Goal: Task Accomplishment & Management: Use online tool/utility

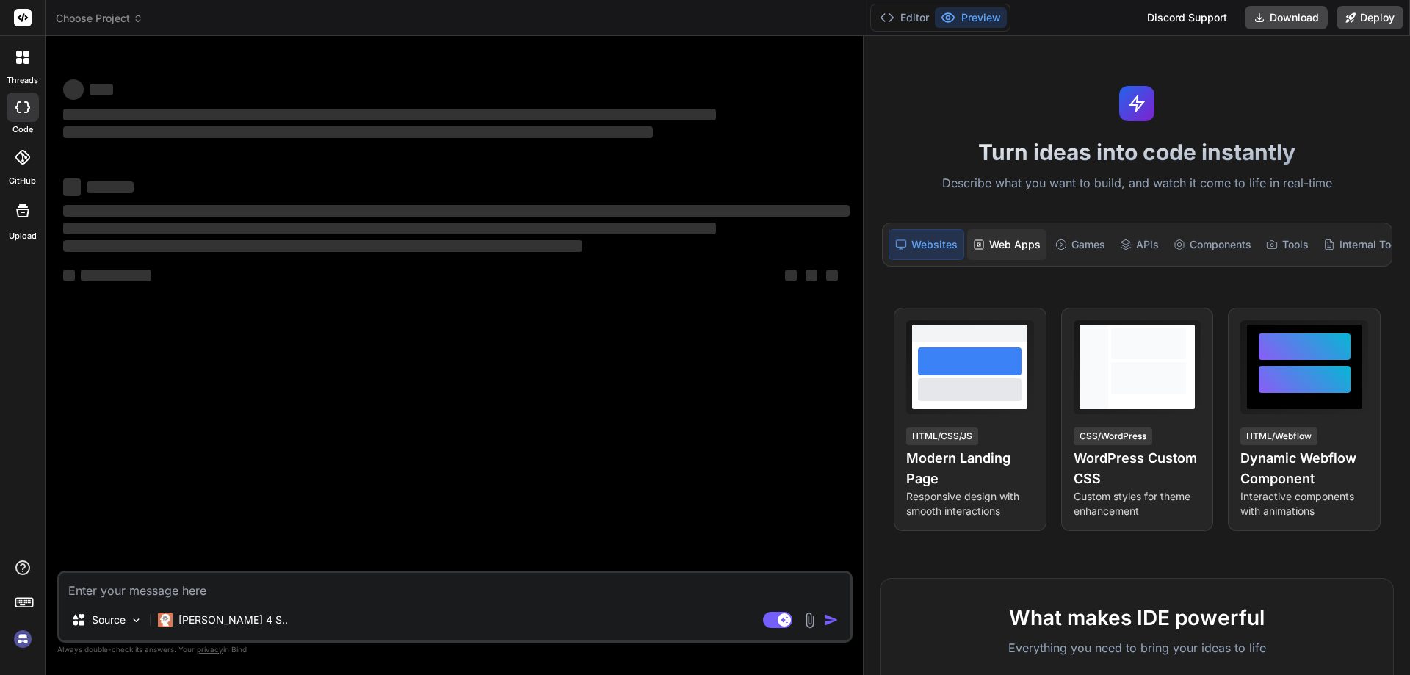
drag, startPoint x: 496, startPoint y: 156, endPoint x: 1033, endPoint y: 233, distance: 542.4
click at [1033, 233] on div "Choose Project Created with Pixso. Bind AI Web Search Created with Pixso. Code …" at bounding box center [728, 337] width 1365 height 675
click at [24, 637] on img at bounding box center [22, 639] width 25 height 25
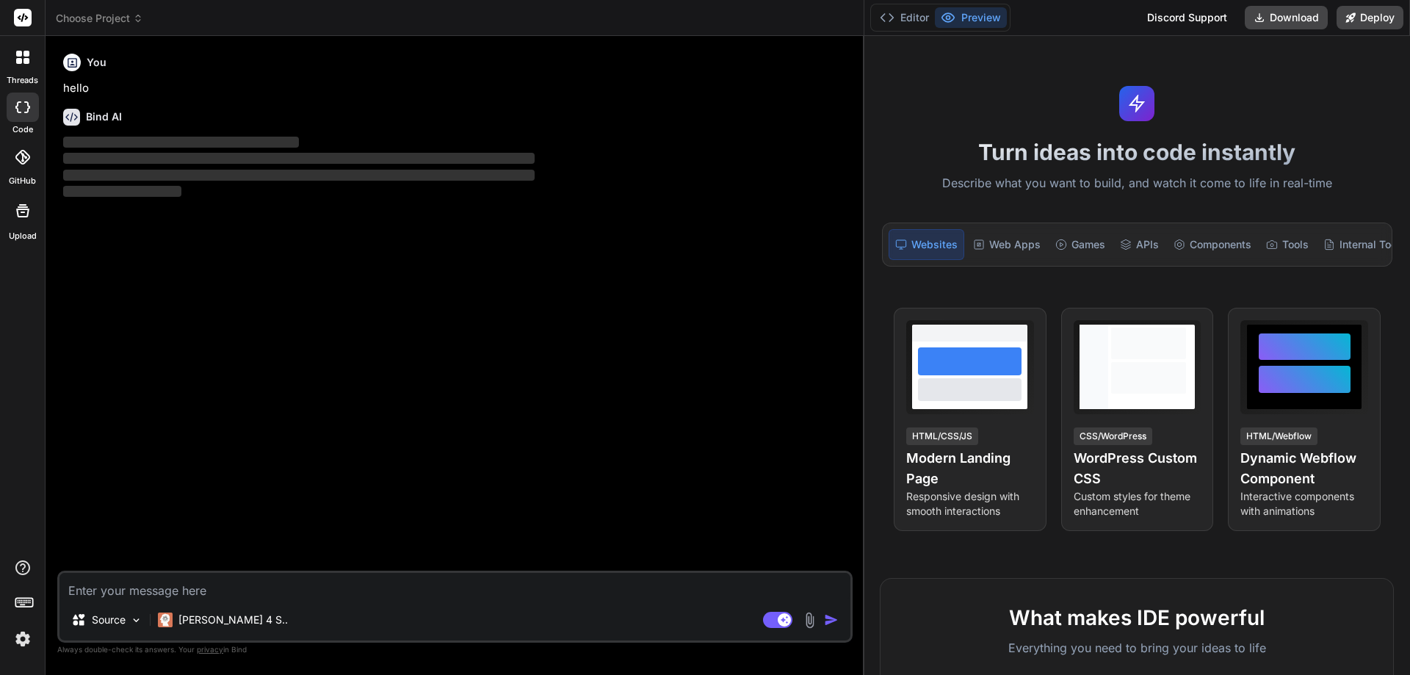
click at [21, 646] on img at bounding box center [22, 639] width 25 height 25
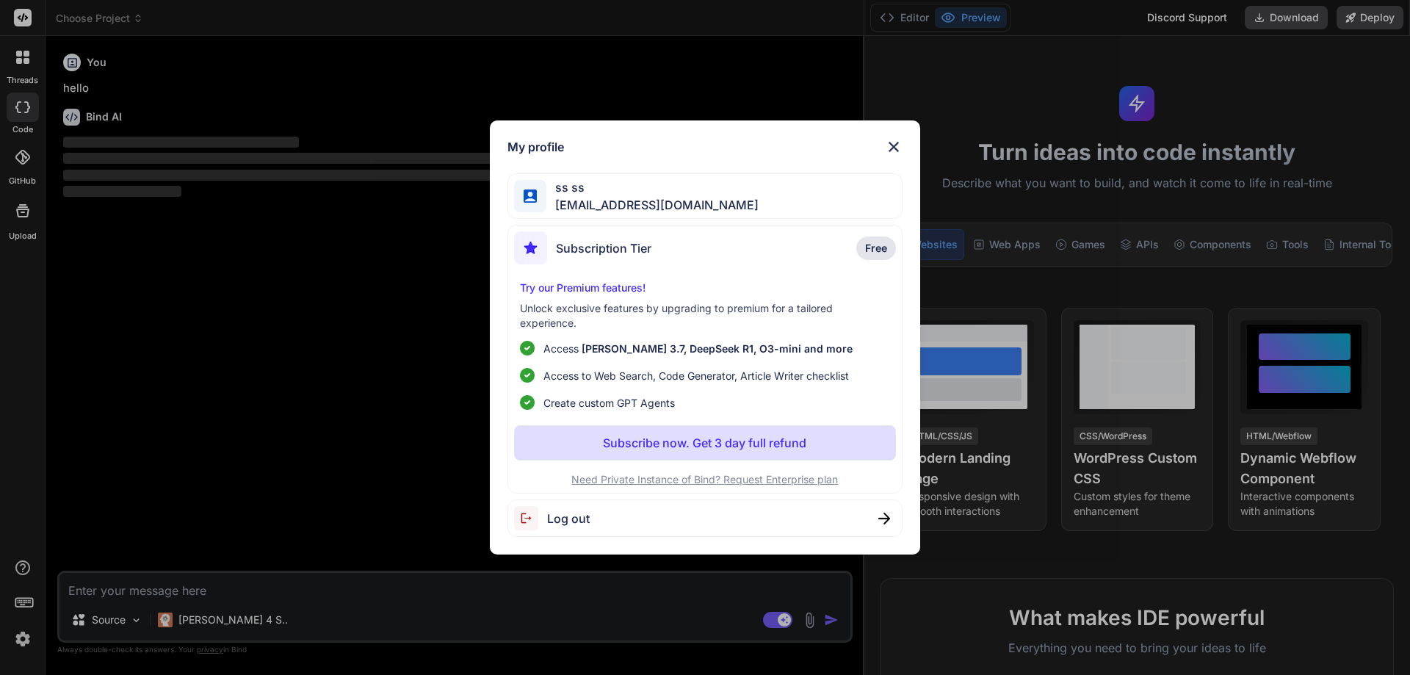
click at [898, 147] on img at bounding box center [894, 147] width 18 height 18
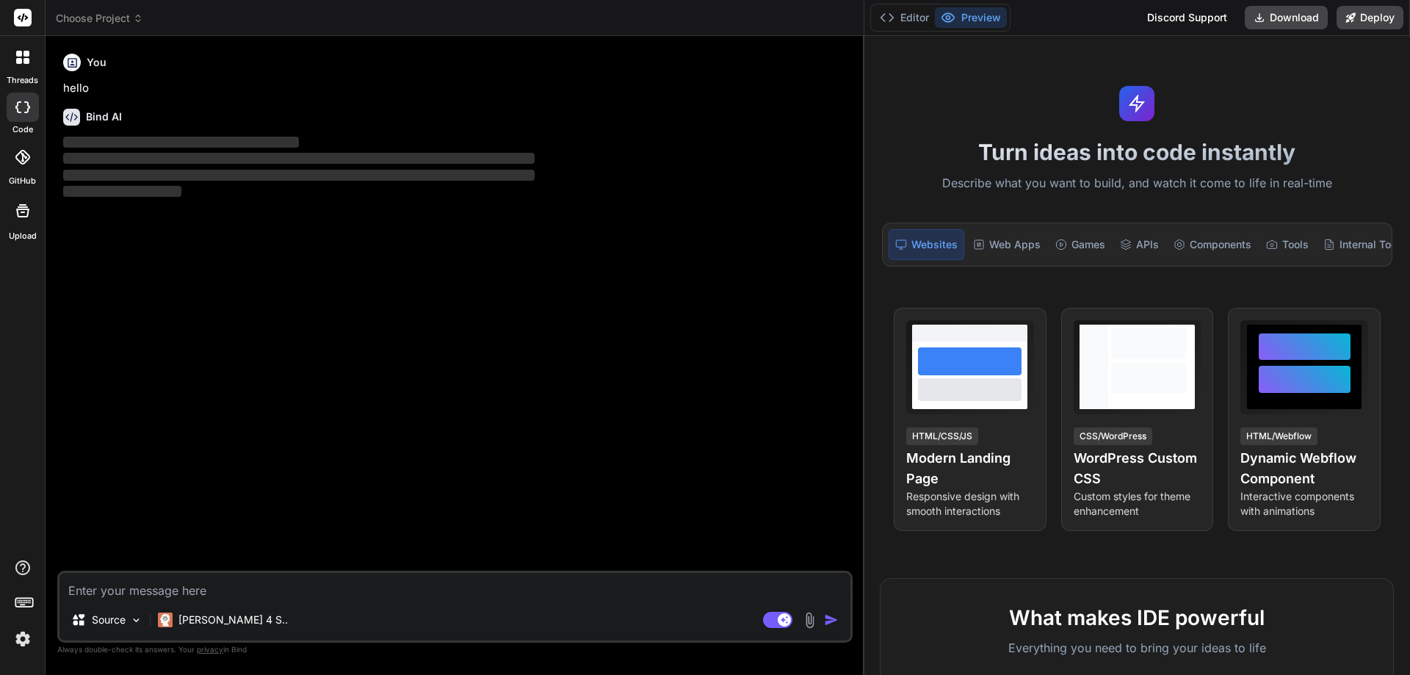
click at [176, 585] on textarea at bounding box center [454, 586] width 791 height 26
type textarea "x"
paste textarea "const { StartDateReport, FinishDateReport, RemainingDurationReport, PercentComp…"
type textarea "const { StartDateReport, FinishDateReport, RemainingDurationReport, PercentComp…"
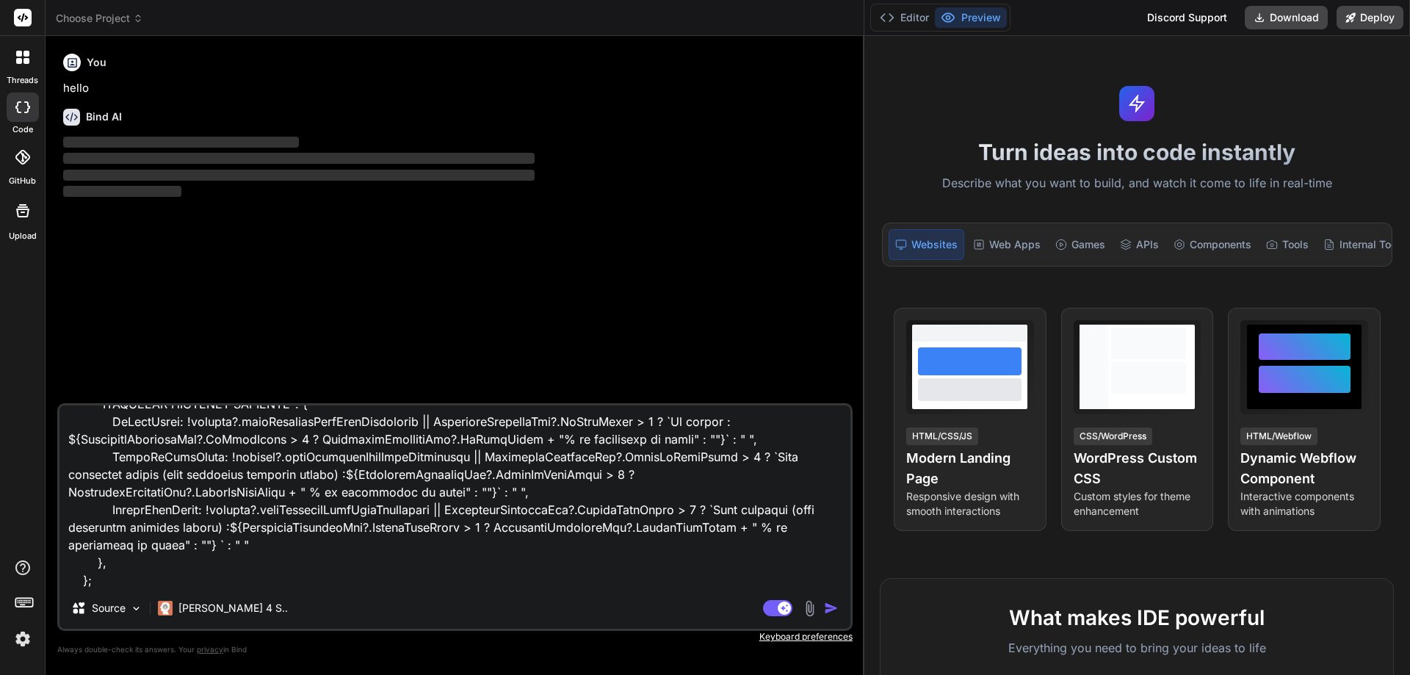
type textarea "x"
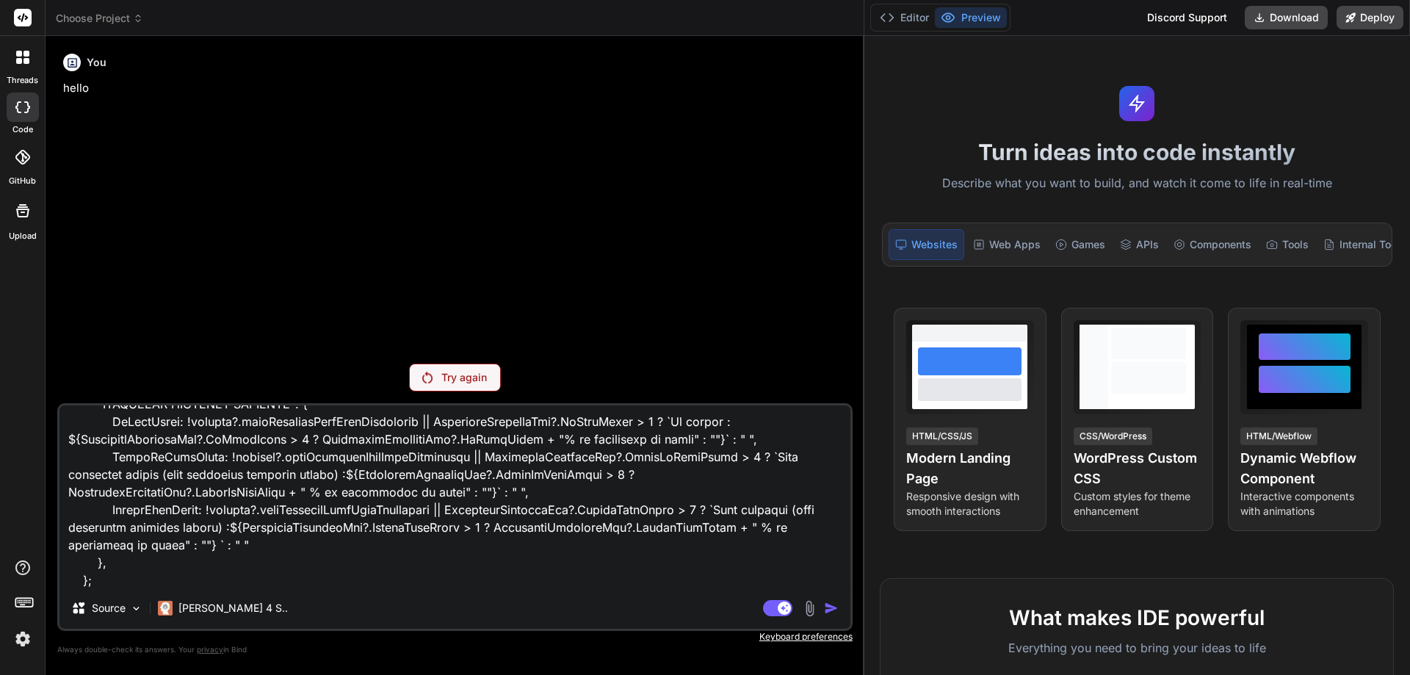
type textarea "const { StartDateReport, FinishDateReport, RemainingDurationReport, PercentComp…"
type textarea "x"
type textarea "const { StartDateReport, FinishDateReport, RemainingDurationReport, PercentComp…"
type textarea "x"
type textarea "const { StartDateReport, FinishDateReport, RemainingDurationReport, PercentComp…"
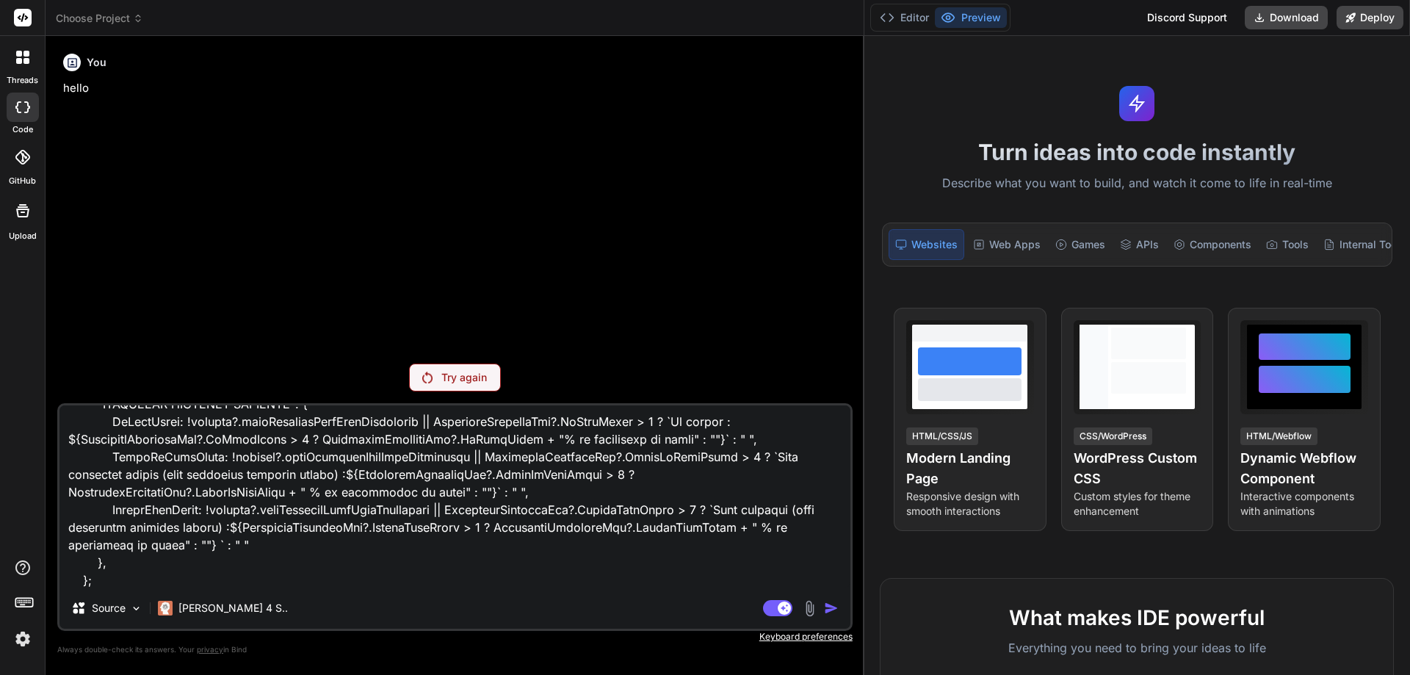
type textarea "x"
type textarea "const { StartDateReport, FinishDateReport, RemainingDurationReport, PercentComp…"
type textarea "x"
type textarea "const { StartDateReport, FinishDateReport, RemainingDurationReport, PercentComp…"
type textarea "x"
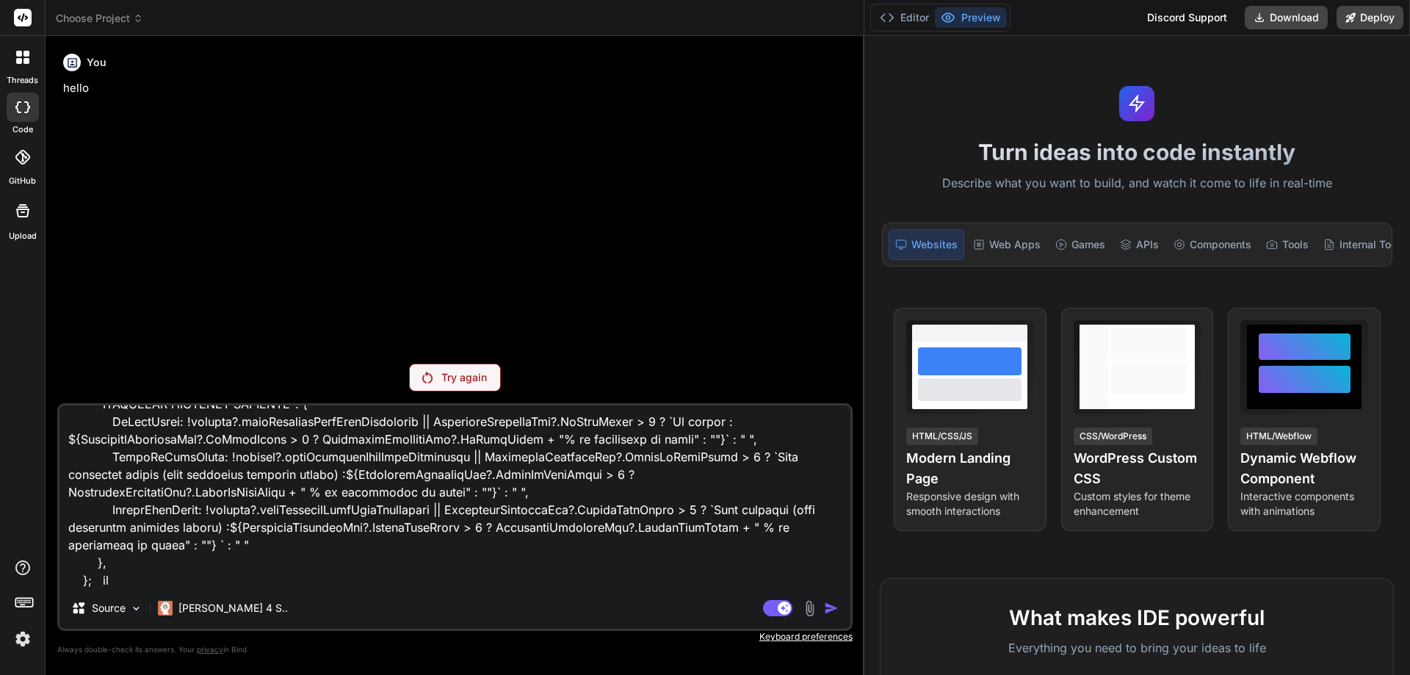
type textarea "const { StartDateReport, FinishDateReport, RemainingDurationReport, PercentComp…"
type textarea "x"
type textarea "const { StartDateReport, FinishDateReport, RemainingDurationReport, PercentComp…"
type textarea "x"
type textarea "const { StartDateReport, FinishDateReport, RemainingDurationReport, PercentComp…"
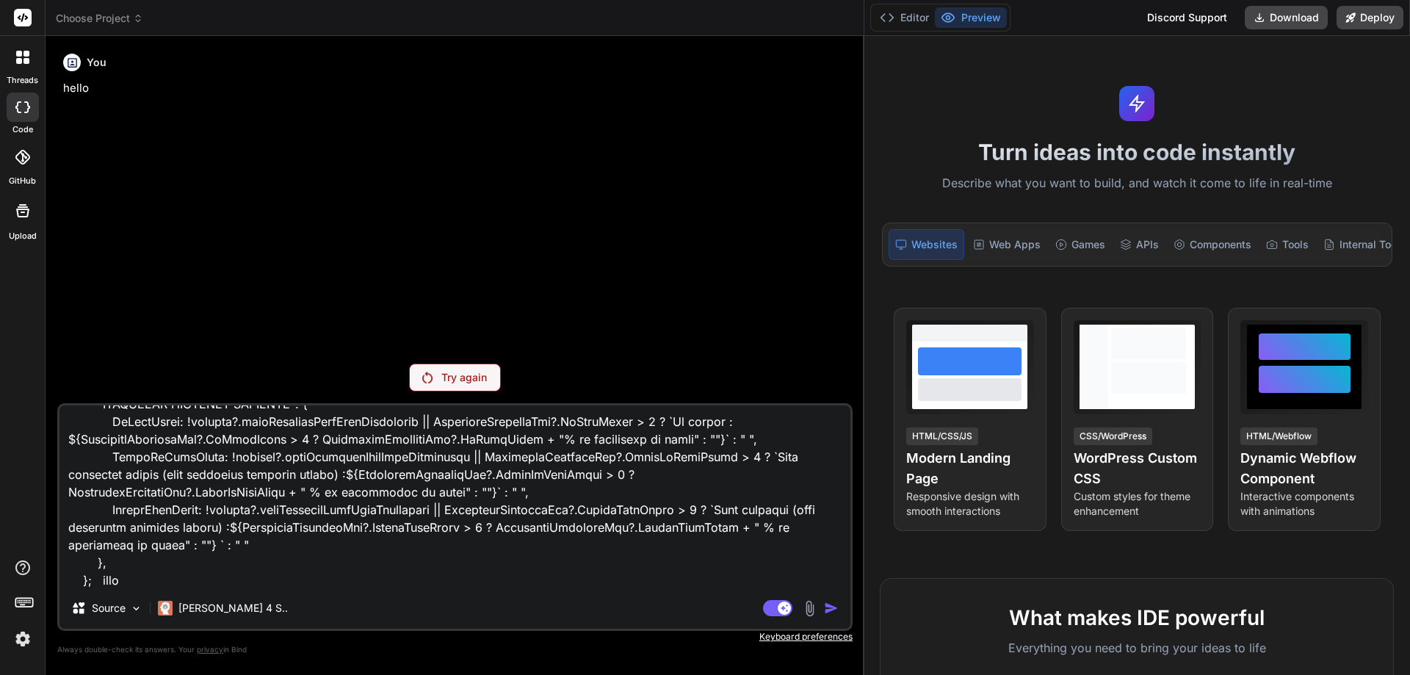
type textarea "x"
type textarea "const { StartDateReport, FinishDateReport, RemainingDurationReport, PercentComp…"
type textarea "x"
type textarea "const { StartDateReport, FinishDateReport, RemainingDurationReport, PercentComp…"
type textarea "x"
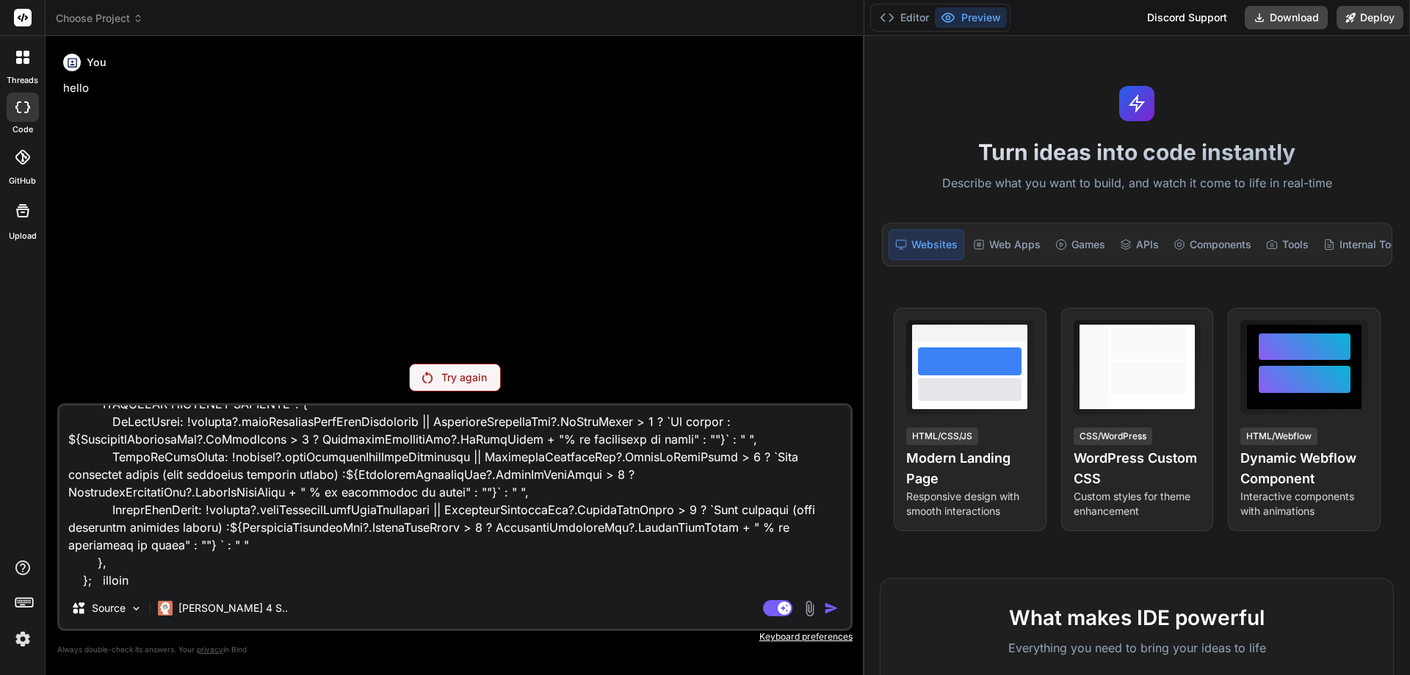
type textarea "const { StartDateReport, FinishDateReport, RemainingDurationReport, PercentComp…"
type textarea "x"
type textarea "const { StartDateReport, FinishDateReport, RemainingDurationReport, PercentComp…"
type textarea "x"
type textarea "const { StartDateReport, FinishDateReport, RemainingDurationReport, PercentComp…"
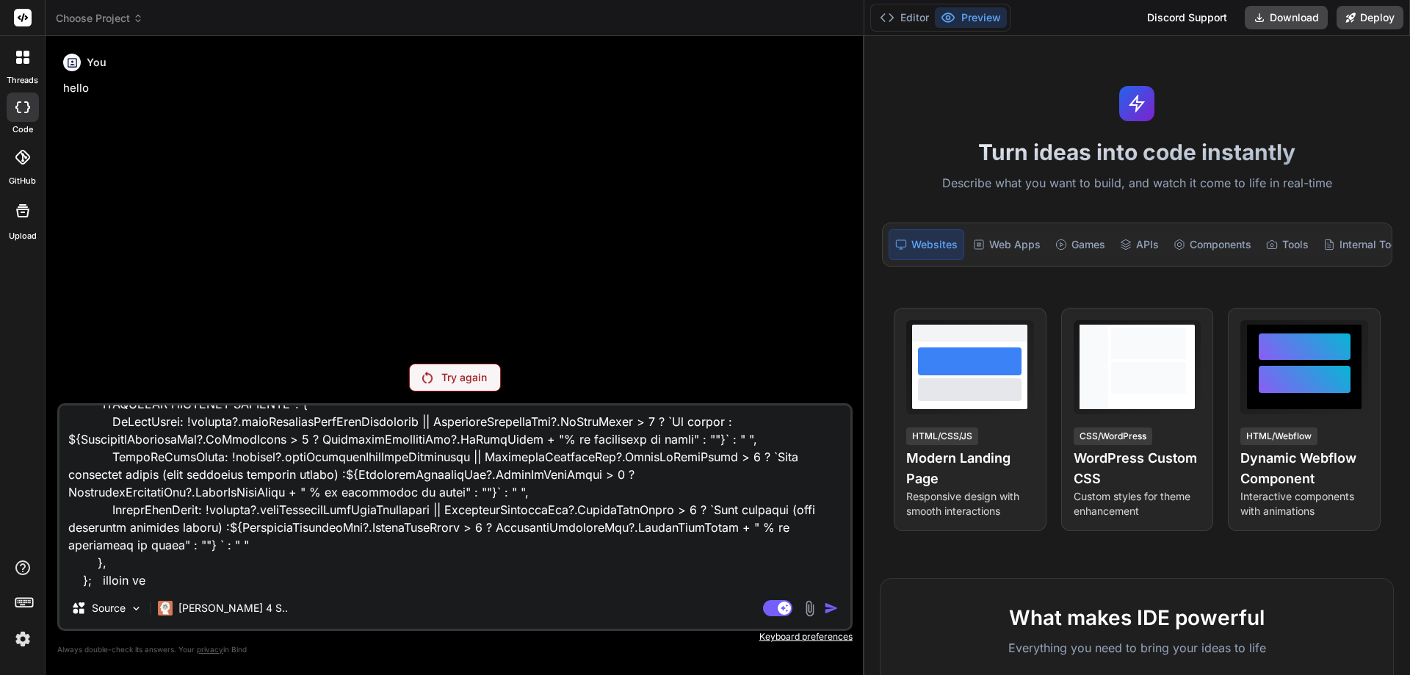
type textarea "x"
type textarea "const { StartDateReport, FinishDateReport, RemainingDurationReport, PercentComp…"
type textarea "x"
type textarea "const { StartDateReport, FinishDateReport, RemainingDurationReport, PercentComp…"
type textarea "x"
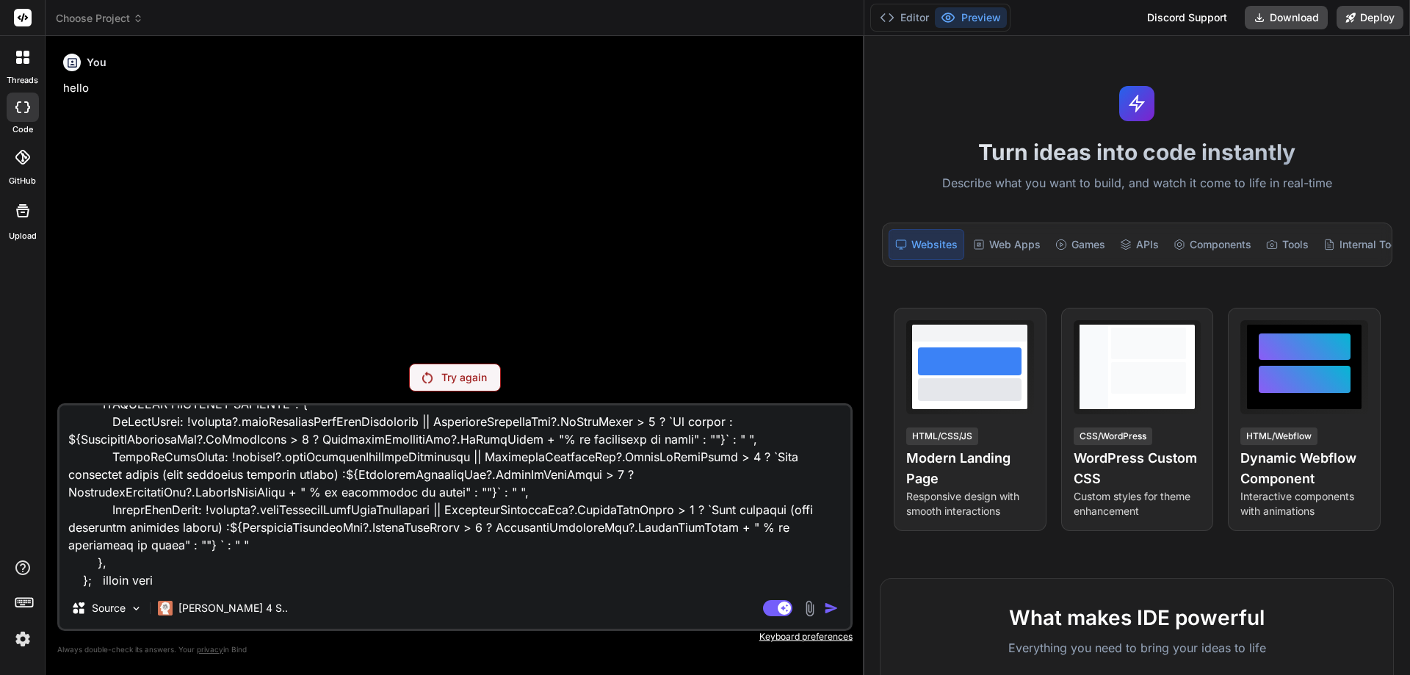
type textarea "const { StartDateReport, FinishDateReport, RemainingDurationReport, PercentComp…"
type textarea "x"
type textarea "const { StartDateReport, FinishDateReport, RemainingDurationReport, PercentComp…"
type textarea "x"
type textarea "const { StartDateReport, FinishDateReport, RemainingDurationReport, PercentComp…"
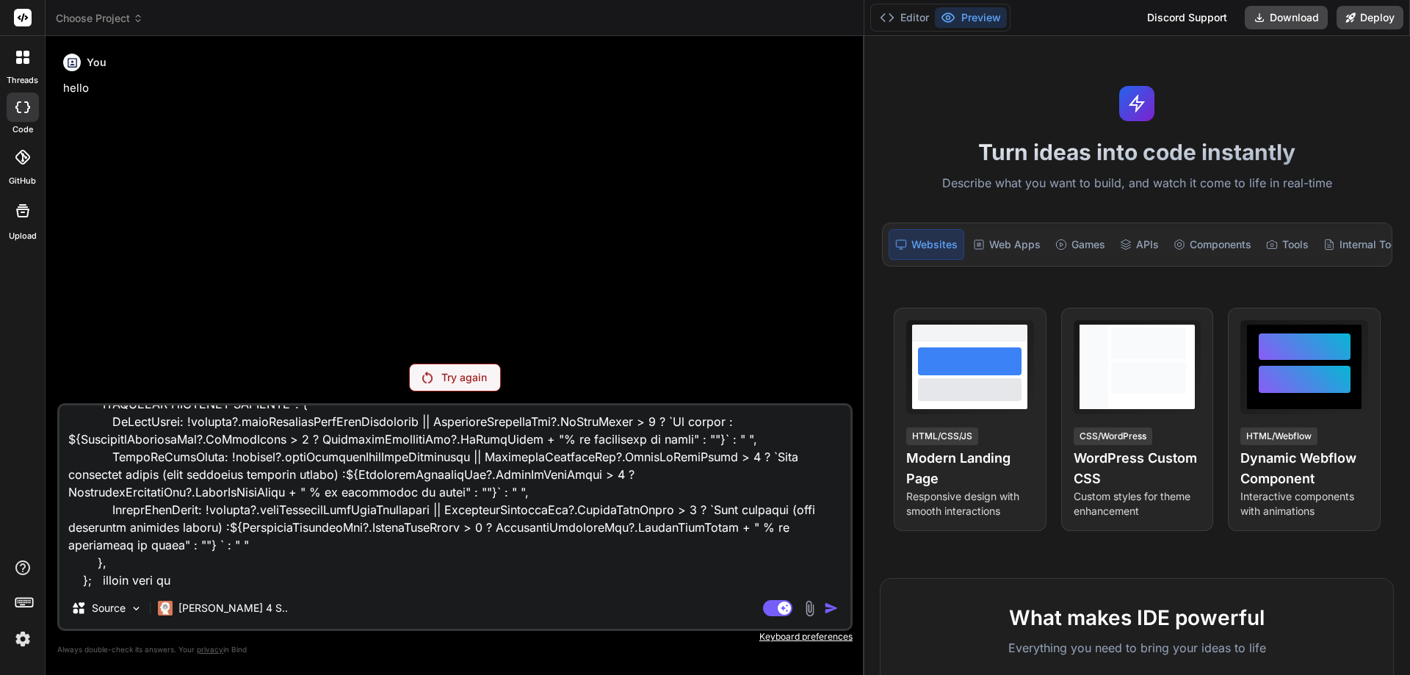
type textarea "x"
type textarea "const { StartDateReport, FinishDateReport, RemainingDurationReport, PercentComp…"
type textarea "x"
type textarea "const { StartDateReport, FinishDateReport, RemainingDurationReport, PercentComp…"
type textarea "x"
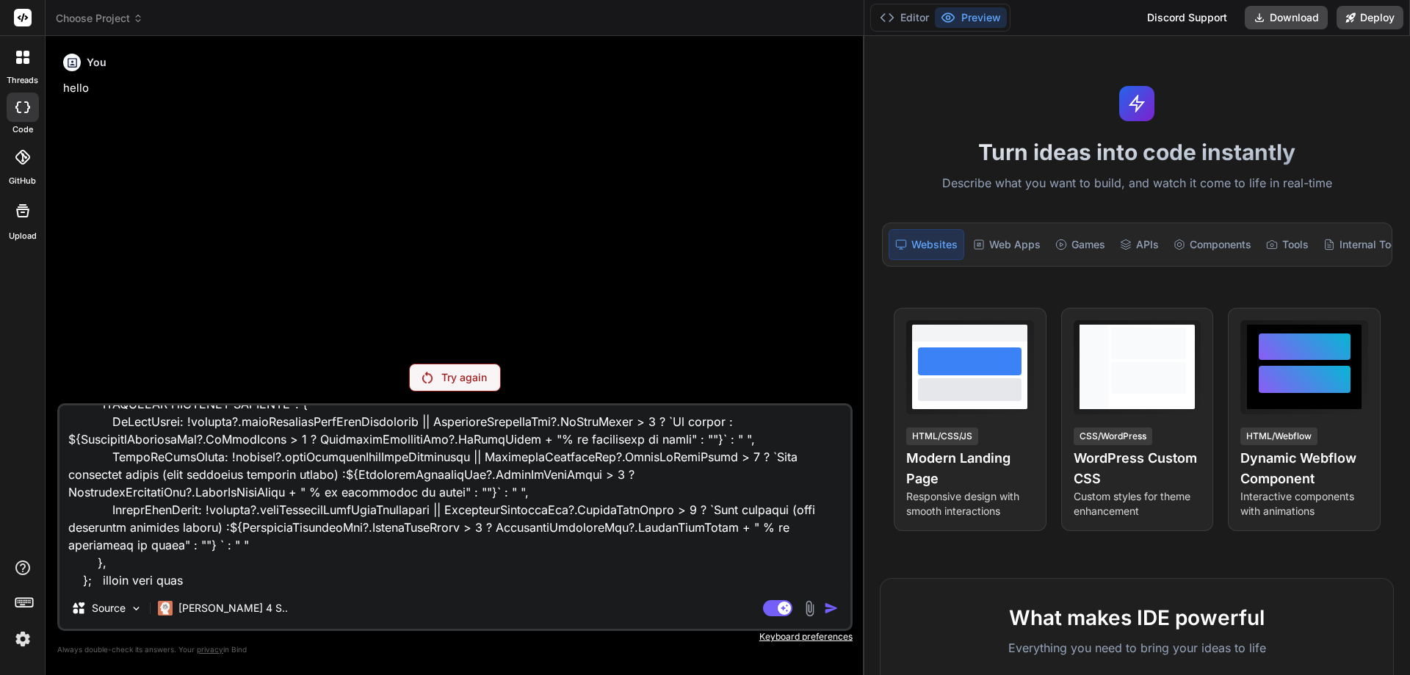
type textarea "const { StartDateReport, FinishDateReport, RemainingDurationReport, PercentComp…"
type textarea "x"
type textarea "const { StartDateReport, FinishDateReport, RemainingDurationReport, PercentComp…"
type textarea "x"
type textarea "const { StartDateReport, FinishDateReport, RemainingDurationReport, PercentComp…"
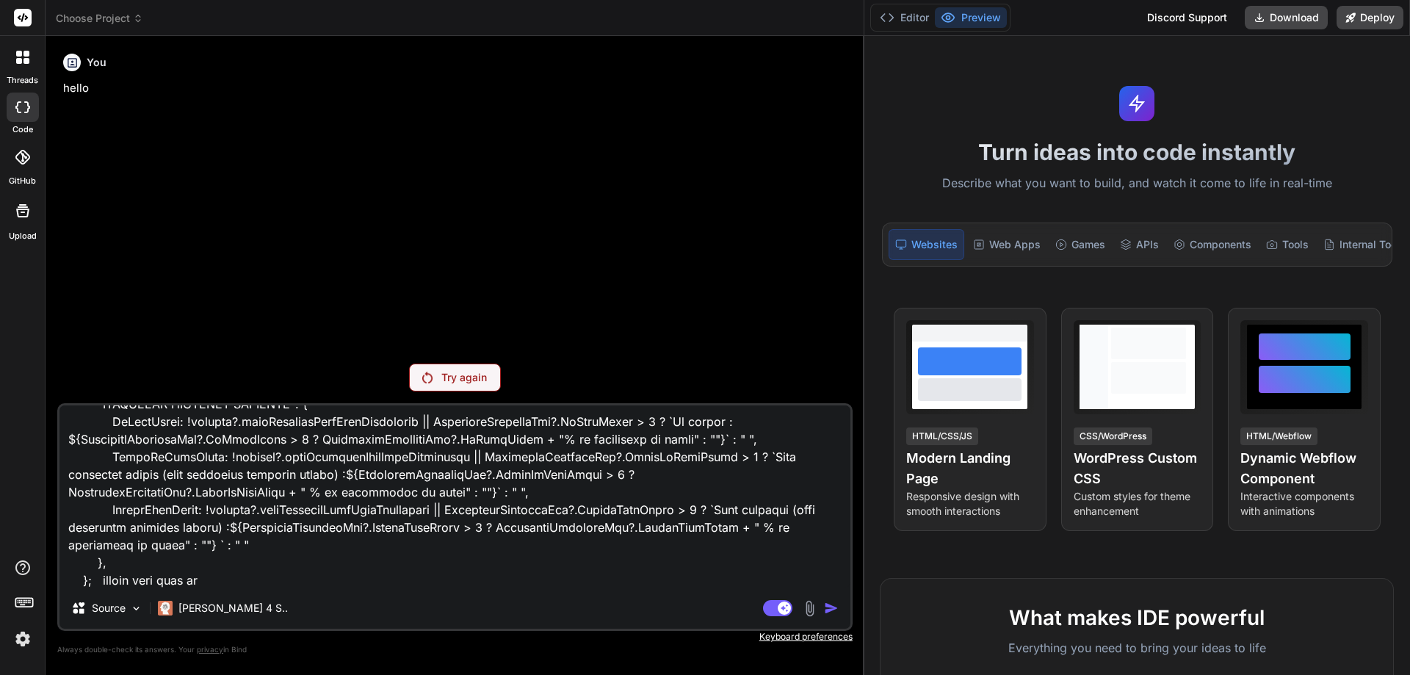
type textarea "x"
type textarea "const { StartDateReport, FinishDateReport, RemainingDurationReport, PercentComp…"
type textarea "x"
type textarea "const { StartDateReport, FinishDateReport, RemainingDurationReport, PercentComp…"
type textarea "x"
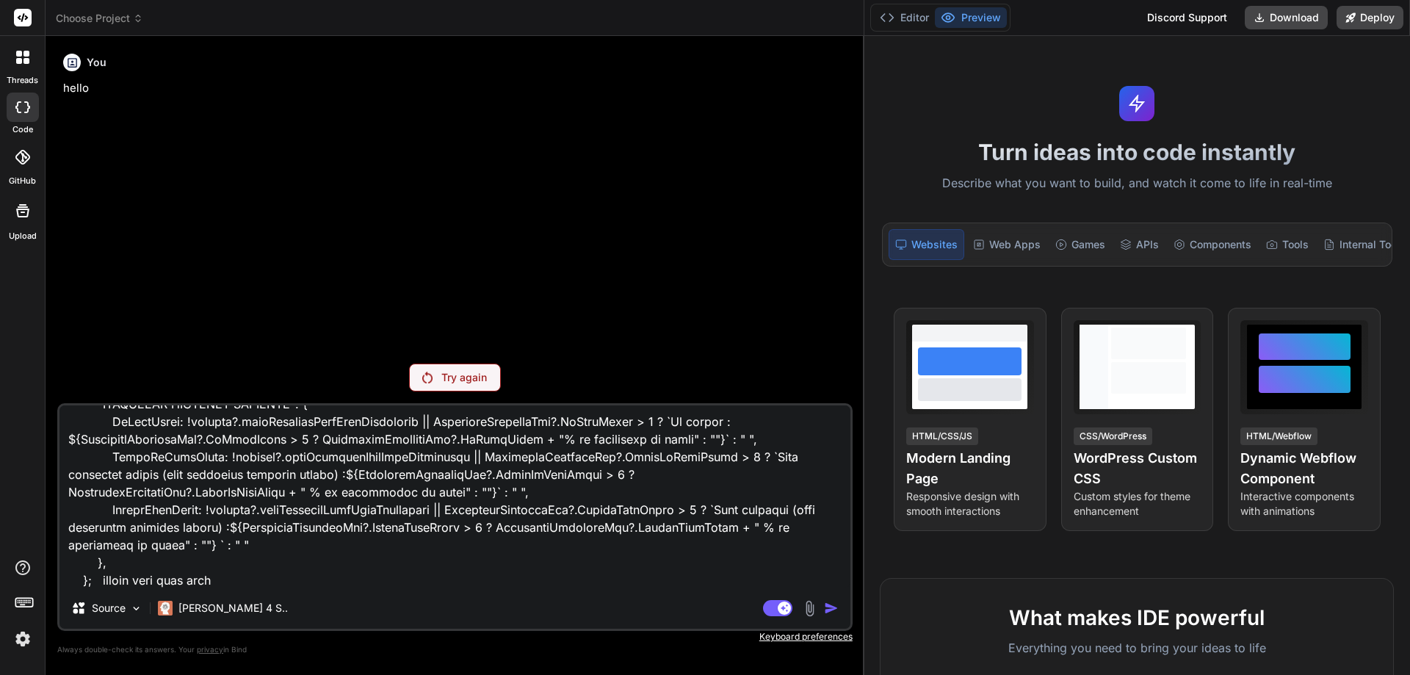
type textarea "const { StartDateReport, FinishDateReport, RemainingDurationReport, PercentComp…"
type textarea "x"
type textarea "const { StartDateReport, FinishDateReport, RemainingDurationReport, PercentComp…"
type textarea "x"
type textarea "const { StartDateReport, FinishDateReport, RemainingDurationReport, PercentComp…"
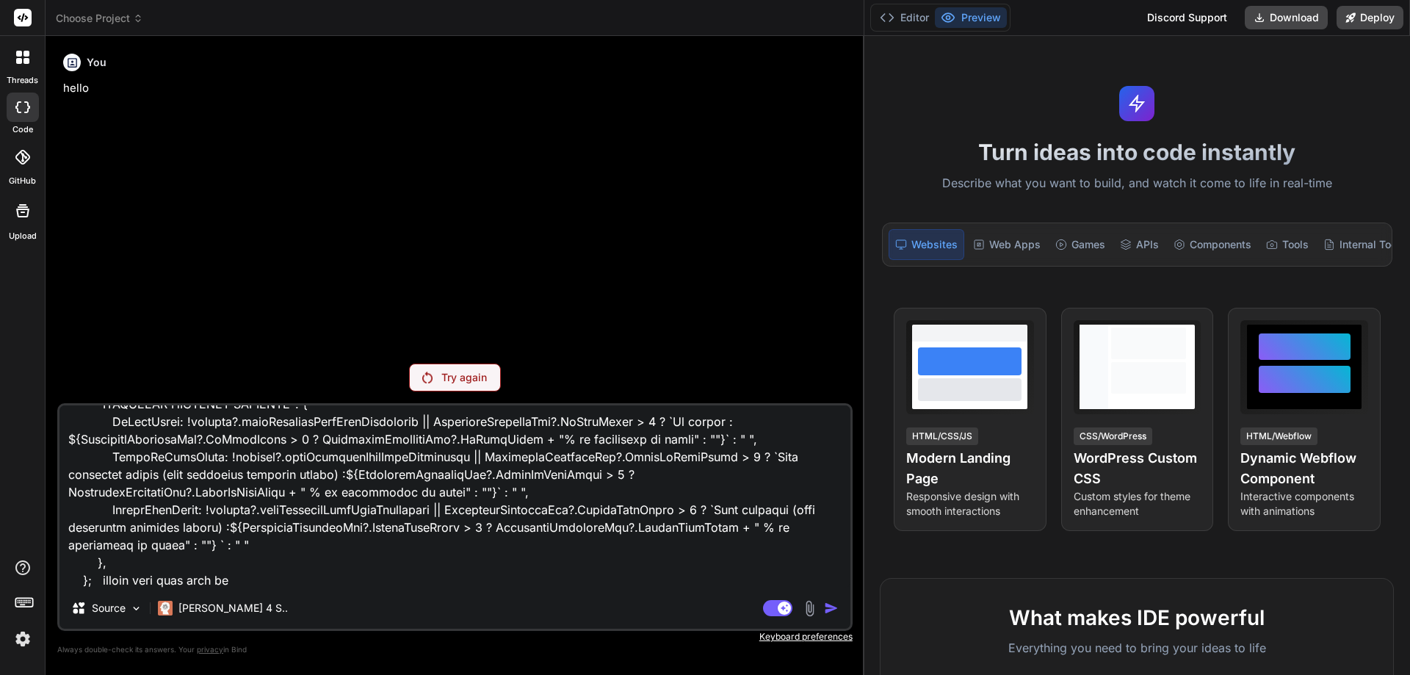
type textarea "x"
type textarea "const { StartDateReport, FinishDateReport, RemainingDurationReport, PercentComp…"
type textarea "x"
type textarea "const { StartDateReport, FinishDateReport, RemainingDurationReport, PercentComp…"
type textarea "x"
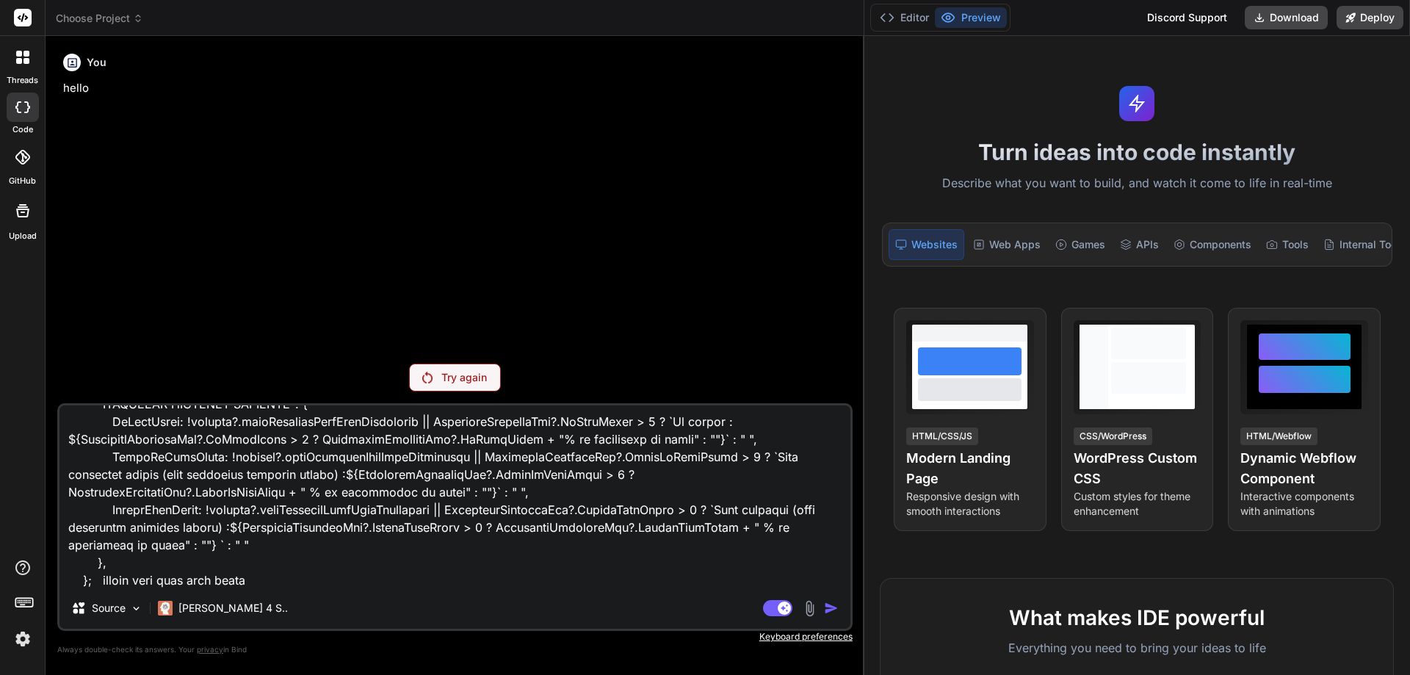
type textarea "const { StartDateReport, FinishDateReport, RemainingDurationReport, PercentComp…"
type textarea "x"
type textarea "const { StartDateReport, FinishDateReport, RemainingDurationReport, PercentComp…"
type textarea "x"
type textarea "const { StartDateReport, FinishDateReport, RemainingDurationReport, PercentComp…"
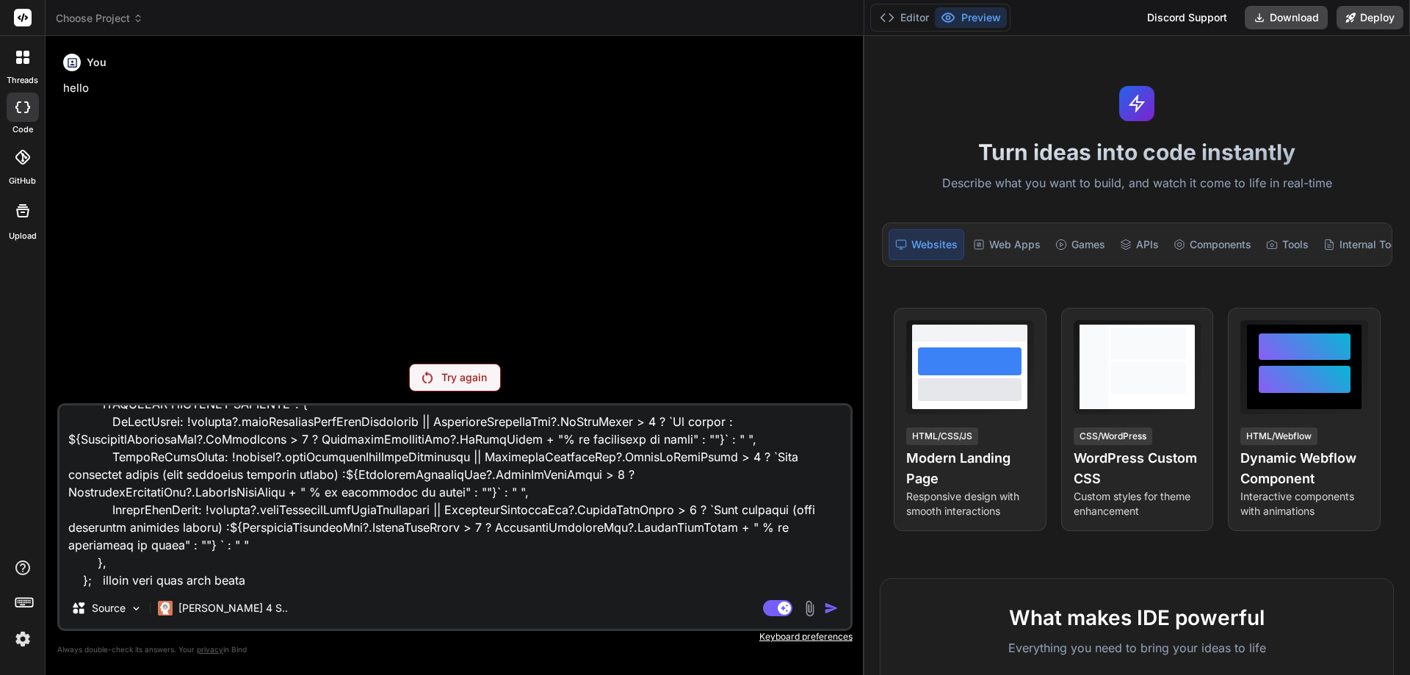
type textarea "x"
type textarea "const { StartDateReport, FinishDateReport, RemainingDurationReport, PercentComp…"
type textarea "x"
type textarea "const { StartDateReport, FinishDateReport, RemainingDurationReport, PercentComp…"
type textarea "x"
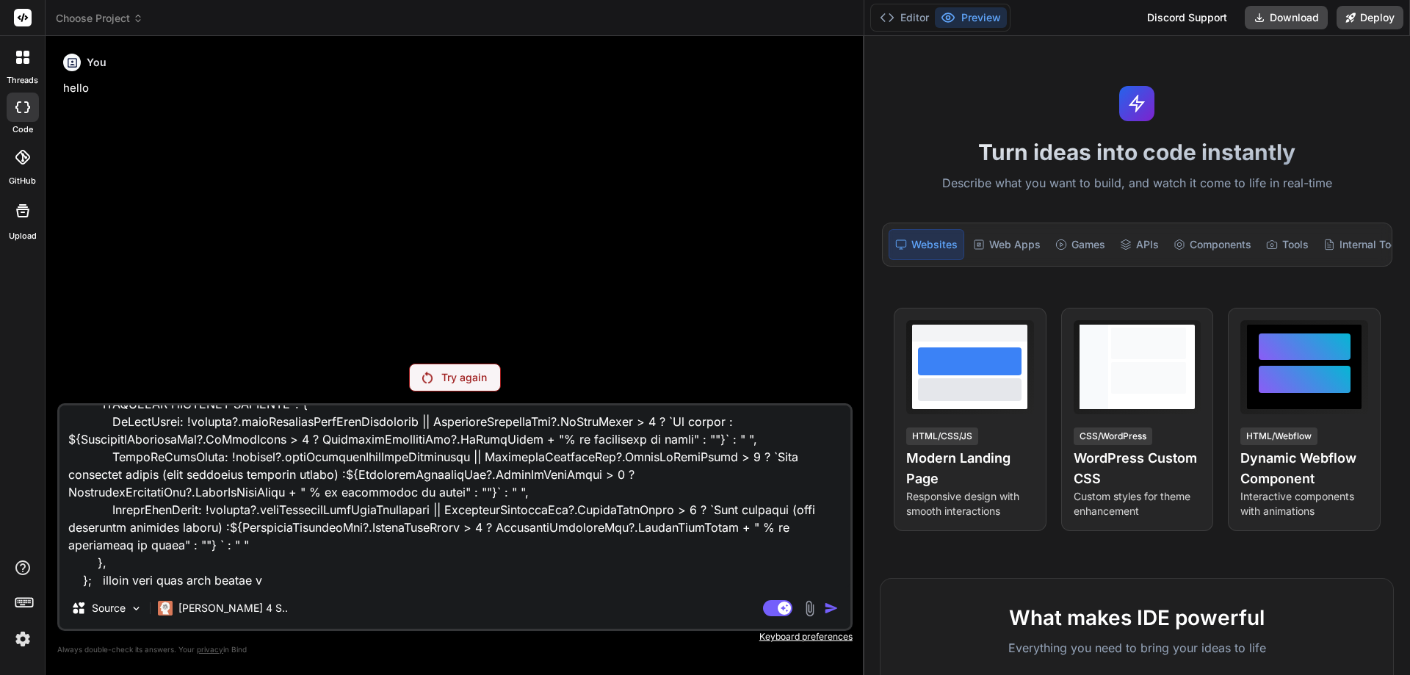
type textarea "const { StartDateReport, FinishDateReport, RemainingDurationReport, PercentComp…"
type textarea "x"
type textarea "const { StartDateReport, FinishDateReport, RemainingDurationReport, PercentComp…"
type textarea "x"
type textarea "const { StartDateReport, FinishDateReport, RemainingDurationReport, PercentComp…"
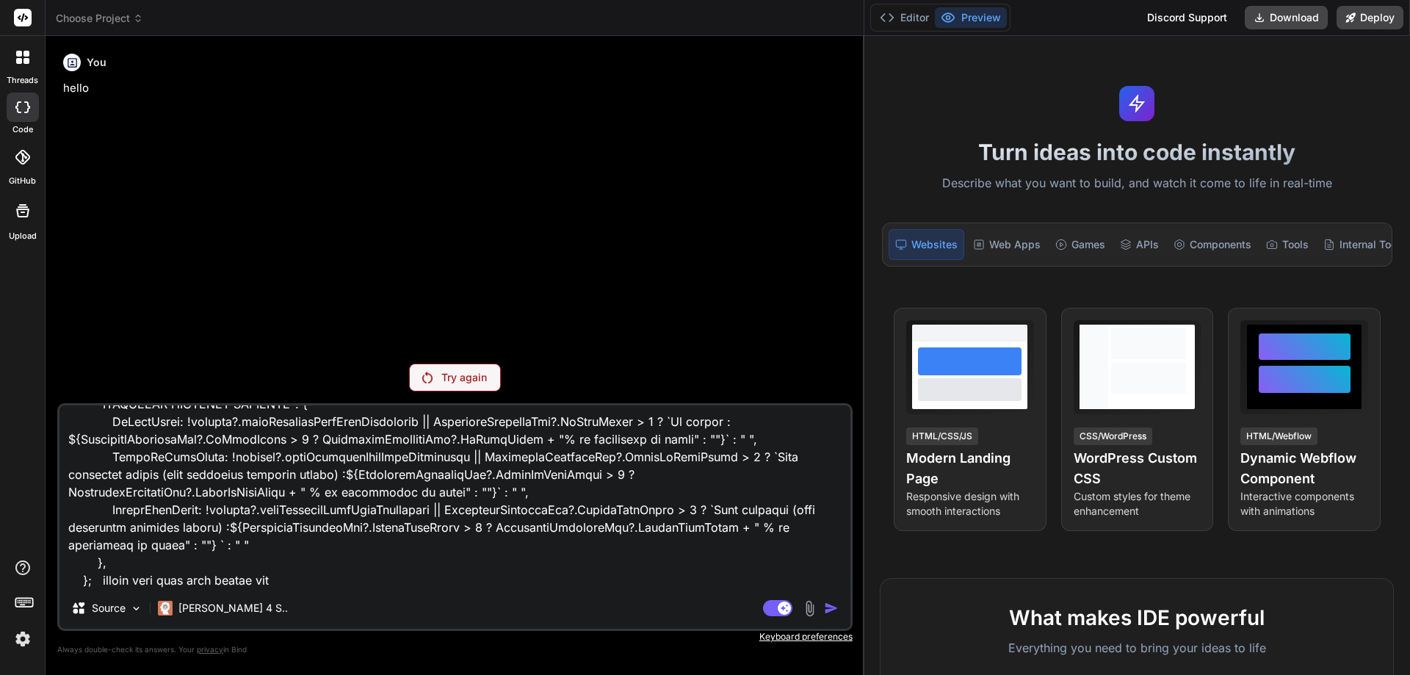
type textarea "x"
type textarea "const { StartDateReport, FinishDateReport, RemainingDurationReport, PercentComp…"
click at [460, 381] on p "Try again" at bounding box center [464, 377] width 46 height 15
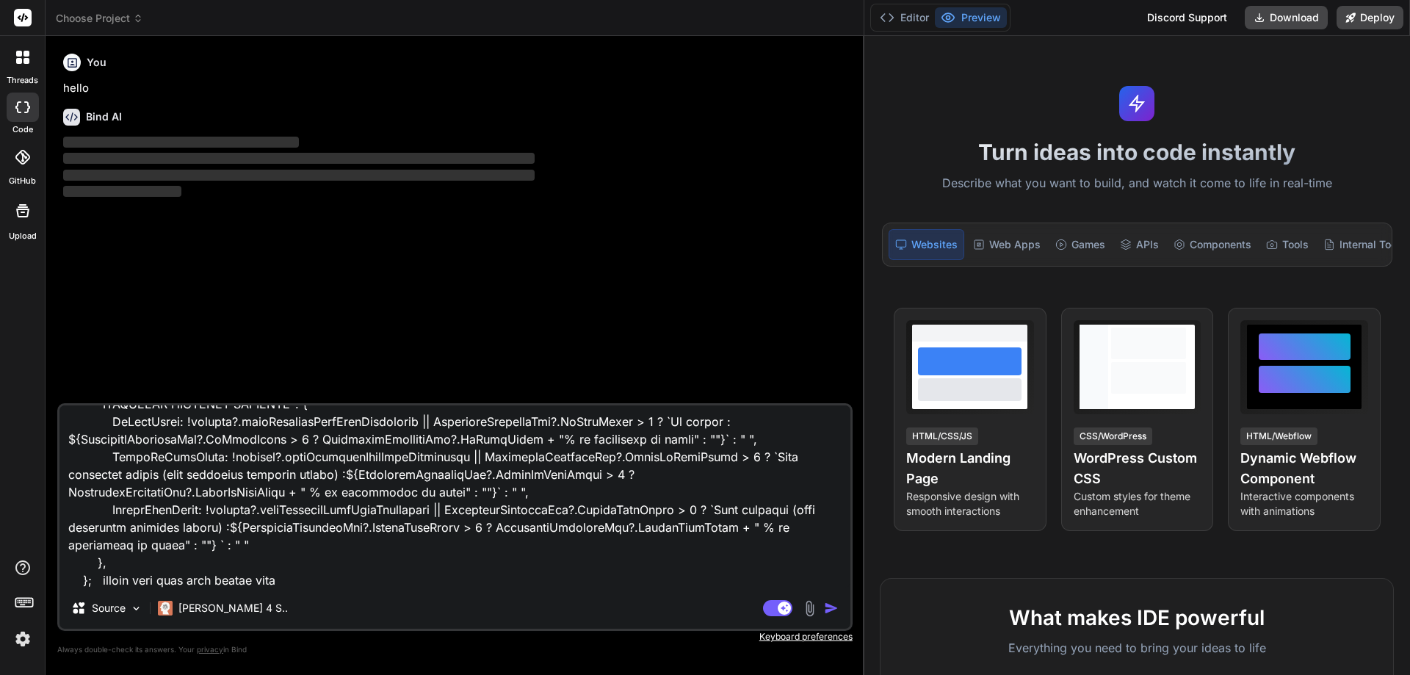
type textarea "x"
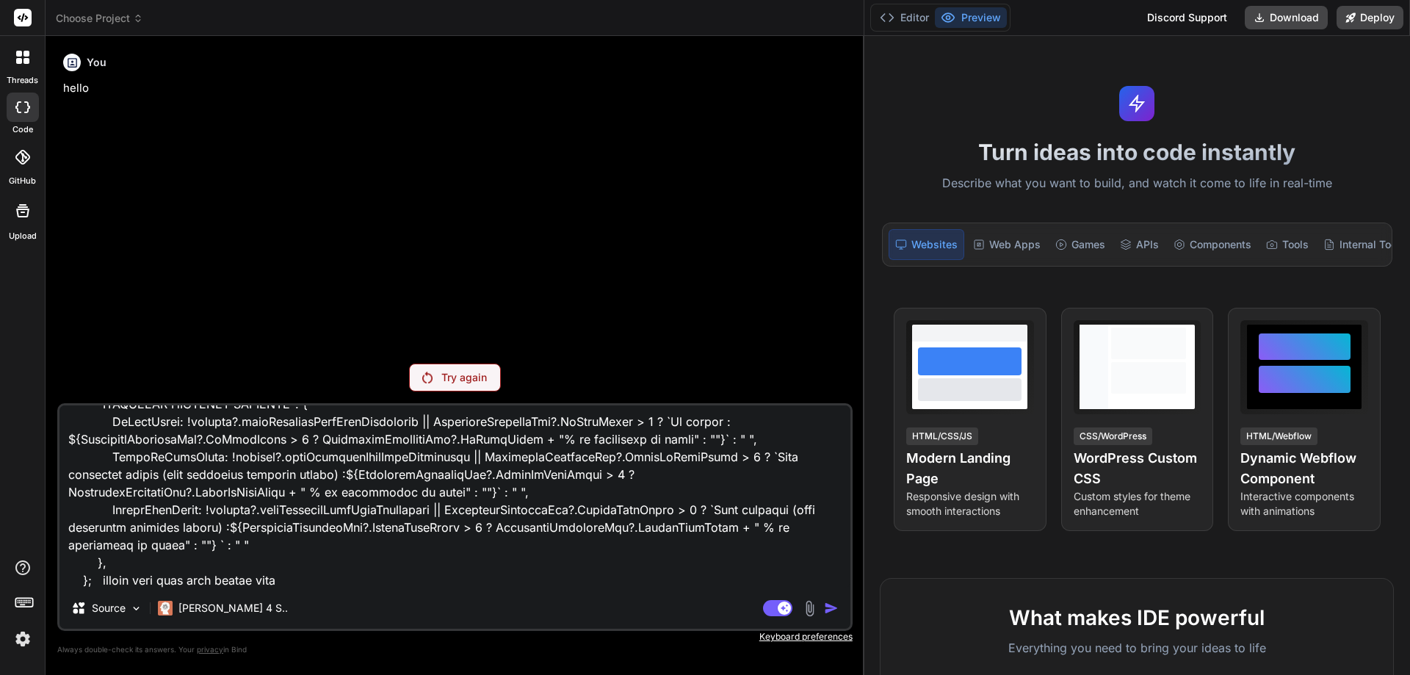
click at [331, 584] on textarea at bounding box center [454, 496] width 791 height 182
type textarea "x"
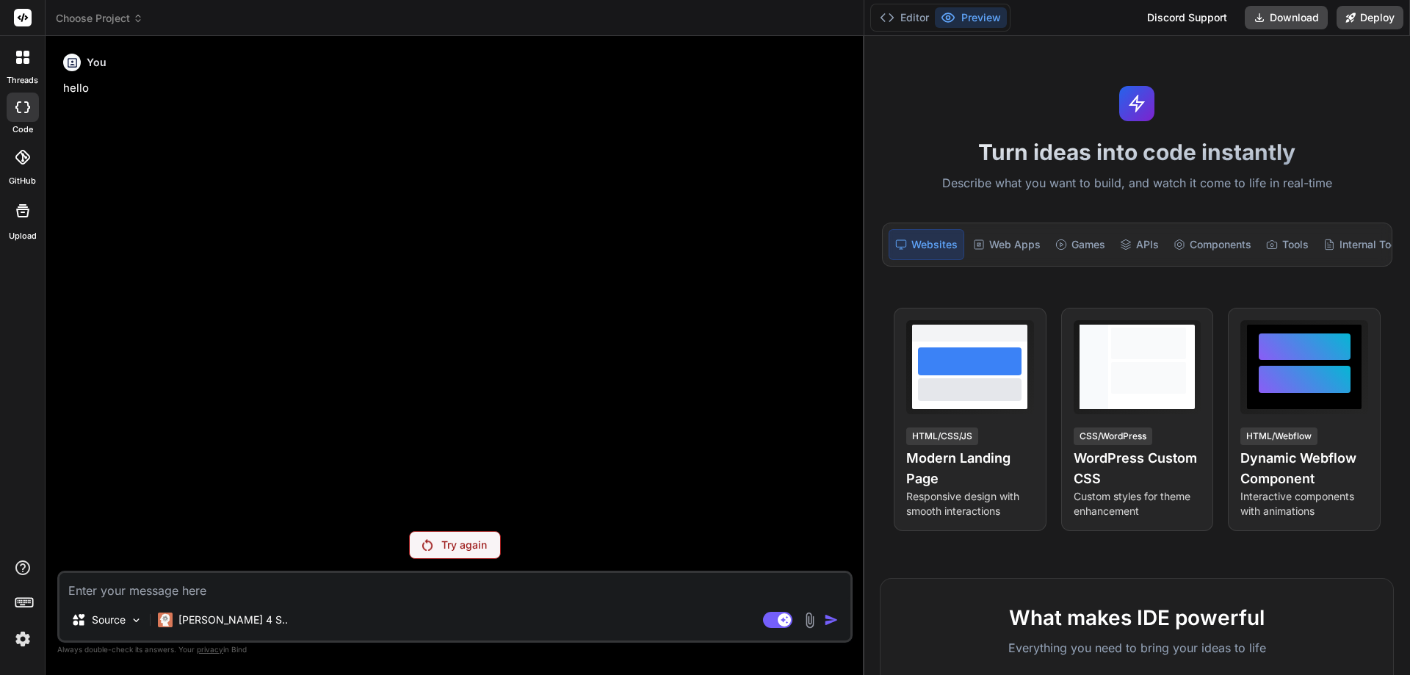
scroll to position [0, 0]
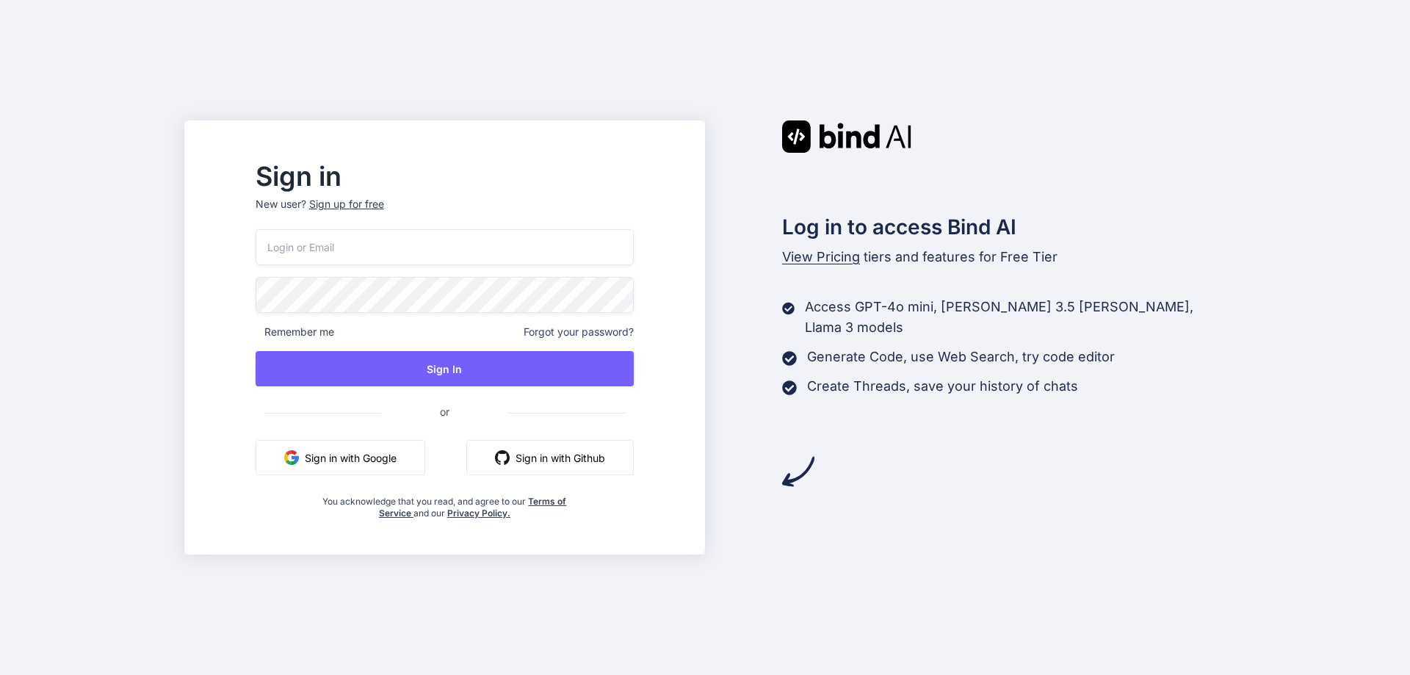
click at [439, 250] on input "email" at bounding box center [445, 247] width 378 height 36
type input "[EMAIL_ADDRESS][DOMAIN_NAME]"
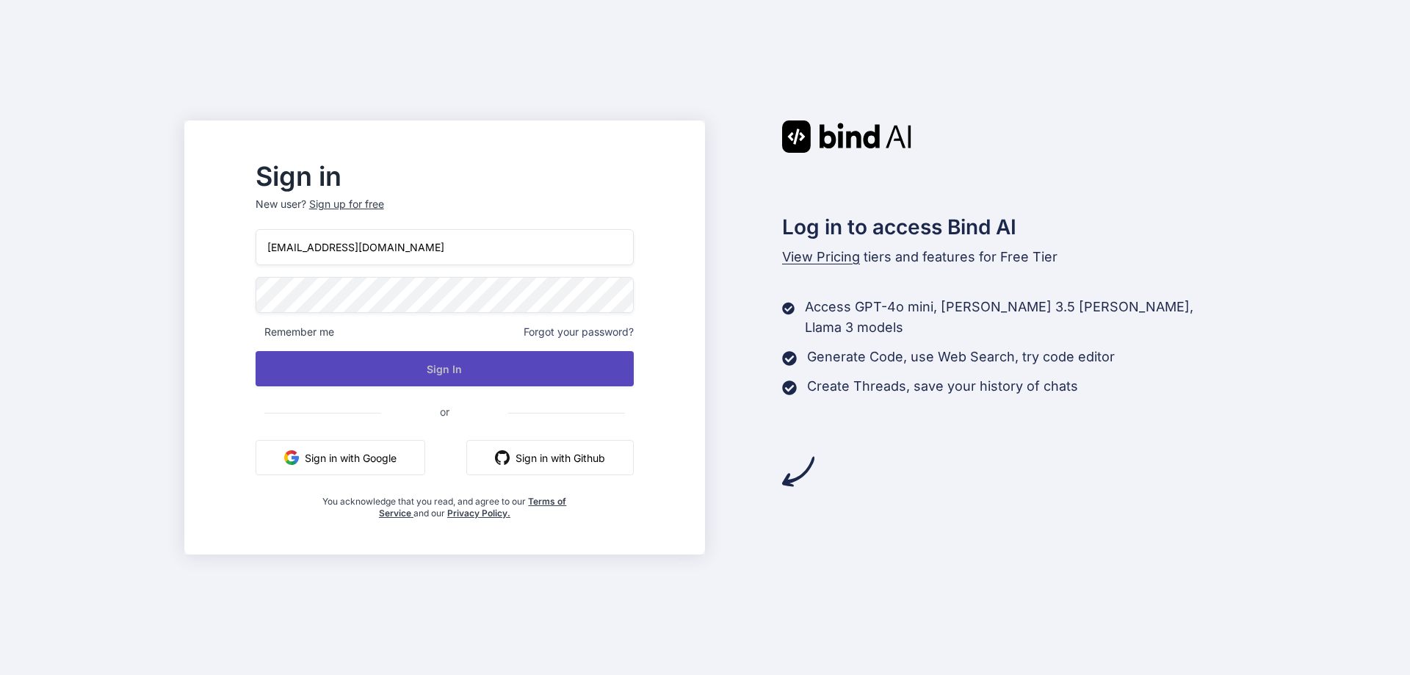
click at [477, 367] on button "Sign In" at bounding box center [445, 368] width 378 height 35
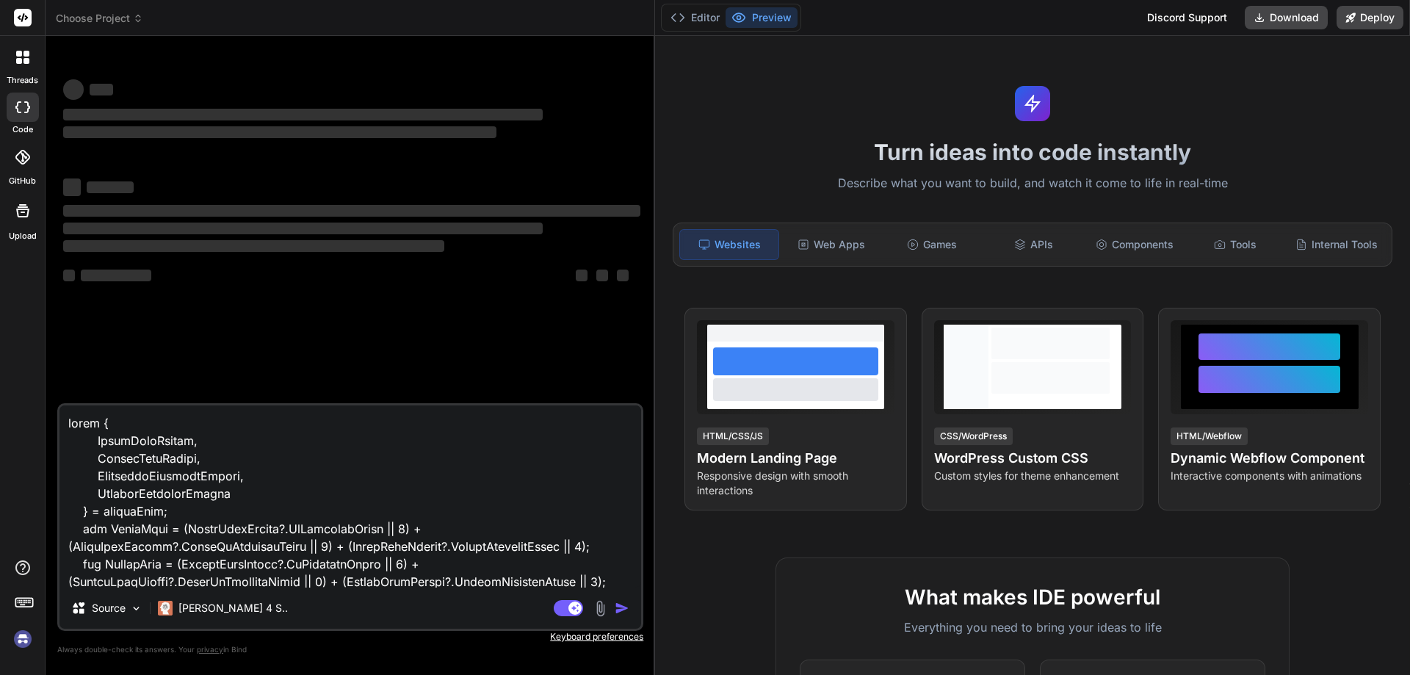
drag, startPoint x: 495, startPoint y: 280, endPoint x: 1205, endPoint y: 280, distance: 710.2
click at [1205, 280] on div "Choose Project Created with Pixso. Bind AI Web Search Created with Pixso. Code …" at bounding box center [728, 337] width 1365 height 675
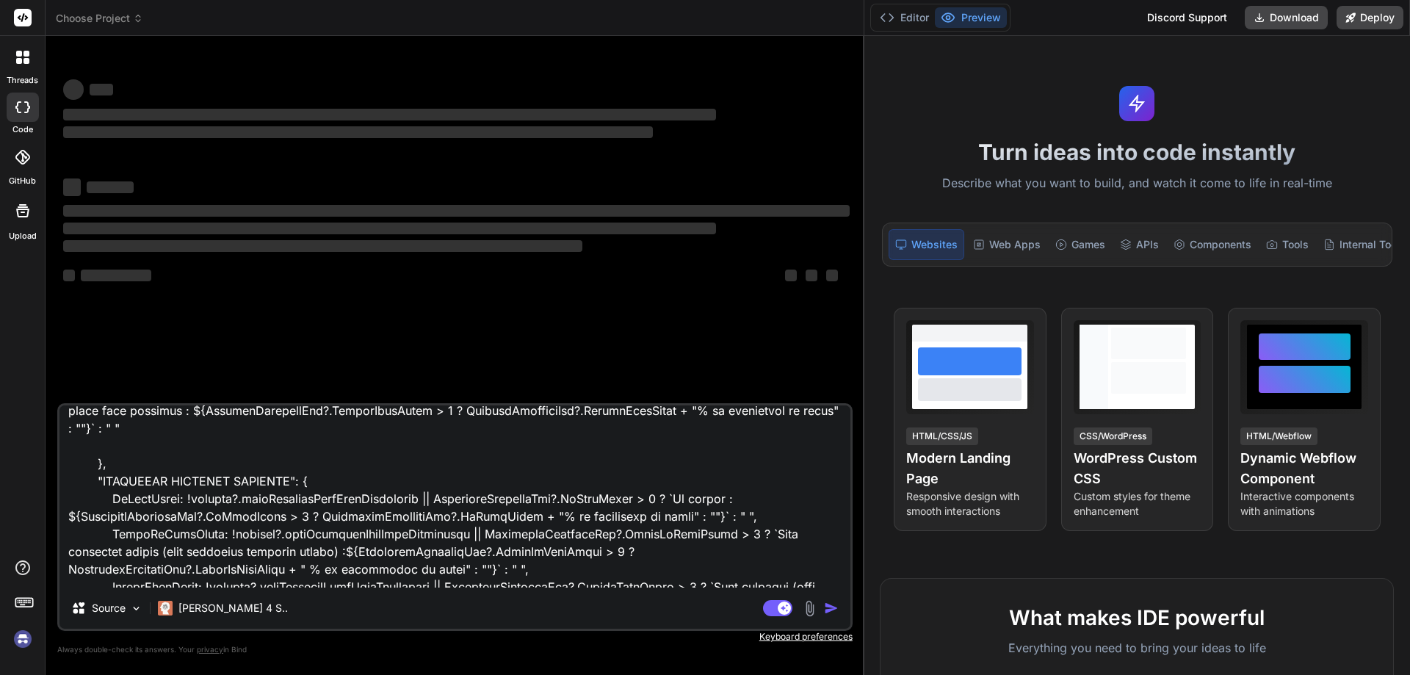
scroll to position [1360, 0]
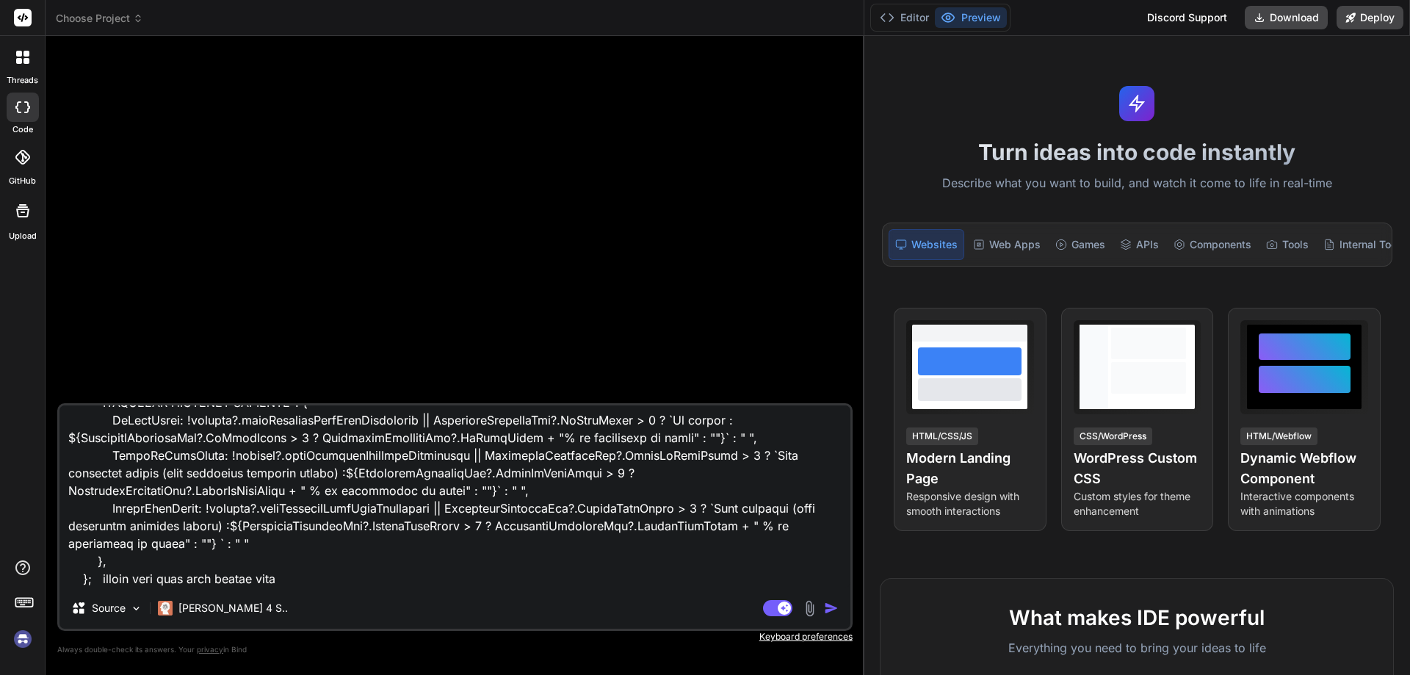
click at [828, 605] on img "button" at bounding box center [831, 608] width 15 height 15
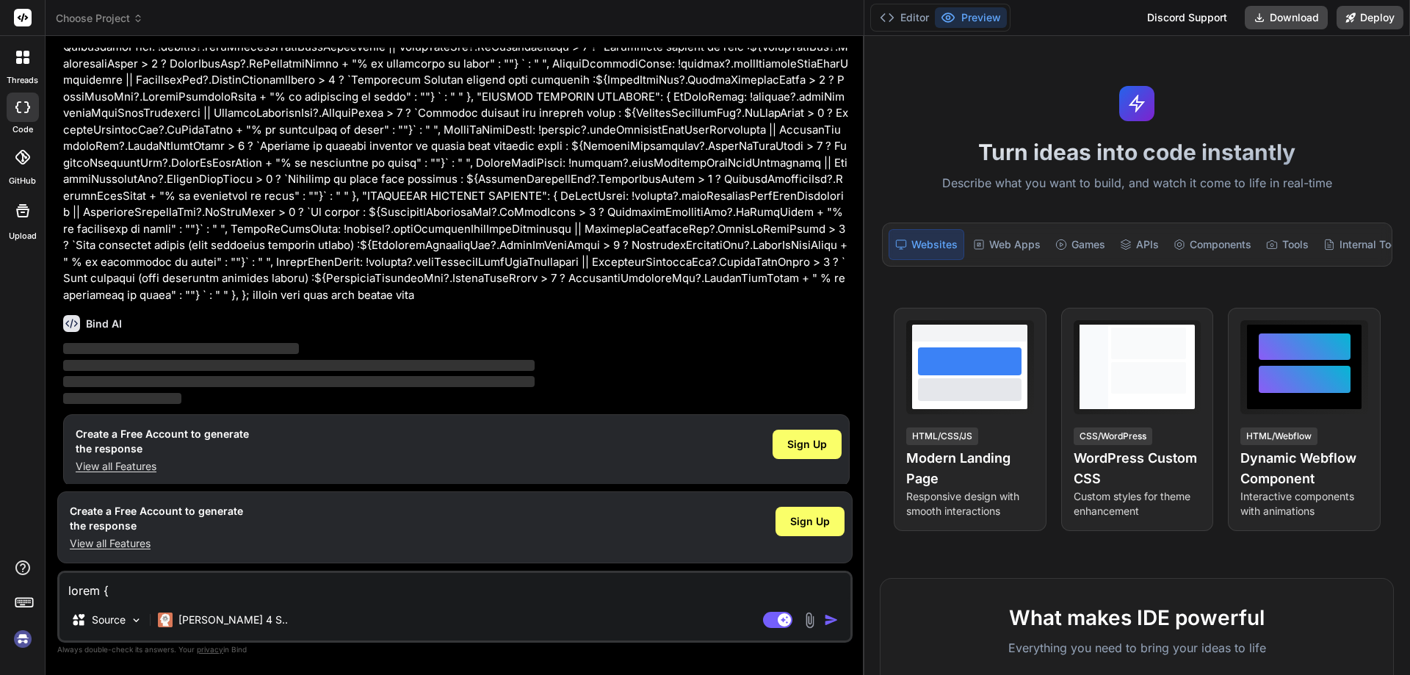
scroll to position [447, 0]
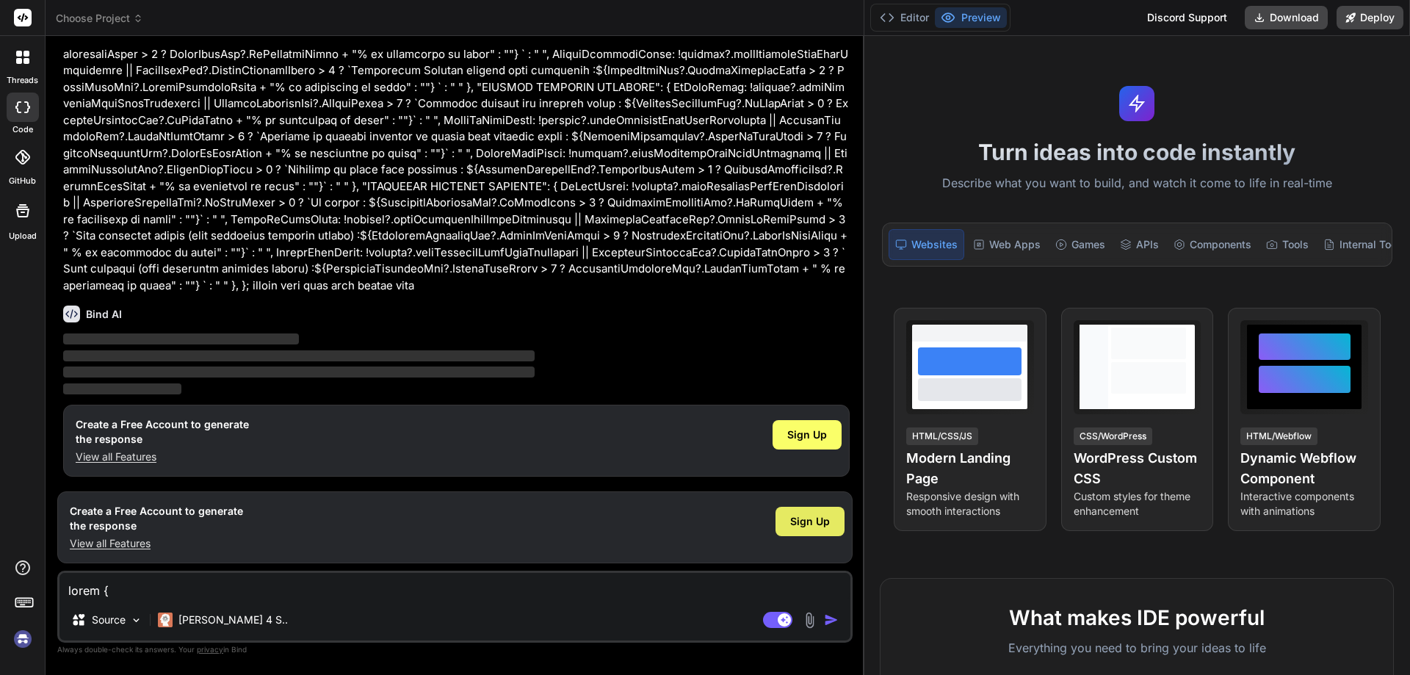
click at [820, 521] on span "Sign Up" at bounding box center [810, 521] width 40 height 15
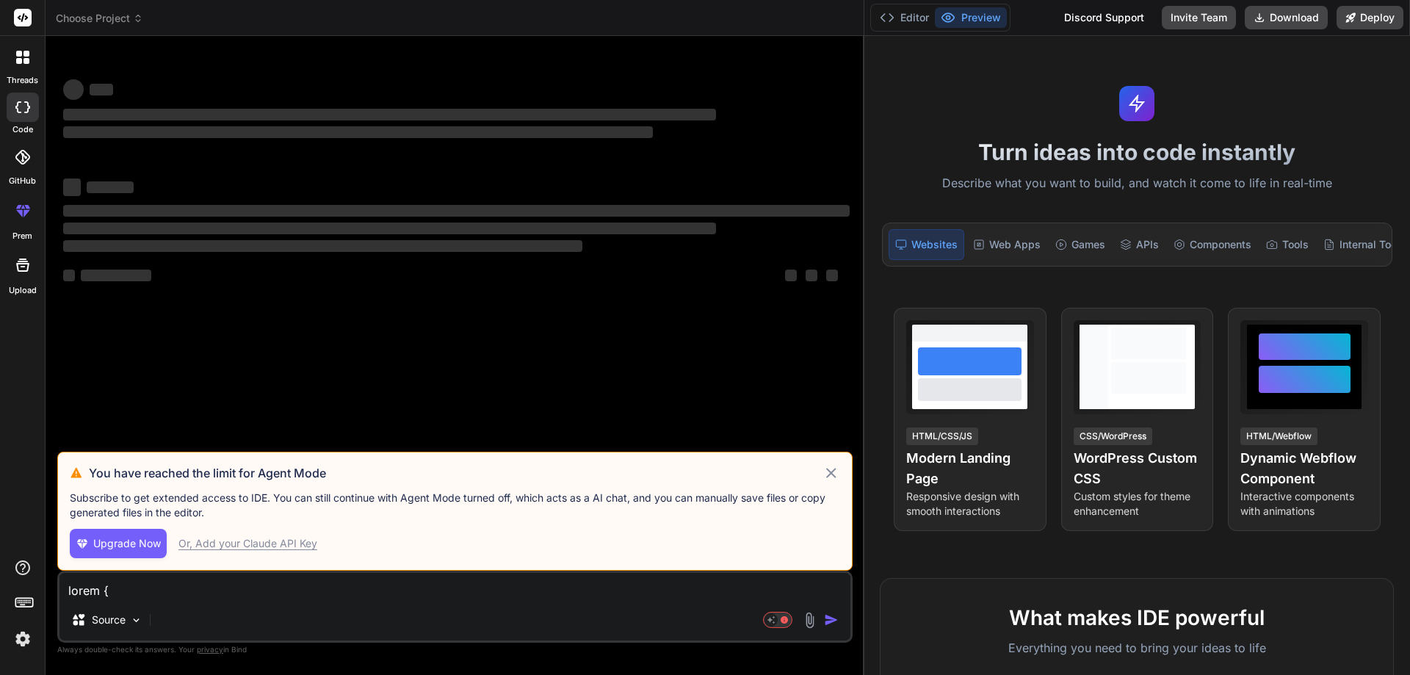
scroll to position [0, 0]
click at [232, 544] on div "Or, Add your Claude API Key" at bounding box center [247, 543] width 139 height 15
type textarea "x"
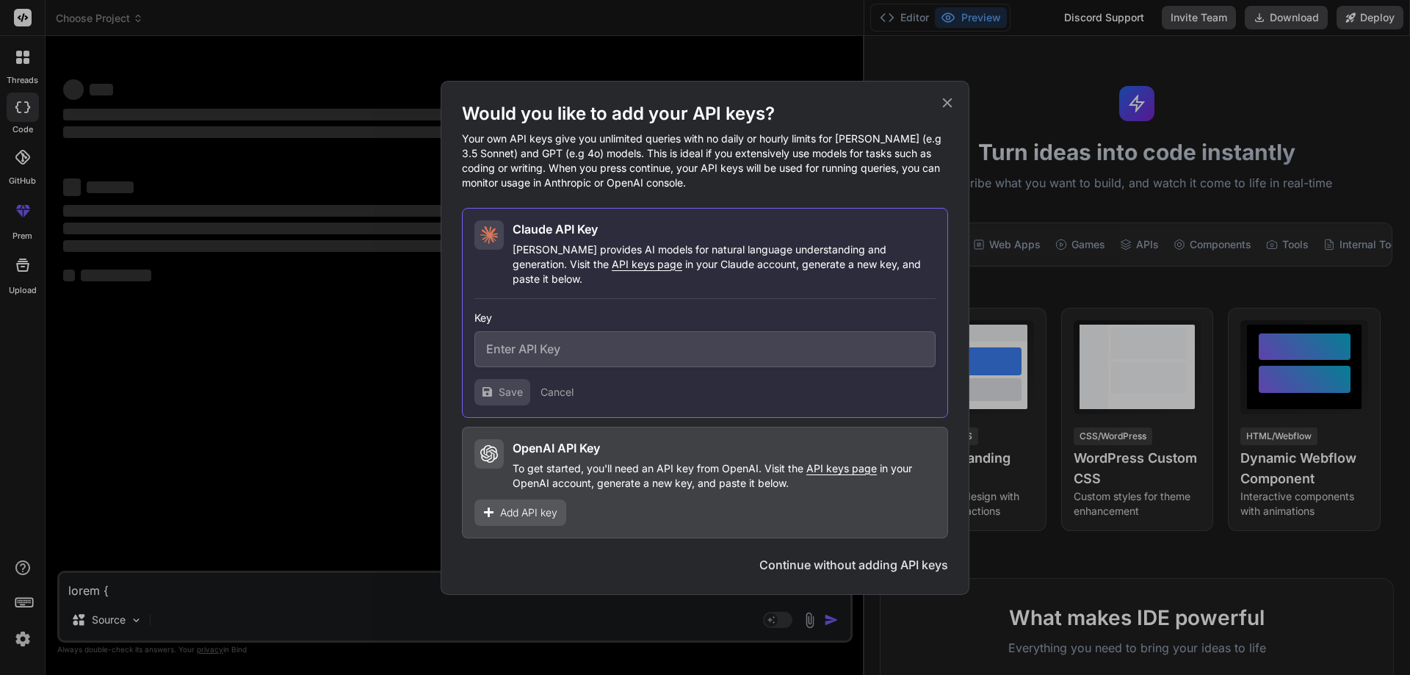
click at [952, 111] on icon at bounding box center [947, 103] width 16 height 16
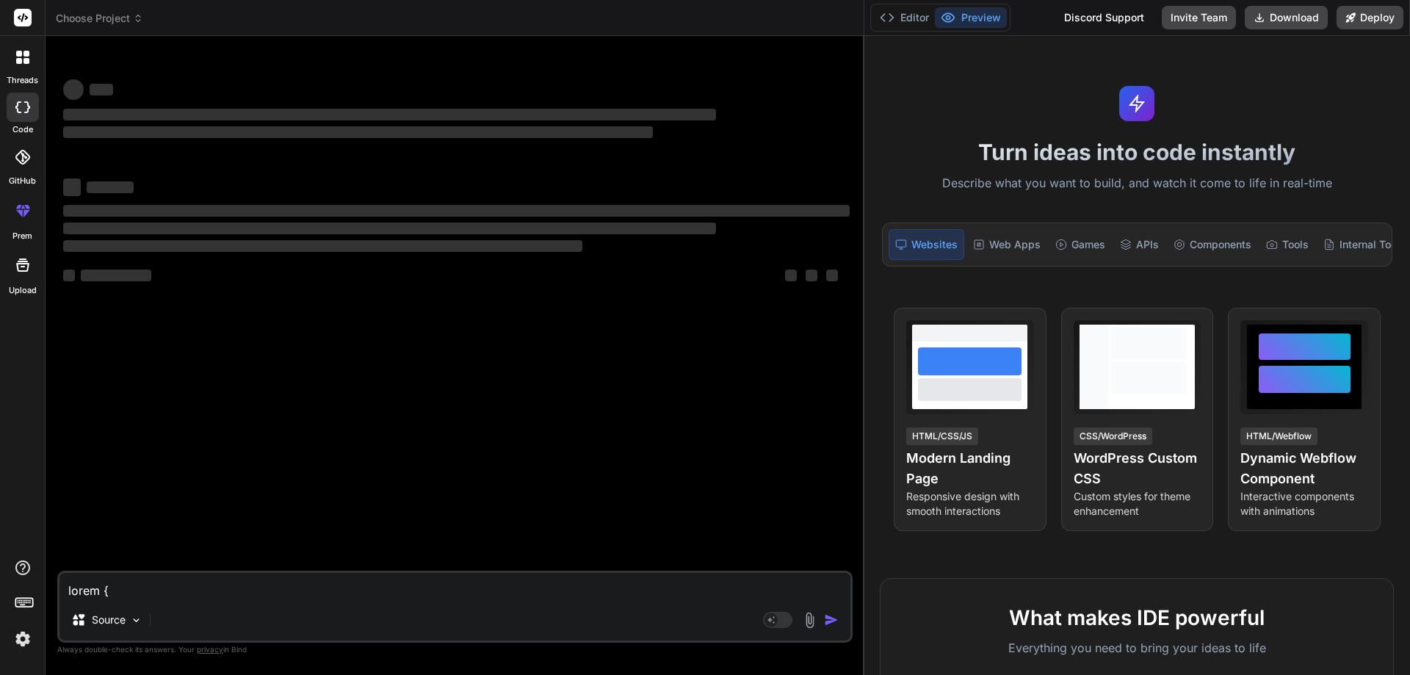
click at [278, 597] on textarea at bounding box center [454, 586] width 791 height 26
paste textarea "const { StartDateReport, FinishDateReport, RemainingDurationReport, PercentComp…"
type textarea "const { StartDateReport, FinishDateReport, RemainingDurationReport, PercentComp…"
type textarea "x"
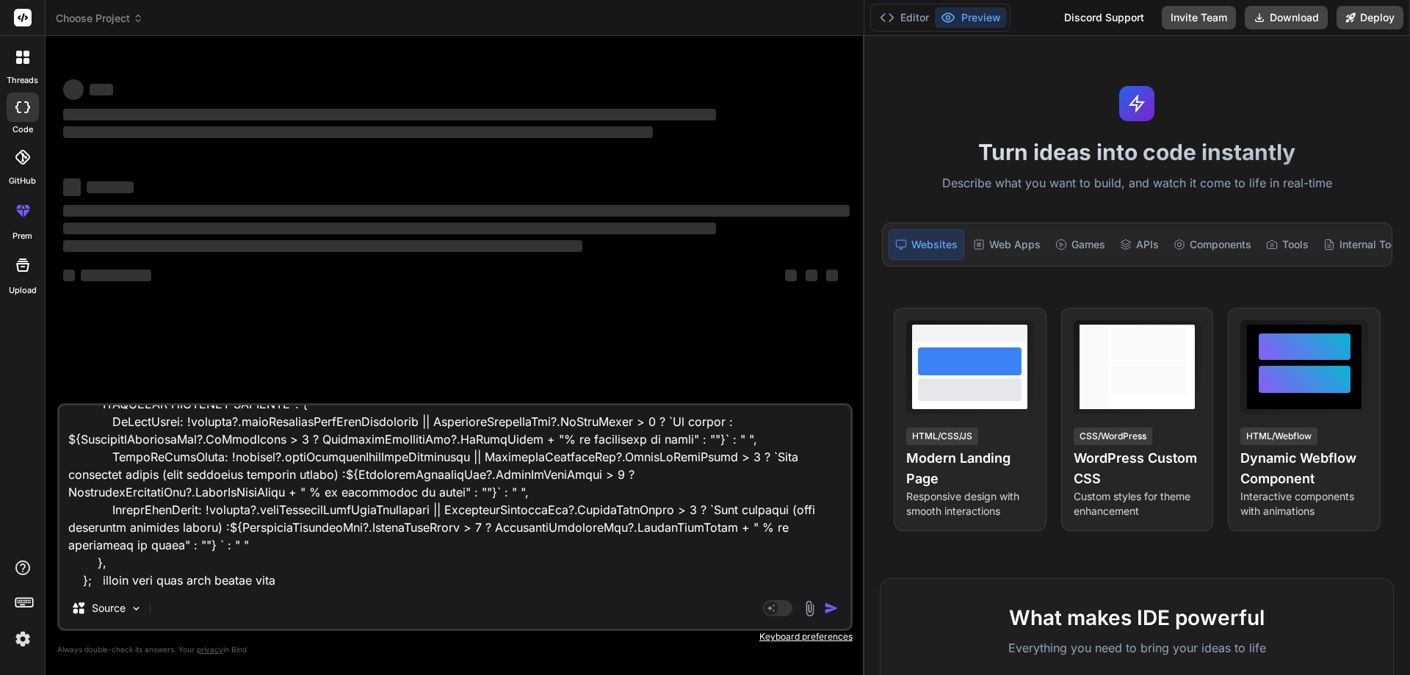
type textarea "const { StartDateReport, FinishDateReport, RemainingDurationReport, PercentComp…"
click at [830, 600] on div "Agent Mode. When this toggle is activated, AI automatically makes decisions, re…" at bounding box center [802, 608] width 84 height 18
click at [831, 599] on div "Agent Mode. When this toggle is activated, AI automatically makes decisions, re…" at bounding box center [802, 608] width 84 height 18
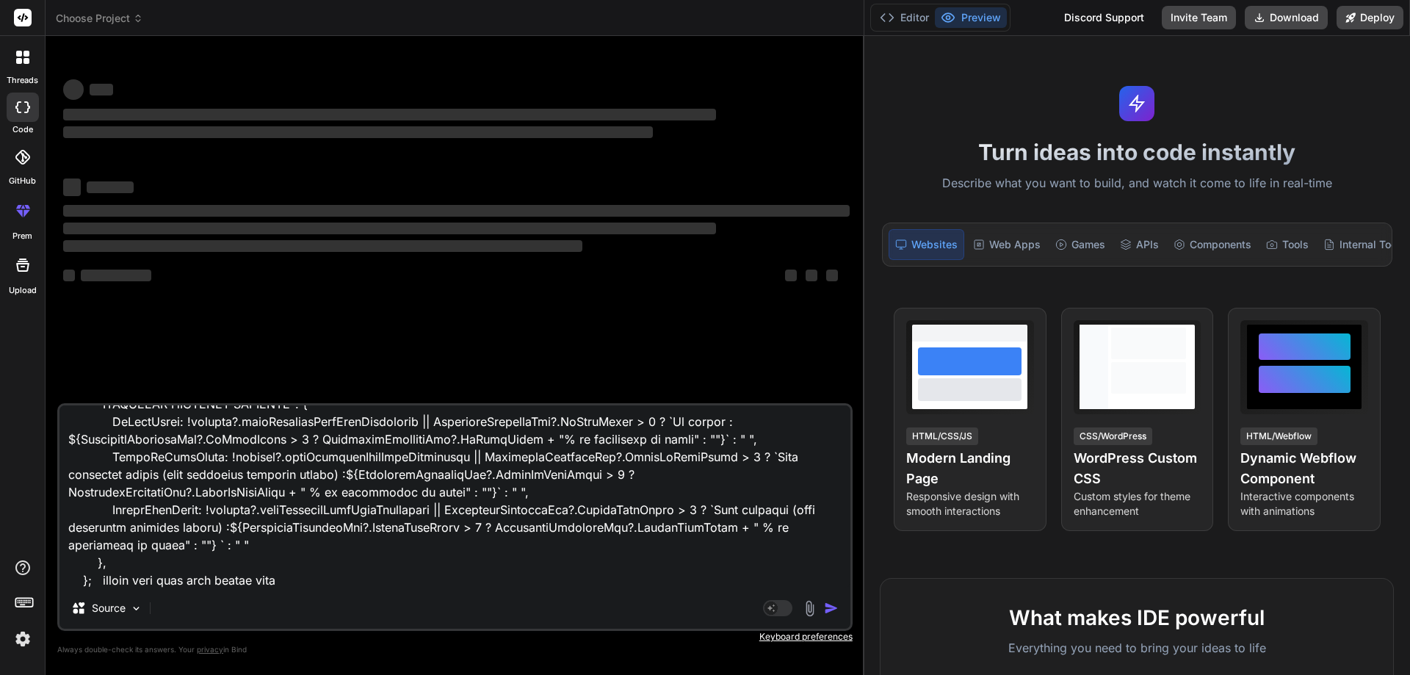
click at [832, 599] on div "Source" at bounding box center [454, 610] width 791 height 35
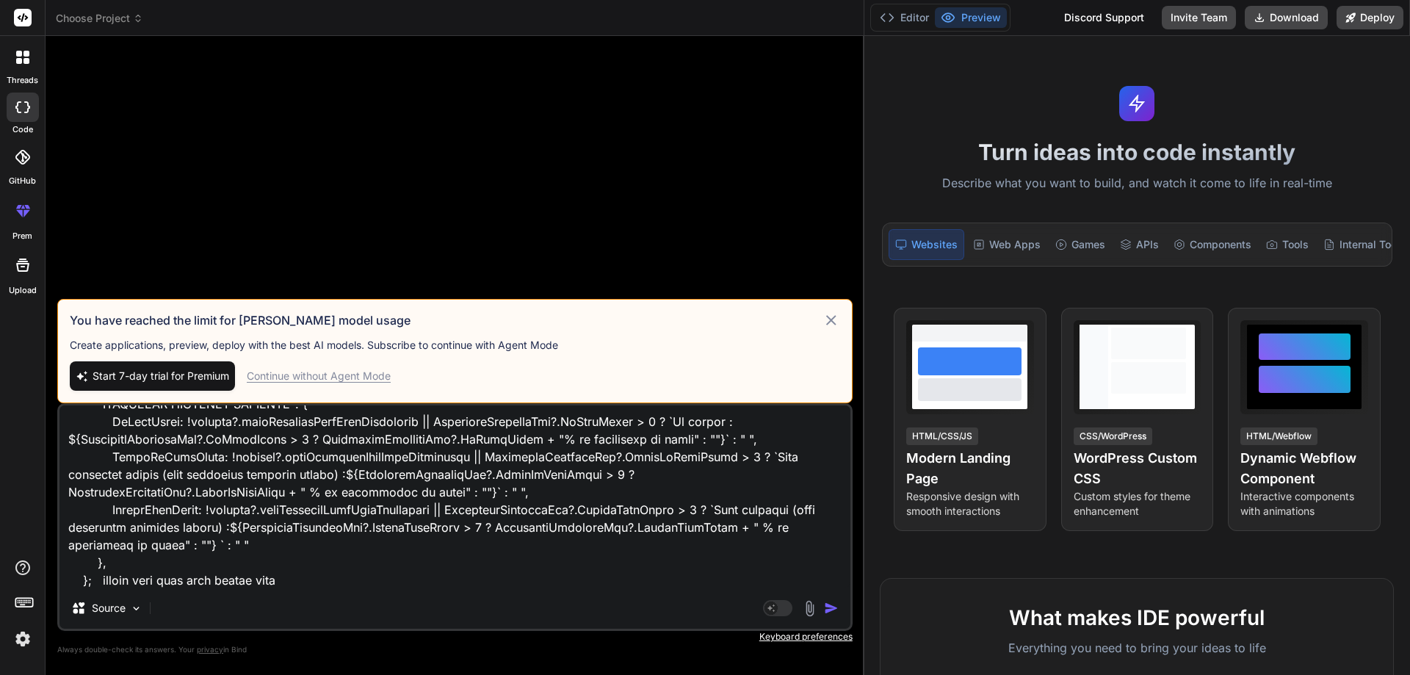
click at [361, 375] on div "Continue without Agent Mode" at bounding box center [319, 376] width 144 height 15
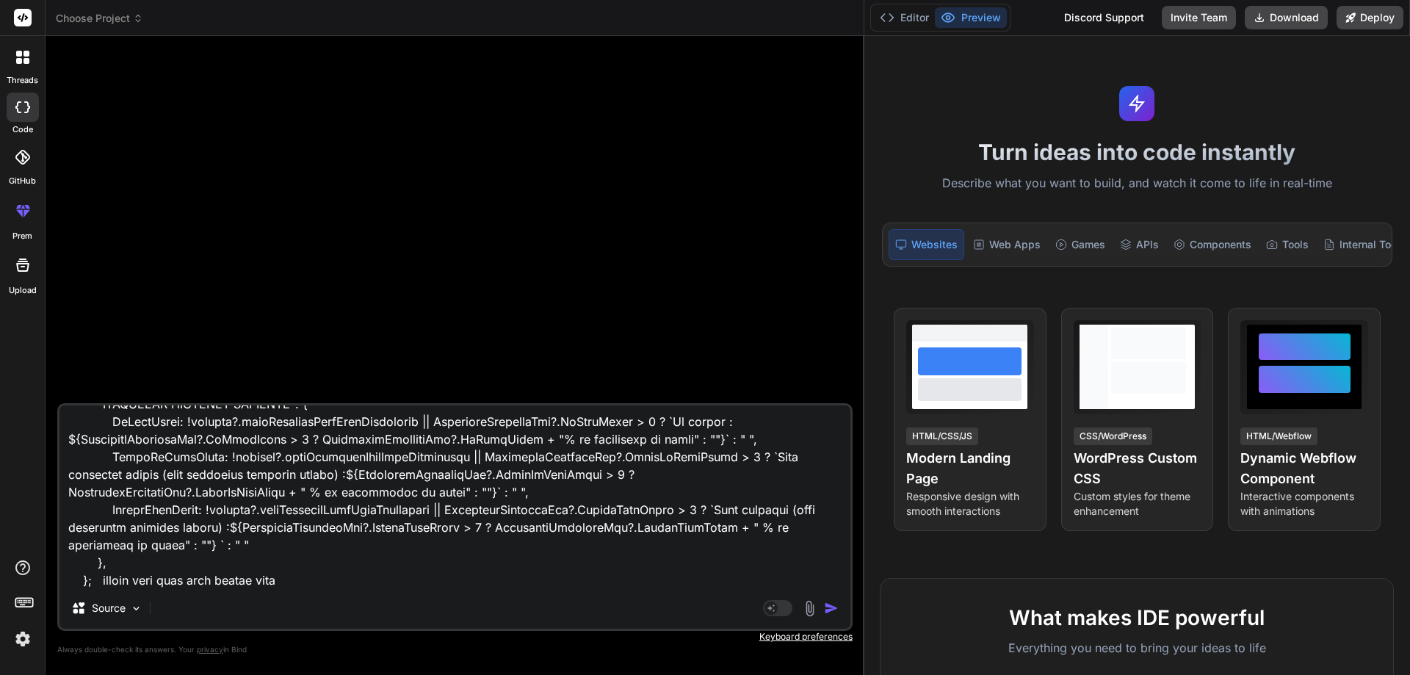
click at [834, 608] on img "button" at bounding box center [831, 608] width 15 height 15
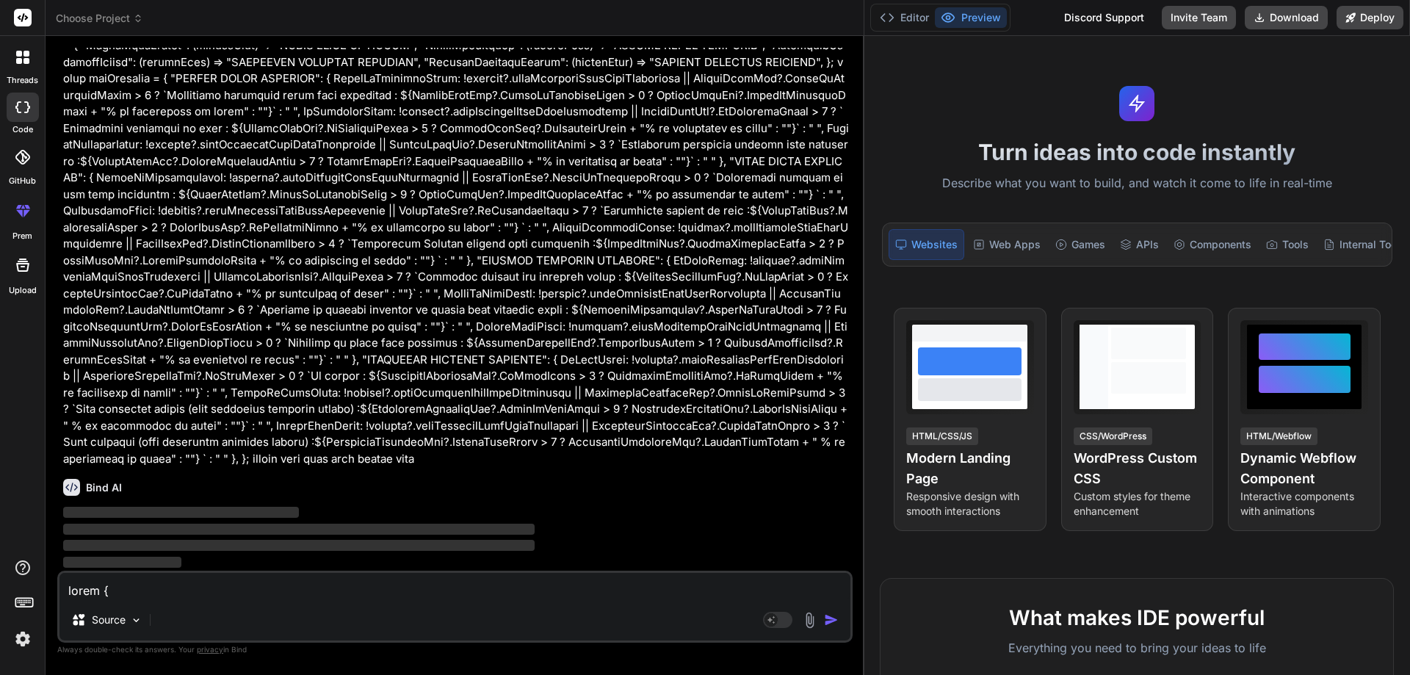
scroll to position [0, 0]
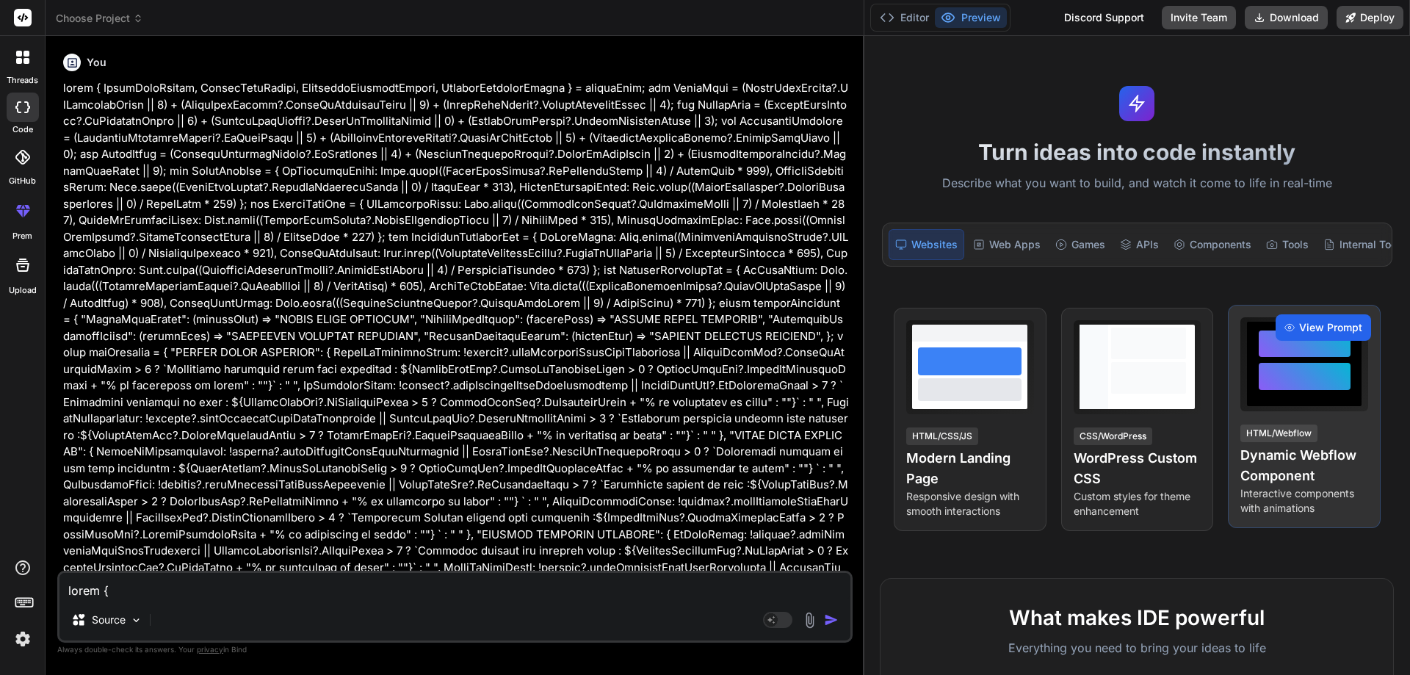
drag, startPoint x: 863, startPoint y: 322, endPoint x: 1278, endPoint y: 342, distance: 415.5
click at [1278, 342] on div "Choose Project Created with Pixso. Bind AI Web Search Created with Pixso. Code …" at bounding box center [728, 337] width 1365 height 675
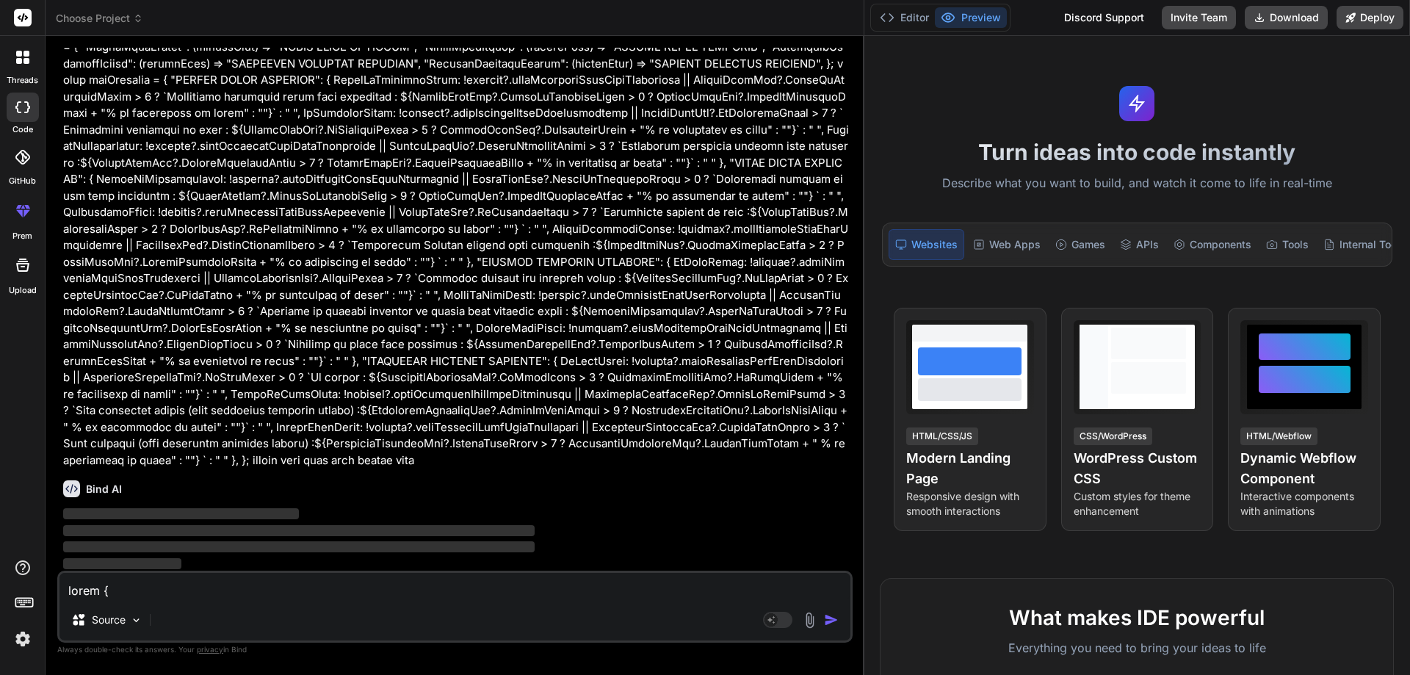
scroll to position [274, 0]
click at [1017, 134] on div "Turn ideas into code instantly Describe what you want to build, and watch it co…" at bounding box center [1137, 355] width 546 height 639
click at [832, 616] on img "button" at bounding box center [831, 620] width 15 height 15
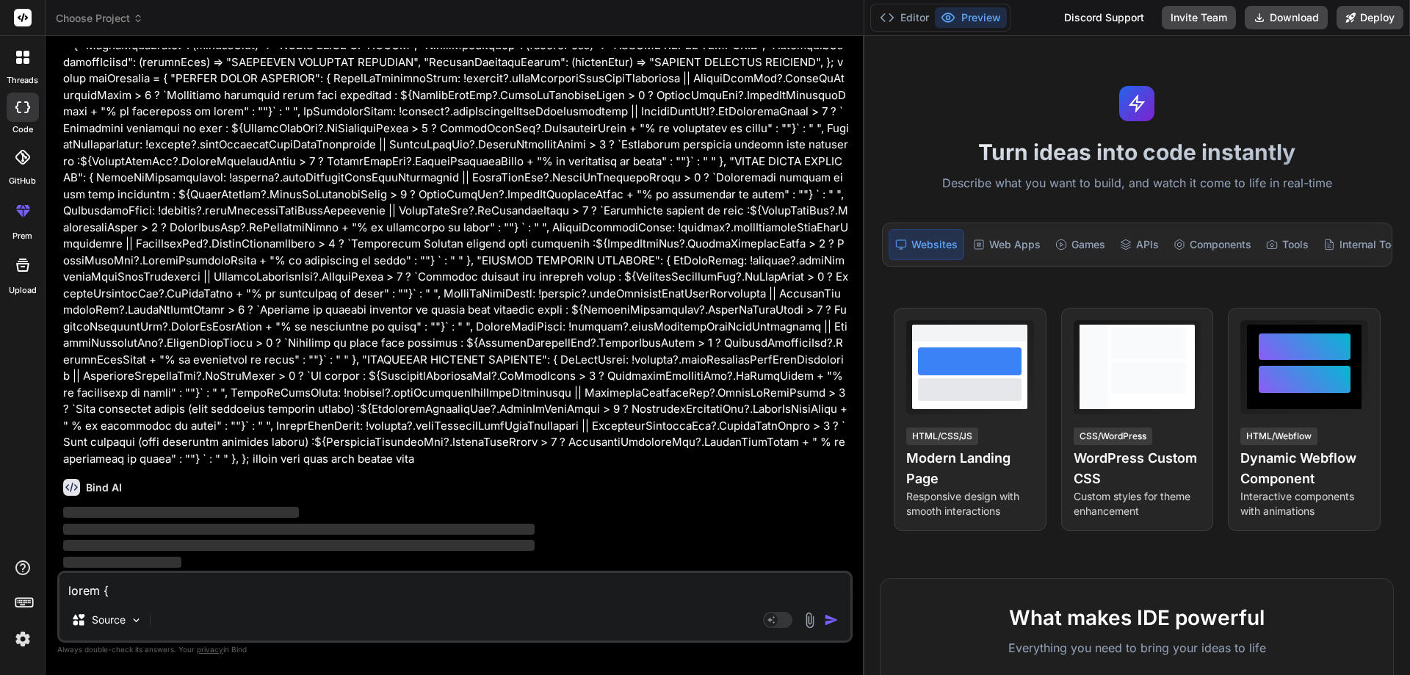
click at [828, 619] on img "button" at bounding box center [831, 620] width 15 height 15
click at [828, 617] on img "button" at bounding box center [831, 620] width 15 height 15
click at [828, 616] on img "button" at bounding box center [831, 620] width 15 height 15
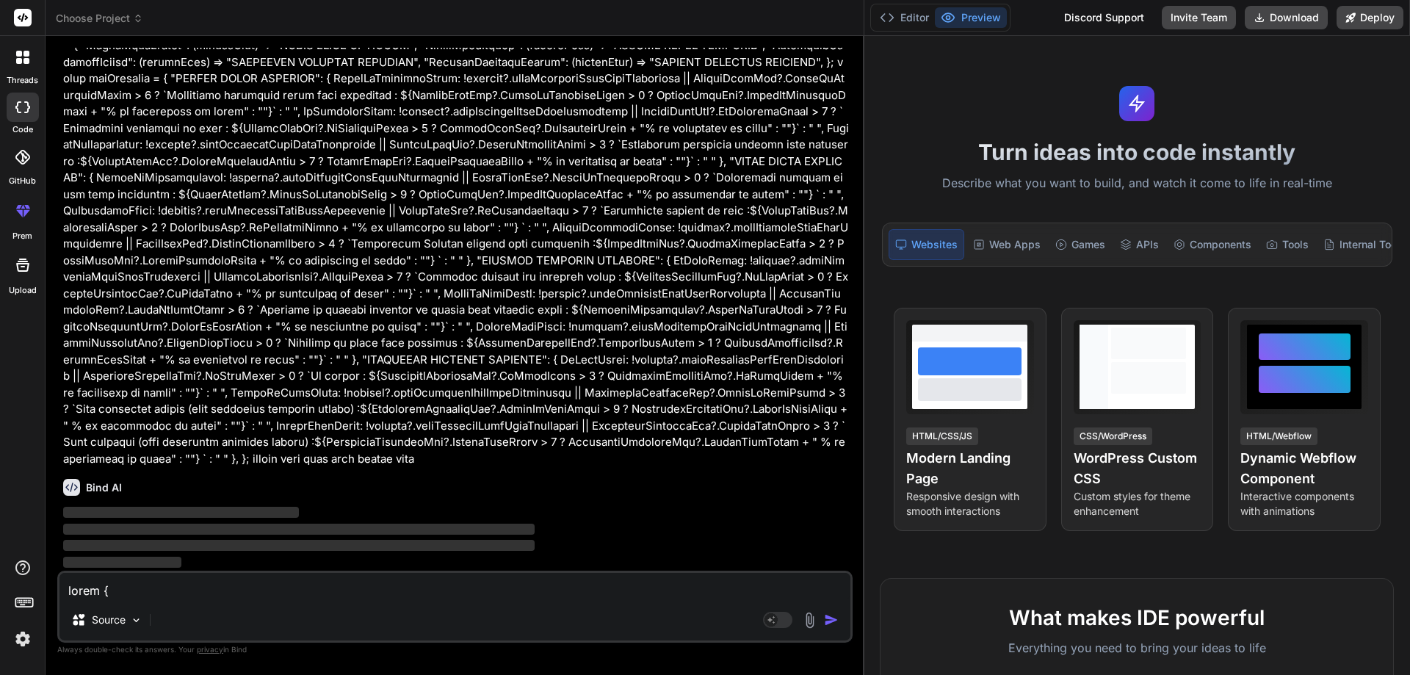
click at [828, 616] on img "button" at bounding box center [831, 620] width 15 height 15
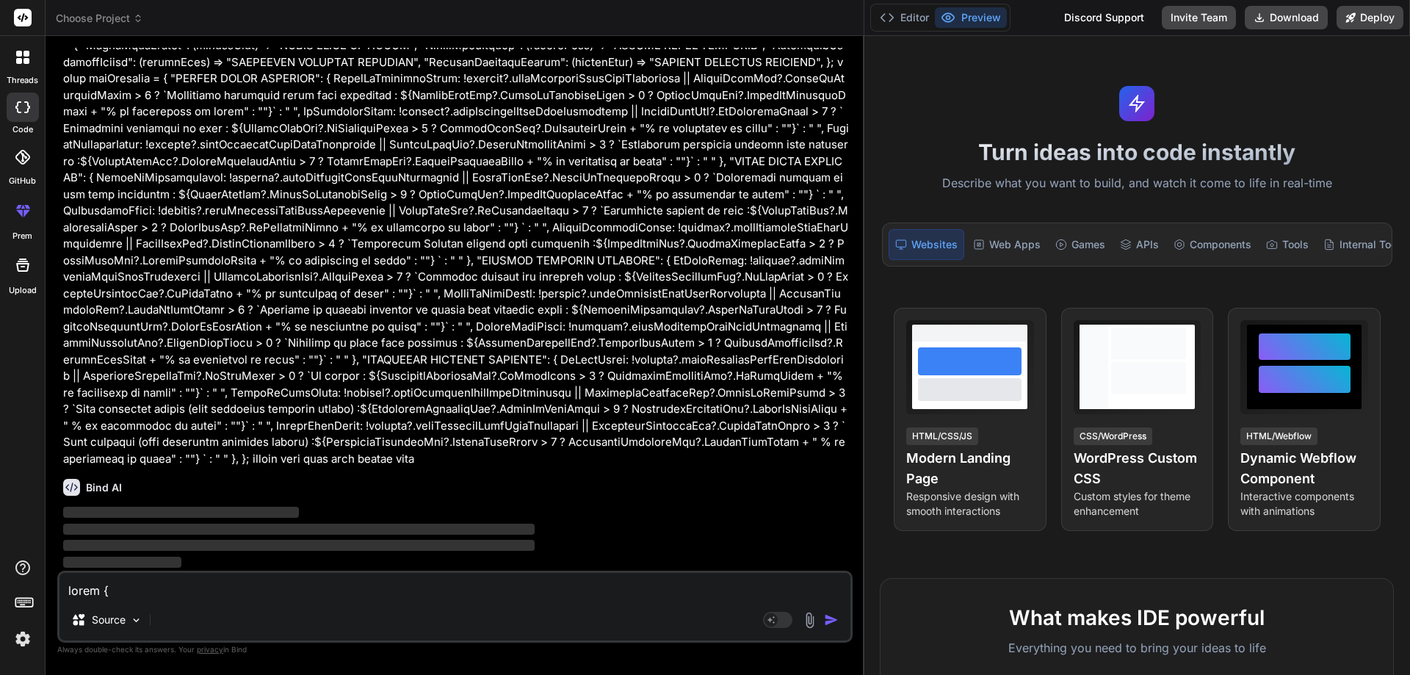
click at [828, 616] on img "button" at bounding box center [831, 620] width 15 height 15
click at [828, 615] on img "button" at bounding box center [831, 620] width 15 height 15
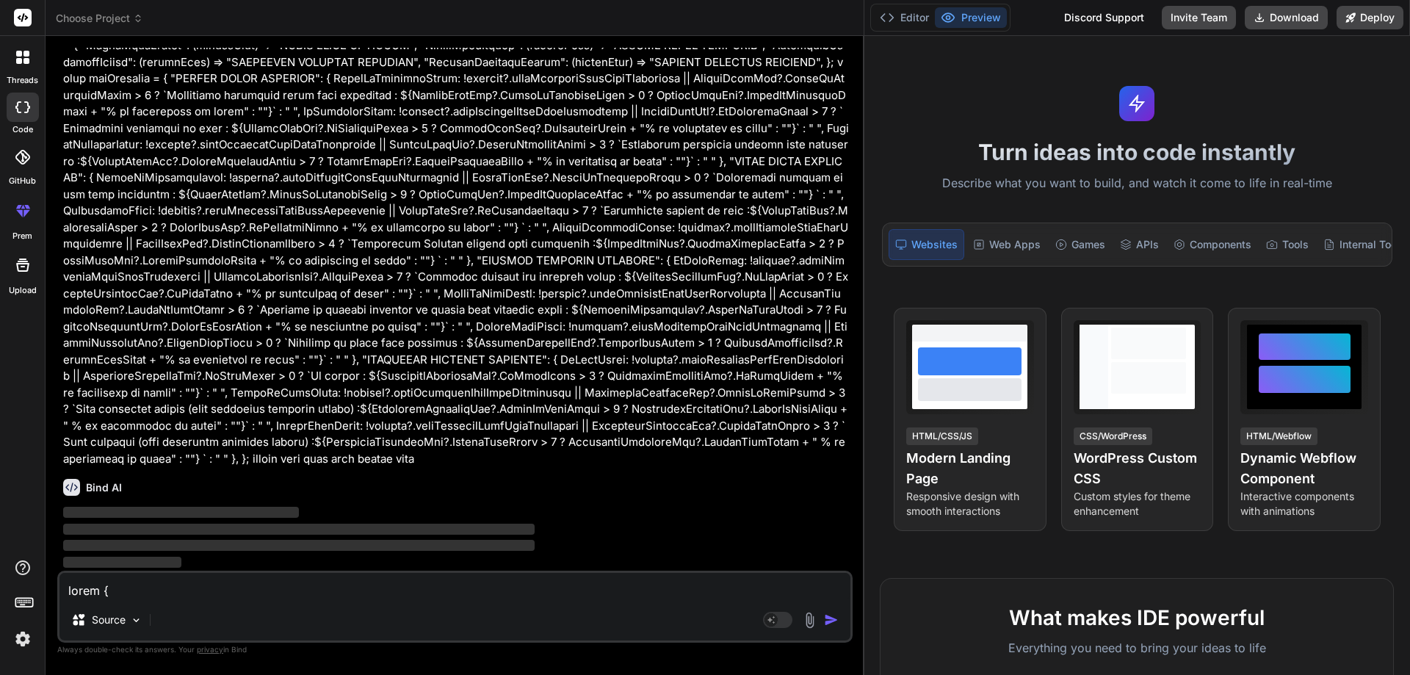
click at [828, 615] on img "button" at bounding box center [831, 620] width 15 height 15
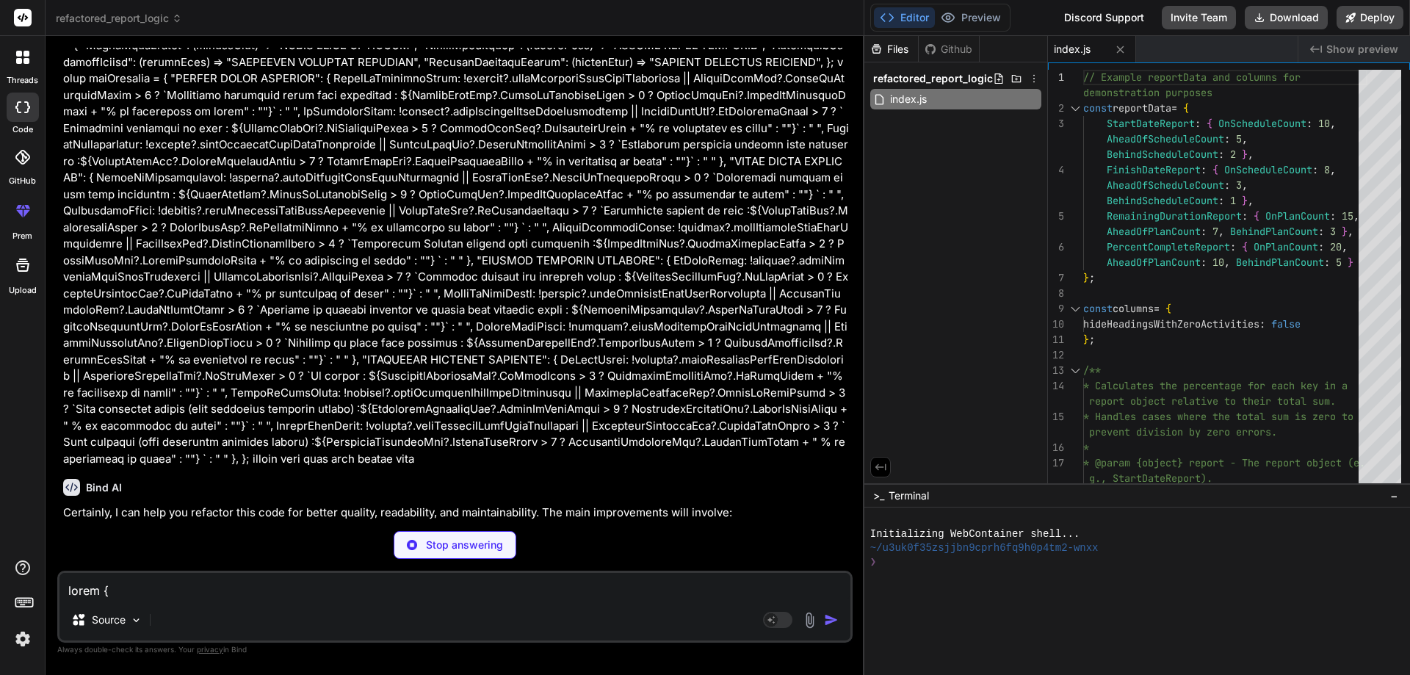
type textarea "x"
type textarea ""license": "ISC" }"
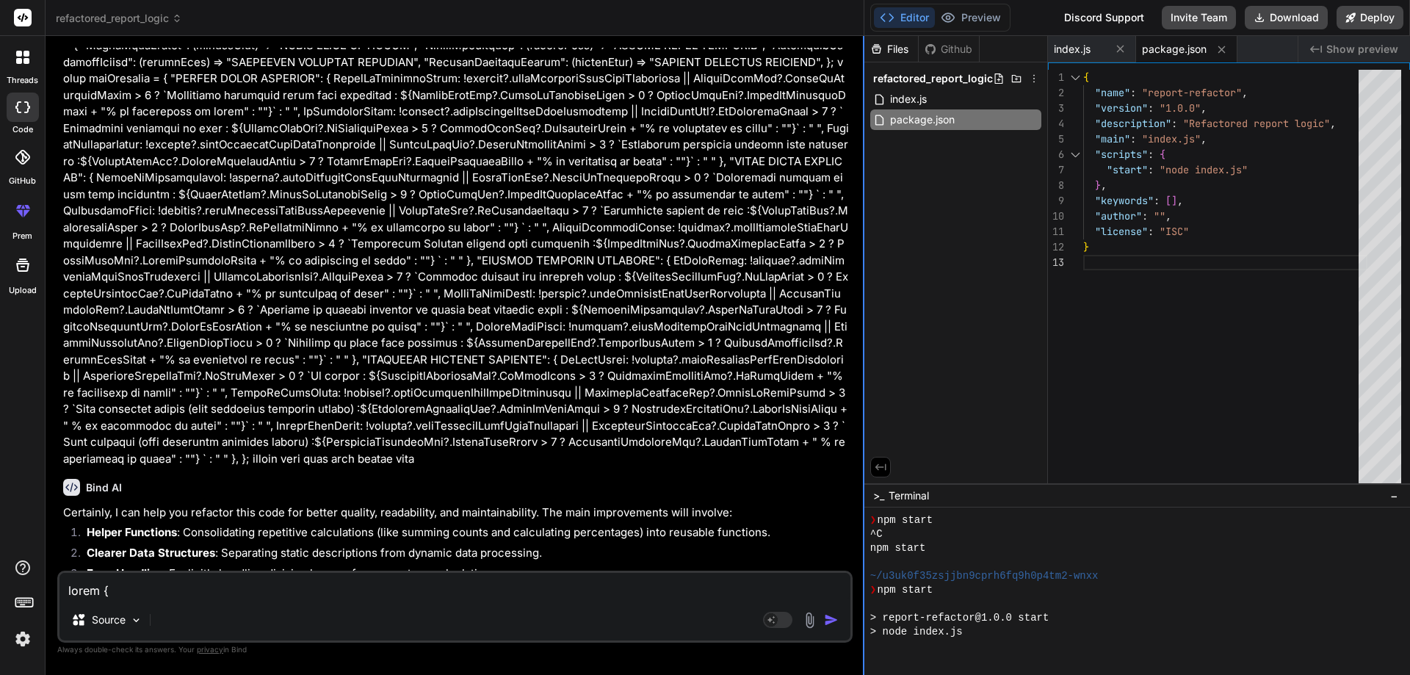
scroll to position [823, 0]
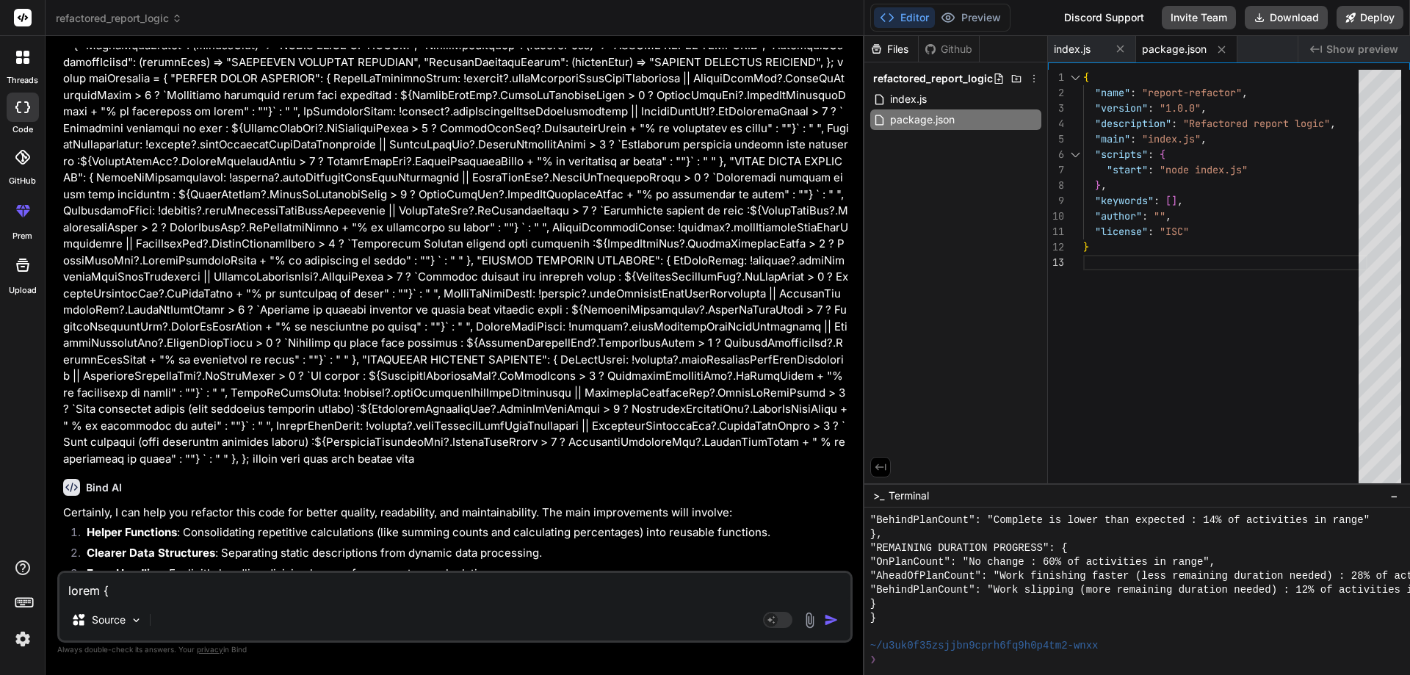
type textarea "x"
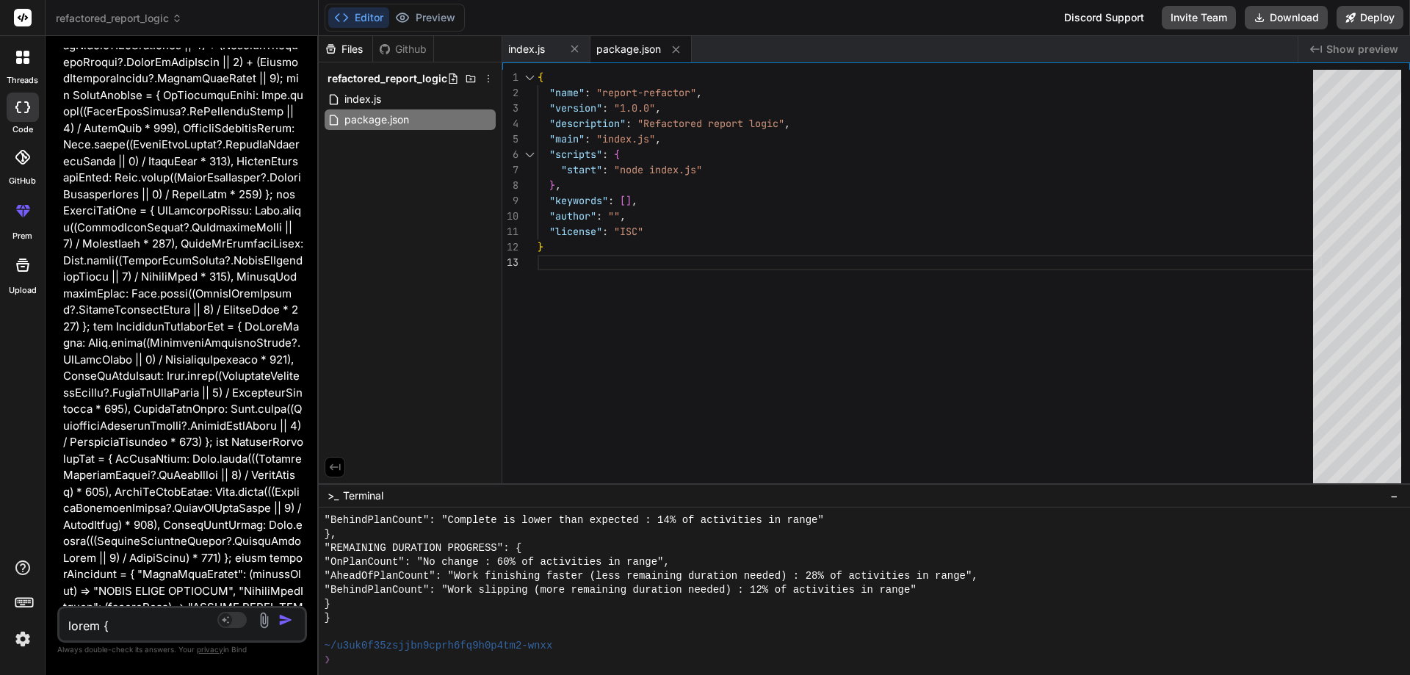
drag, startPoint x: 862, startPoint y: 192, endPoint x: 118, endPoint y: 149, distance: 746.0
click at [118, 149] on div "Bind AI Web Search Created with Pixso. Code Generator You Bind AI Certainly, I …" at bounding box center [182, 355] width 273 height 639
click at [536, 48] on span "index.js" at bounding box center [526, 49] width 37 height 15
type textarea "// Output the results (for demonstration) console.log("StartDateObj:", StartDat…"
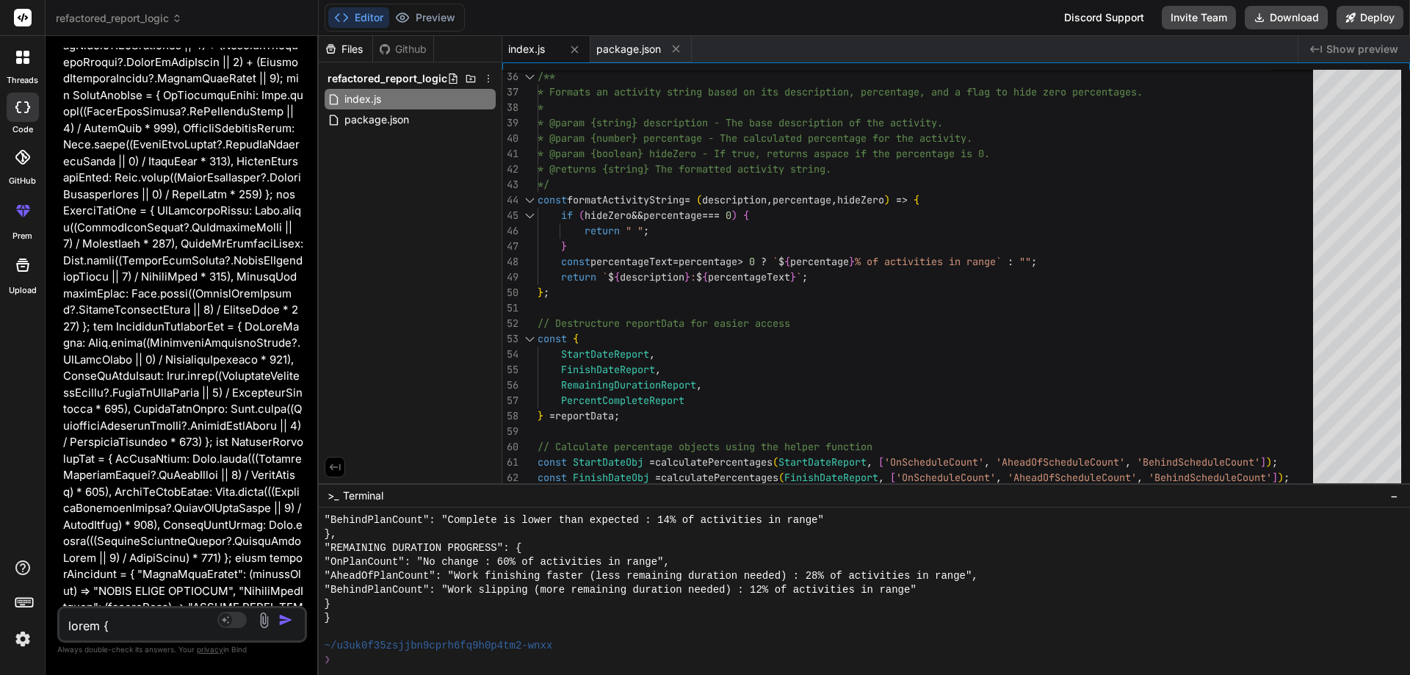
type textarea "x"
type textarea "} // Output the results (for demonstration) console.log("StartDateObj:", StartD…"
type textarea "x"
type textarea "console.log("Report Functions:", reportFunctions); console.log("Key Mappings:",…"
type textarea "x"
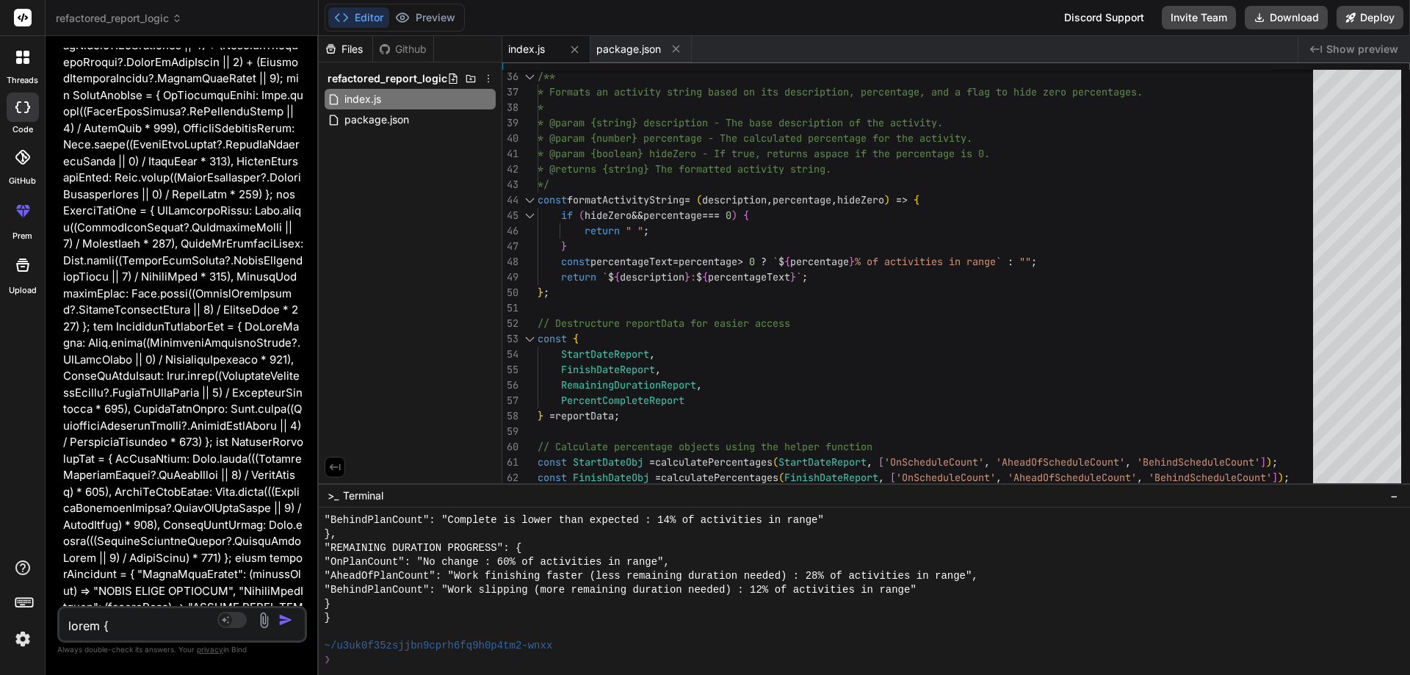
type textarea "console.log("PercentCompleteObj:", PercentCompleteObj); console.log("Report Fun…"
type textarea "x"
type textarea "console.log("Report Functions:", reportFunctions); console.log("Key Mappings:",…"
type textarea "x"
type textarea "console.log("RemainingDurationObj:", RemainingDurationObj); console.log("Percen…"
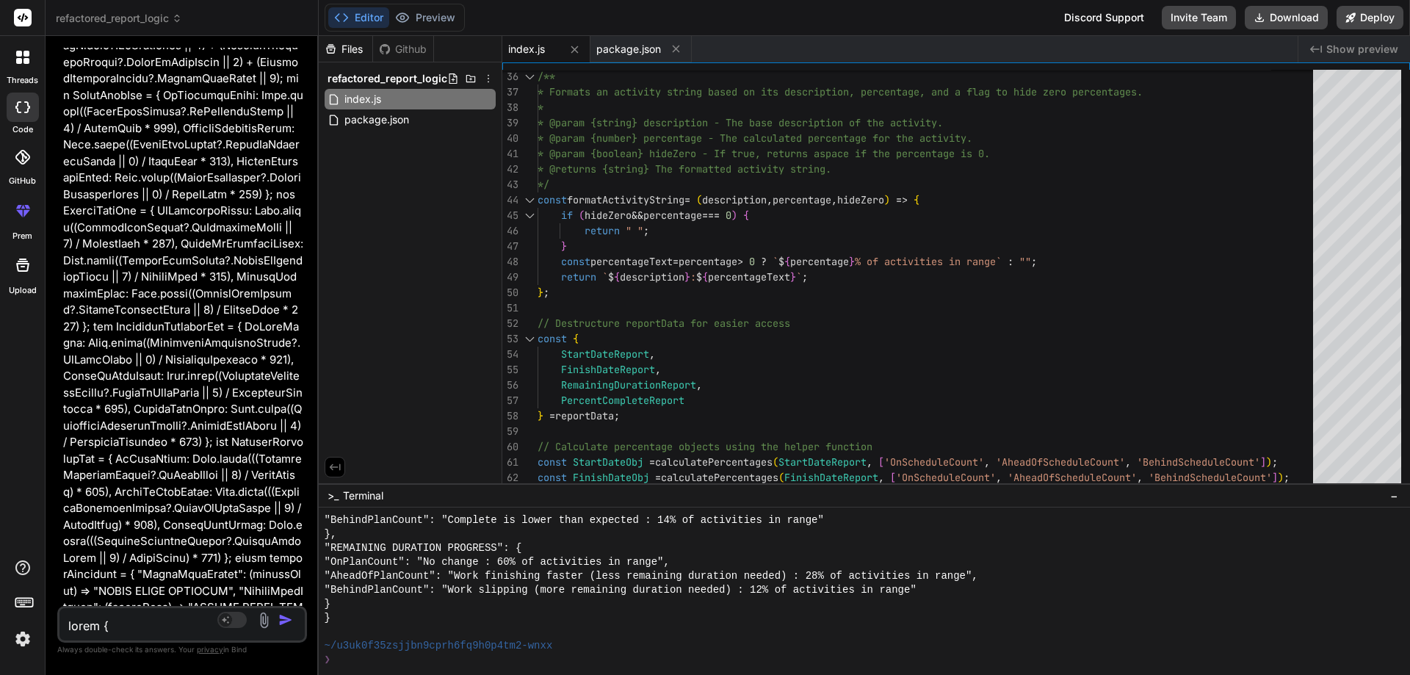
type textarea "x"
type textarea "console.log("Report Functions:", reportFunctions); console.log("Key Mappings:",…"
type textarea "x"
type textarea "reportFunctions); console.log("Key Mappings:", JSON.stringify(keyMappings, null…"
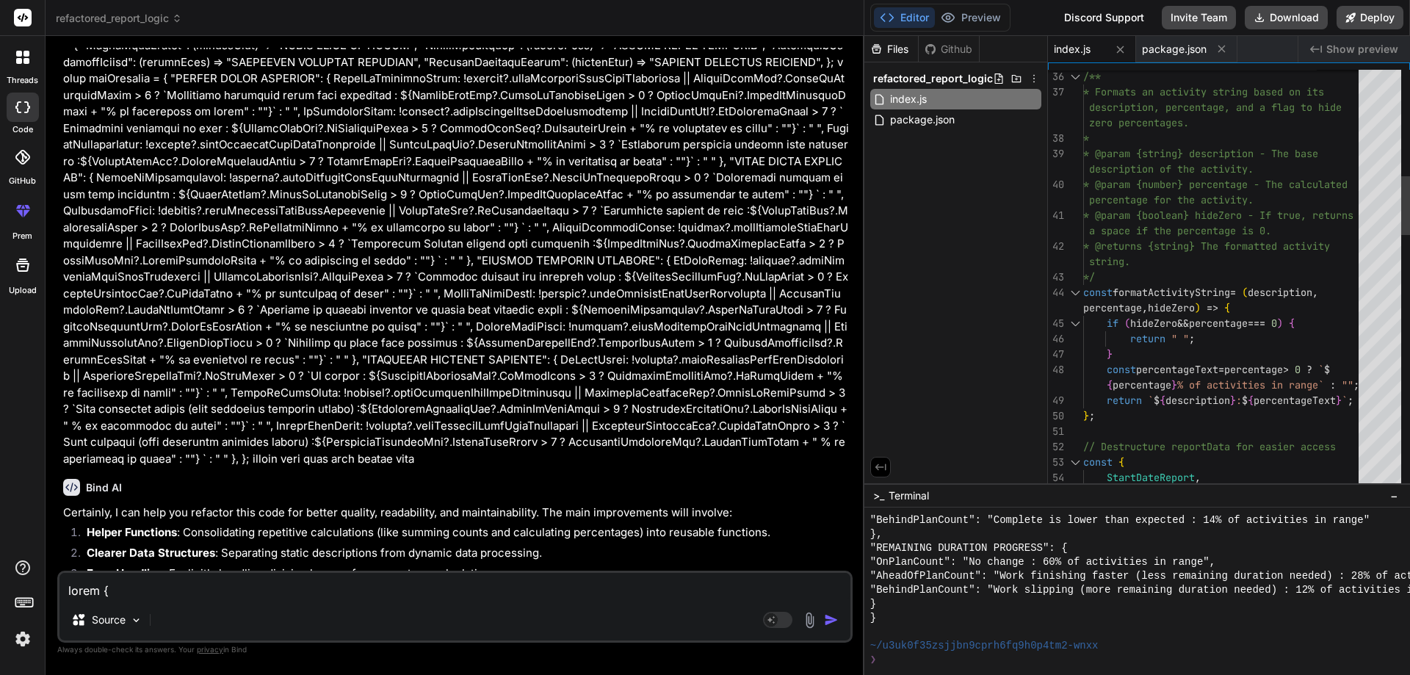
drag, startPoint x: 318, startPoint y: 185, endPoint x: 1090, endPoint y: 185, distance: 771.9
click at [1090, 185] on div "refactored_report_logic Created with Pixso. Bind AI Web Search Created with Pix…" at bounding box center [728, 337] width 1365 height 675
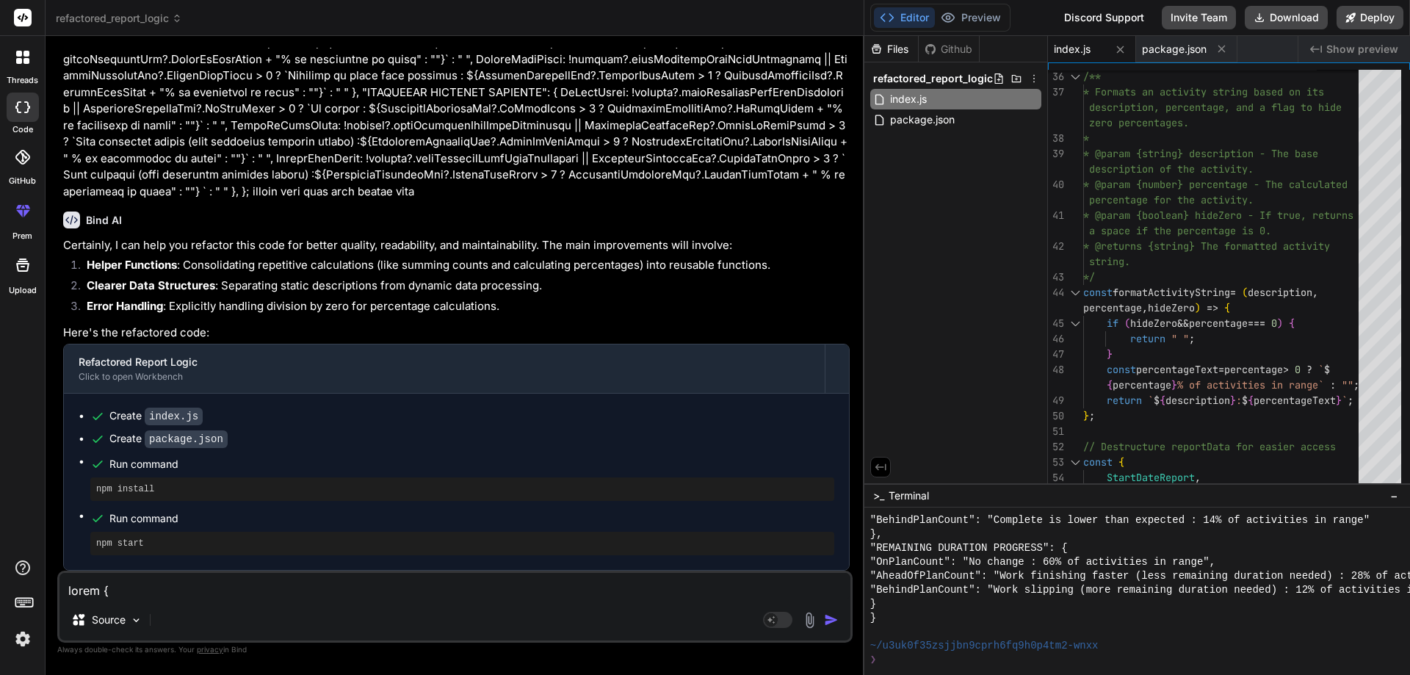
click at [233, 583] on textarea at bounding box center [454, 586] width 791 height 26
paste textarea "import { useRef, useState, useEffect } from "react"; import { Col, Container, R…"
type textarea "import { useRef, useState, useEffect } from "react"; import { Col, Container, R…"
type textarea "x"
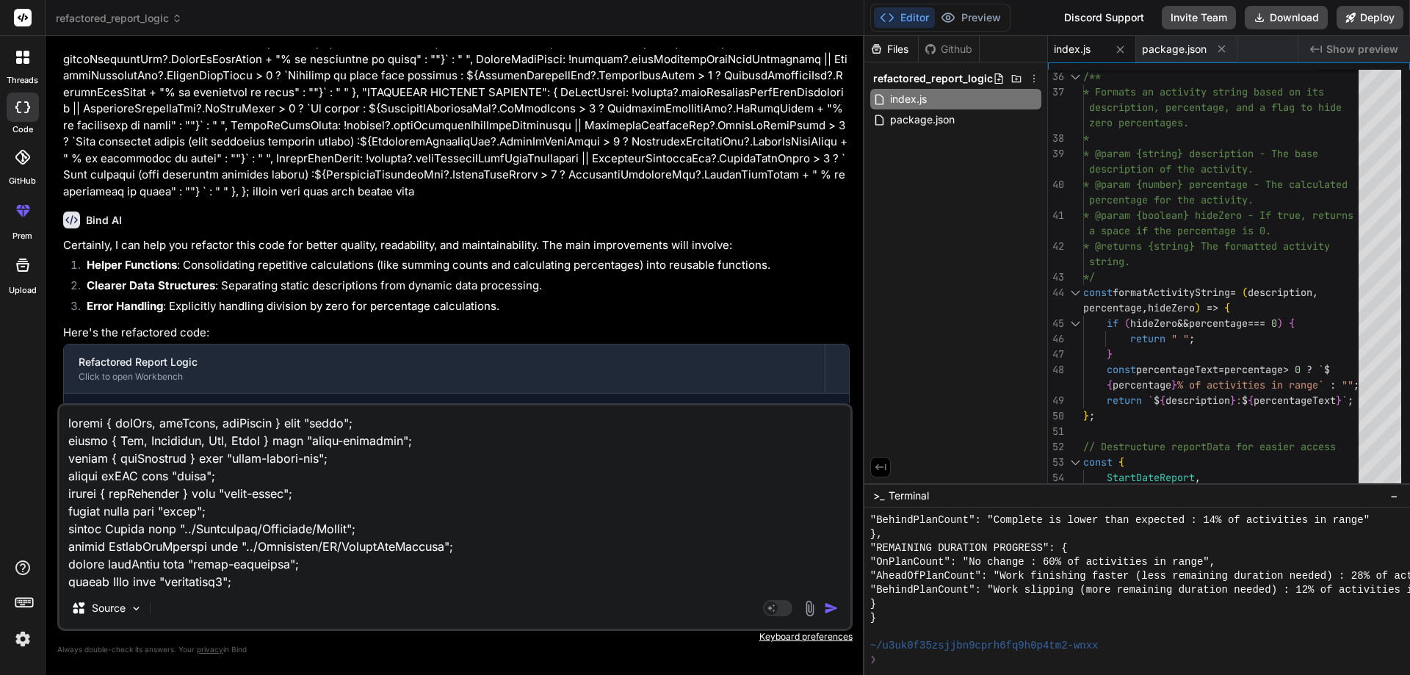
scroll to position [9397, 0]
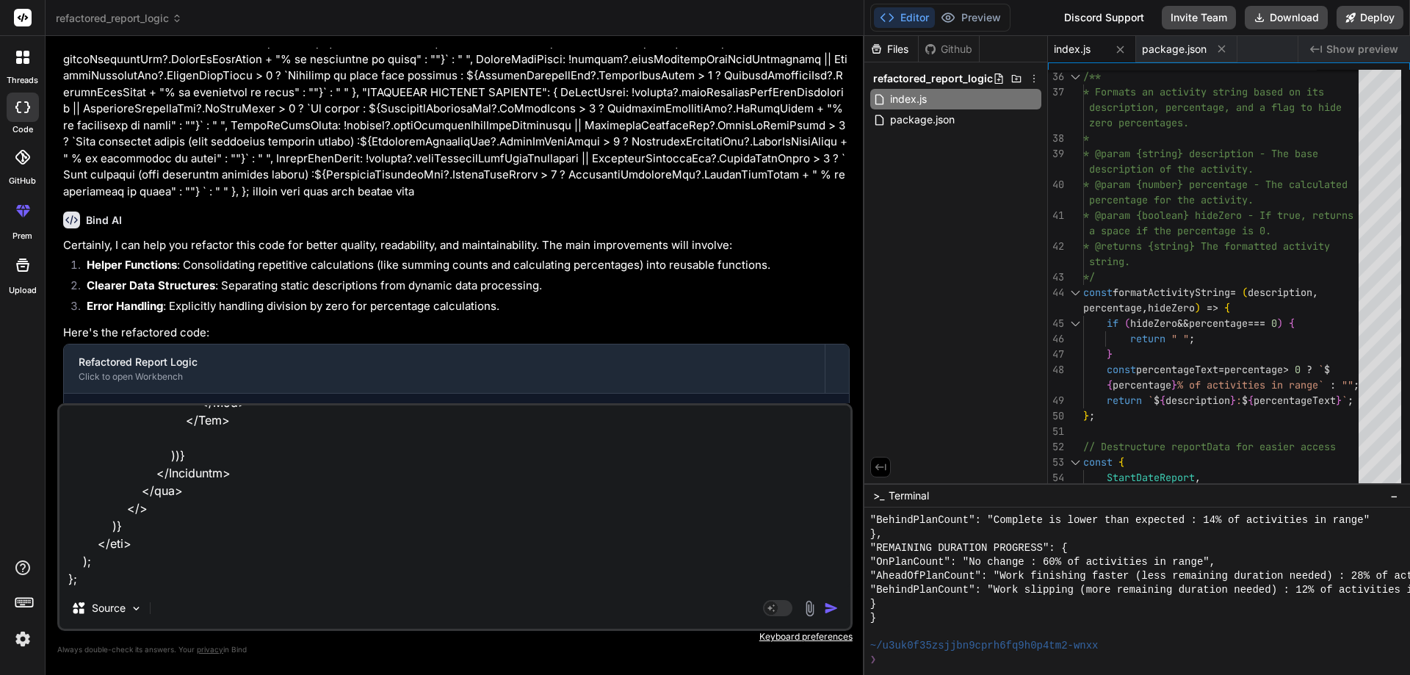
drag, startPoint x: 212, startPoint y: 188, endPoint x: 813, endPoint y: 182, distance: 601.6
copy p "modify code with good quilty code"
click at [118, 577] on textarea at bounding box center [454, 496] width 791 height 182
paste textarea "modify code with good quilty code"
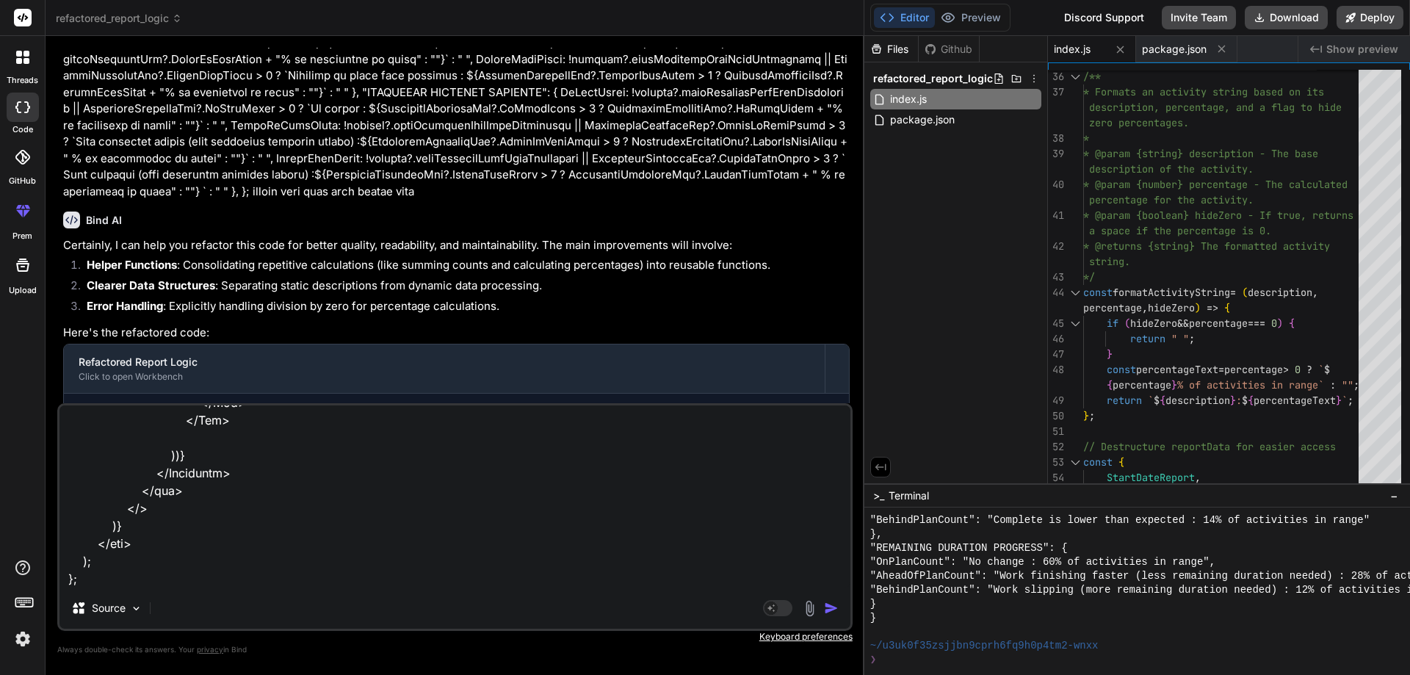
type textarea "import { useRef, useState, useEffect } from "react"; import { Col, Container, R…"
type textarea "x"
type textarea "import { useRef, useState, useEffect } from "react"; import { Col, Container, R…"
click at [833, 607] on img "button" at bounding box center [831, 608] width 15 height 15
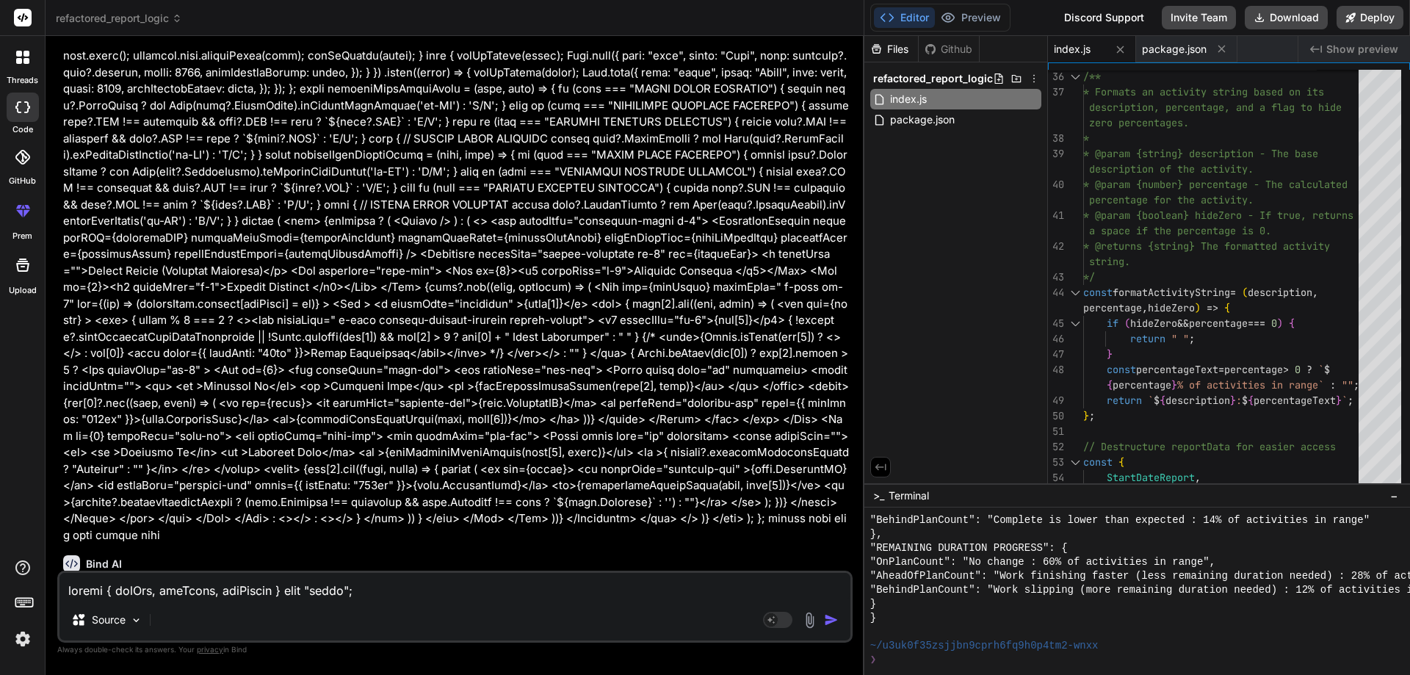
scroll to position [2693, 0]
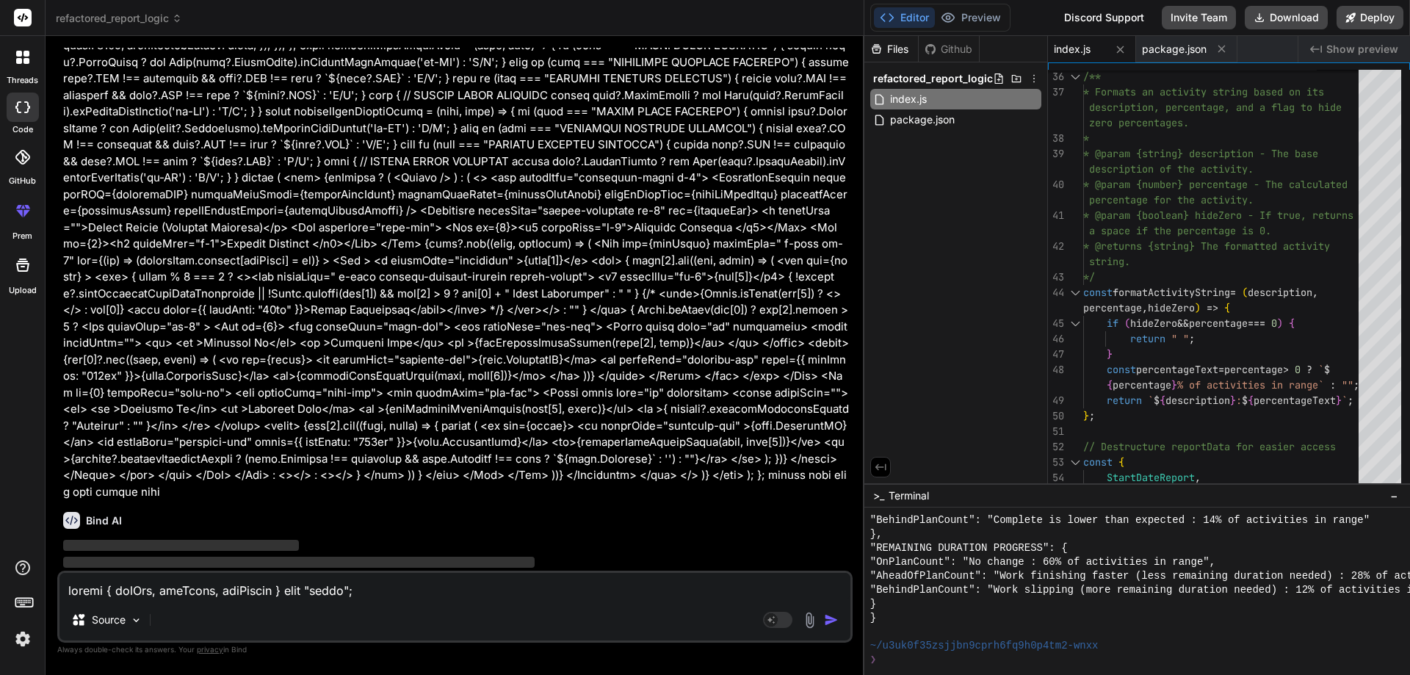
type textarea "x"
type textarea "console.log("Key Mappings:", JSON.stringify(keyMappings, null, 2));"
type textarea "x"
type textarea "(keyMappings, null, 2));"
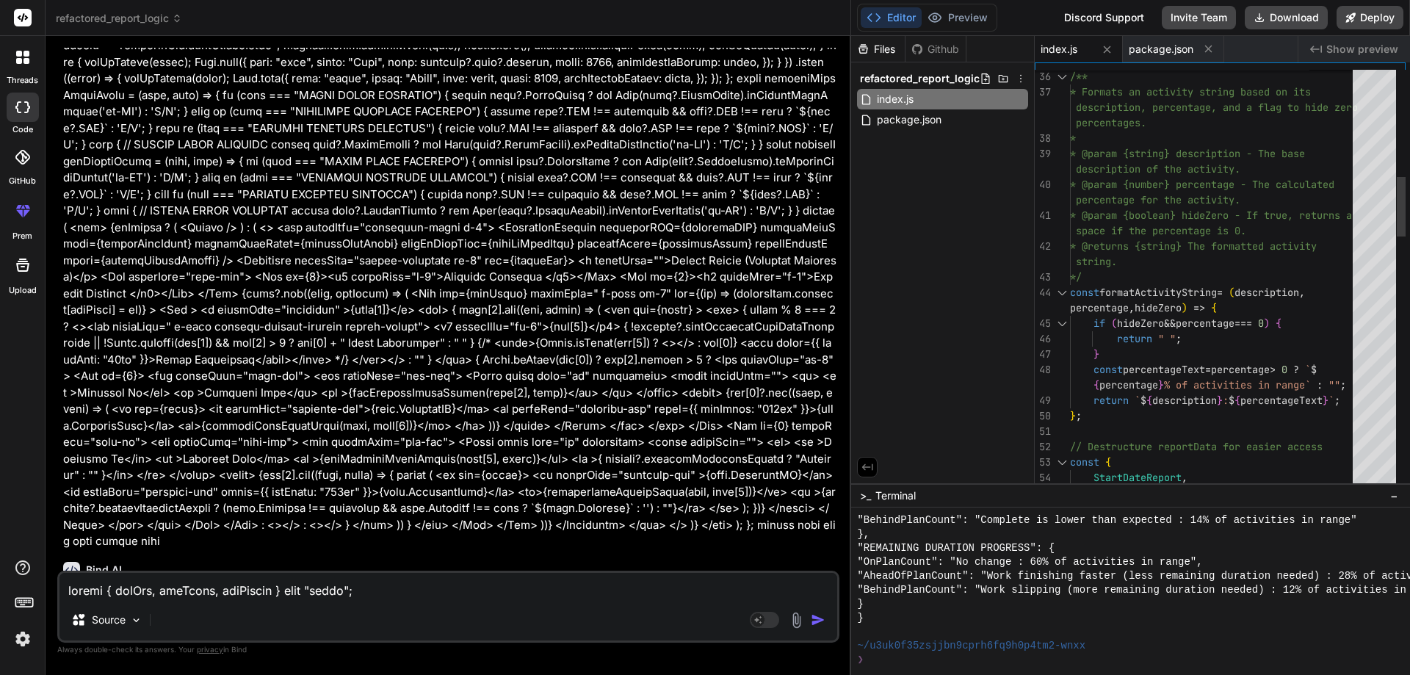
type textarea "x"
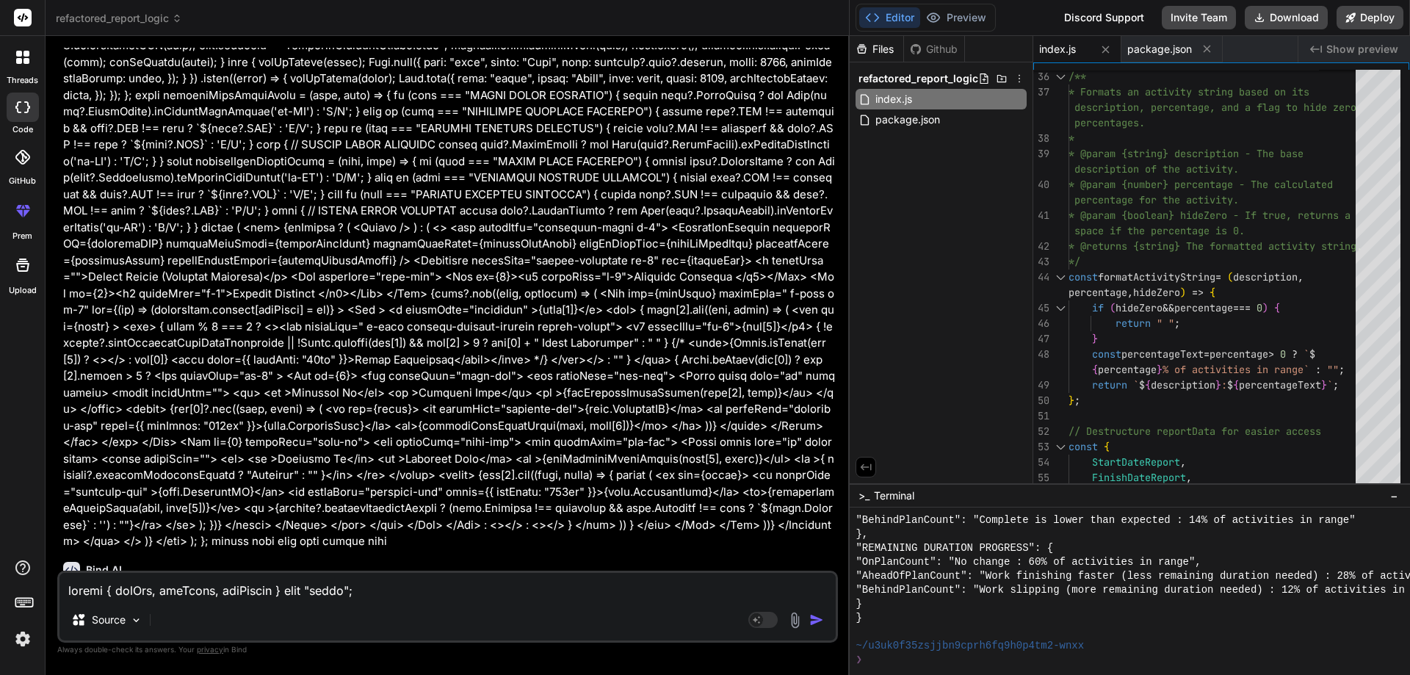
type textarea "x"
type textarea "(keyMappings, null, 2));"
type textarea "x"
type textarea "console.log("Key Mappings:", JSON.stringify(keyMappings, null, 2));"
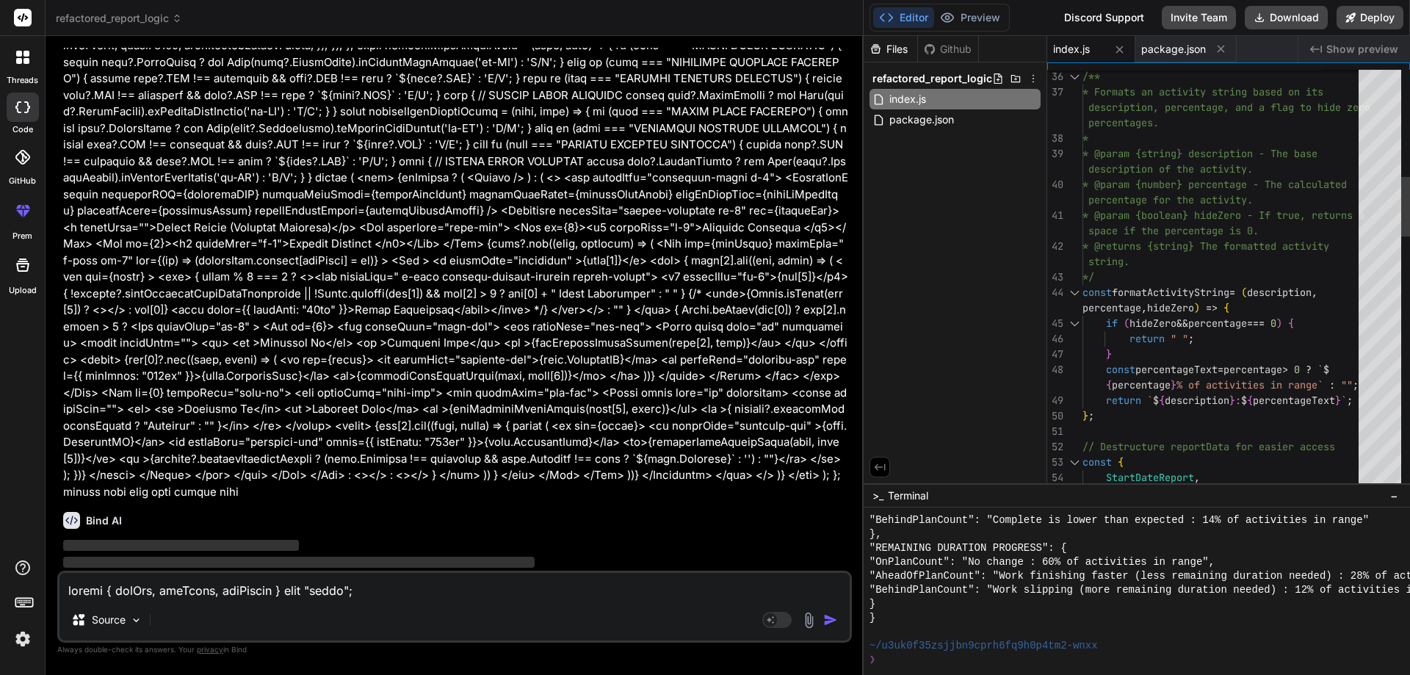
type textarea "x"
type textarea "reportFunctions); console.log("Key Mappings:", JSON.stringify(keyMappings, null…"
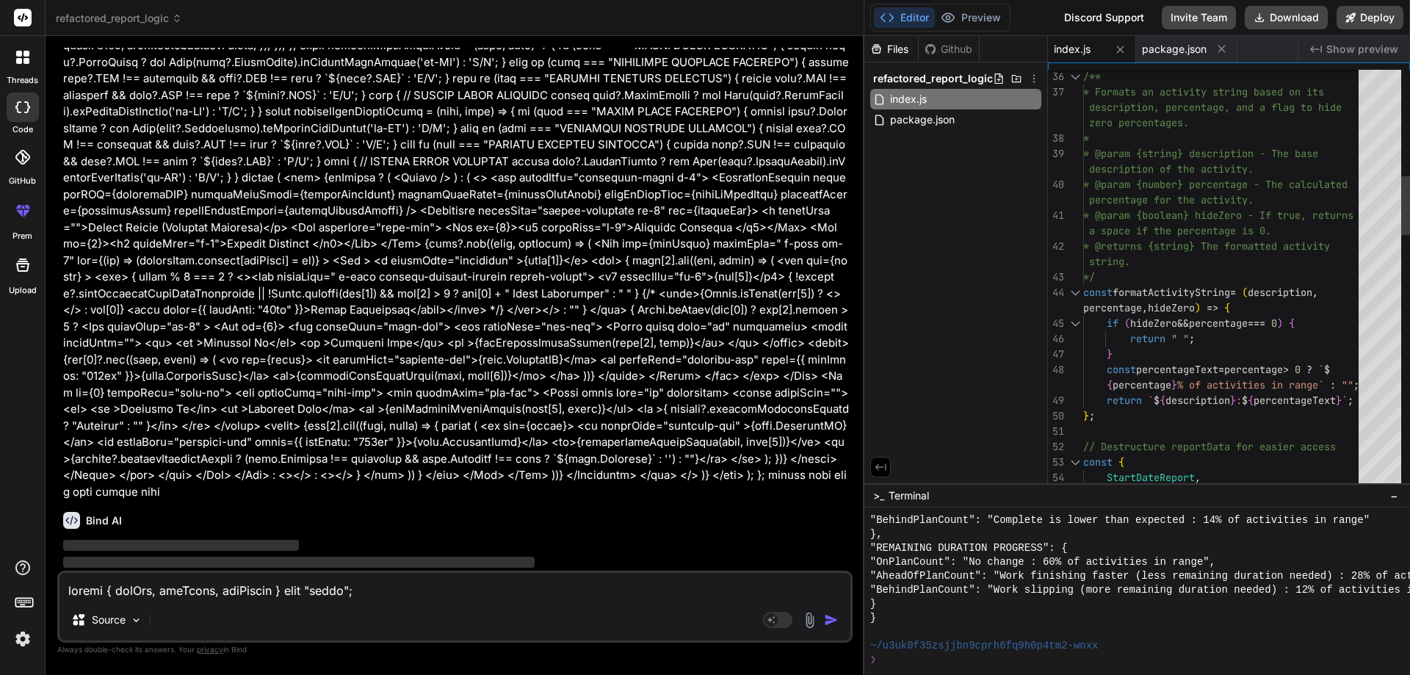
drag, startPoint x: 862, startPoint y: 353, endPoint x: 870, endPoint y: 350, distance: 8.6
click at [870, 350] on div "refactored_report_logic Created with Pixso. Bind AI Web Search Created with Pix…" at bounding box center [728, 337] width 1365 height 675
drag, startPoint x: 863, startPoint y: 411, endPoint x: 1160, endPoint y: 403, distance: 297.6
click at [1160, 403] on div "refactored_report_logic Created with Pixso. Bind AI Web Search Created with Pix…" at bounding box center [728, 337] width 1365 height 675
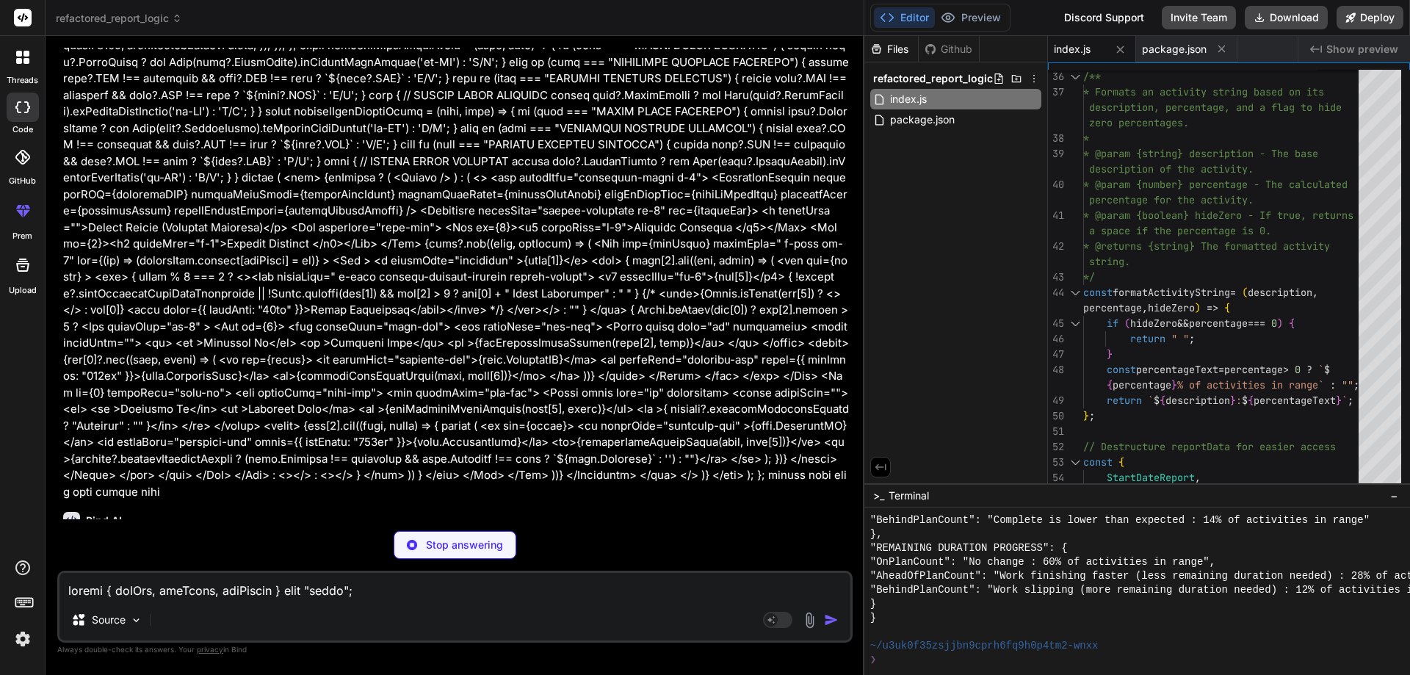
type textarea "x"
type textarea ""eslint-plugin-react-refresh": "^0.4.6", "vite": "^5.2.0" } }"
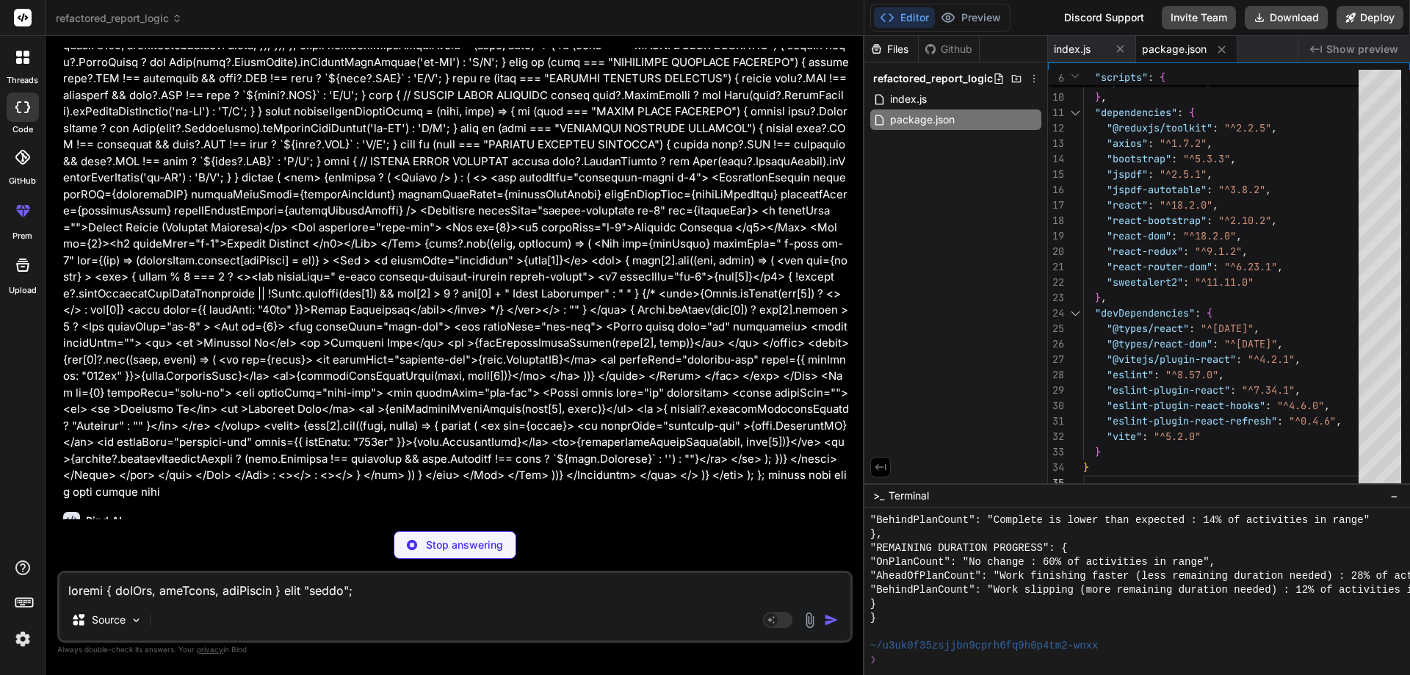
type textarea "x"
type textarea "import { defineConfig } from 'vite'; import react from '@vitejs/plugin-react'; …"
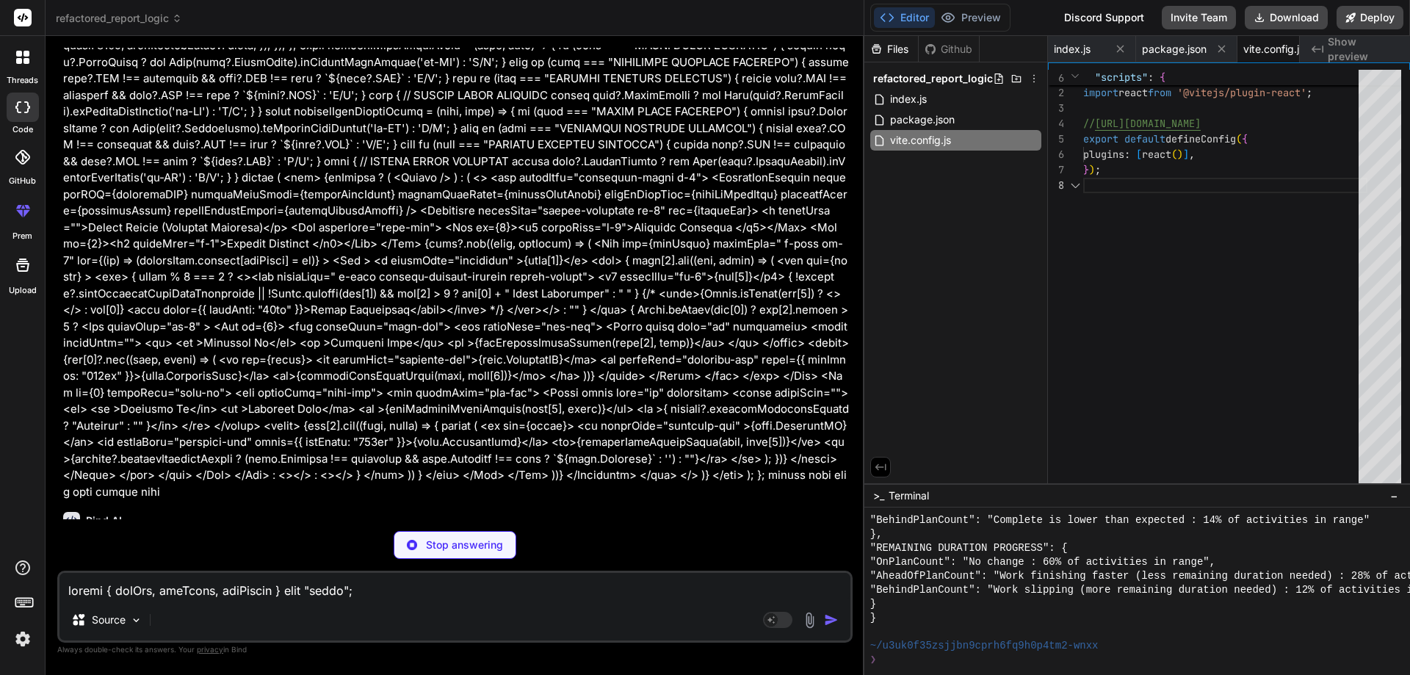
scroll to position [0, 37]
type textarea "x"
type textarea "</head> <body> <div id="root"></div> <script type="module" src="/src/main.jsx">…"
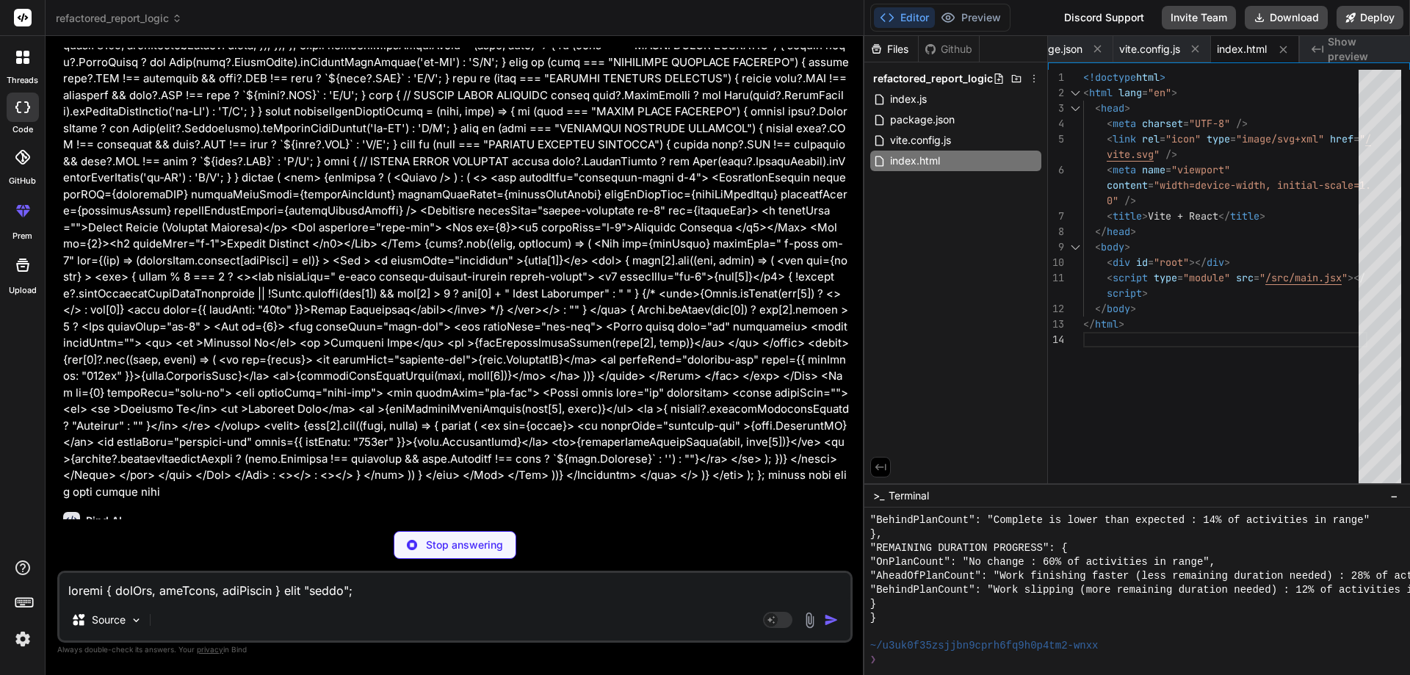
type textarea "x"
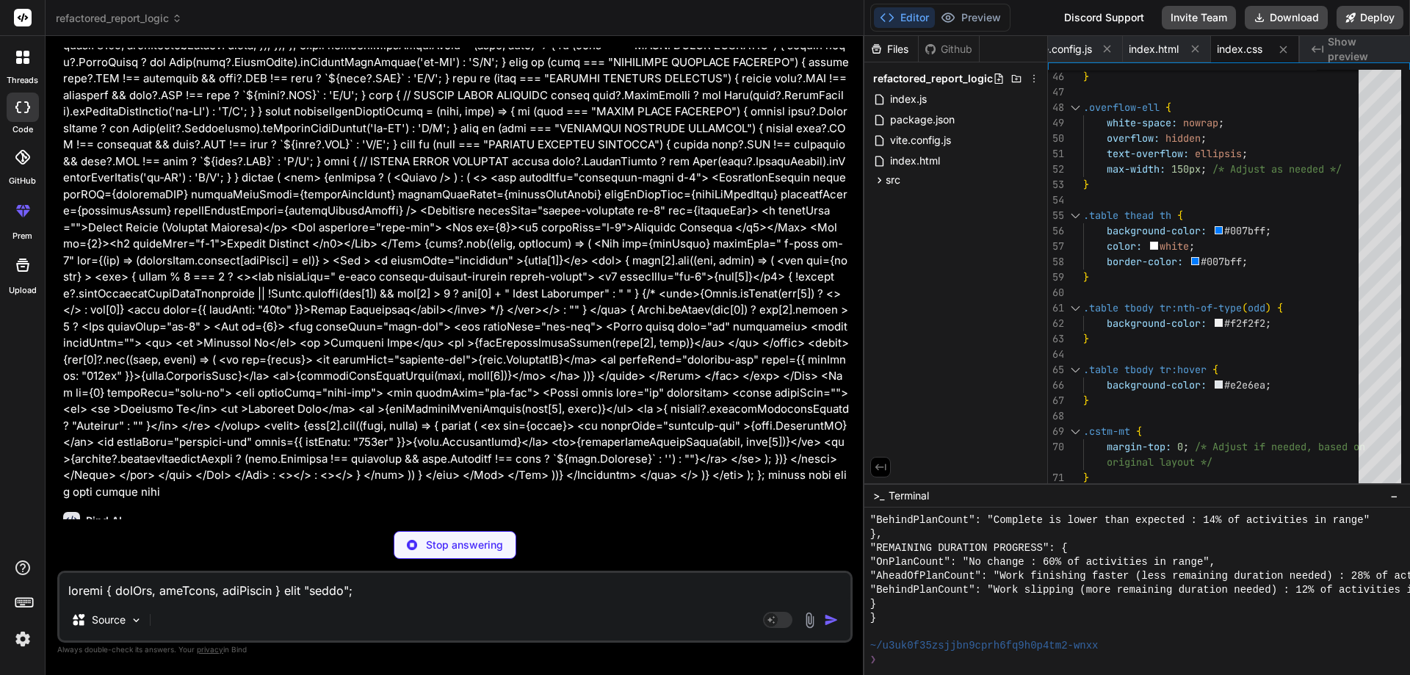
type textarea "x"
type textarea "('root')).render( <React.StrictMode> <Provider store={store}> <Router> <App /> …"
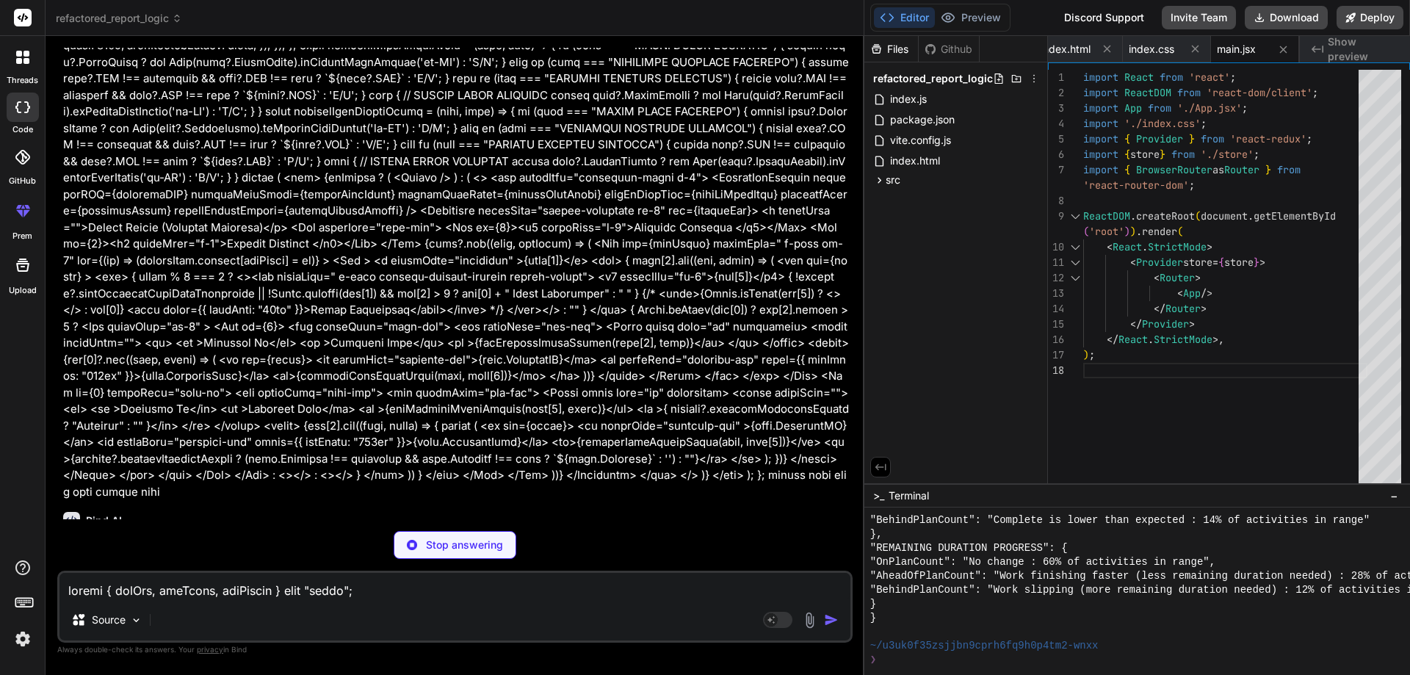
type textarea "x"
type textarea "); } export default App;"
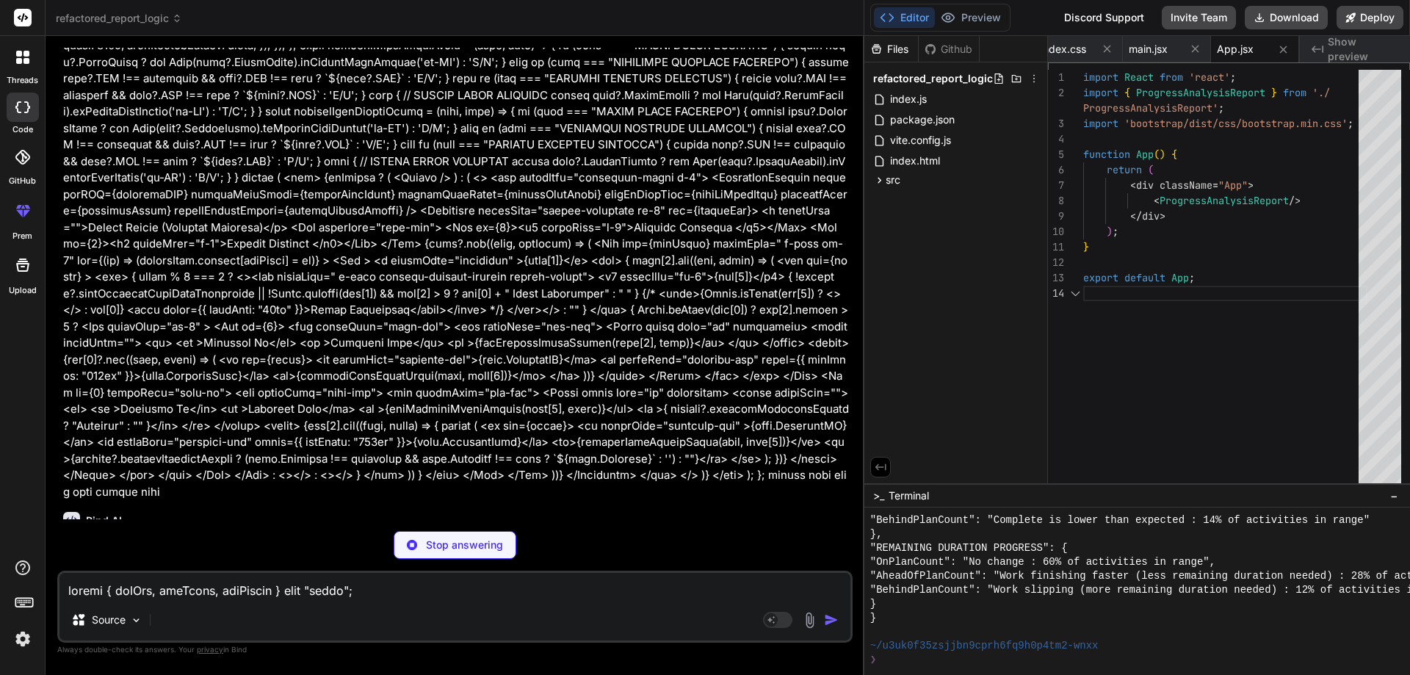
type textarea "x"
type textarea "import React from 'react'; const Loader = () => <div style={{ textAlign: 'cente…"
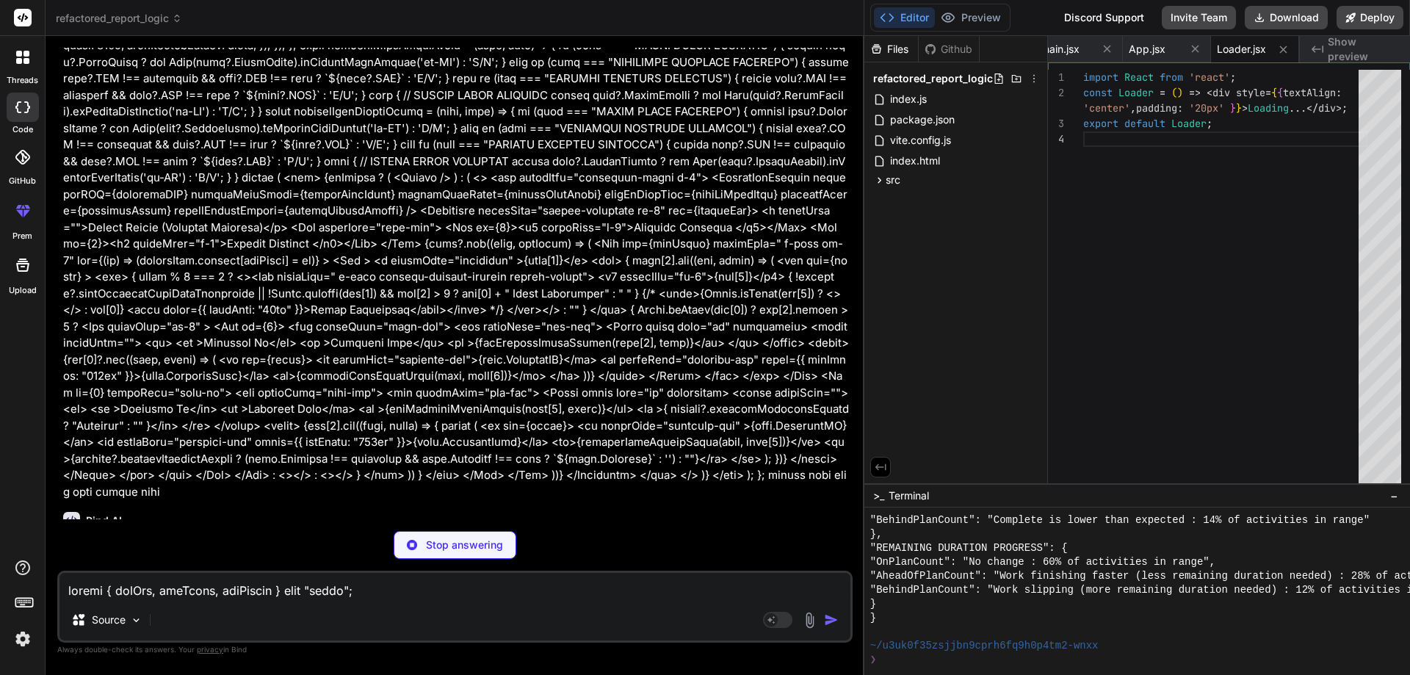
type textarea "x"
type textarea "<Button onClick={handlePrevTitle}>Previous Title</Button> <Button onClick={hand…"
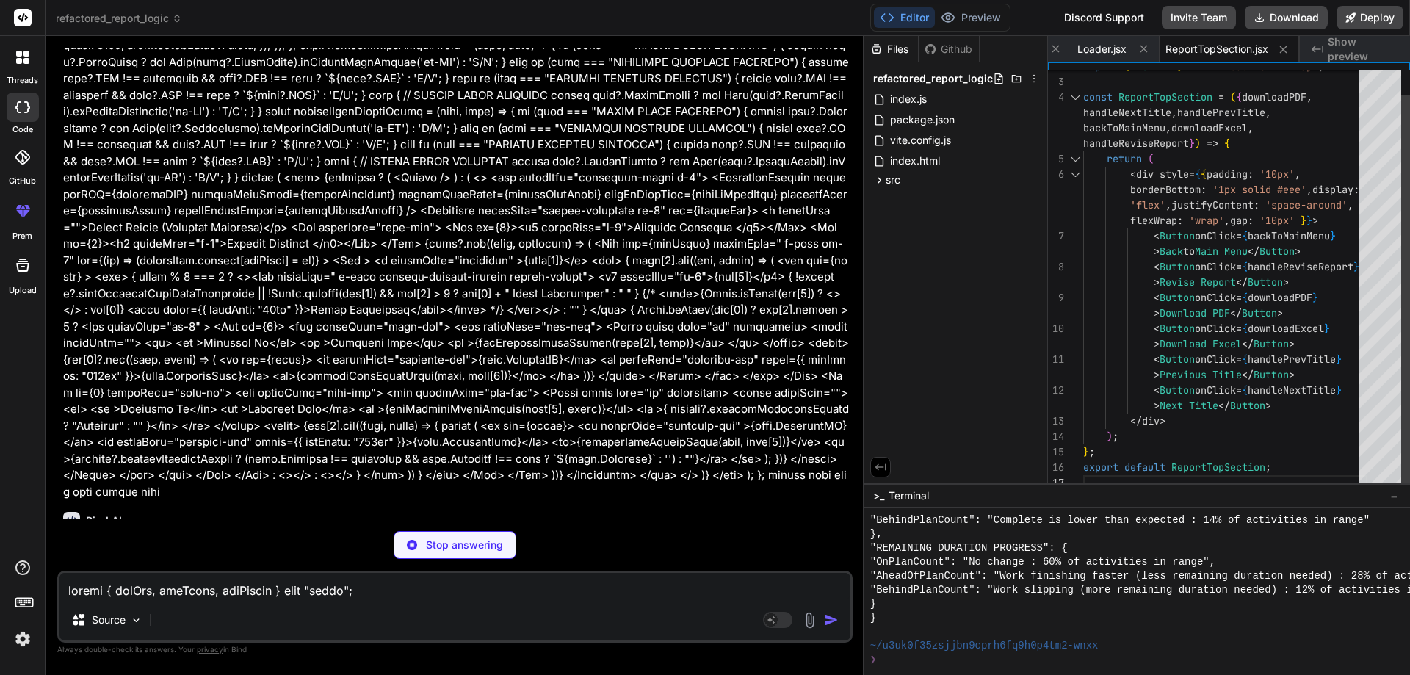
type textarea "x"
type textarea "UploadFileSlice: uploadFileReducer, }, });"
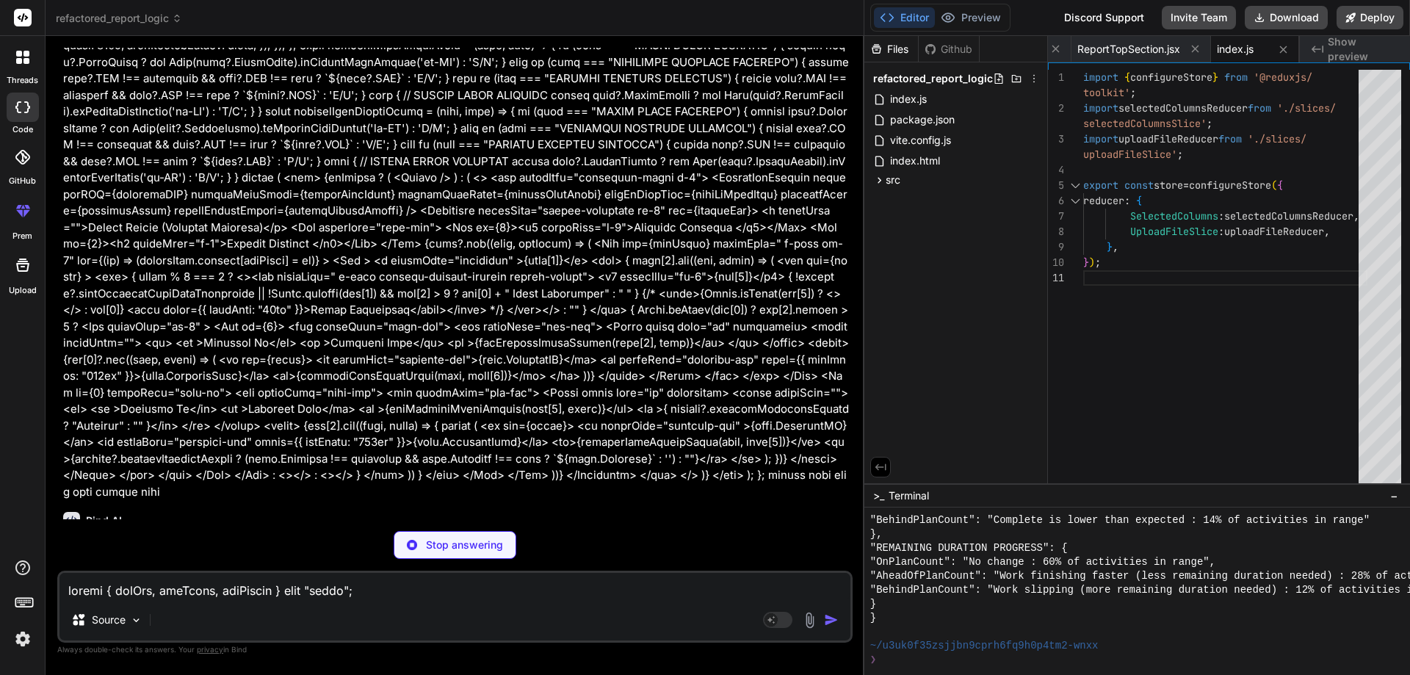
type textarea "x"
type textarea "export const { setProgressAnalysisData, setColumns } = selectedColumnsSlice.act…"
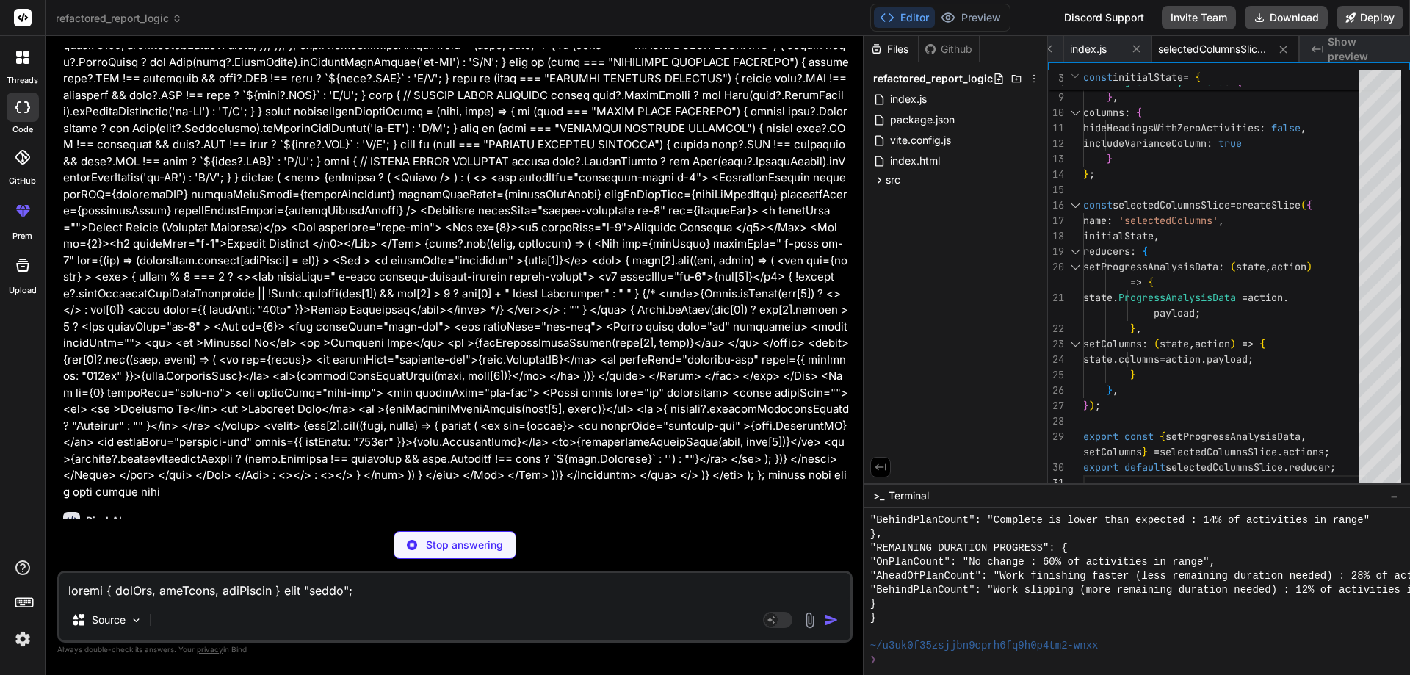
type textarea "x"
type textarea "export default uploadFileSlice.reducer;"
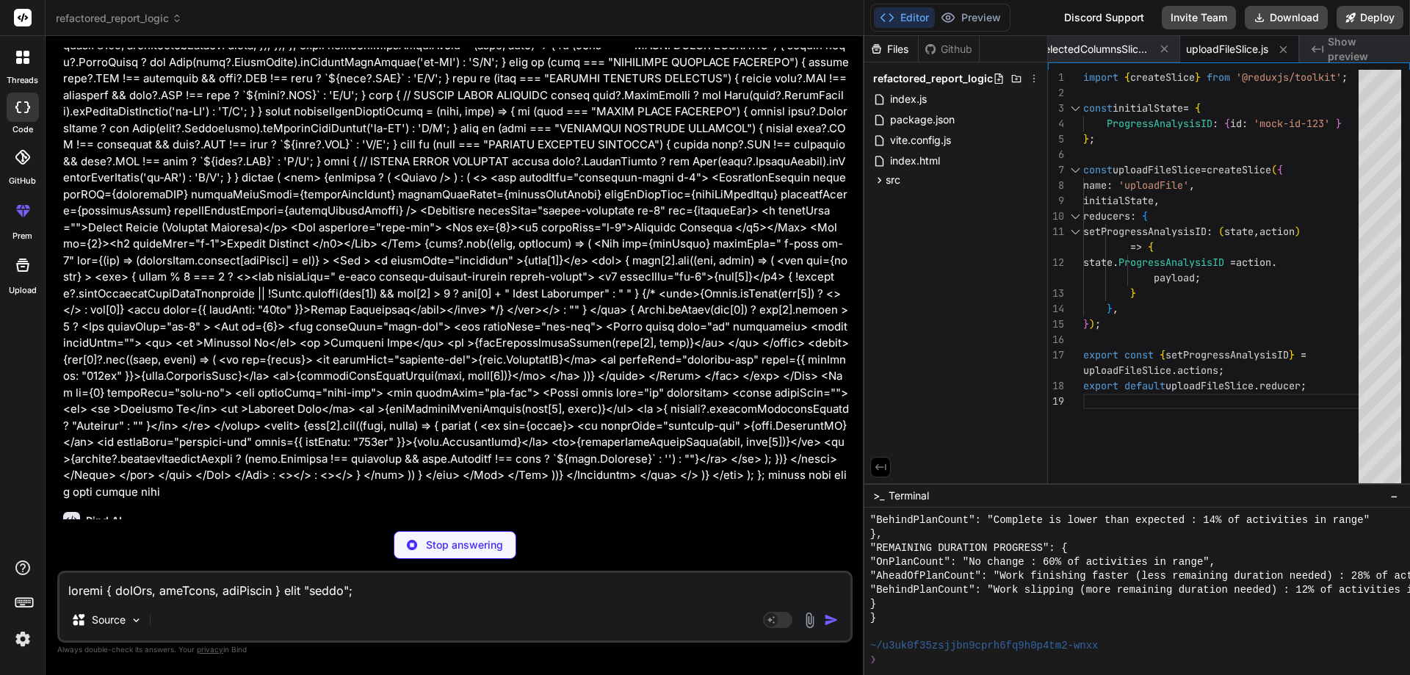
type textarea "x"
type textarea "} } return keyMappings; };"
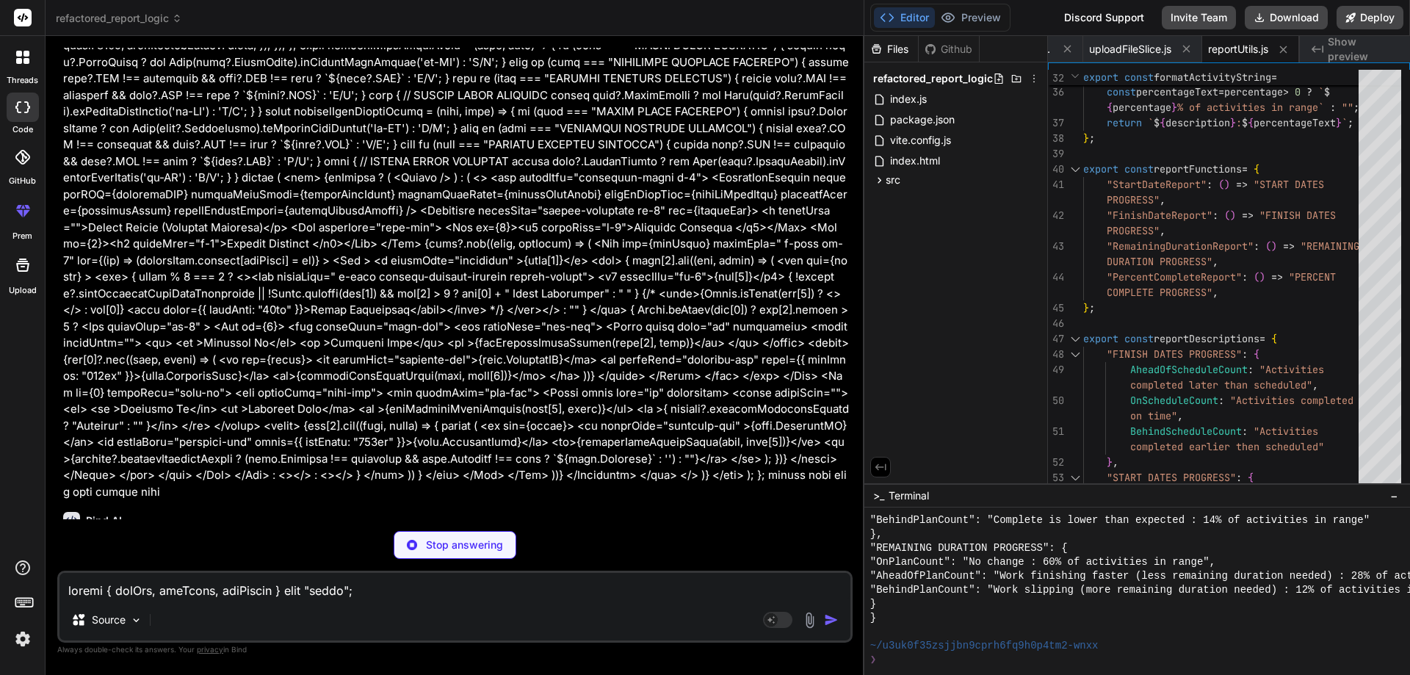
type textarea "x"
type textarea "return keyMappings; };"
type textarea "x"
type textarea "keyMappings[reportDisplayName][key] = formatActivityString(description, percent…"
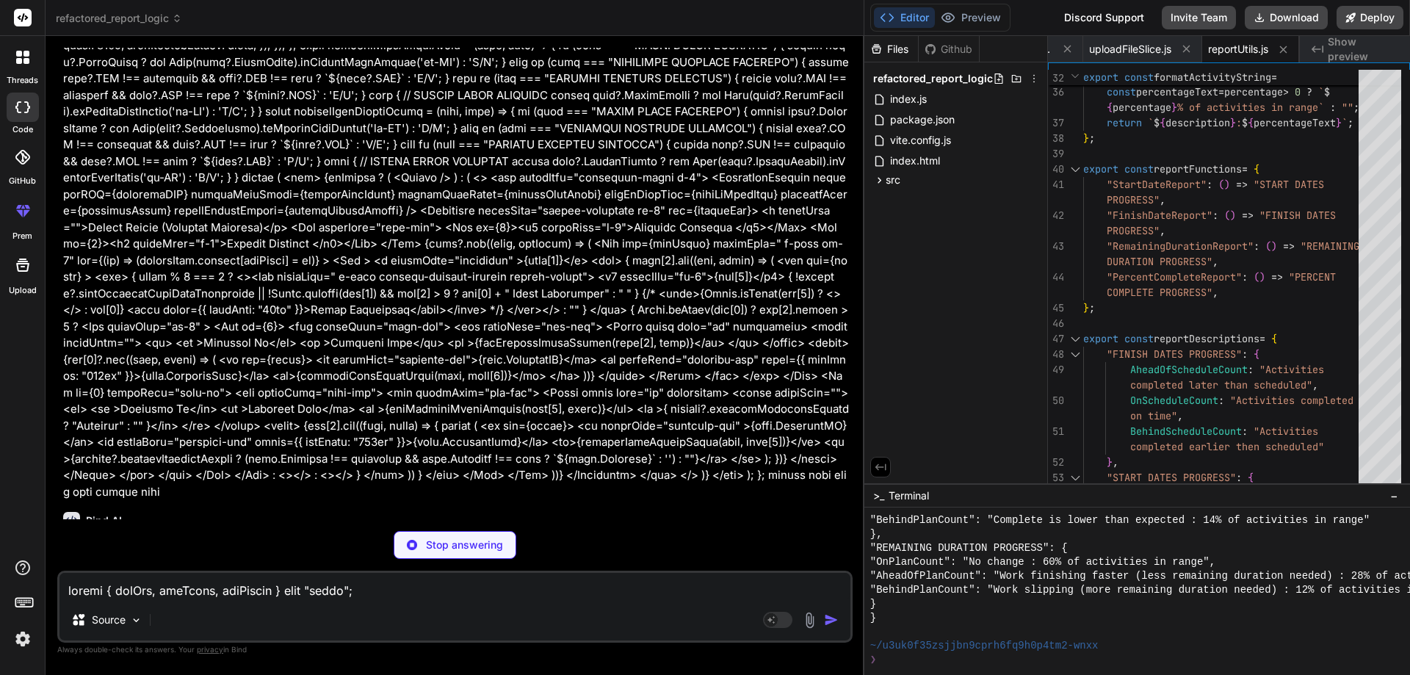
type textarea "x"
type textarea "} return keyMappings; };"
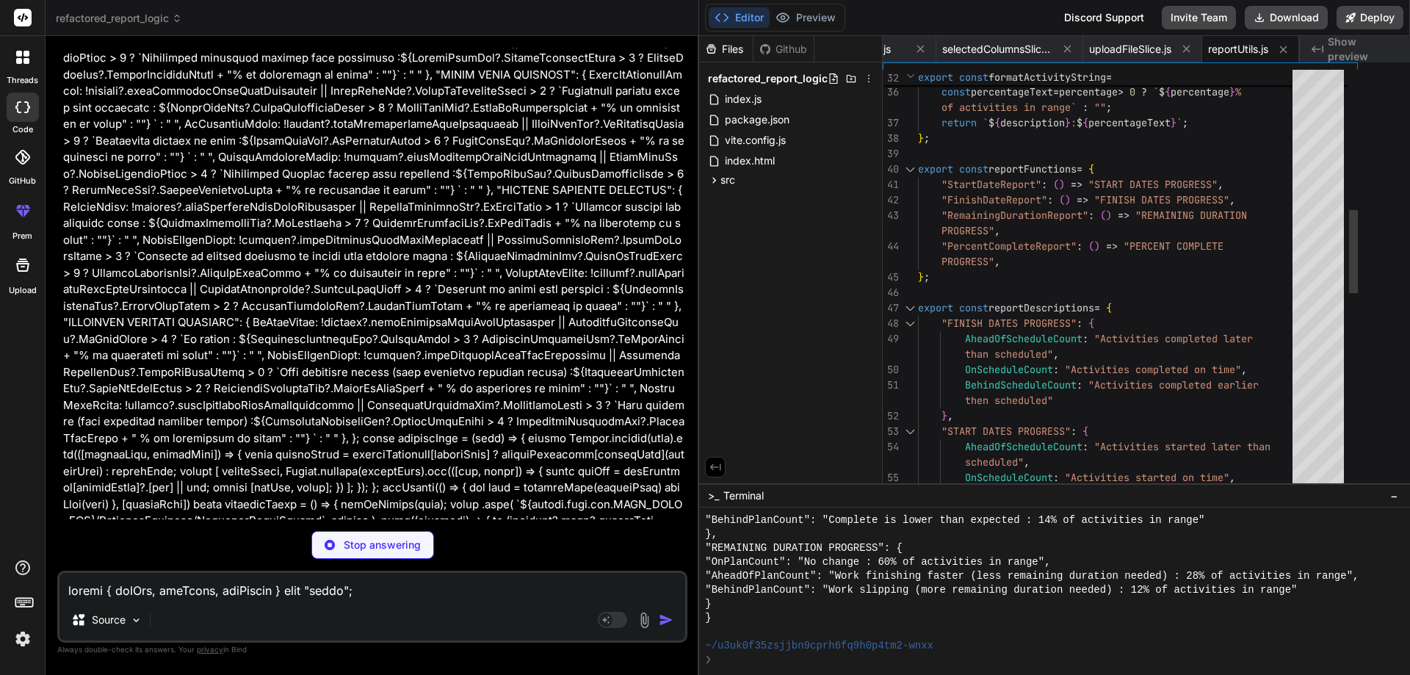
type textarea "x"
type textarea "for (const key in descriptions) { const description = descriptions[key]; const …"
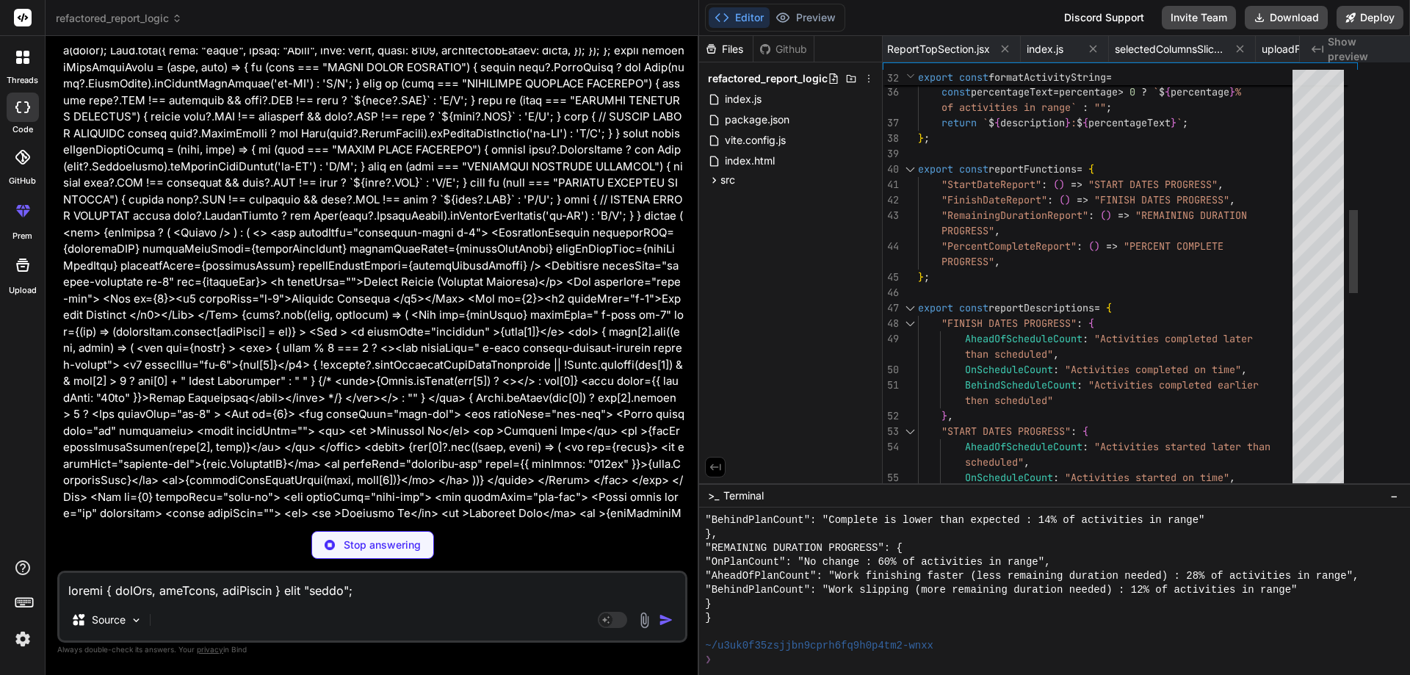
type textarea "x"
type textarea "hideZero); } } return keyMappings; };"
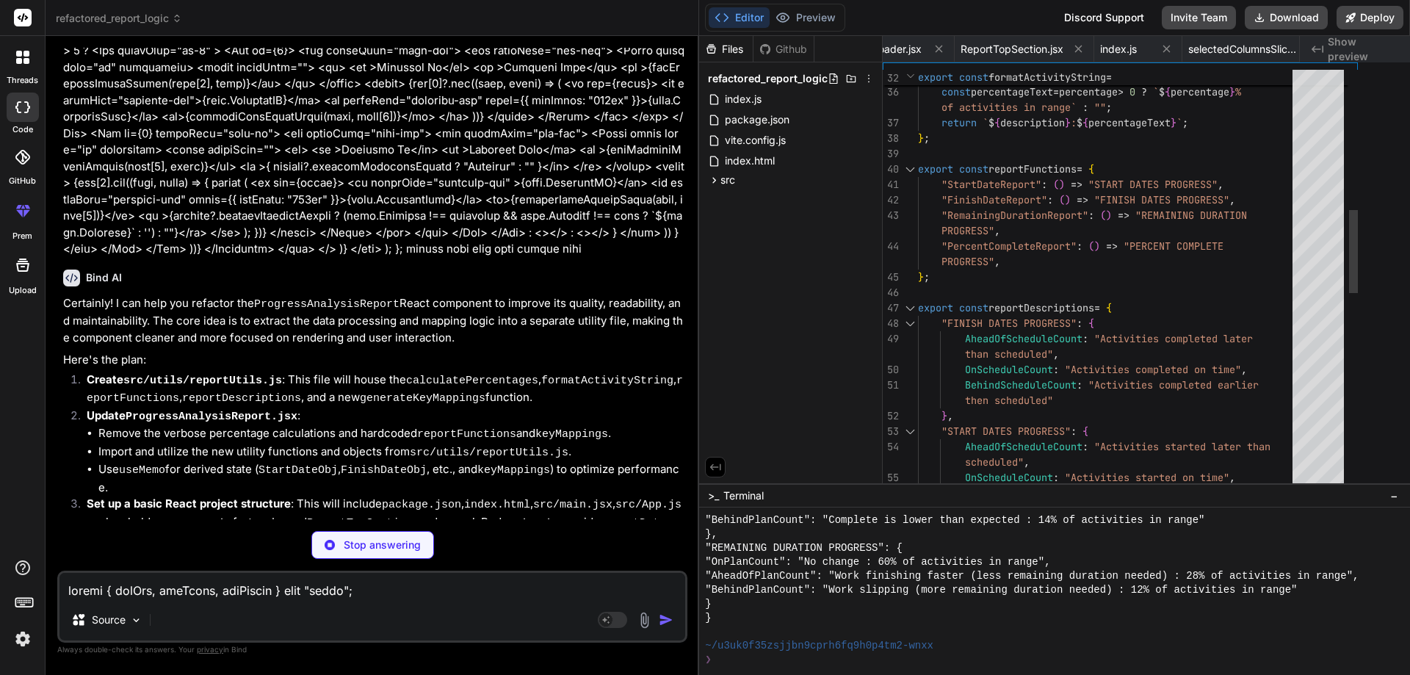
type textarea "x"
type textarea "return keyMappings; };"
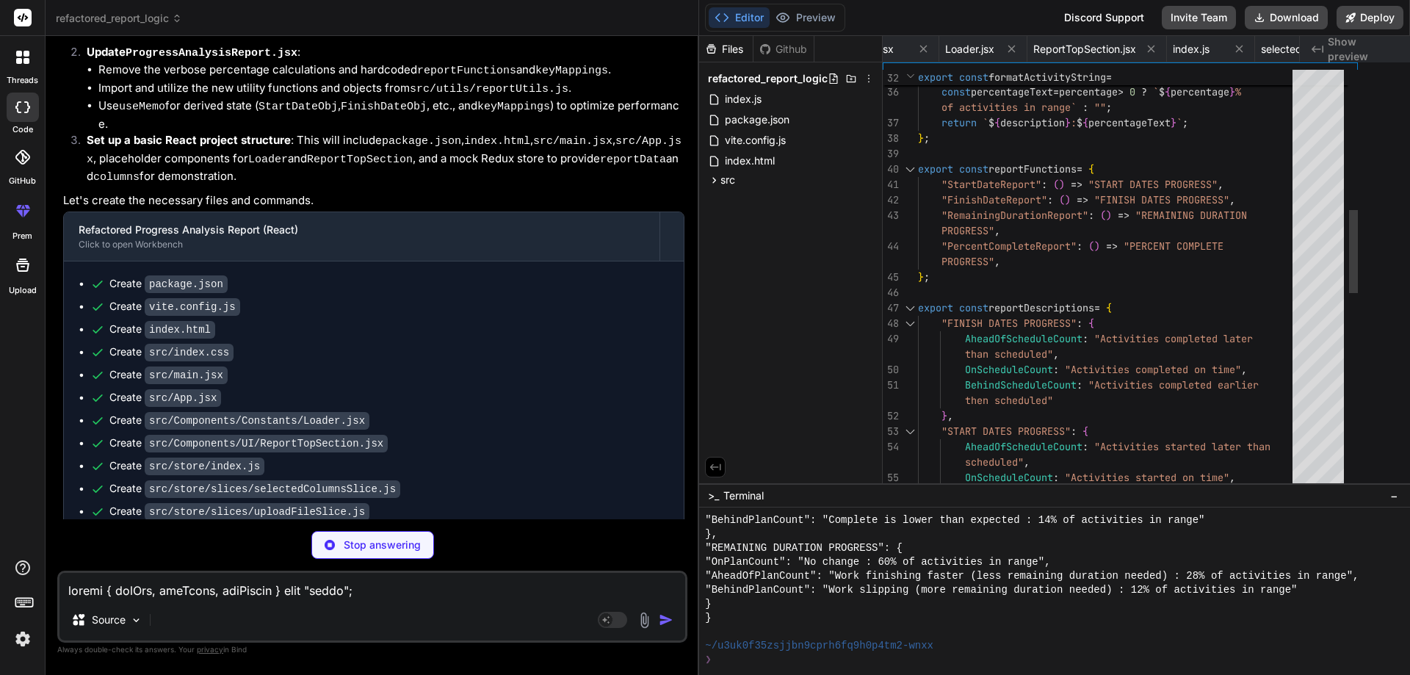
type textarea "x"
type textarea "};"
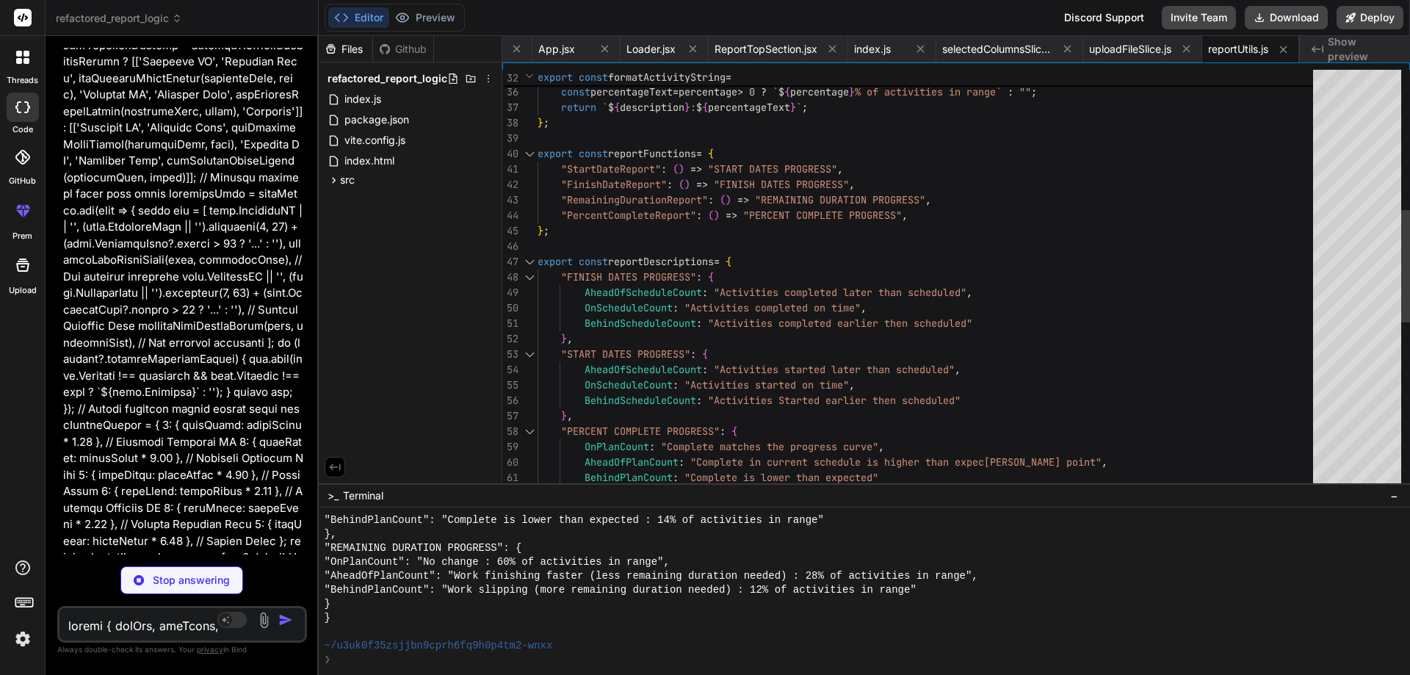
drag, startPoint x: 862, startPoint y: 311, endPoint x: 62, endPoint y: 311, distance: 800.6
click at [62, 311] on div "Bind AI Web Search Created with Pixso. Code Generator You Bind AI Certainly, I …" at bounding box center [182, 355] width 273 height 639
type textarea "x"
type textarea "BehindPlanCount: "Complete is lower than expected" }, "REMAINING DURATION PROGR…"
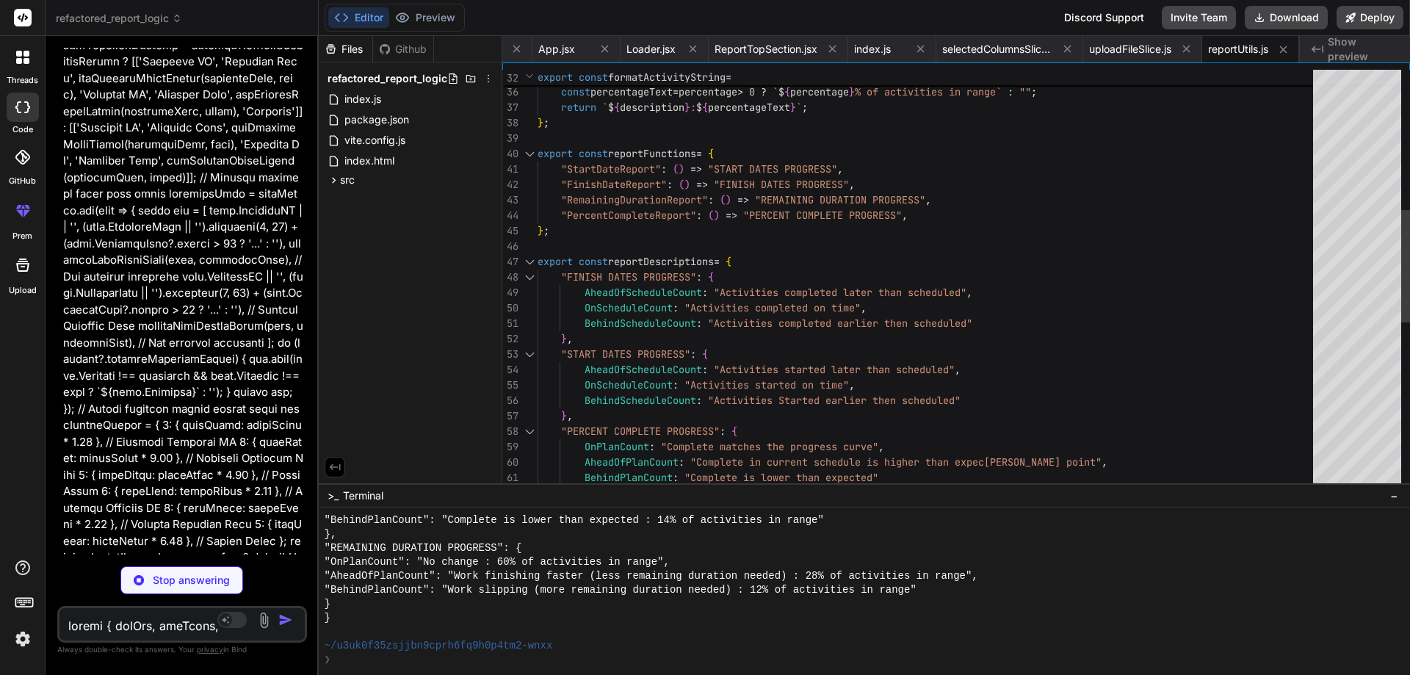
click at [953, 483] on div "} const percentageText = percentage > 0 ? ` $ { percentage } % of activities in…" at bounding box center [930, 331] width 784 height 1573
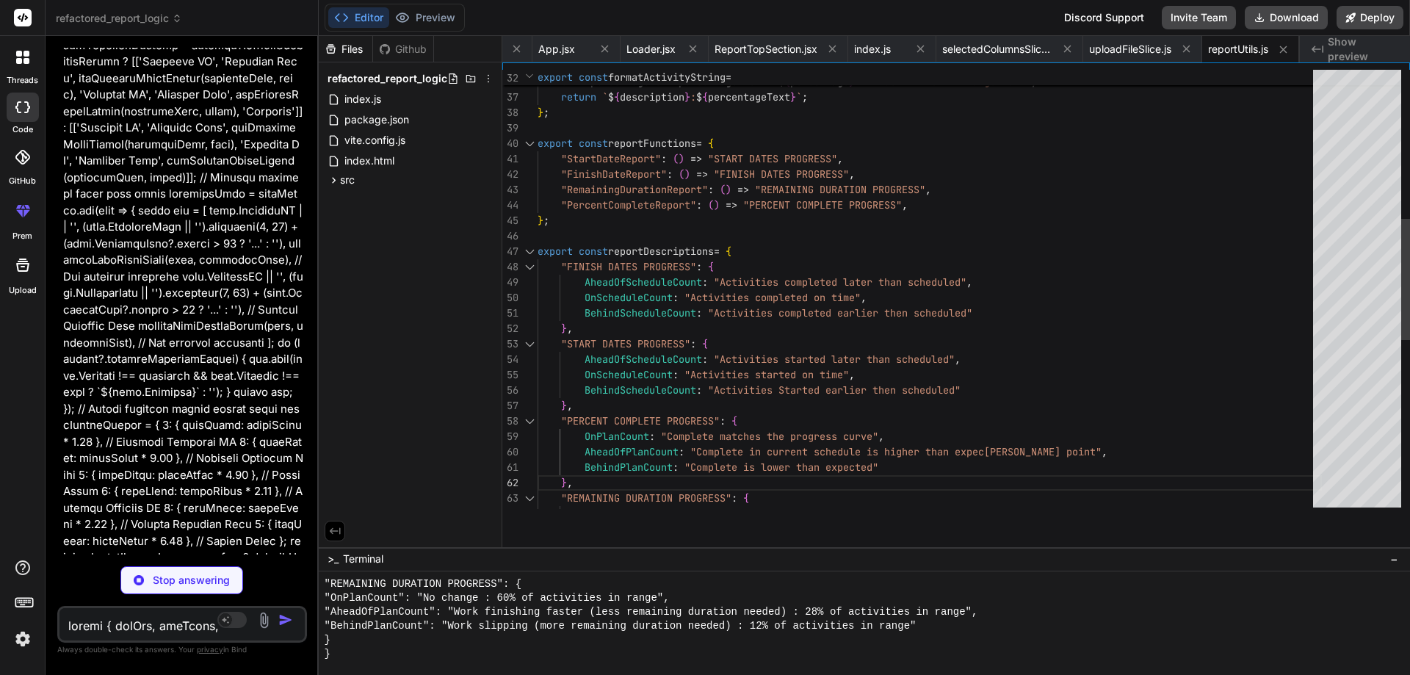
scroll to position [851, 0]
drag, startPoint x: 946, startPoint y: 483, endPoint x: 1036, endPoint y: 704, distance: 238.1
click at [1036, 674] on html "threads code GitHub prem Upload refactored_report_logic Created with Pixso. Bin…" at bounding box center [705, 337] width 1410 height 675
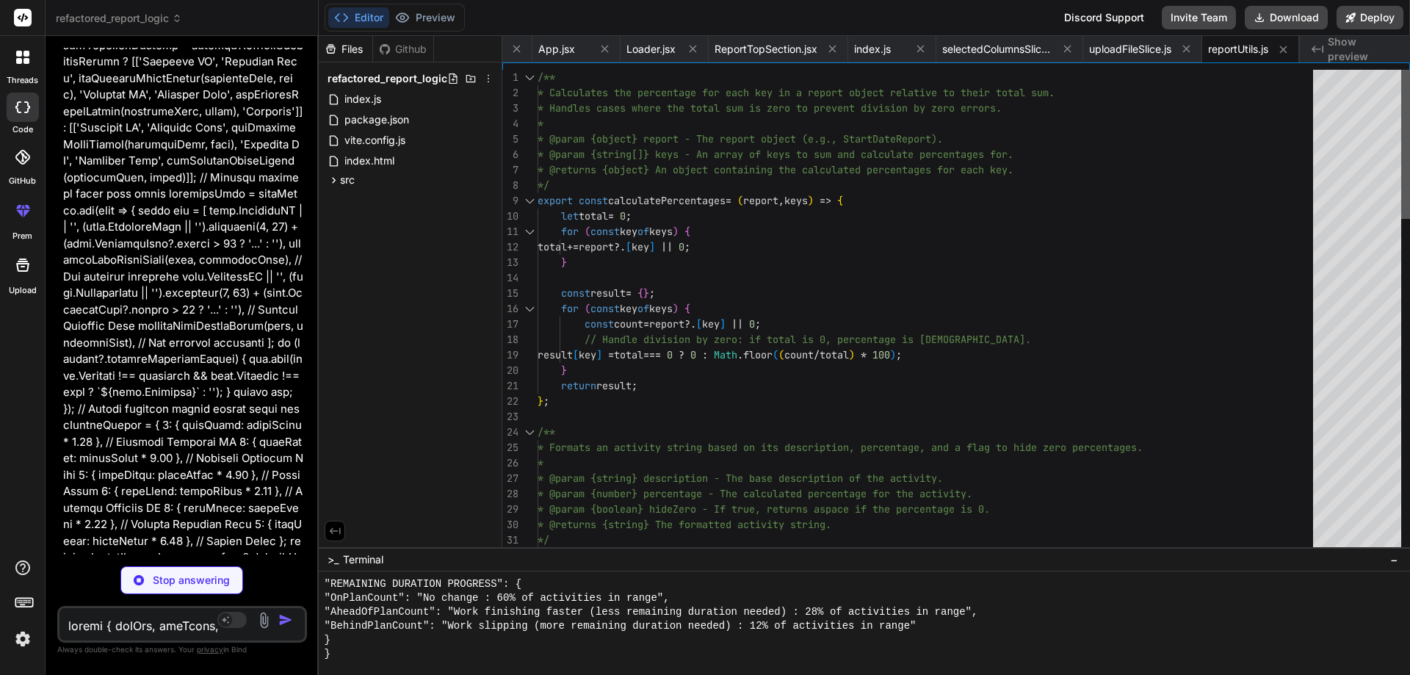
click at [1408, 90] on div at bounding box center [1405, 144] width 9 height 149
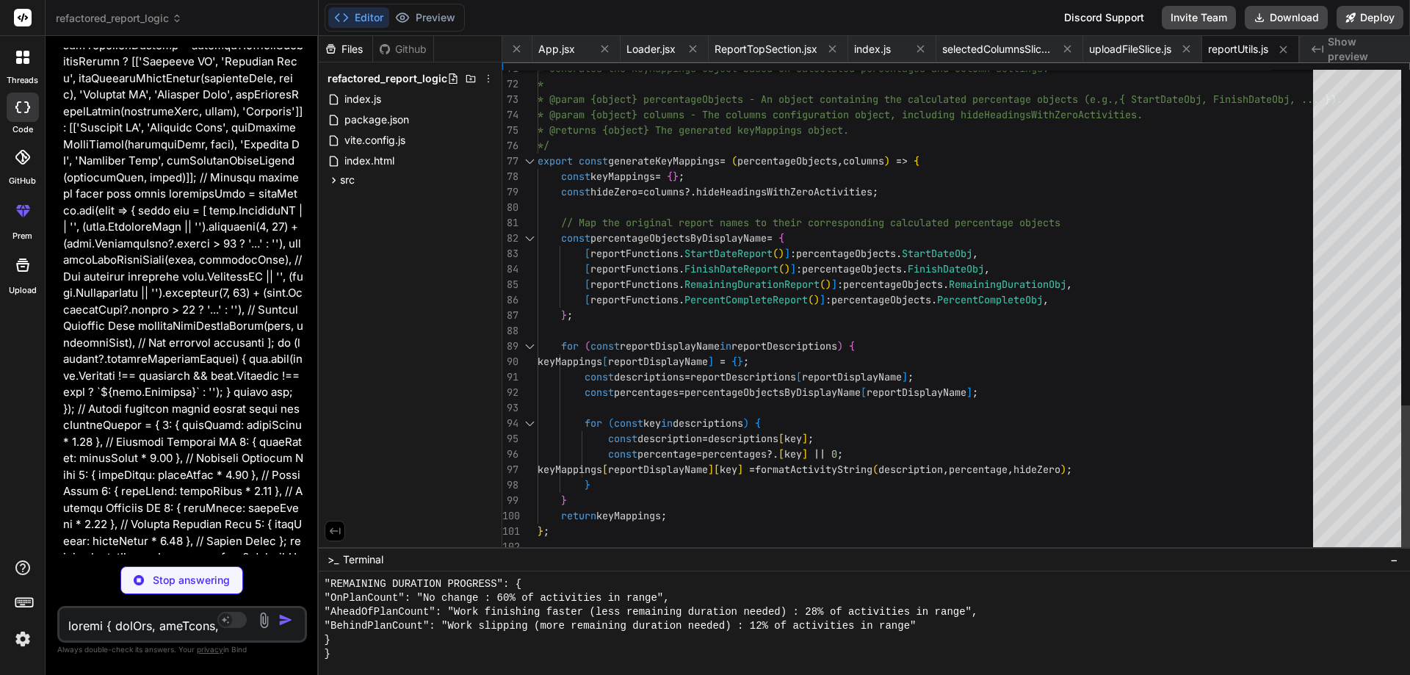
type textarea "x"
click at [361, 165] on span "index.html" at bounding box center [369, 161] width 53 height 18
type textarea "<script type="module" src="/src/main.jsx"></script> </body> </html>"
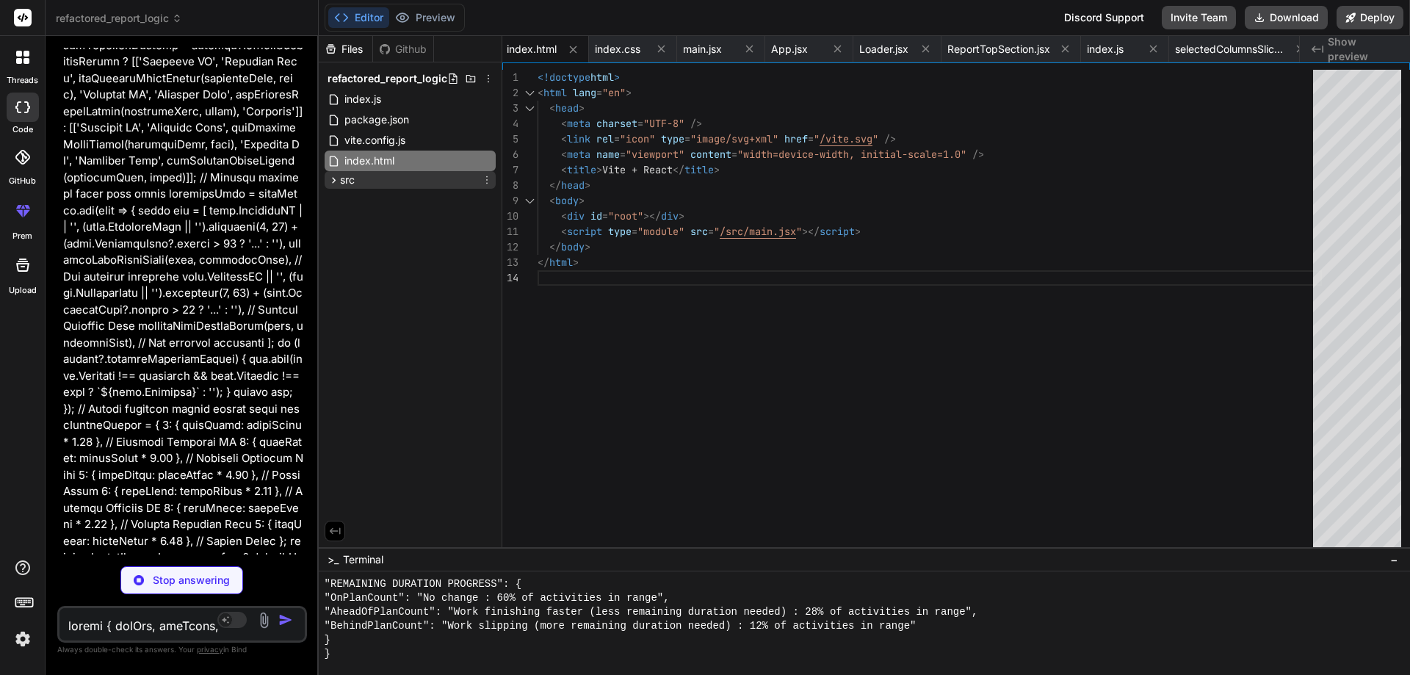
click at [347, 178] on span "src" at bounding box center [347, 180] width 15 height 15
type textarea "x"
click at [378, 203] on span "index.css" at bounding box center [379, 201] width 48 height 18
type textarea ".cstm-mt { margin-top: 20px; /* Add margin on small screens */ } }"
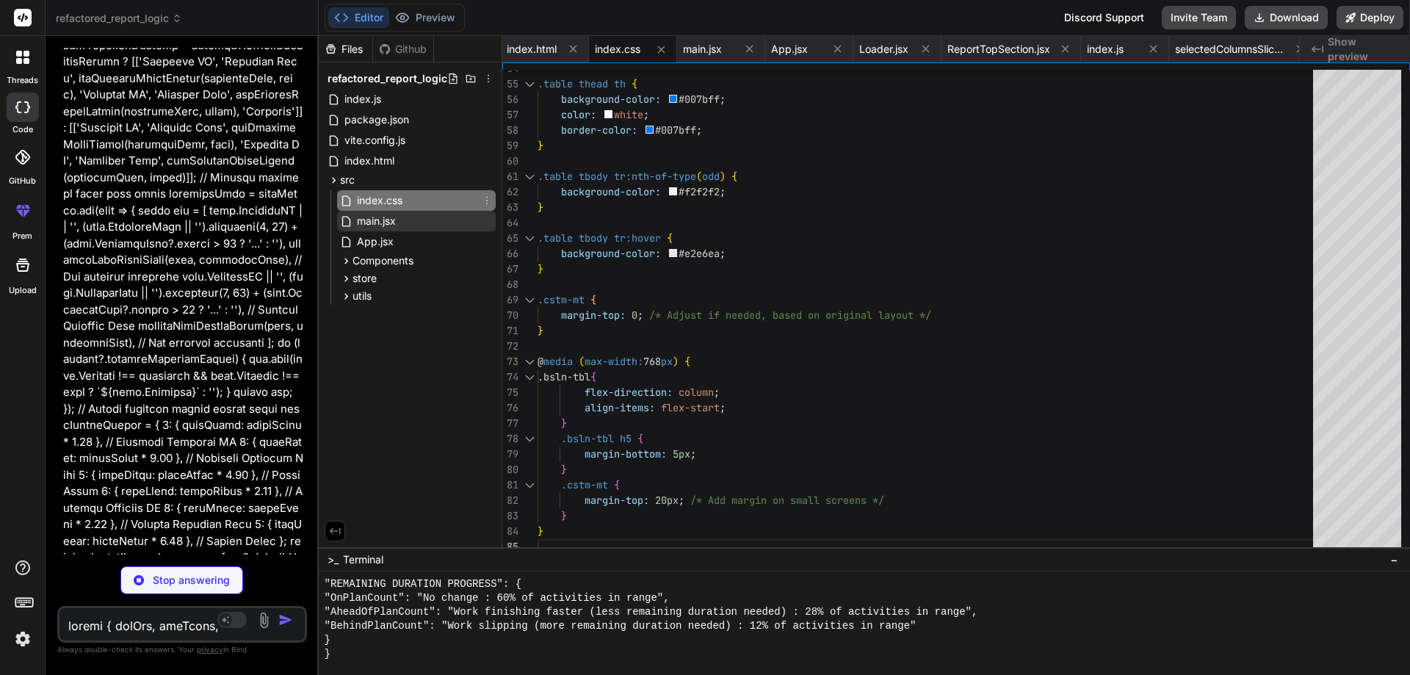
type textarea "x"
click at [380, 222] on span "main.jsx" at bounding box center [376, 221] width 42 height 18
type textarea "<Provider store={store}> <Router> <App /> </Router> </Provider> </React.StrictM…"
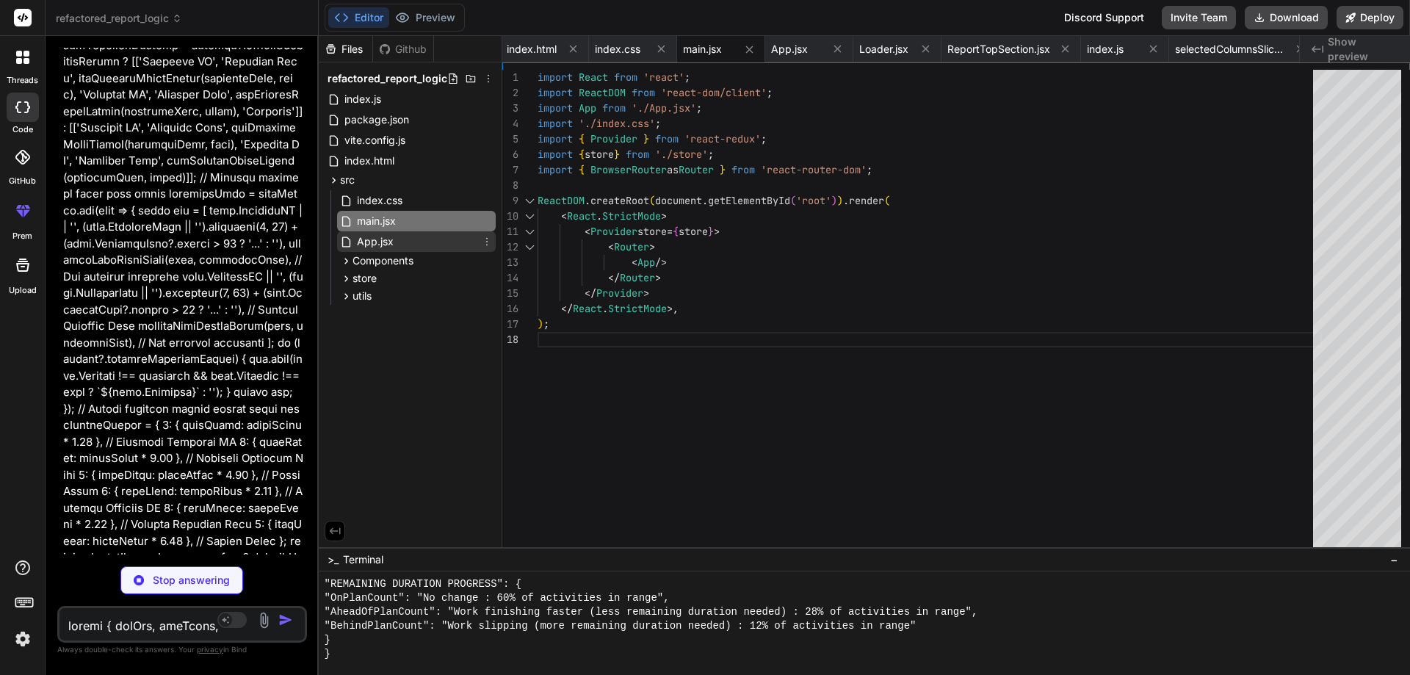
type textarea "x"
type textarea "))} </Container> </div> </> )} </div> ); };"
type textarea "x"
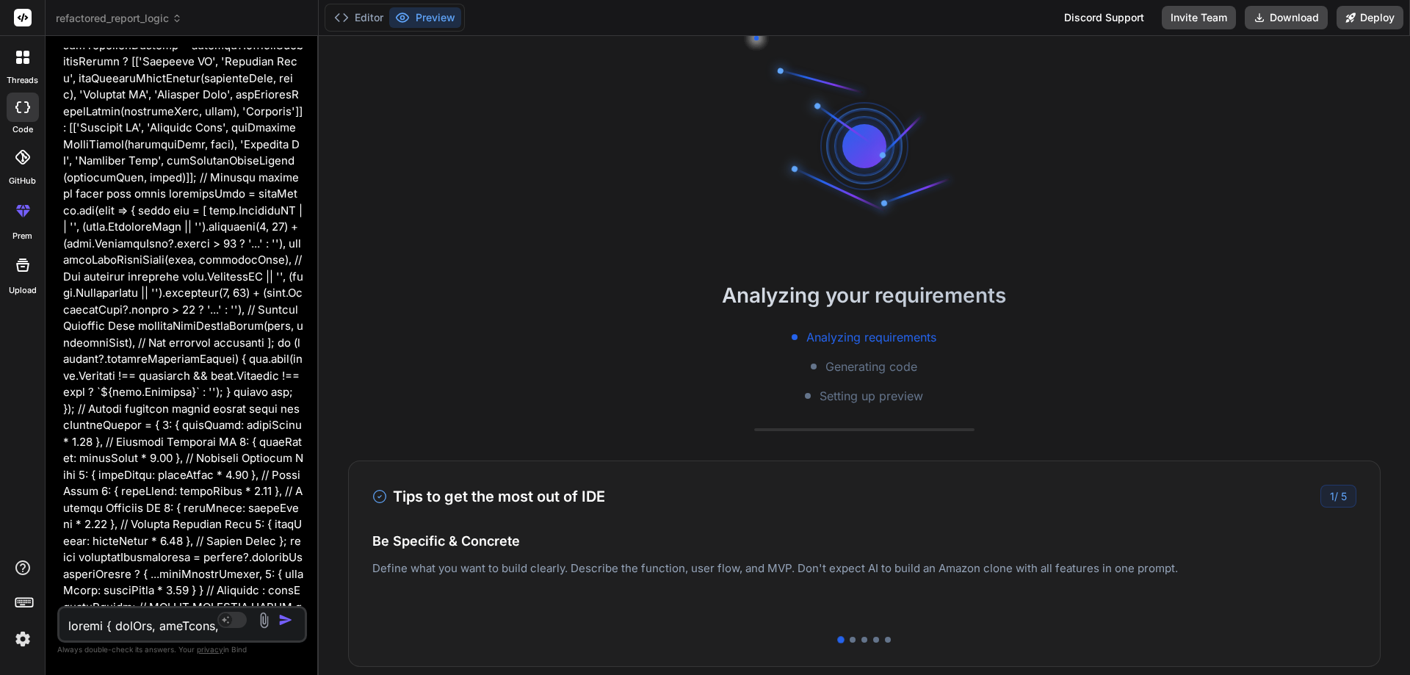
click at [374, 242] on div "Analyzing your requirements Analyzing requirements Generating code Setting up p…" at bounding box center [864, 355] width 1091 height 639
click at [373, 20] on button "Editor" at bounding box center [358, 17] width 61 height 21
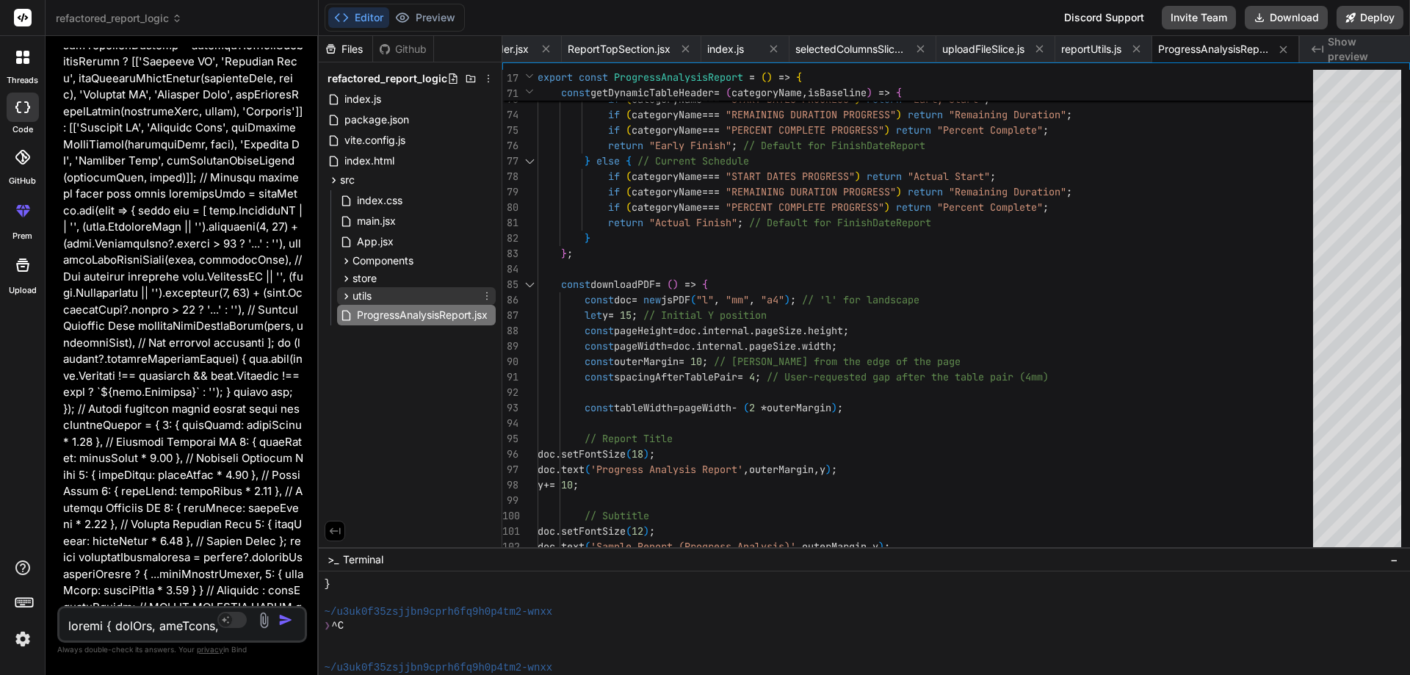
click at [358, 299] on span "utils" at bounding box center [362, 296] width 19 height 15
click at [370, 316] on span "reportUtils.js" at bounding box center [399, 317] width 63 height 18
type textarea "};"
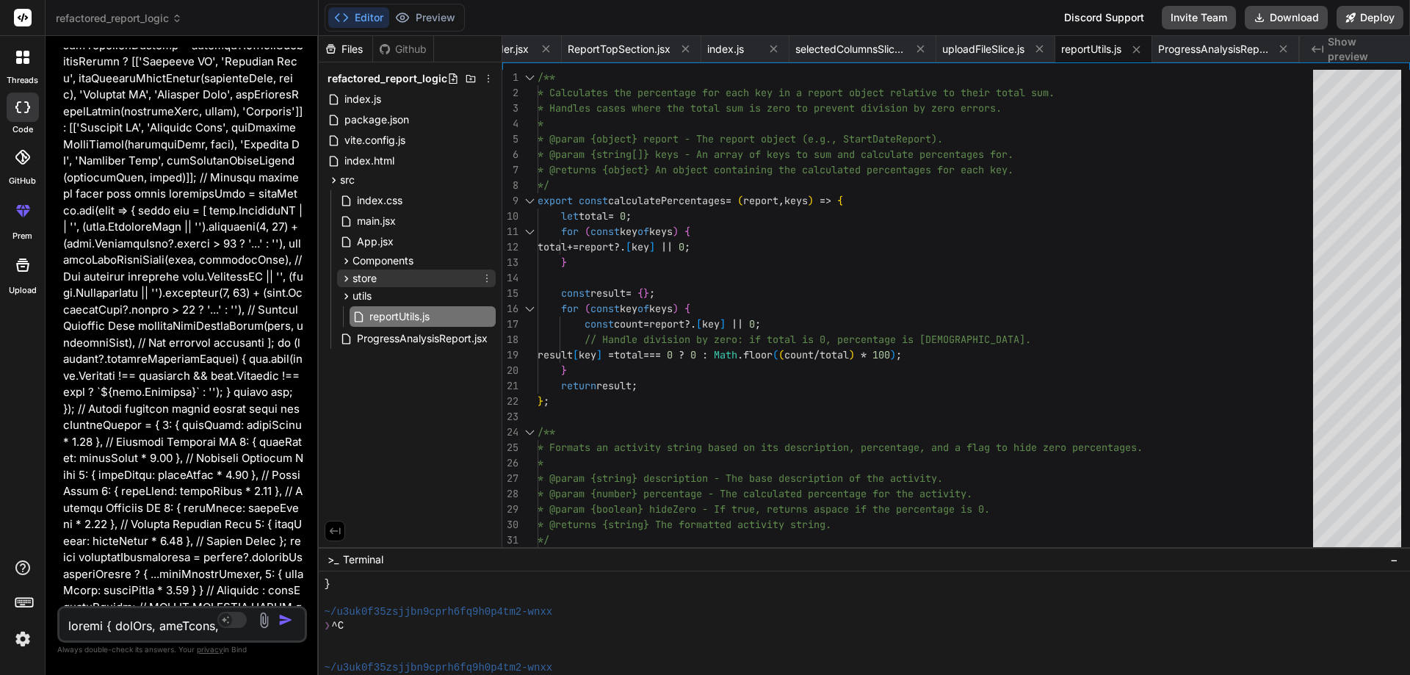
click at [367, 278] on span "store" at bounding box center [365, 278] width 24 height 15
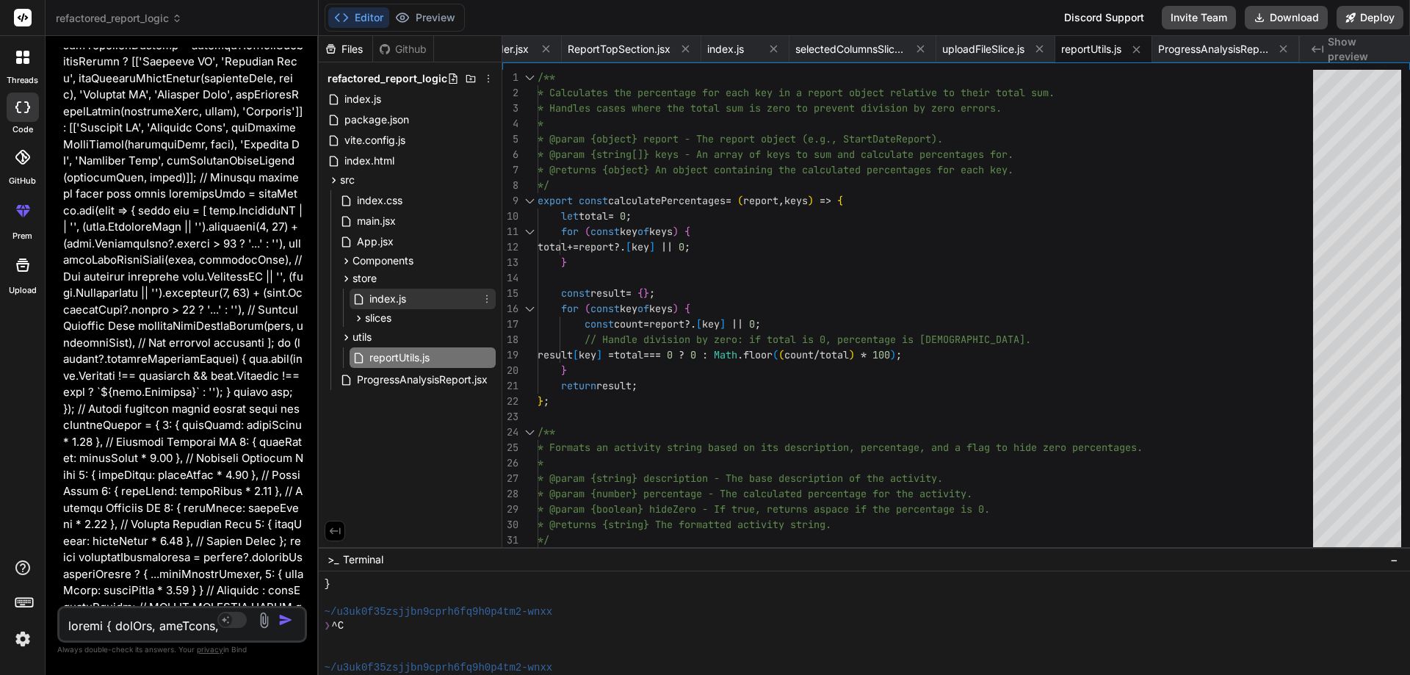
click at [379, 299] on span "index.js" at bounding box center [388, 299] width 40 height 18
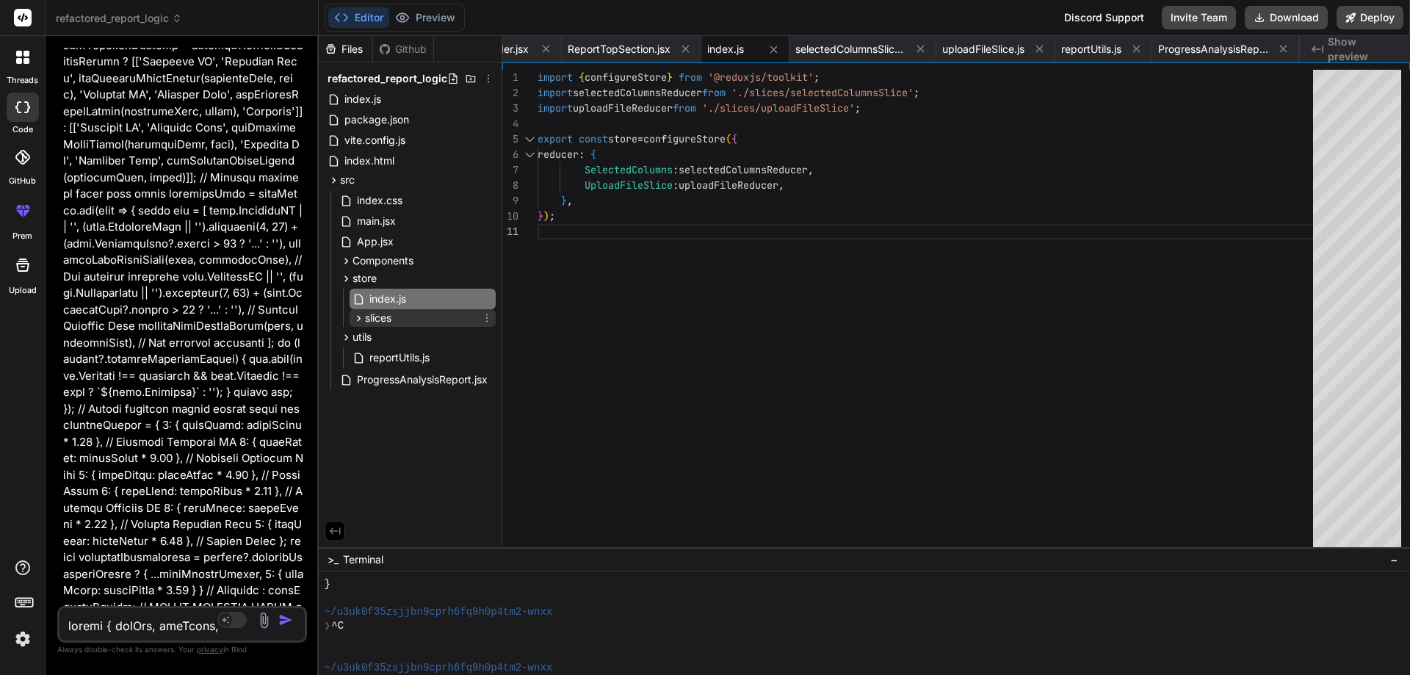
click at [375, 314] on span "slices" at bounding box center [378, 318] width 26 height 15
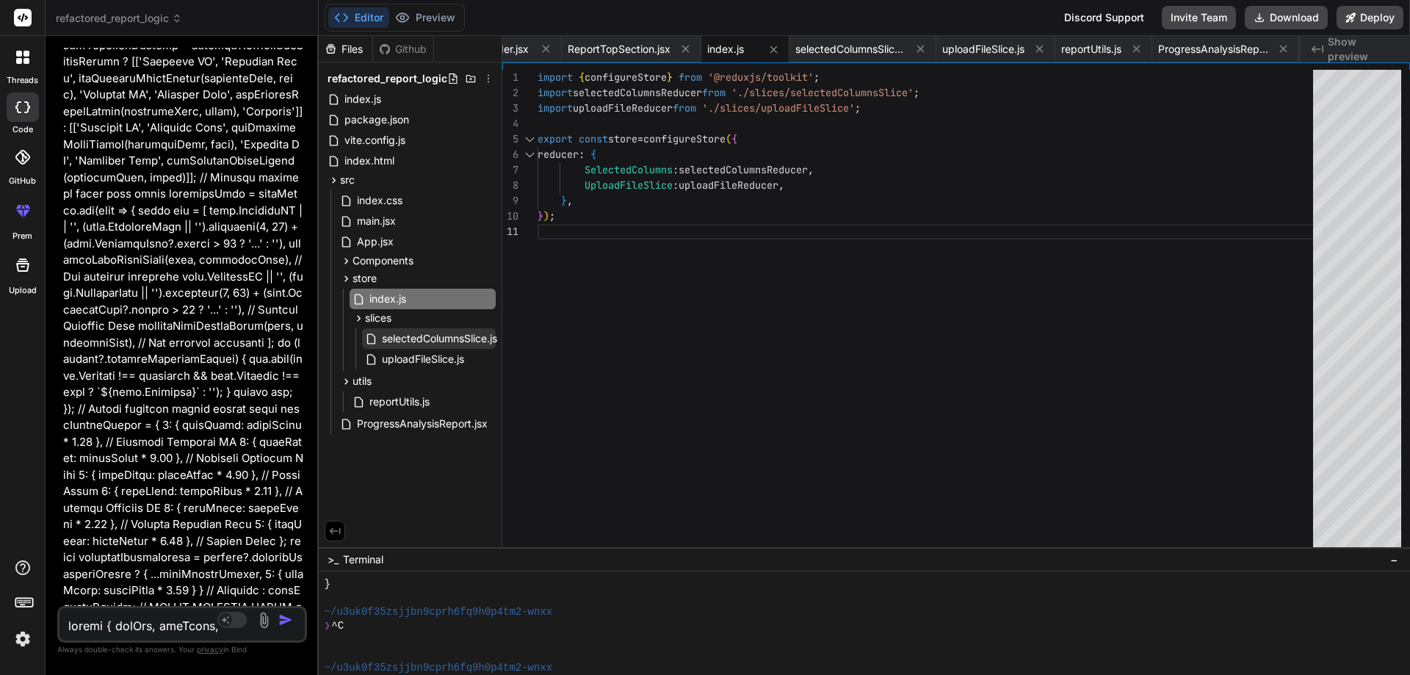
click at [386, 336] on span "selectedColumnsSlice.js" at bounding box center [439, 339] width 118 height 18
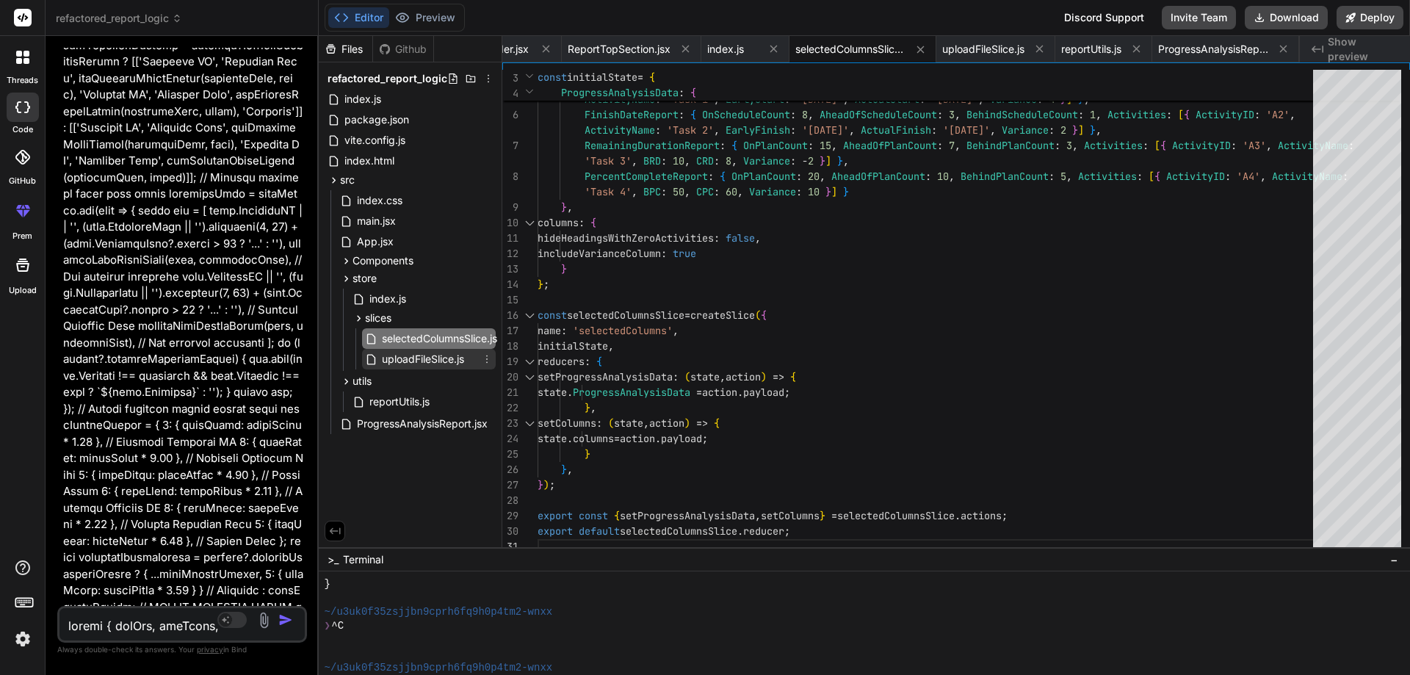
click at [415, 363] on span "uploadFileSlice.js" at bounding box center [422, 359] width 85 height 18
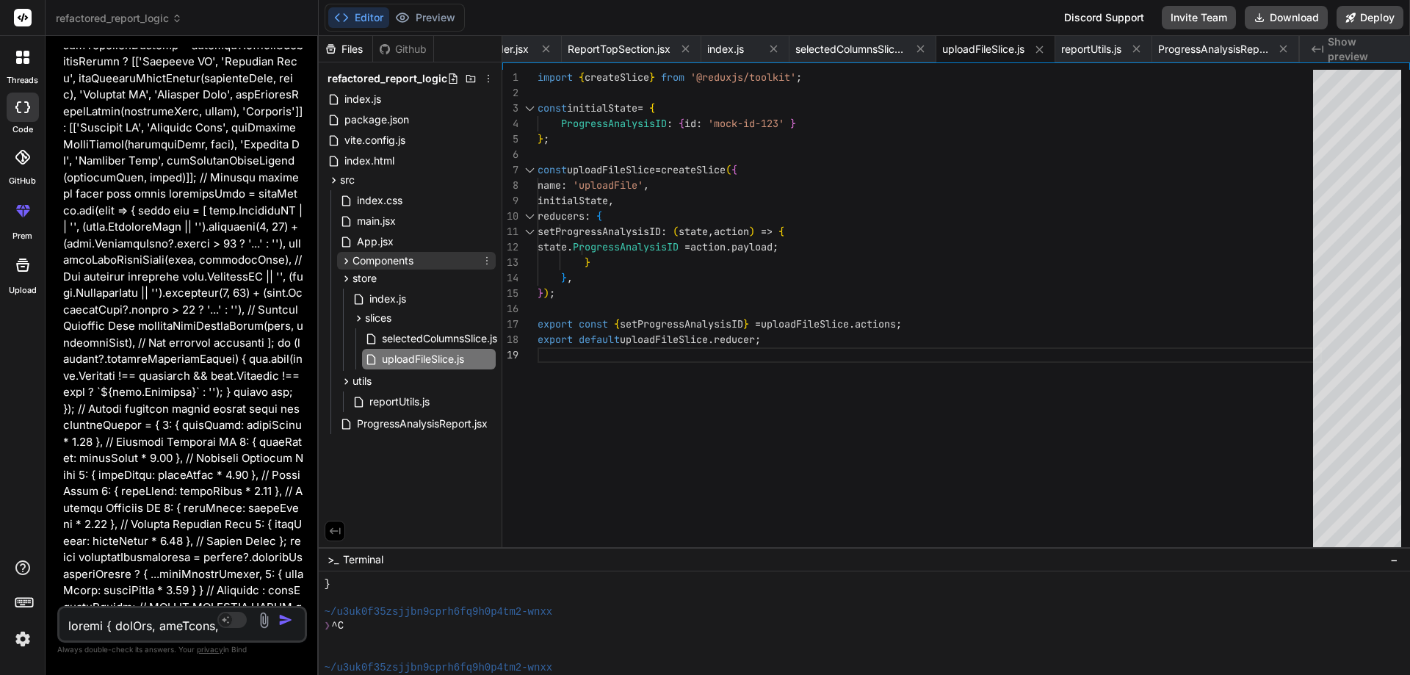
click at [389, 264] on span "Components" at bounding box center [383, 260] width 61 height 15
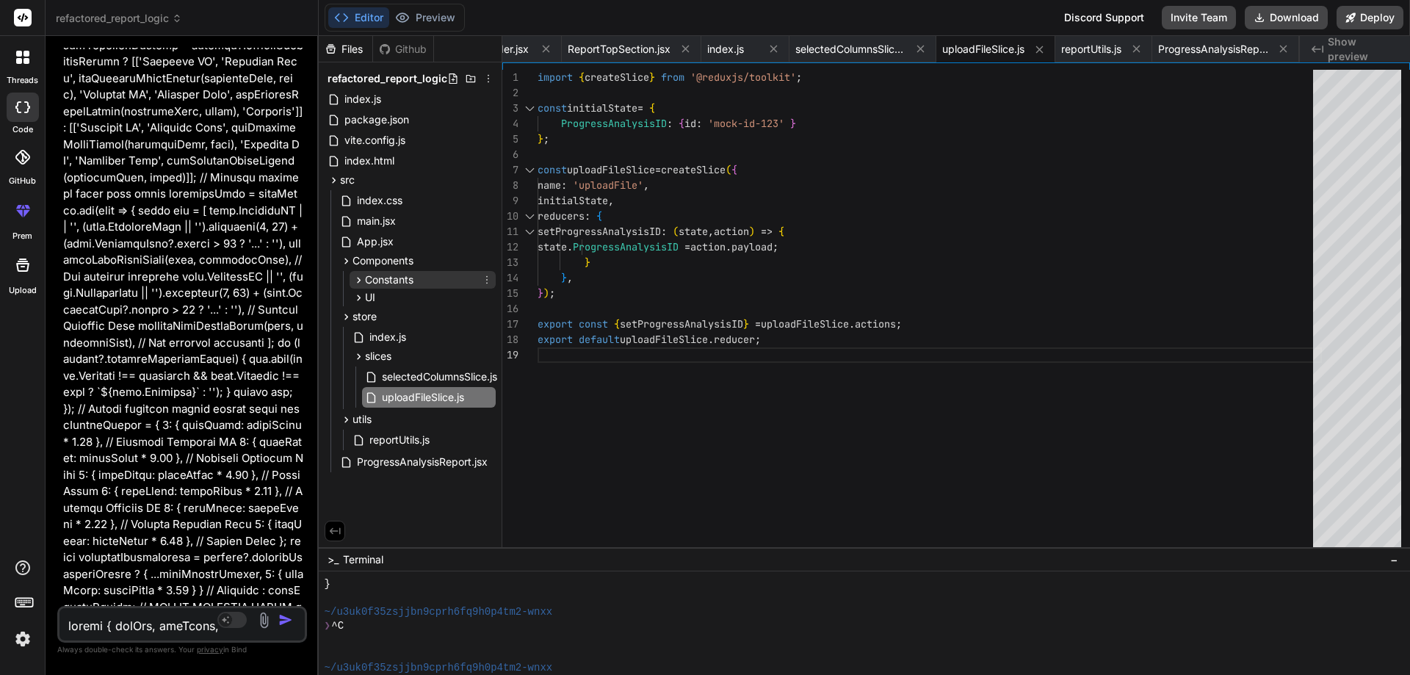
click at [392, 284] on span "Constants" at bounding box center [389, 279] width 48 height 15
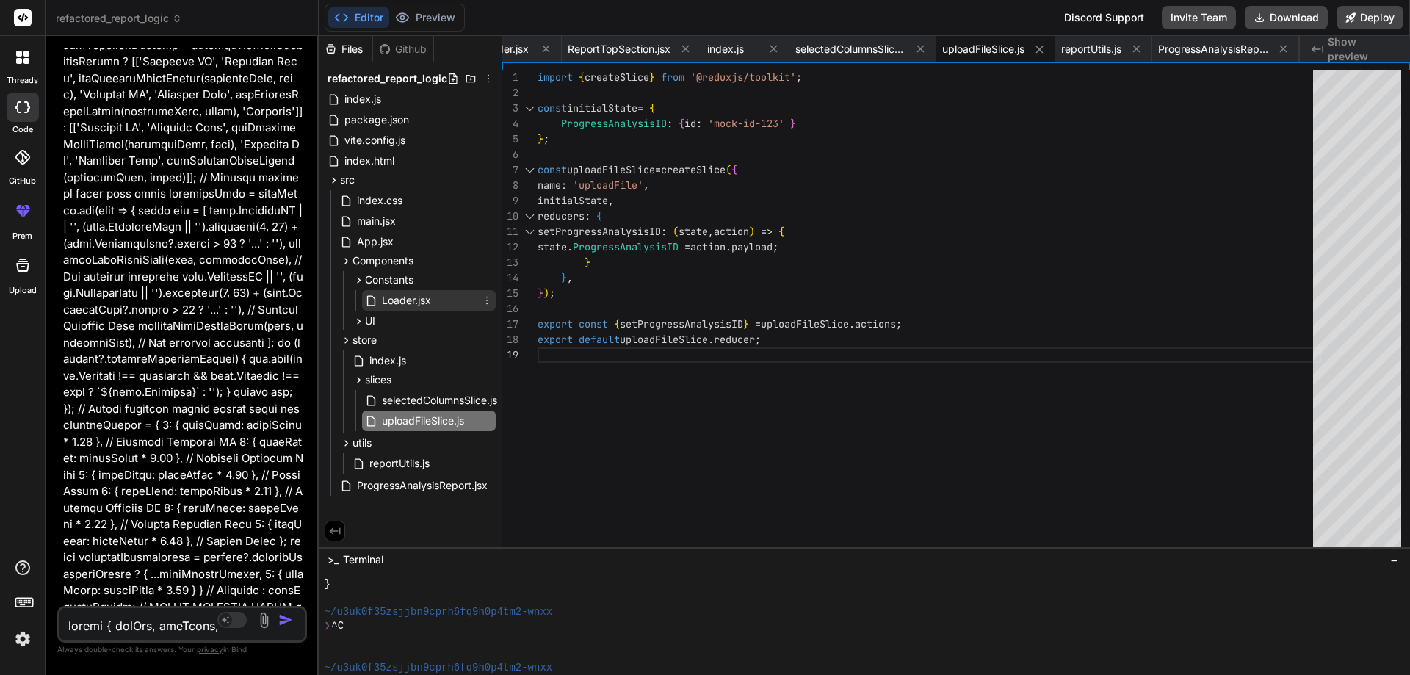
click at [395, 297] on span "Loader.jsx" at bounding box center [406, 301] width 52 height 18
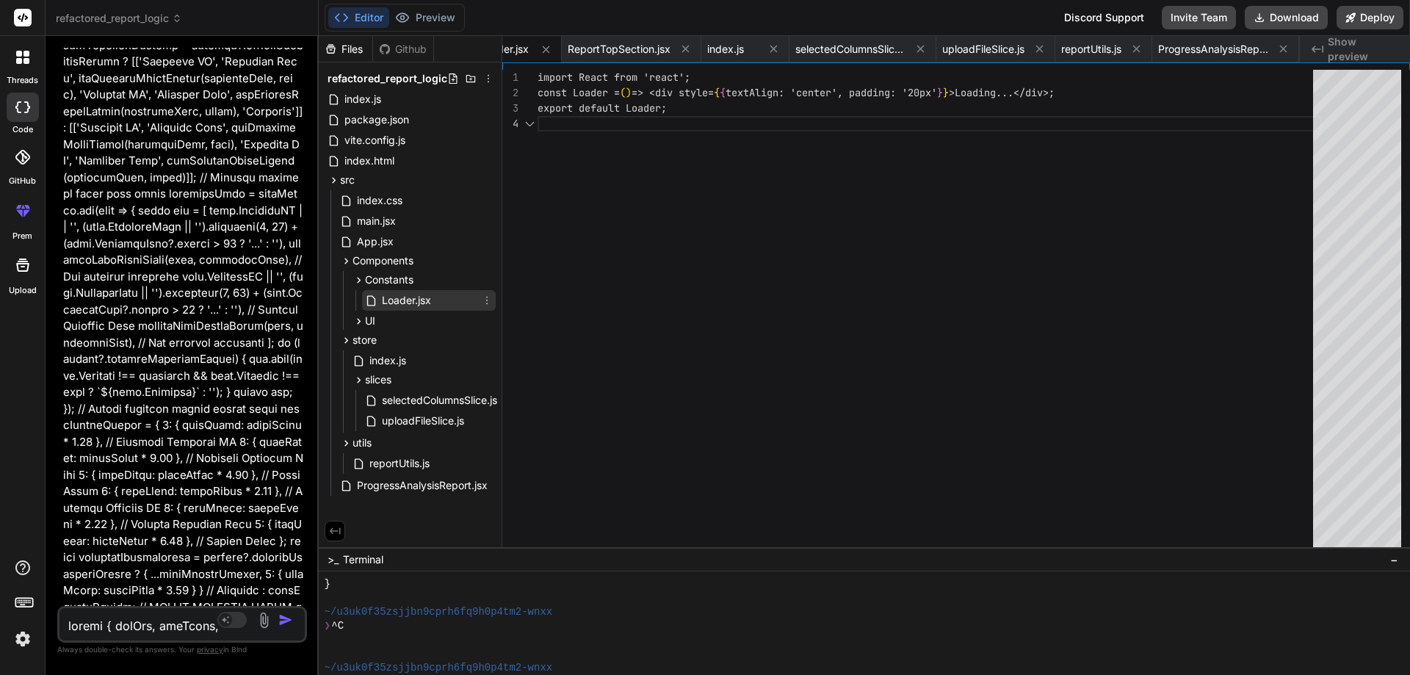
scroll to position [0, 641]
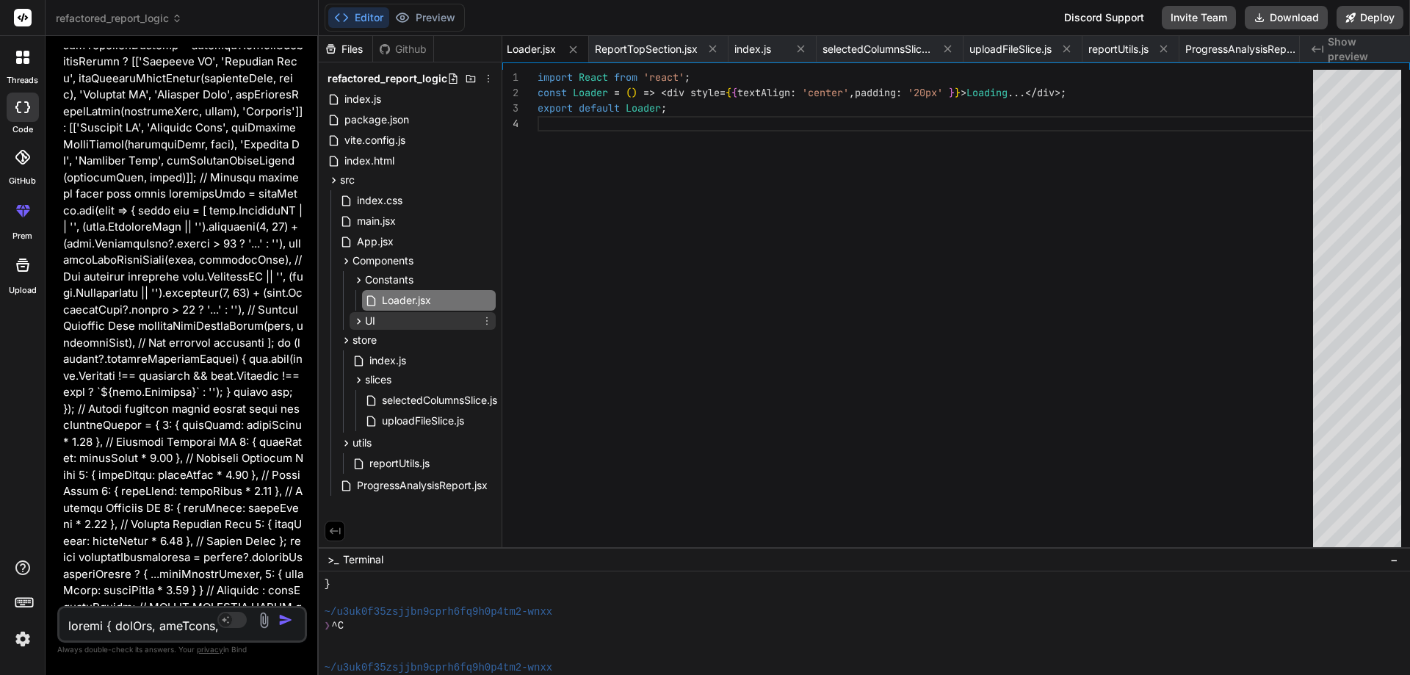
click at [375, 325] on span "UI" at bounding box center [370, 321] width 10 height 15
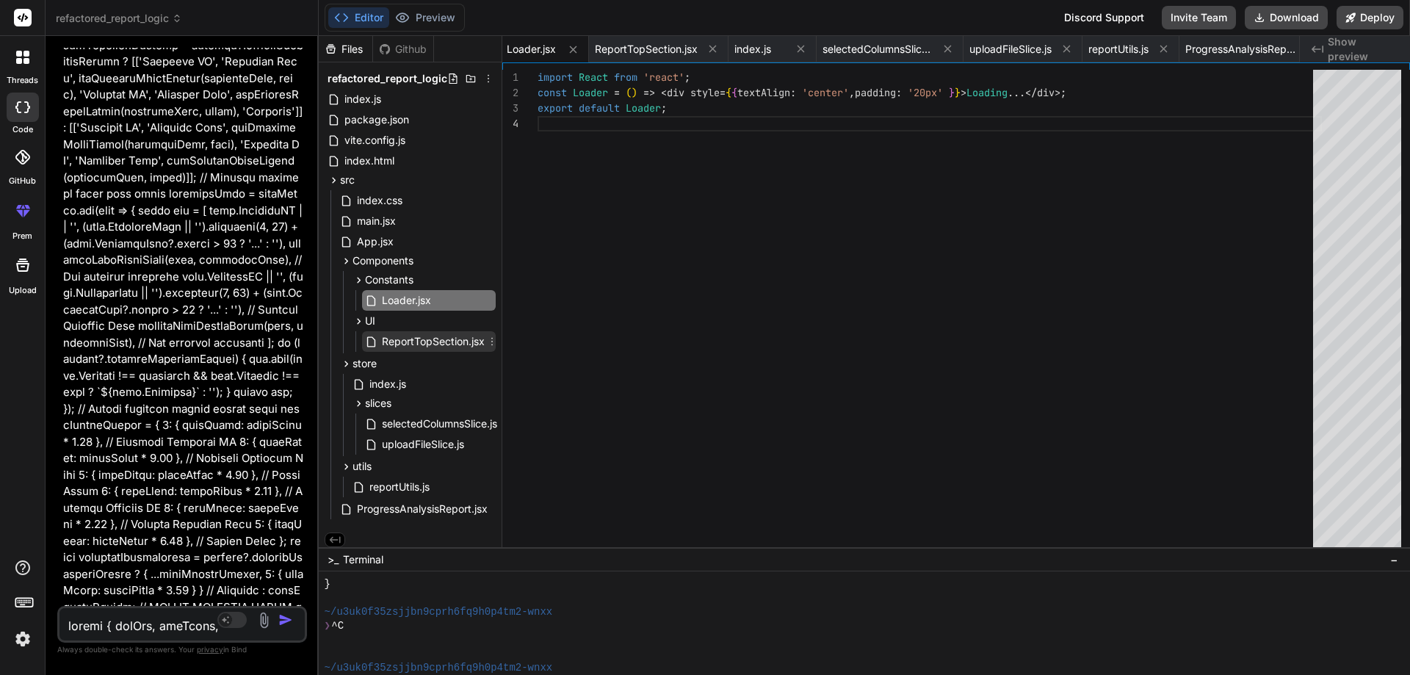
click at [409, 347] on span "ReportTopSection.jsx" at bounding box center [433, 342] width 106 height 18
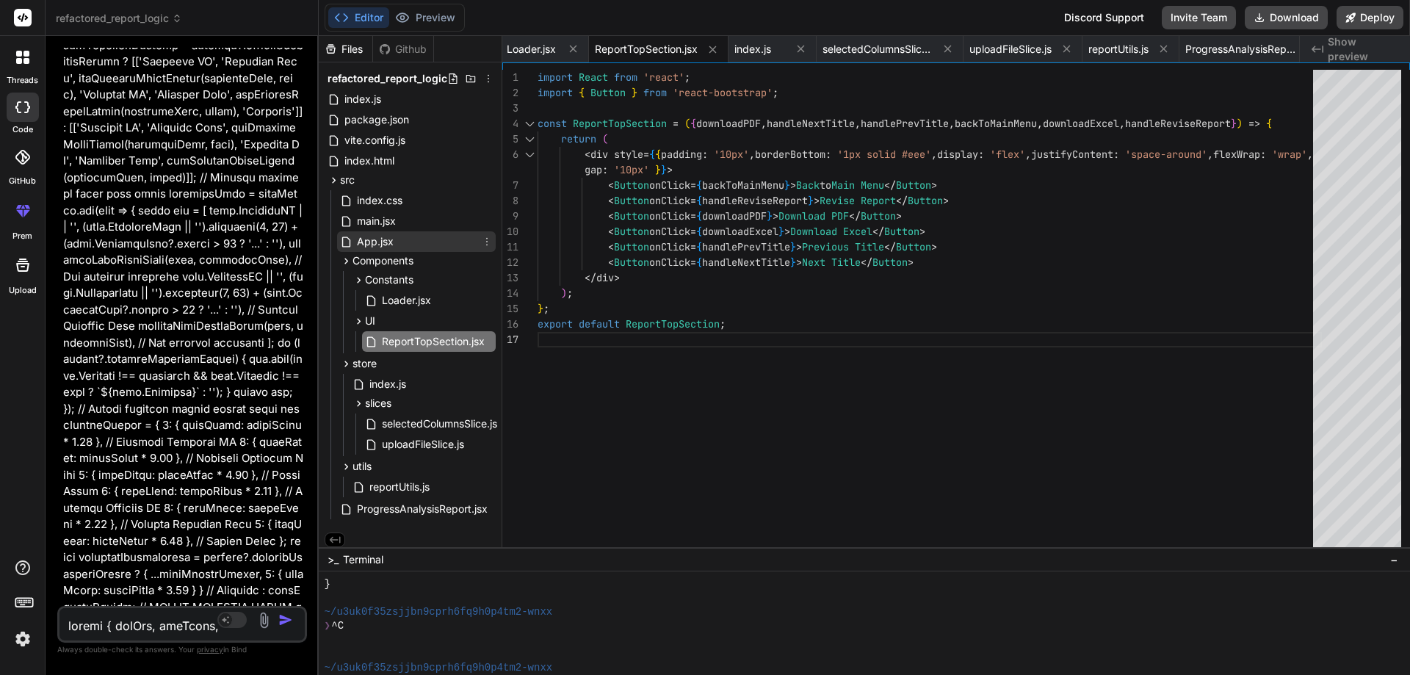
click at [381, 244] on span "App.jsx" at bounding box center [375, 242] width 40 height 18
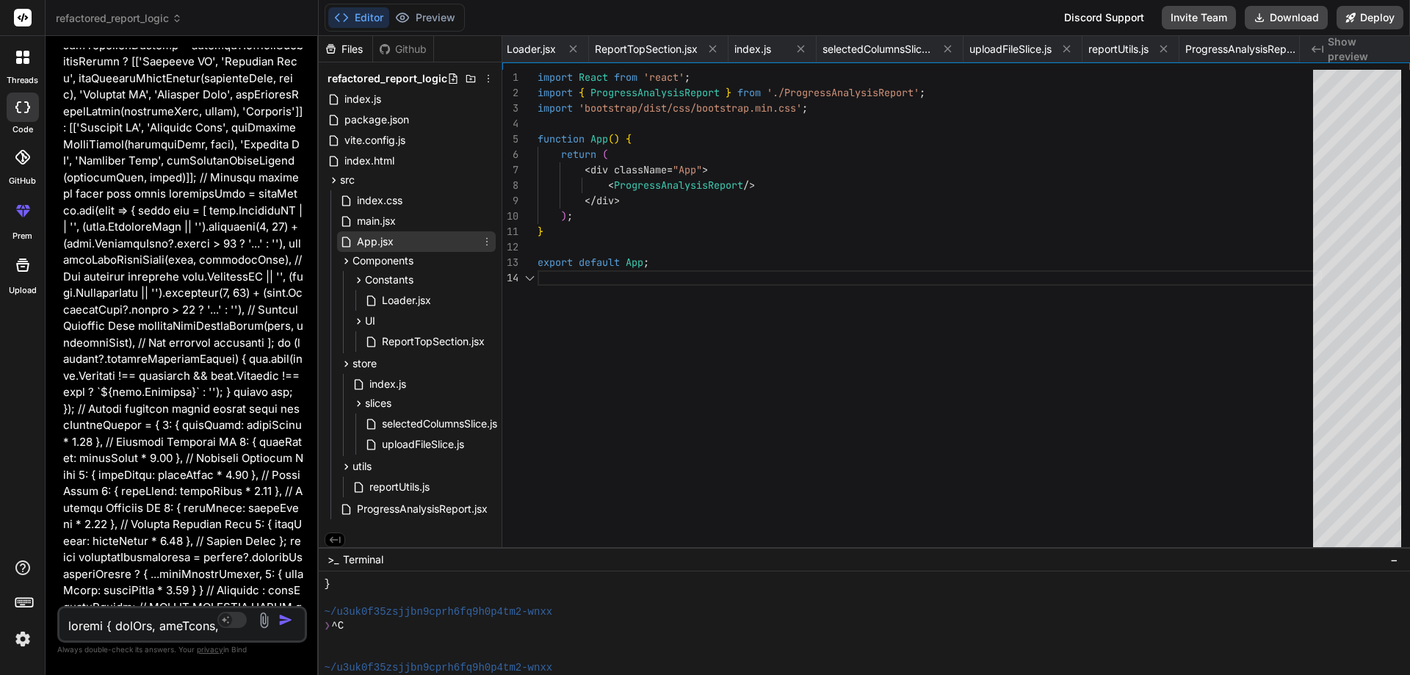
scroll to position [0, 553]
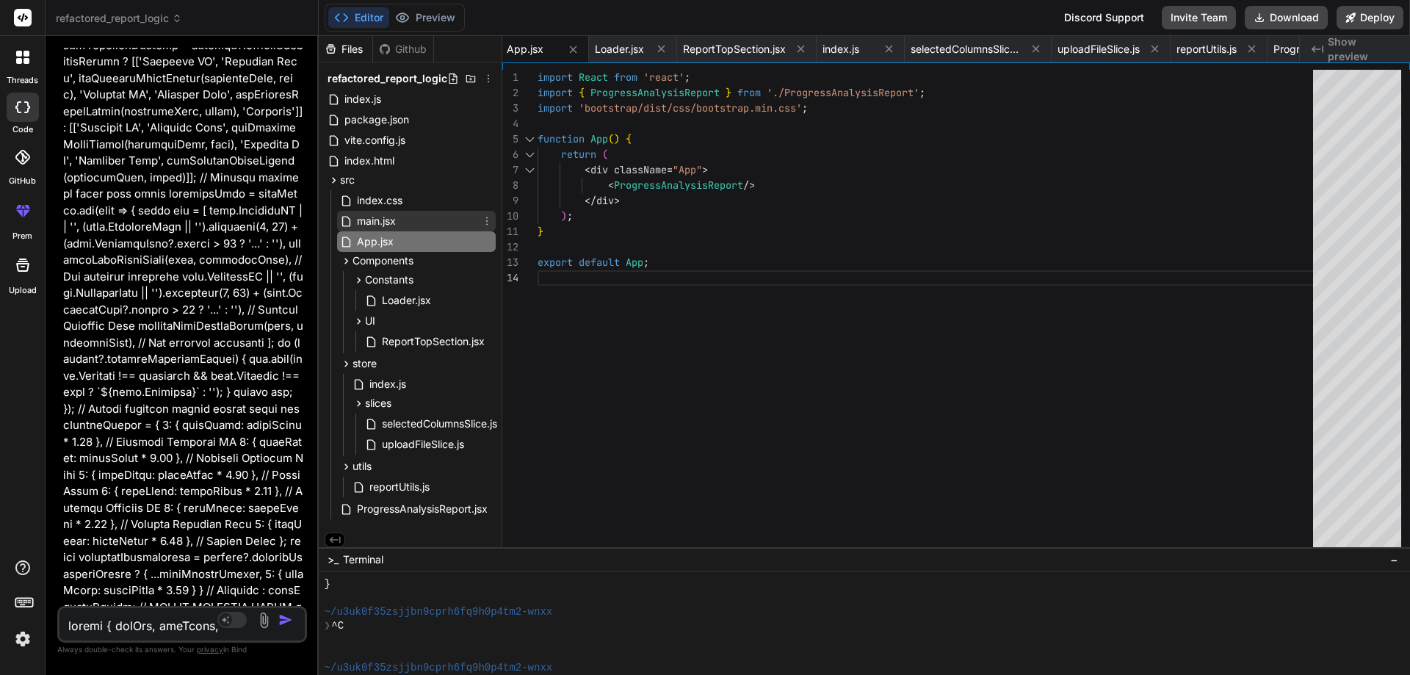
click at [382, 224] on span "main.jsx" at bounding box center [376, 221] width 42 height 18
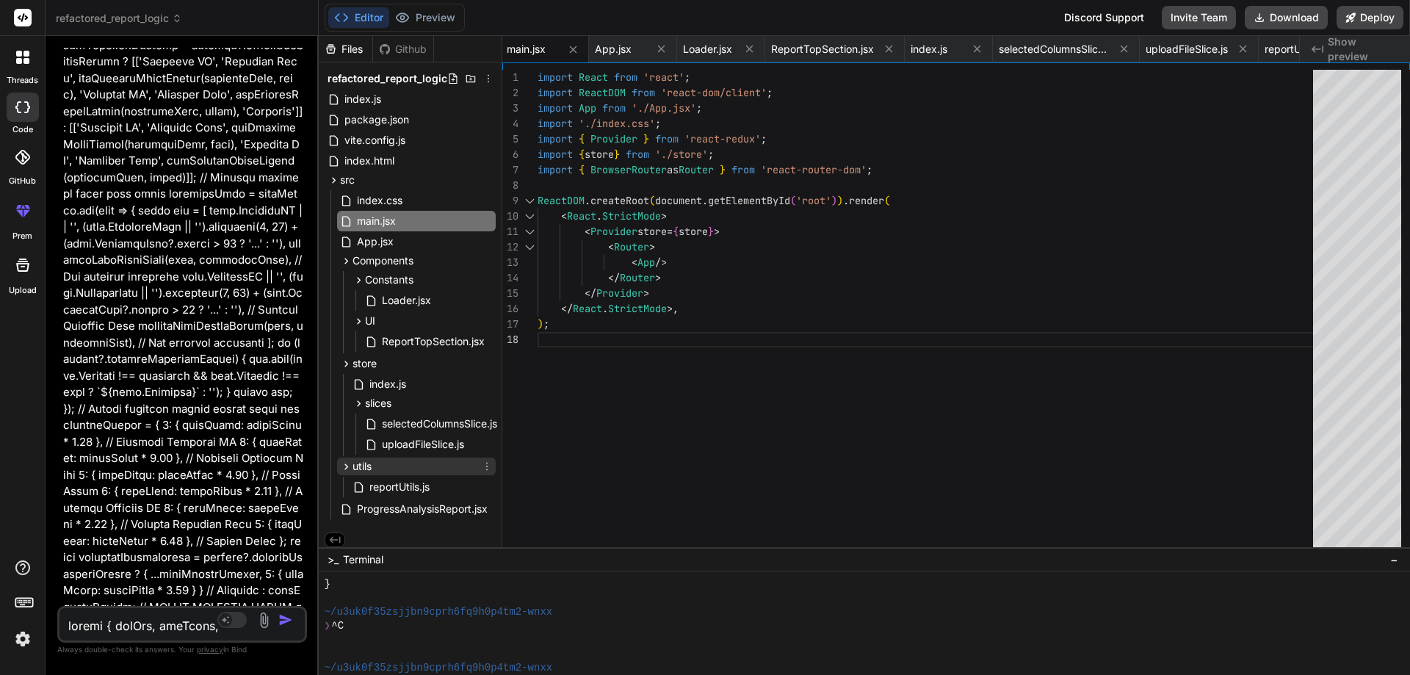
scroll to position [9, 0]
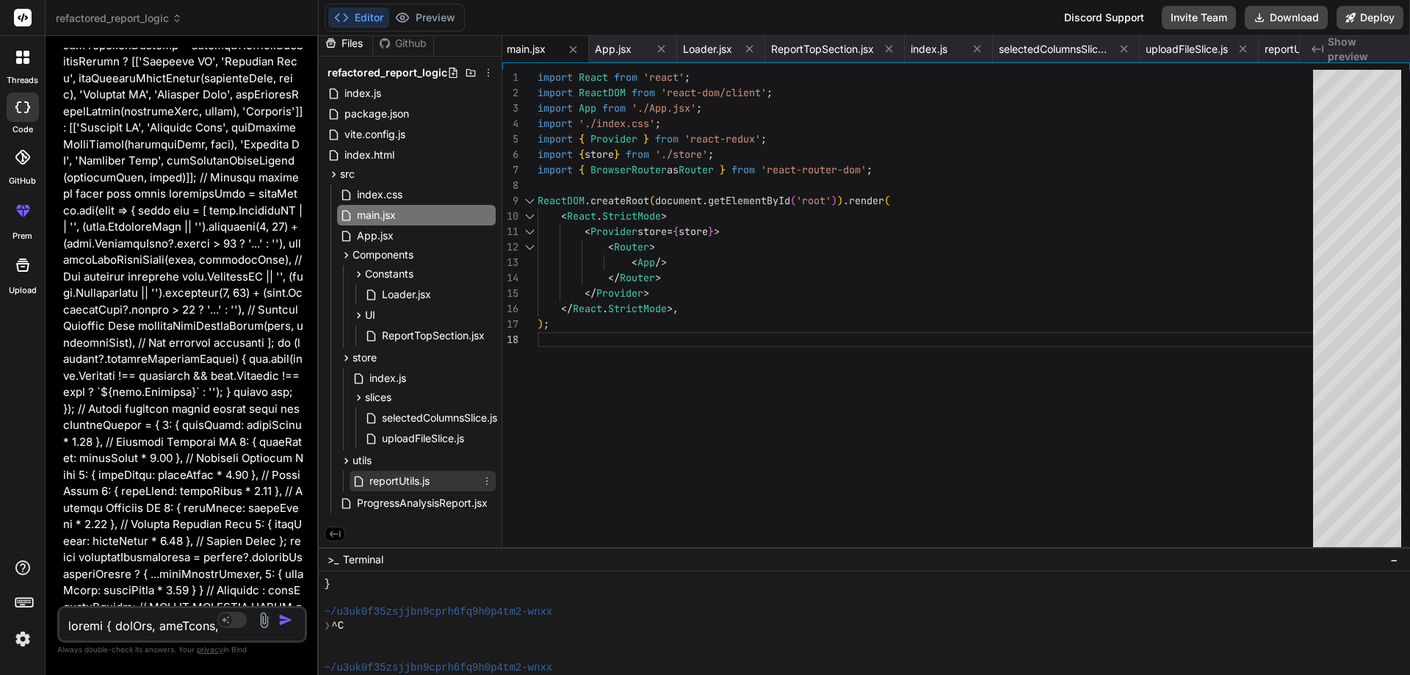
click at [420, 472] on span "reportUtils.js" at bounding box center [399, 481] width 63 height 18
type textarea "};"
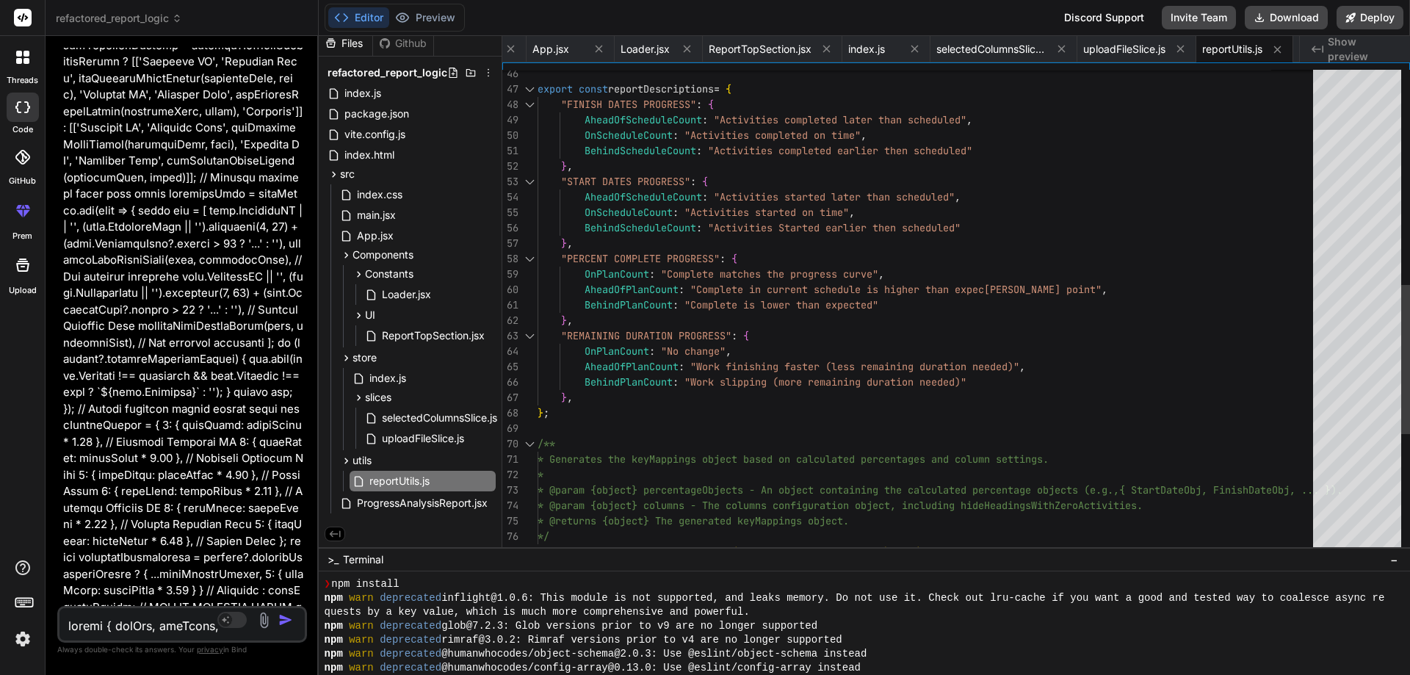
scroll to position [1019, 0]
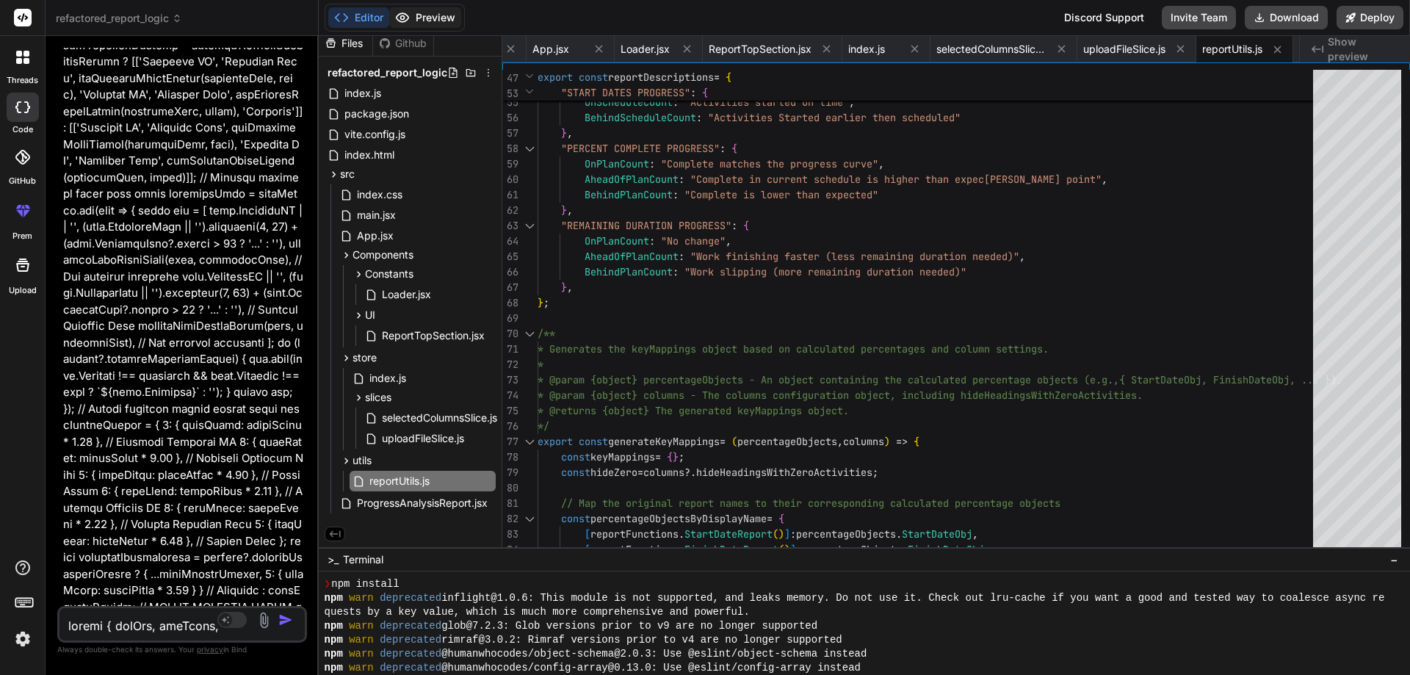
click at [417, 17] on button "Preview" at bounding box center [425, 17] width 72 height 21
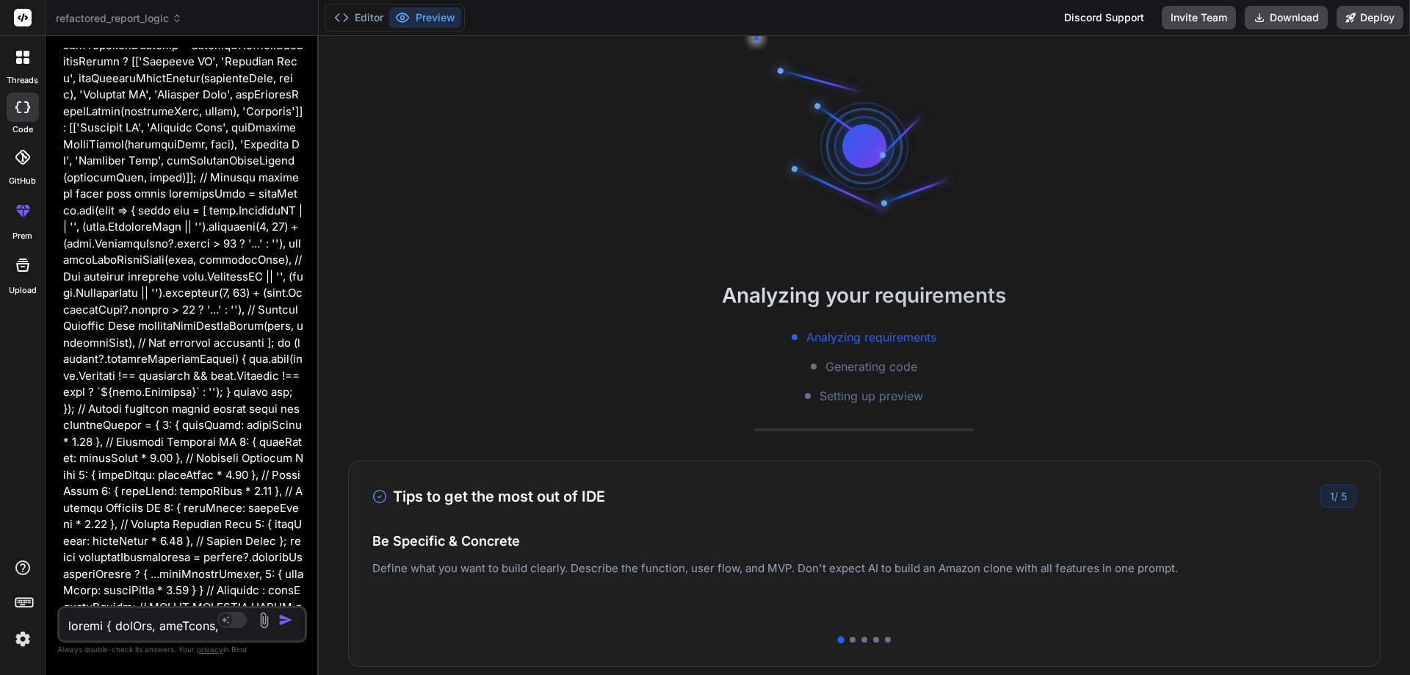
scroll to position [1116, 0]
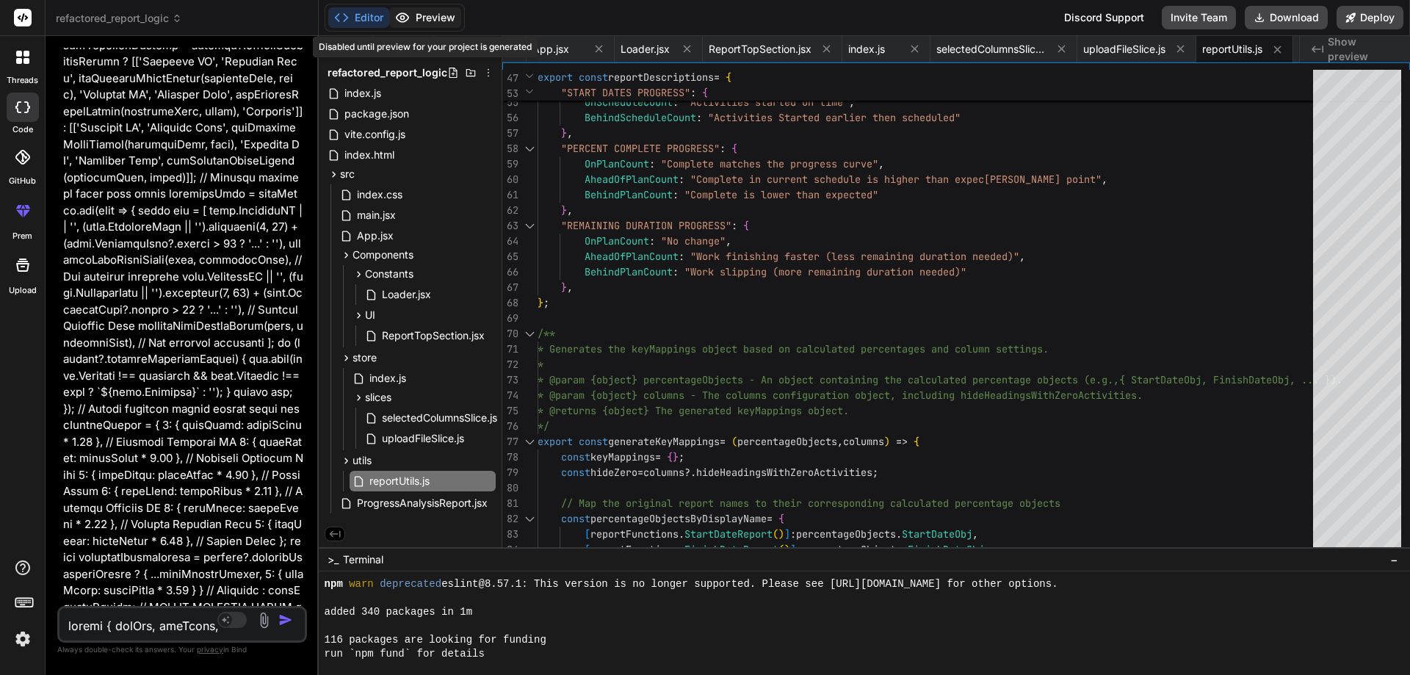
type textarea "x"
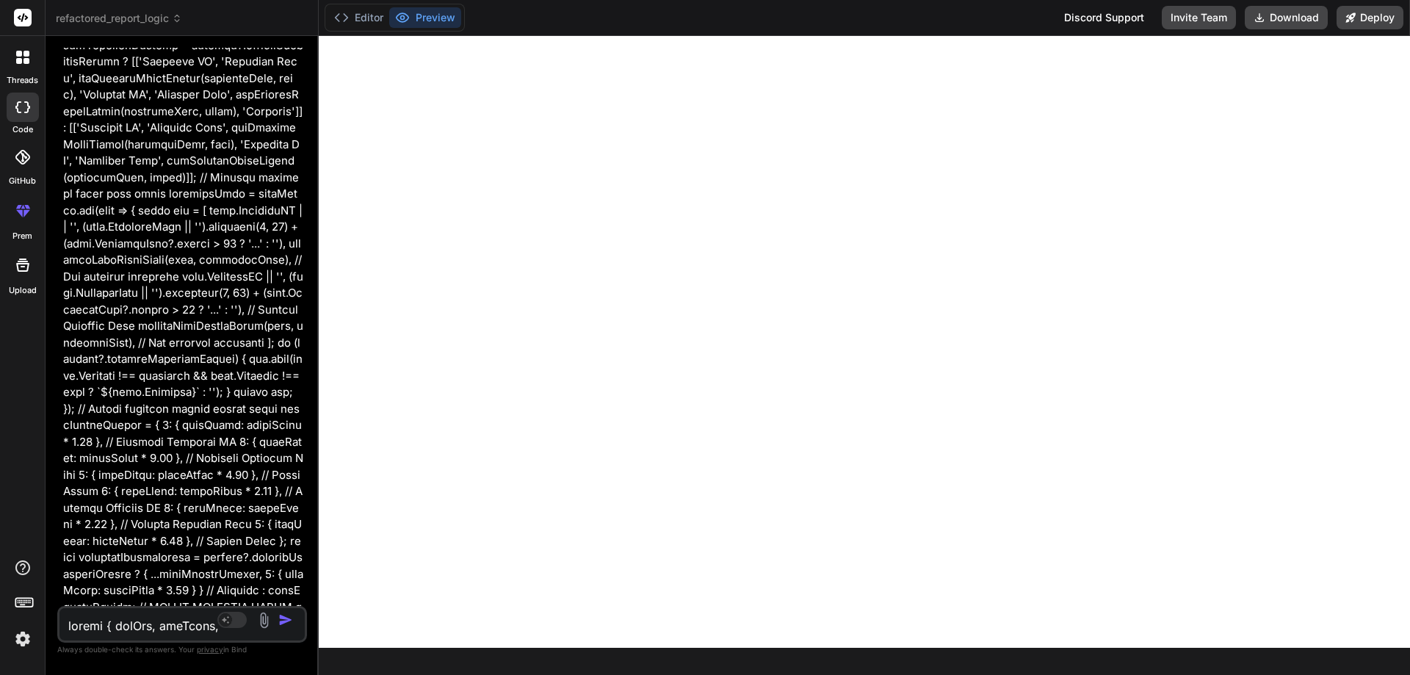
scroll to position [28, 0]
click at [377, 18] on button "Editor" at bounding box center [358, 17] width 61 height 21
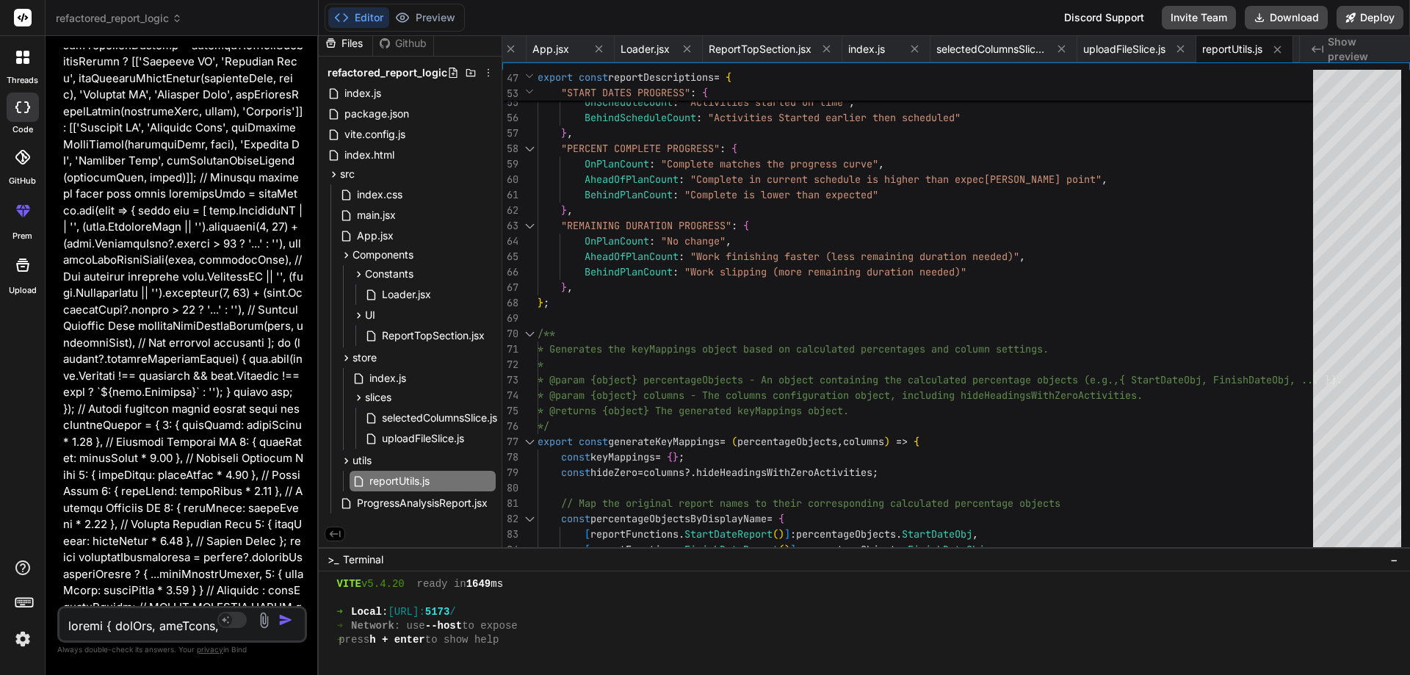
scroll to position [0, 0]
drag, startPoint x: 970, startPoint y: 519, endPoint x: 993, endPoint y: 704, distance: 185.8
click at [993, 674] on html "threads code GitHub prem Upload refactored_report_logic Created with Pixso. Bin…" at bounding box center [705, 337] width 1410 height 675
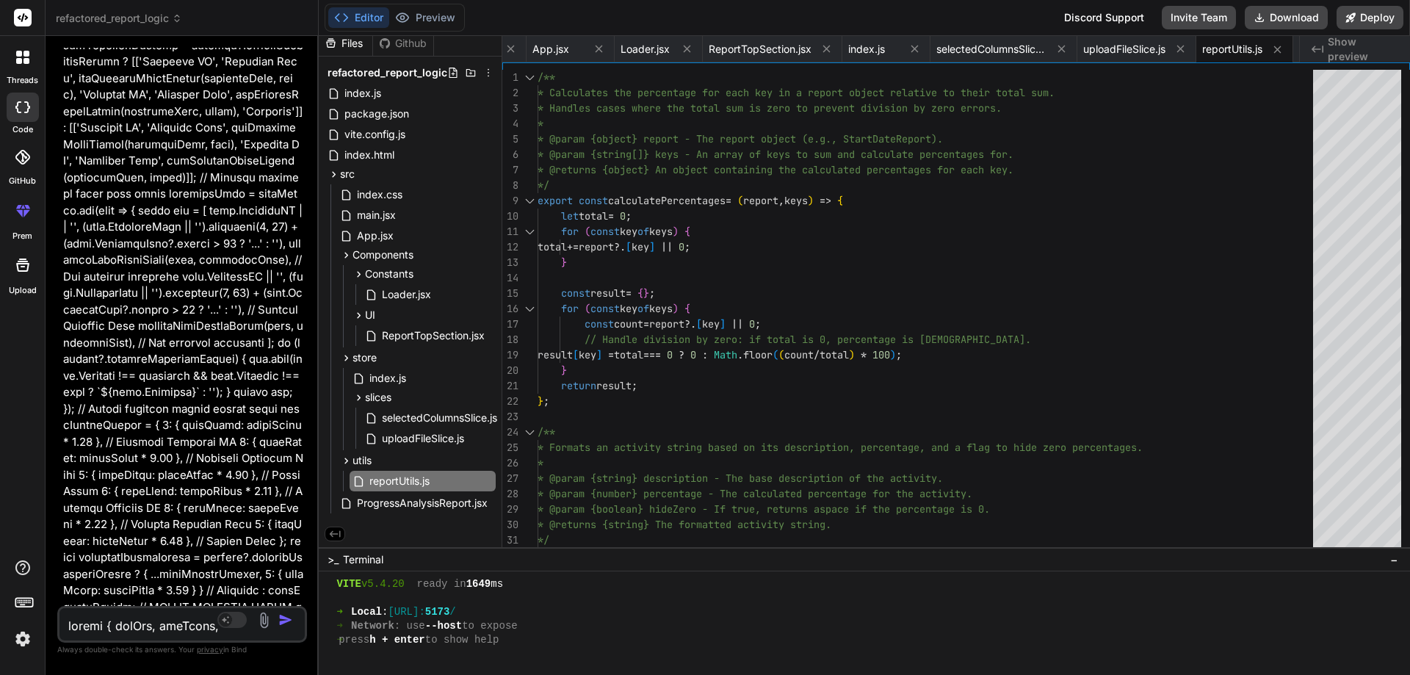
click at [109, 621] on textarea at bounding box center [161, 621] width 204 height 26
type textarea "a"
type textarea "x"
type textarea "al"
type textarea "x"
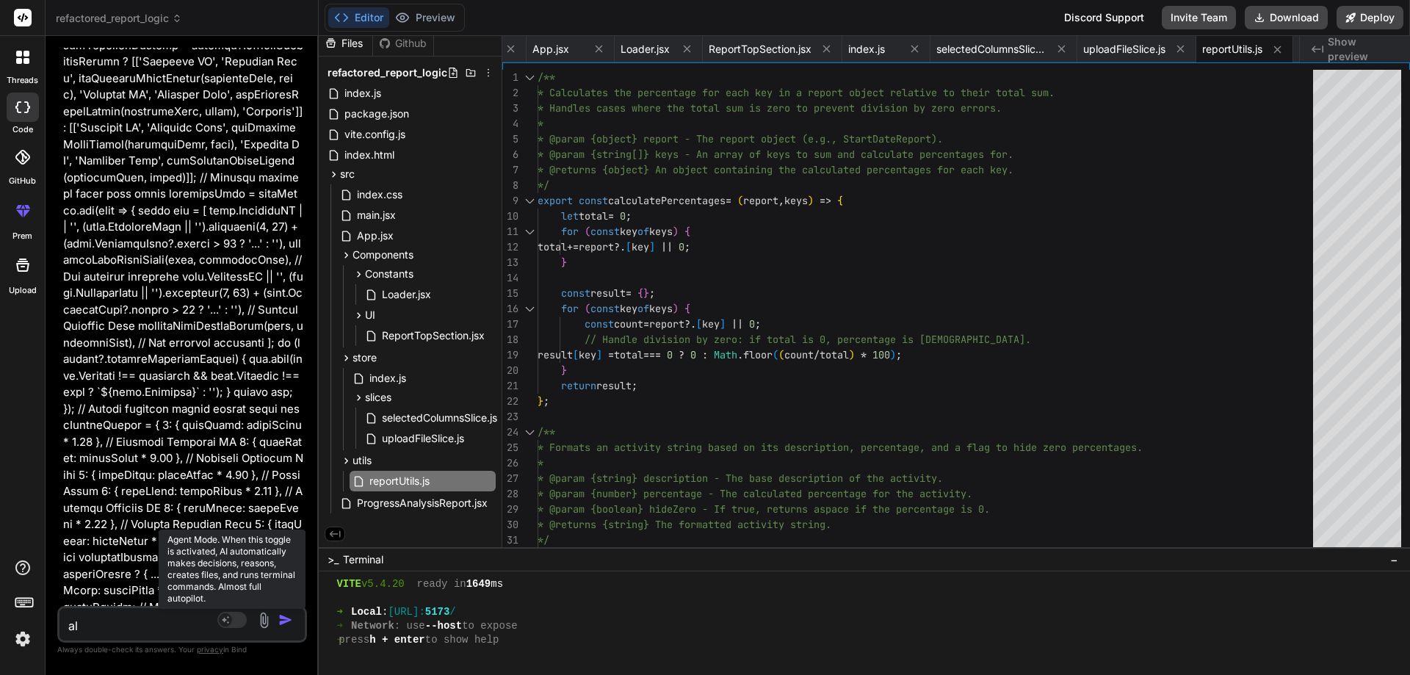
type textarea "all"
type textarea "x"
type textarea "all"
type textarea "x"
type textarea "all c"
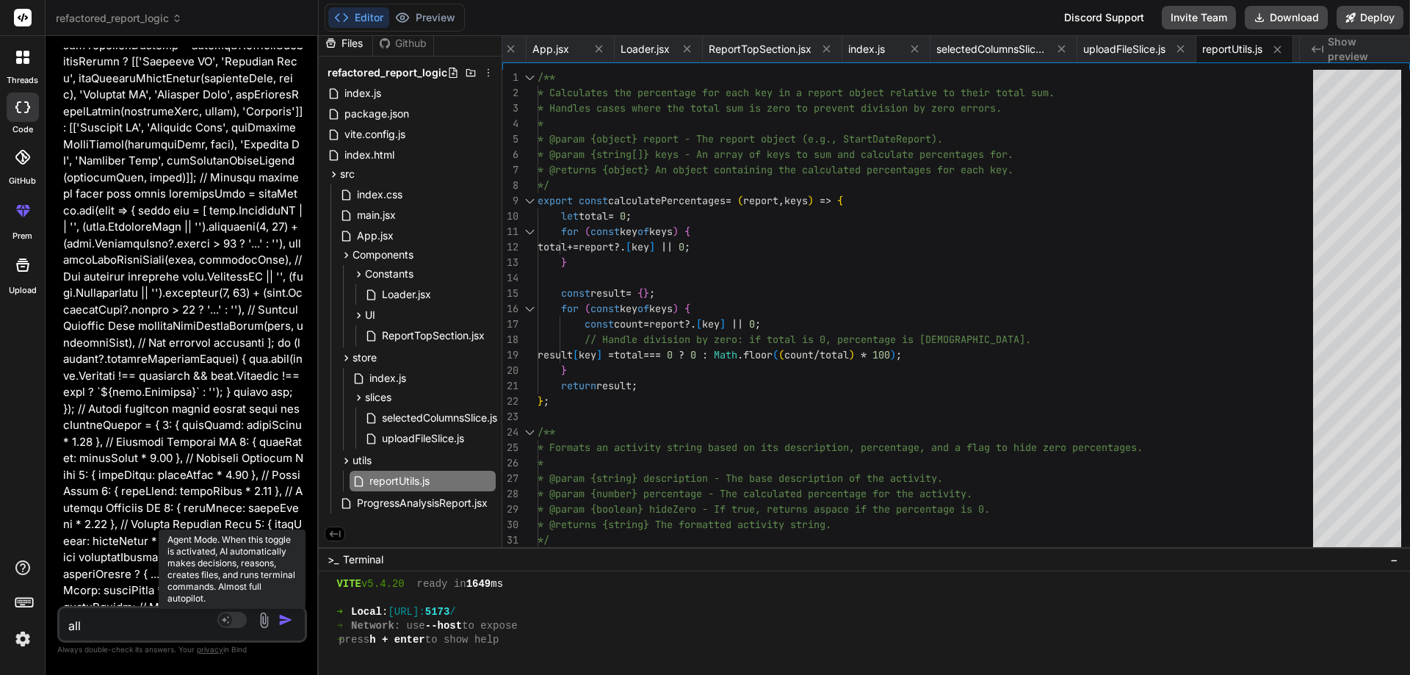
type textarea "x"
type textarea "all co"
type textarea "x"
type textarea "all cod"
type textarea "x"
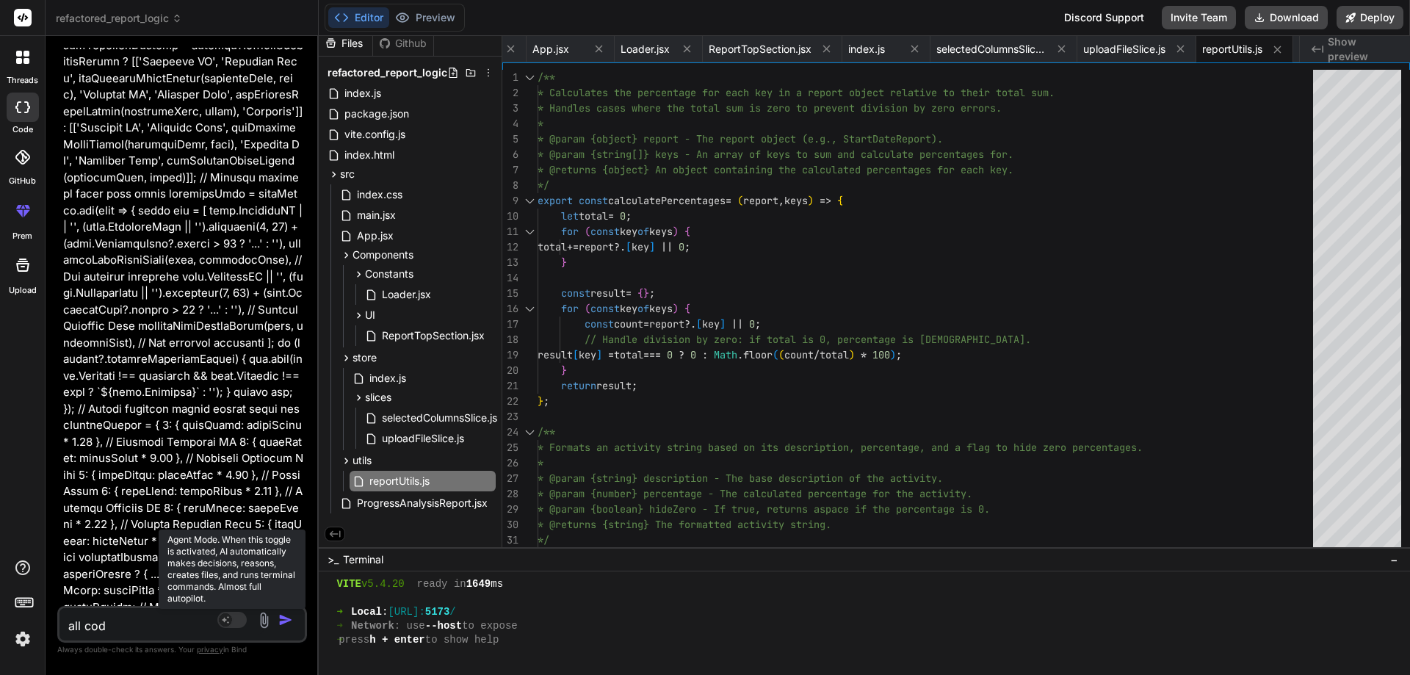
type textarea "all code"
type textarea "x"
type textarea "all code"
type textarea "x"
type textarea "all code s"
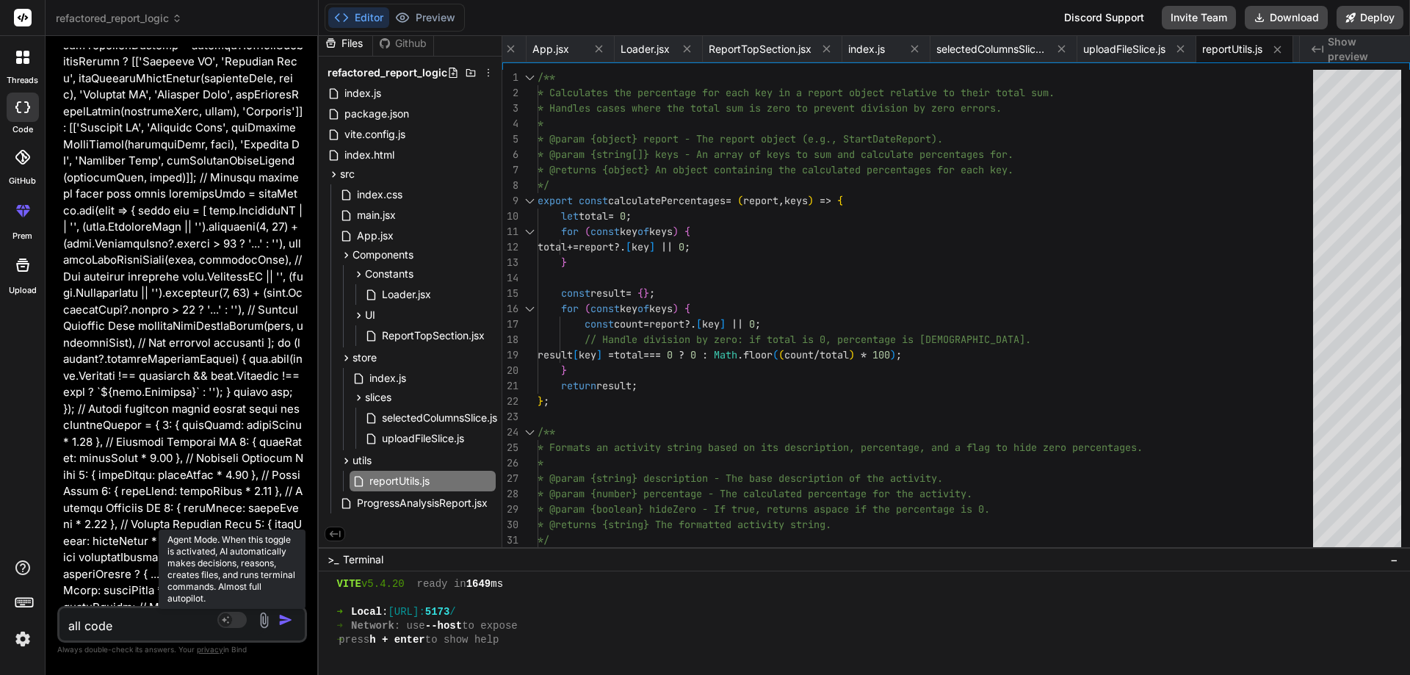
type textarea "x"
type textarea "all code si"
type textarea "x"
type textarea "all code sin"
type textarea "x"
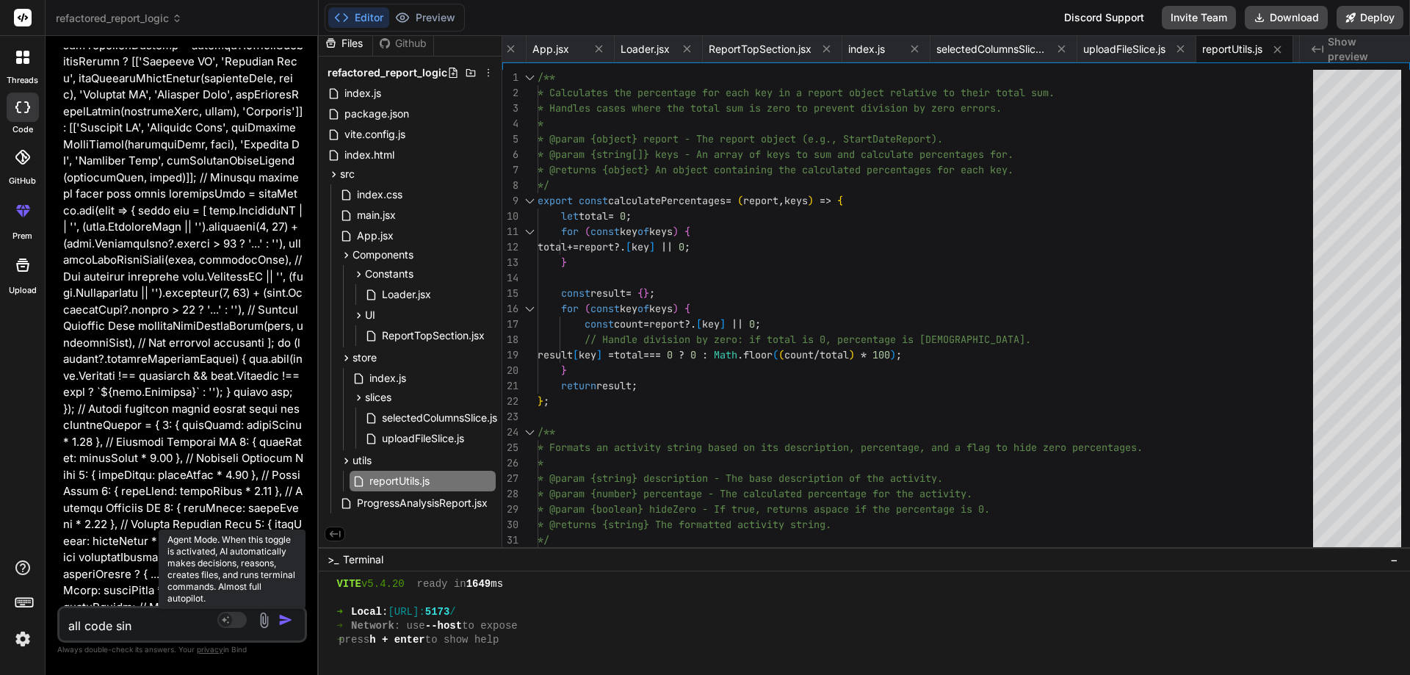
type textarea "all code sing"
type textarea "x"
type textarea "all code singl"
type textarea "x"
type textarea "all code single"
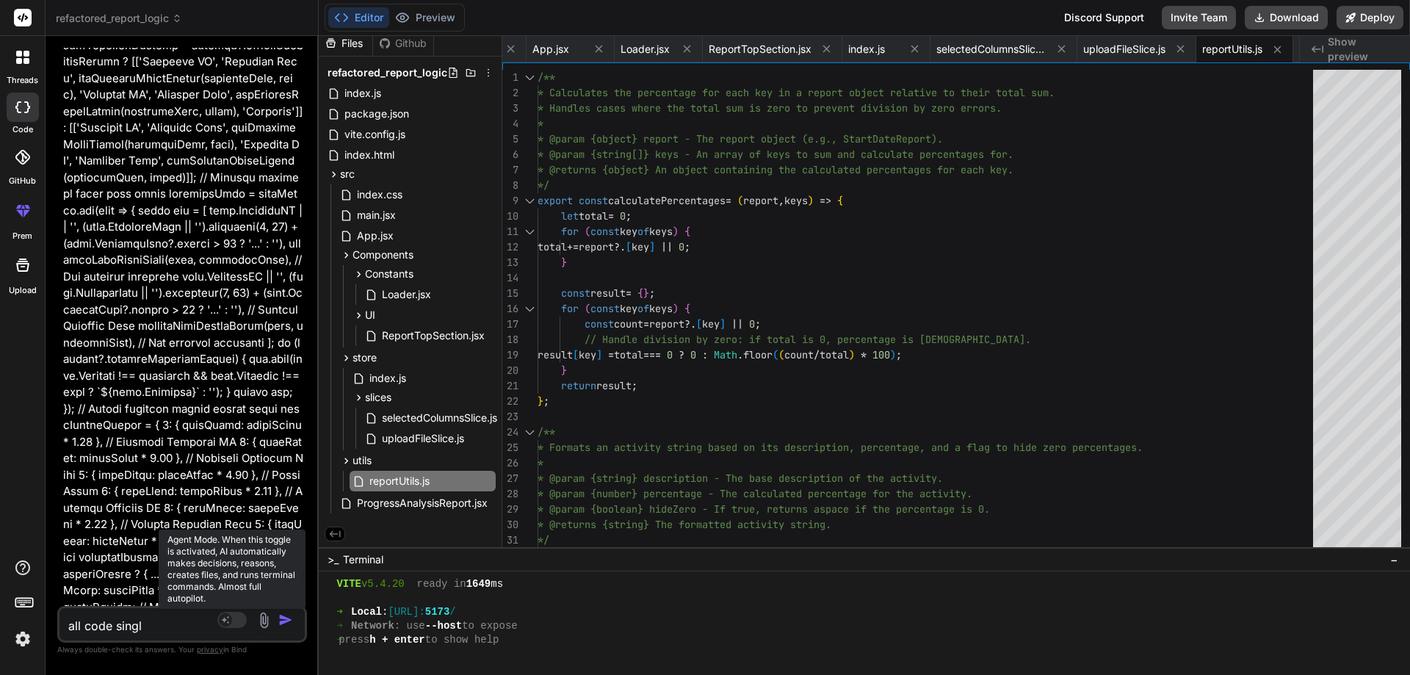
type textarea "x"
type textarea "all code single"
type textarea "x"
type textarea "all code single c"
type textarea "x"
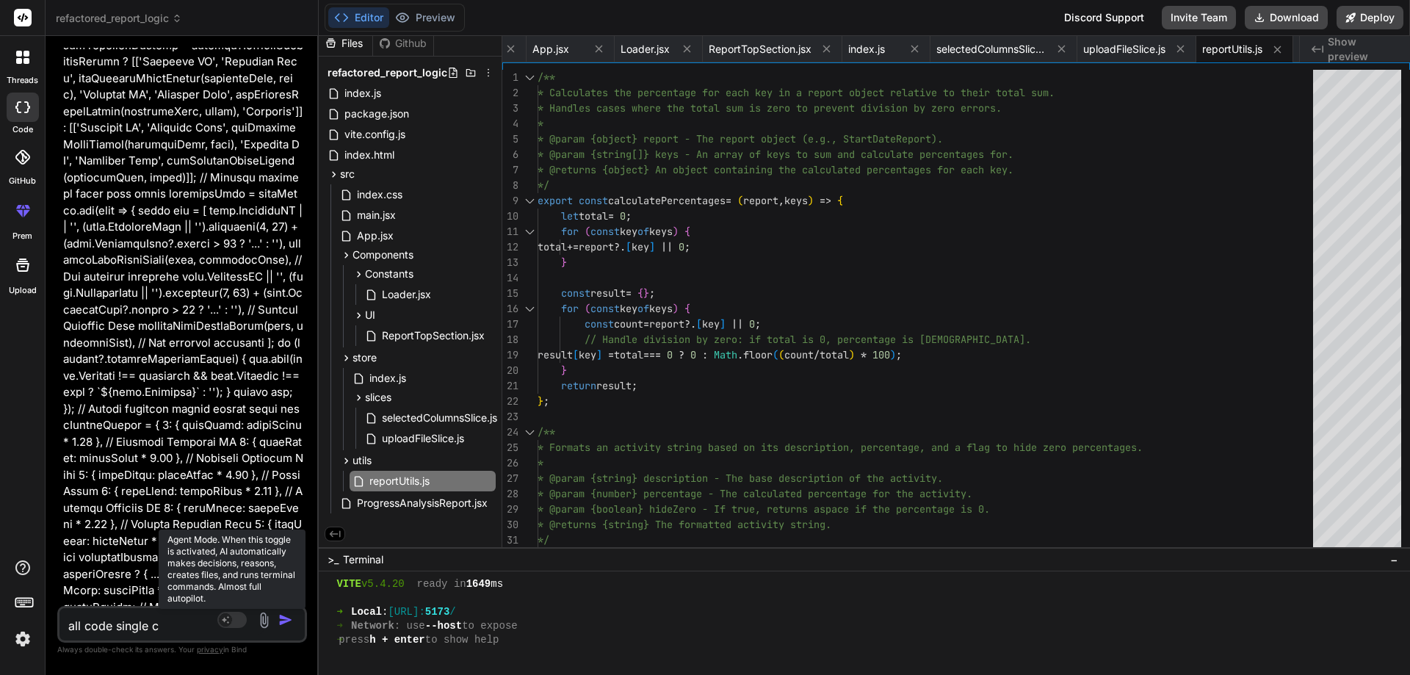
type textarea "all code single co"
type textarea "x"
type textarea "all code single com"
type textarea "x"
type textarea "all code single comp"
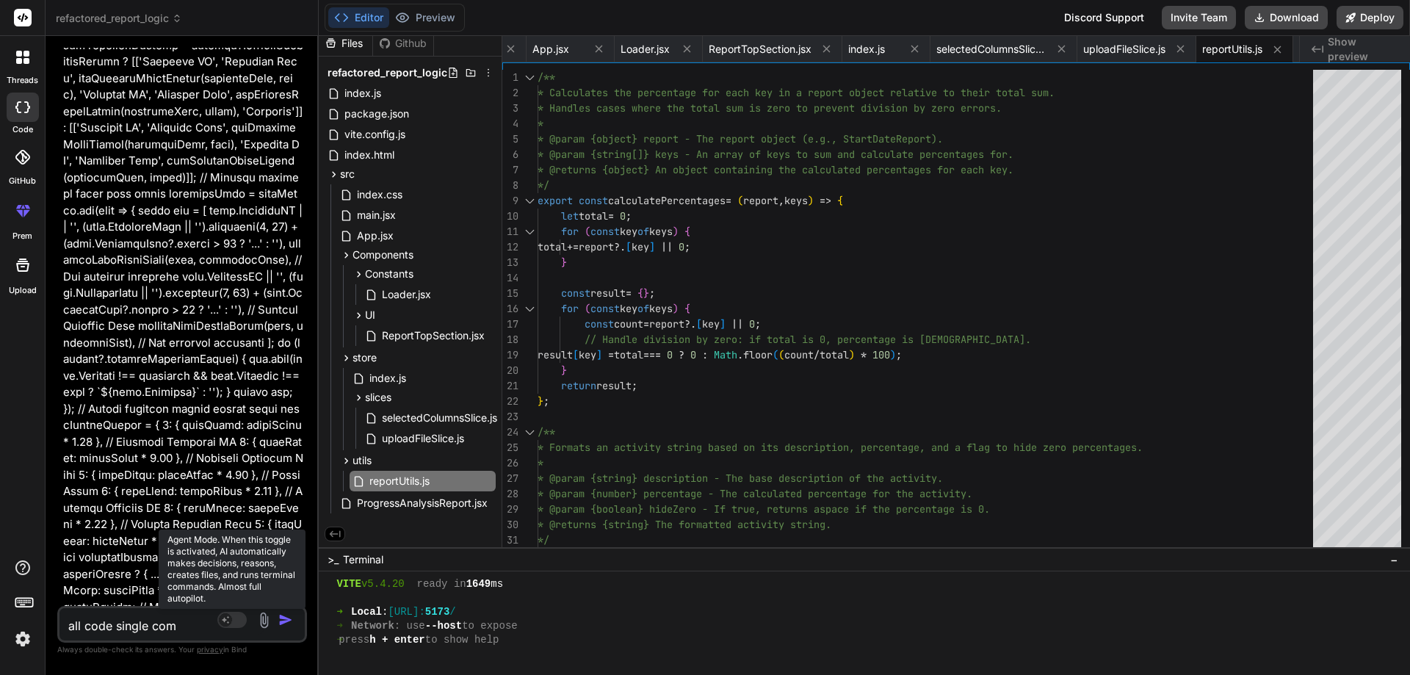
type textarea "x"
type textarea "all code single compo"
type textarea "x"
type textarea "all code single compon"
type textarea "x"
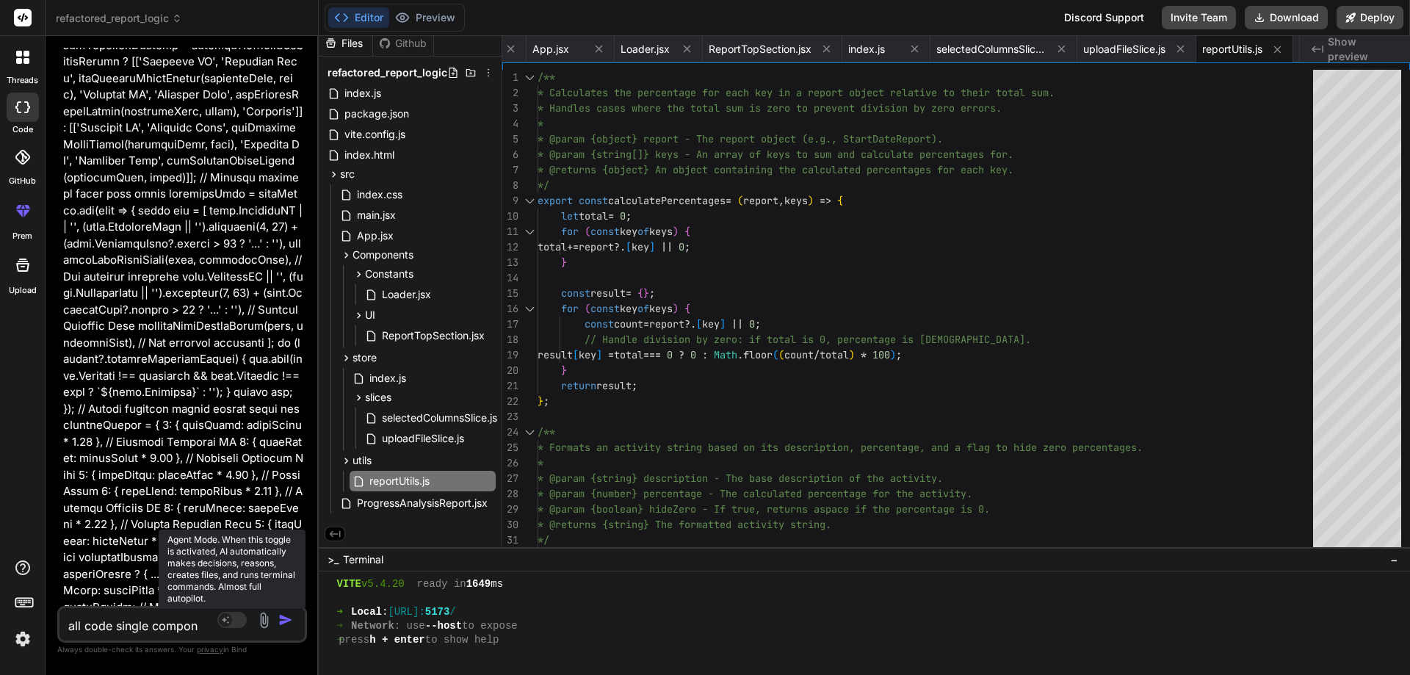
type textarea "all code single compone"
type textarea "x"
type textarea "all code single componen"
type textarea "x"
type textarea "all code single component"
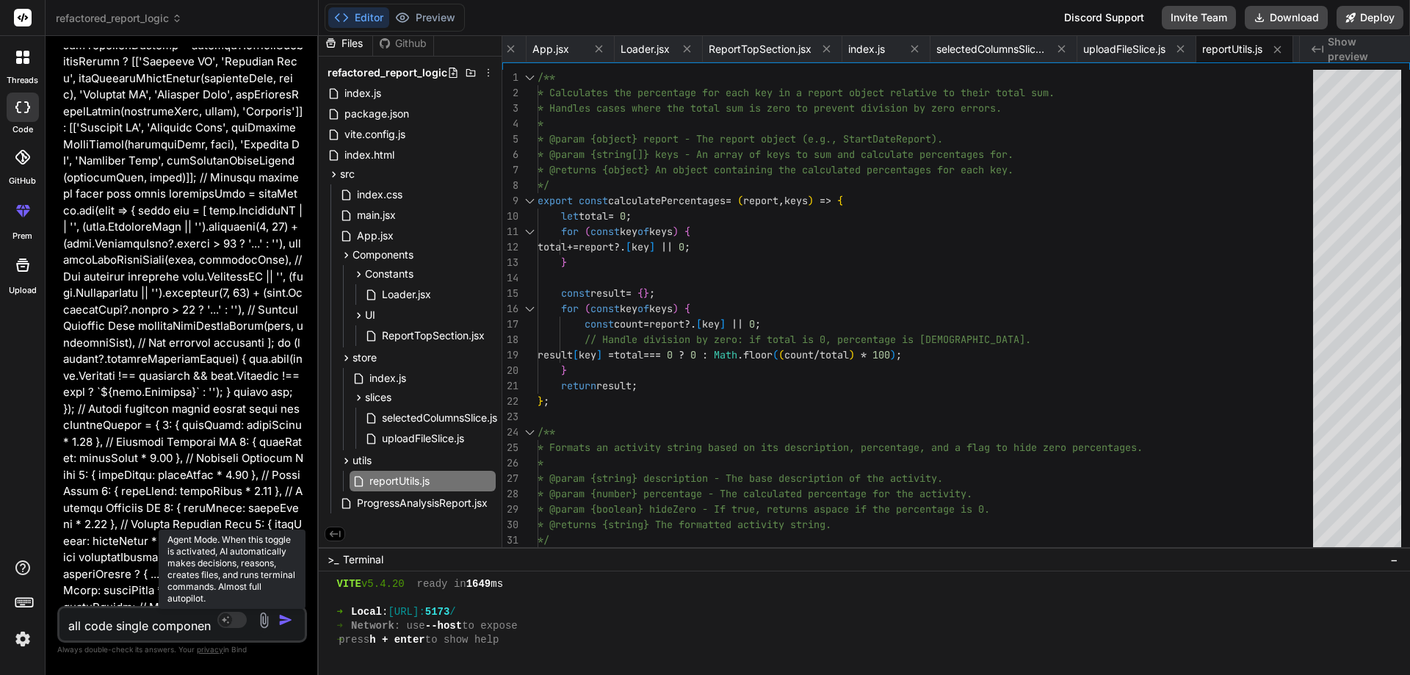
type textarea "x"
type textarea "all code single components"
type textarea "x"
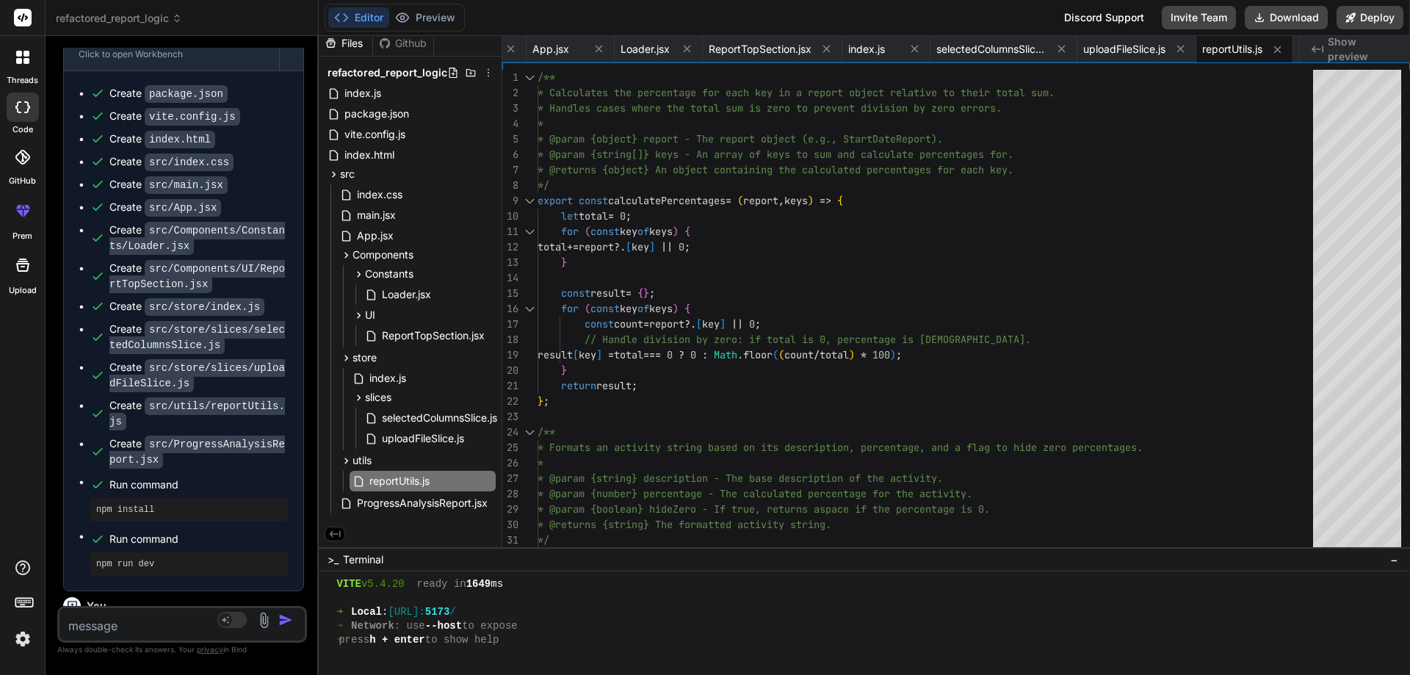
scroll to position [10110, 0]
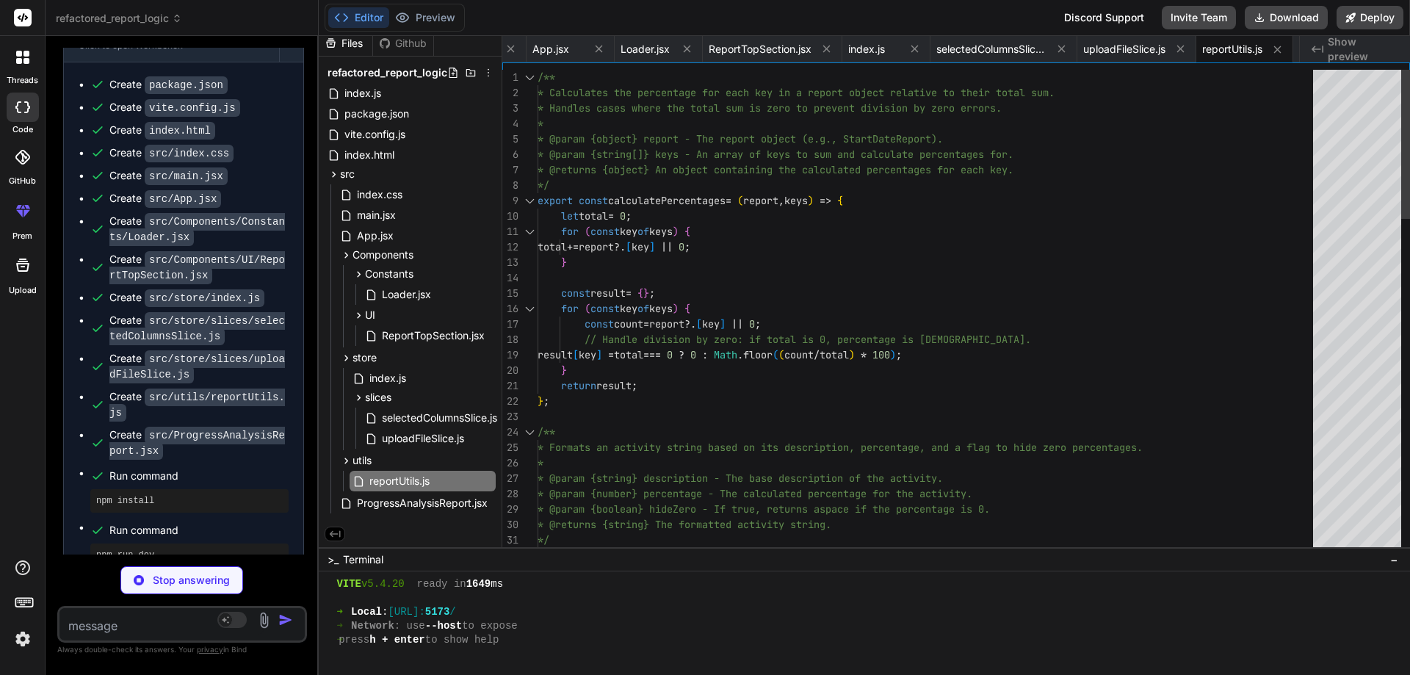
type textarea "x"
type textarea ")} </div> ); };"
type textarea "x"
type textarea "<bindAction type="shell">npm install"
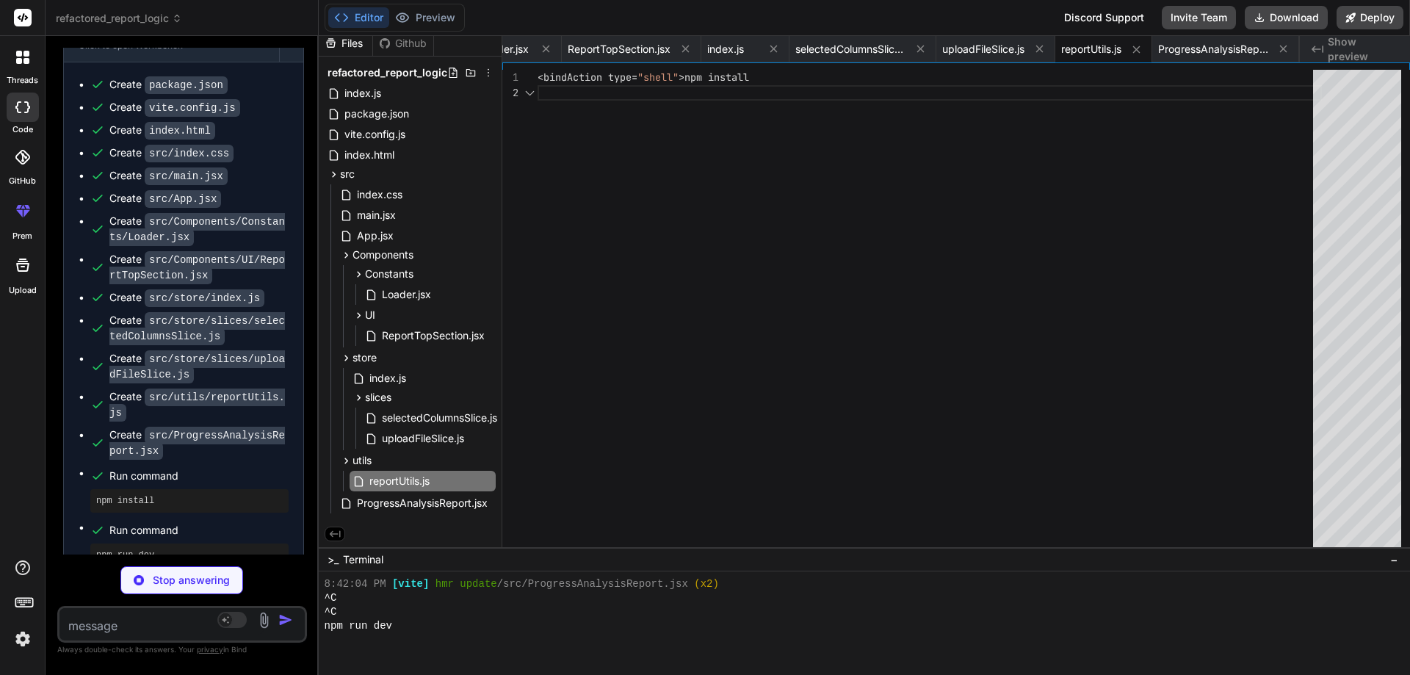
type textarea "x"
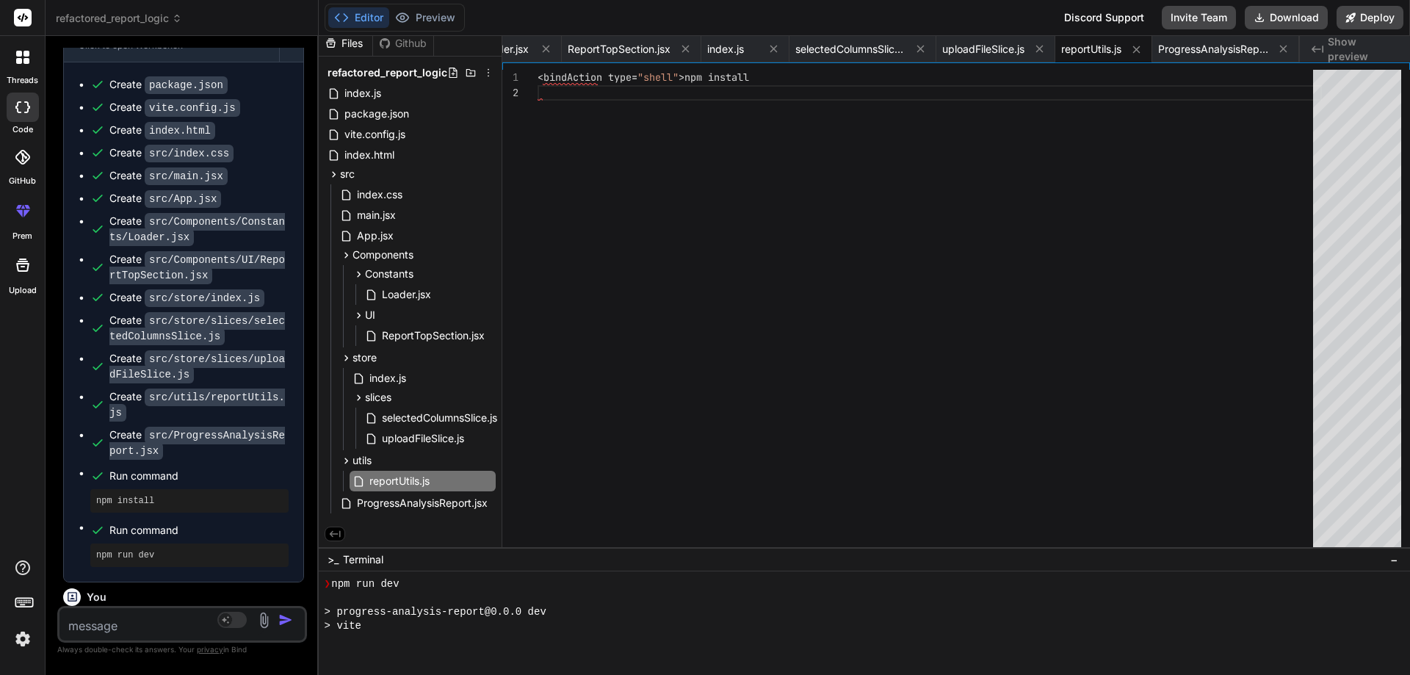
scroll to position [1703, 0]
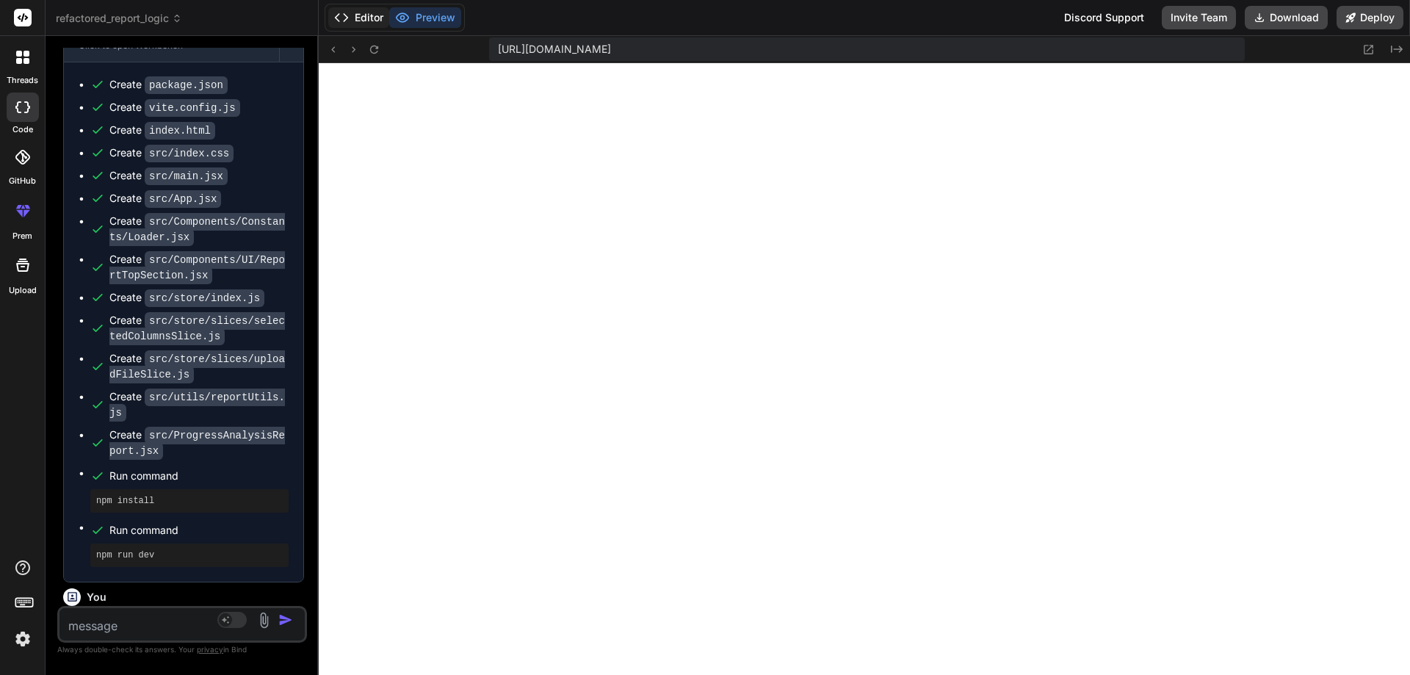
click at [373, 14] on button "Editor" at bounding box center [358, 17] width 61 height 21
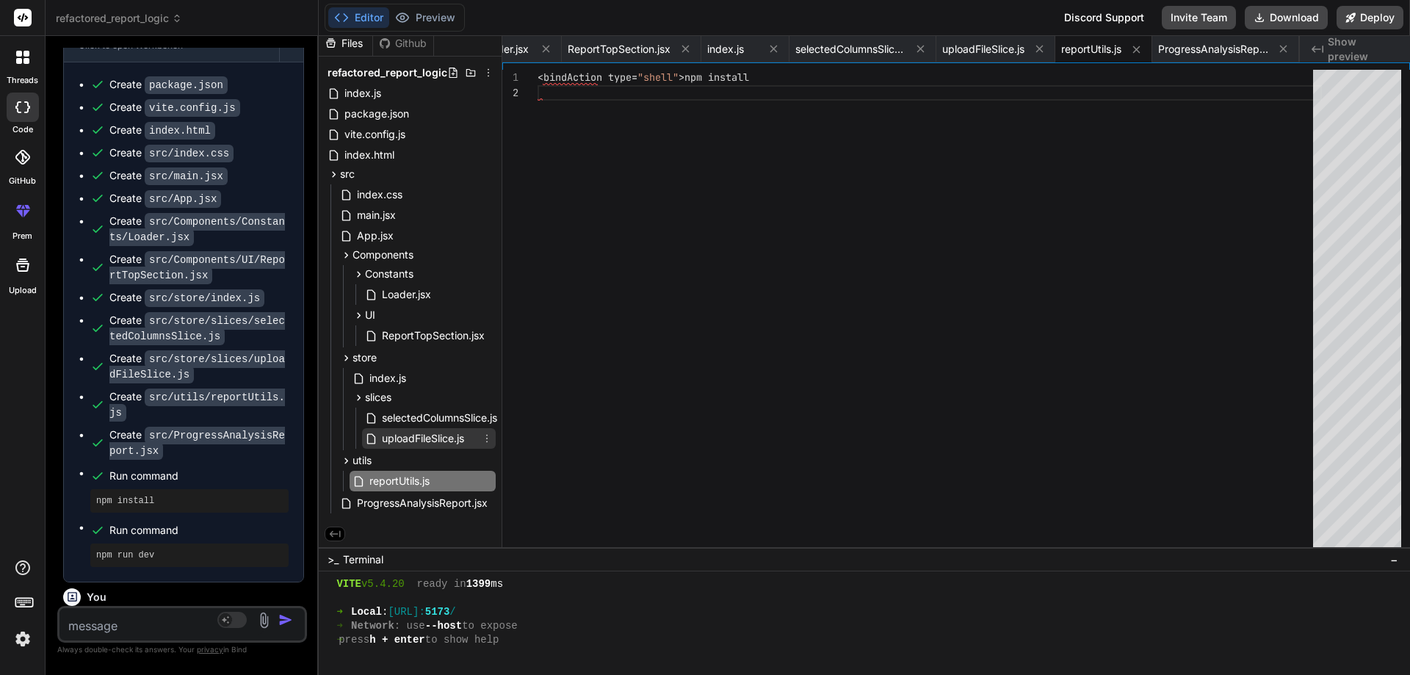
click at [430, 436] on span "uploadFileSlice.js" at bounding box center [422, 439] width 85 height 18
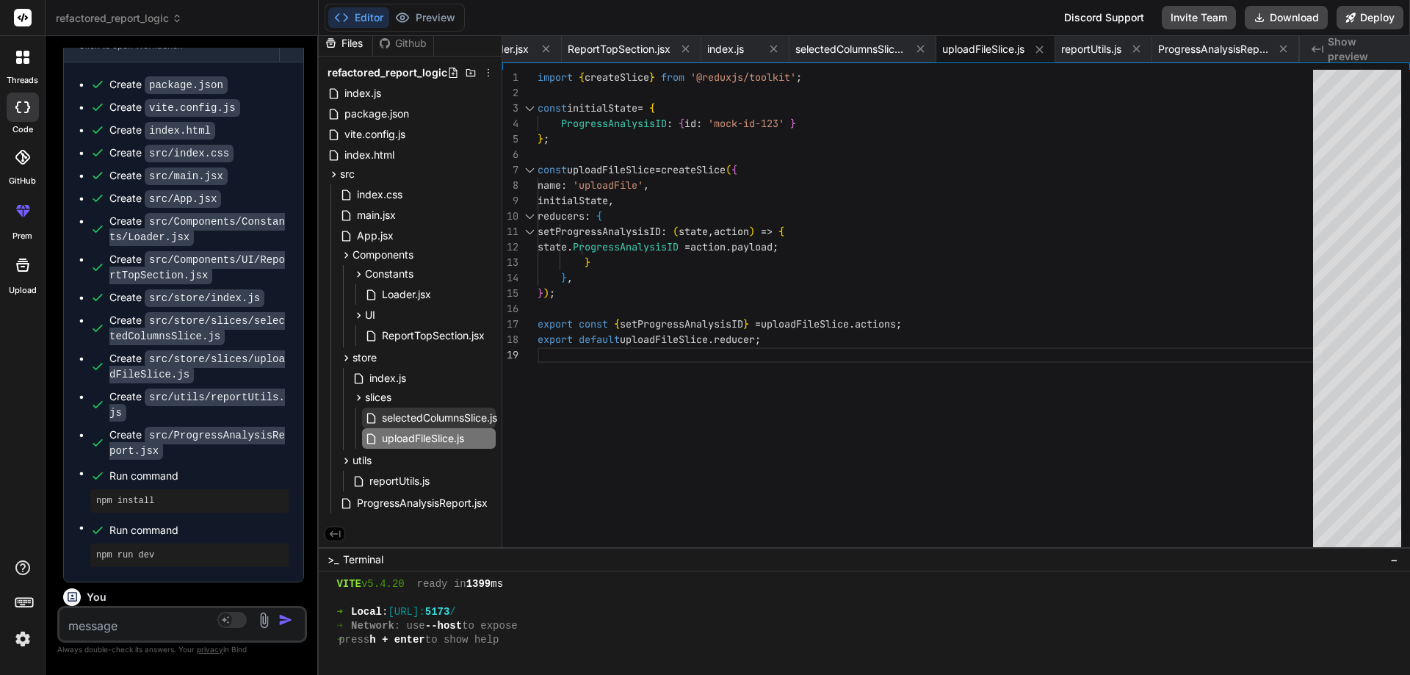
click at [438, 412] on span "selectedColumnsSlice.js" at bounding box center [439, 418] width 118 height 18
type textarea "}); export const { setProgressAnalysisData, setColumns } = selectedColumnsSlice…"
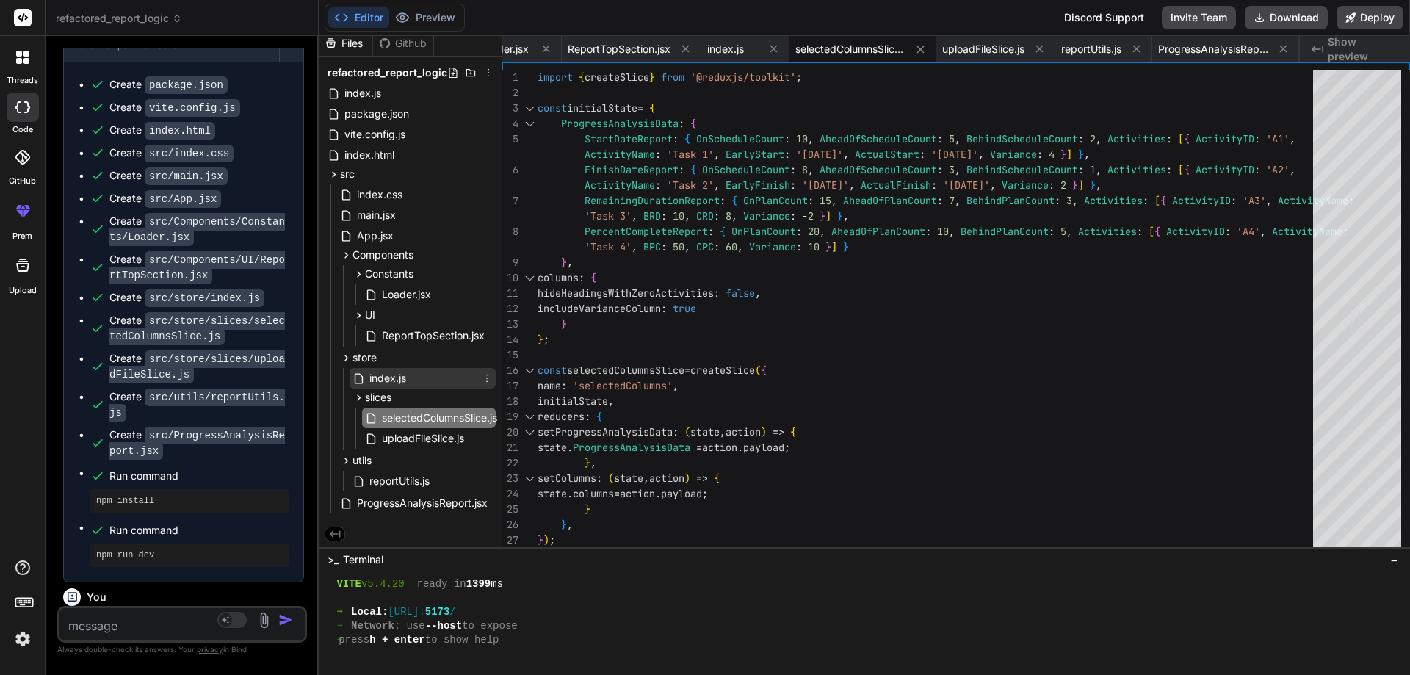
click at [391, 379] on span "index.js" at bounding box center [388, 378] width 40 height 18
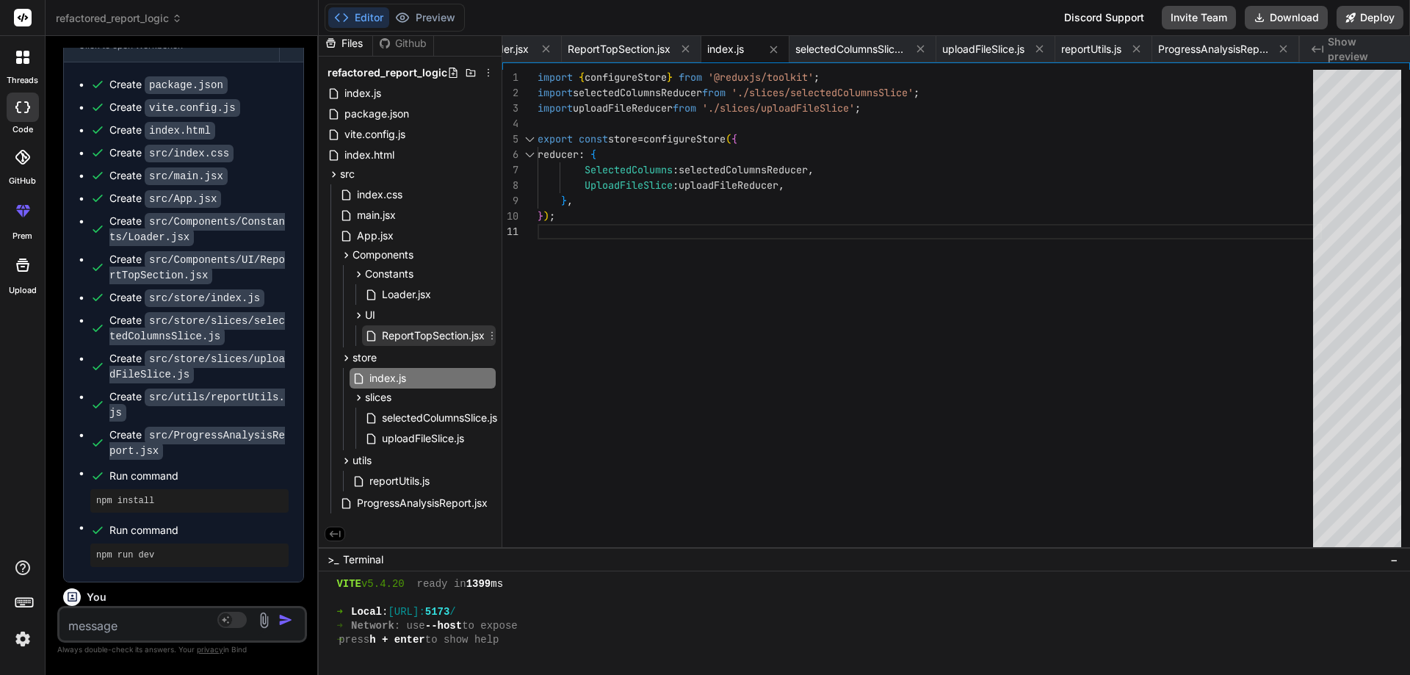
click at [433, 337] on span "ReportTopSection.jsx" at bounding box center [433, 336] width 106 height 18
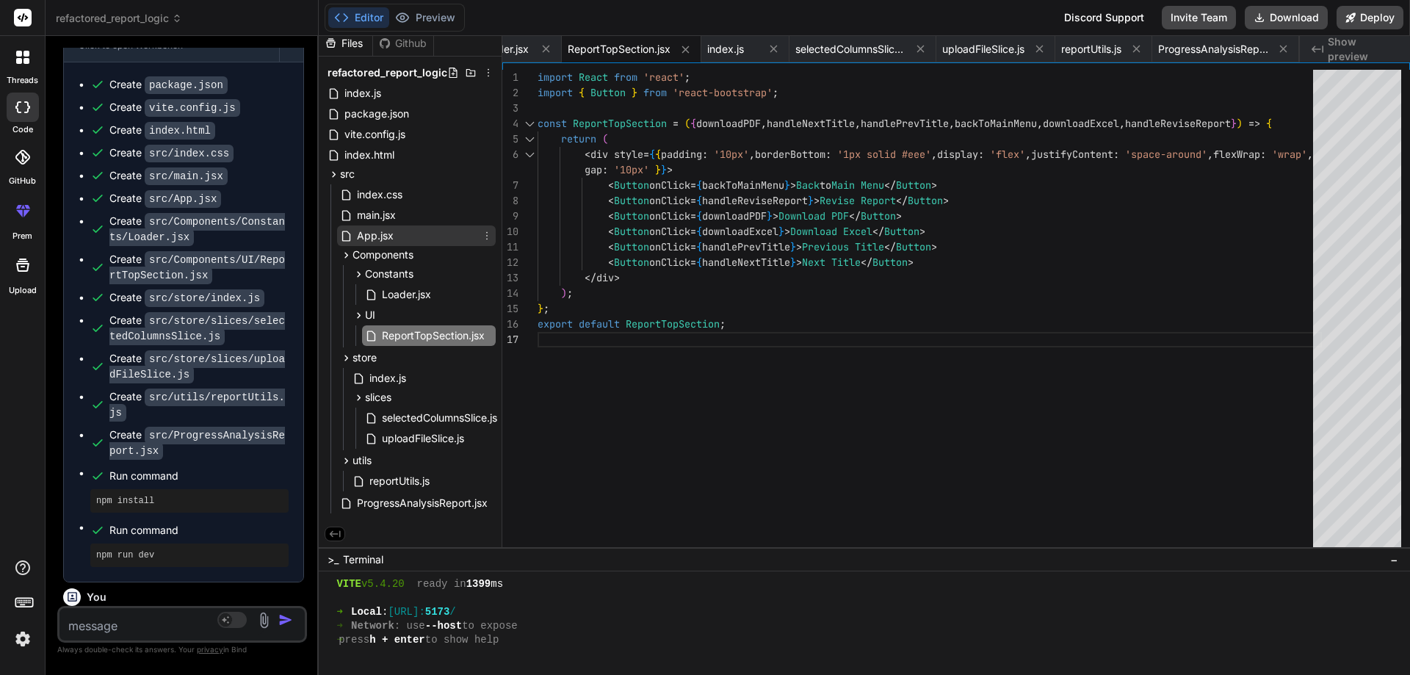
click at [383, 232] on span "App.jsx" at bounding box center [375, 236] width 40 height 18
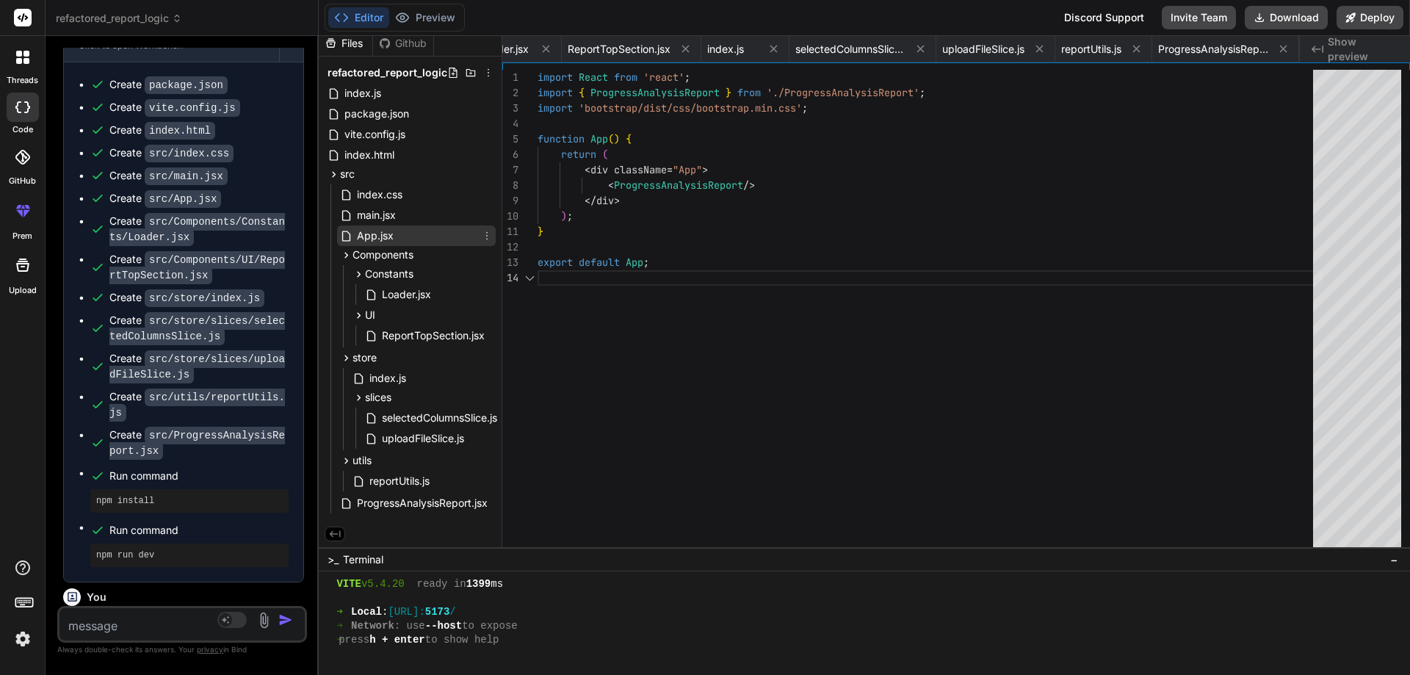
scroll to position [0, 553]
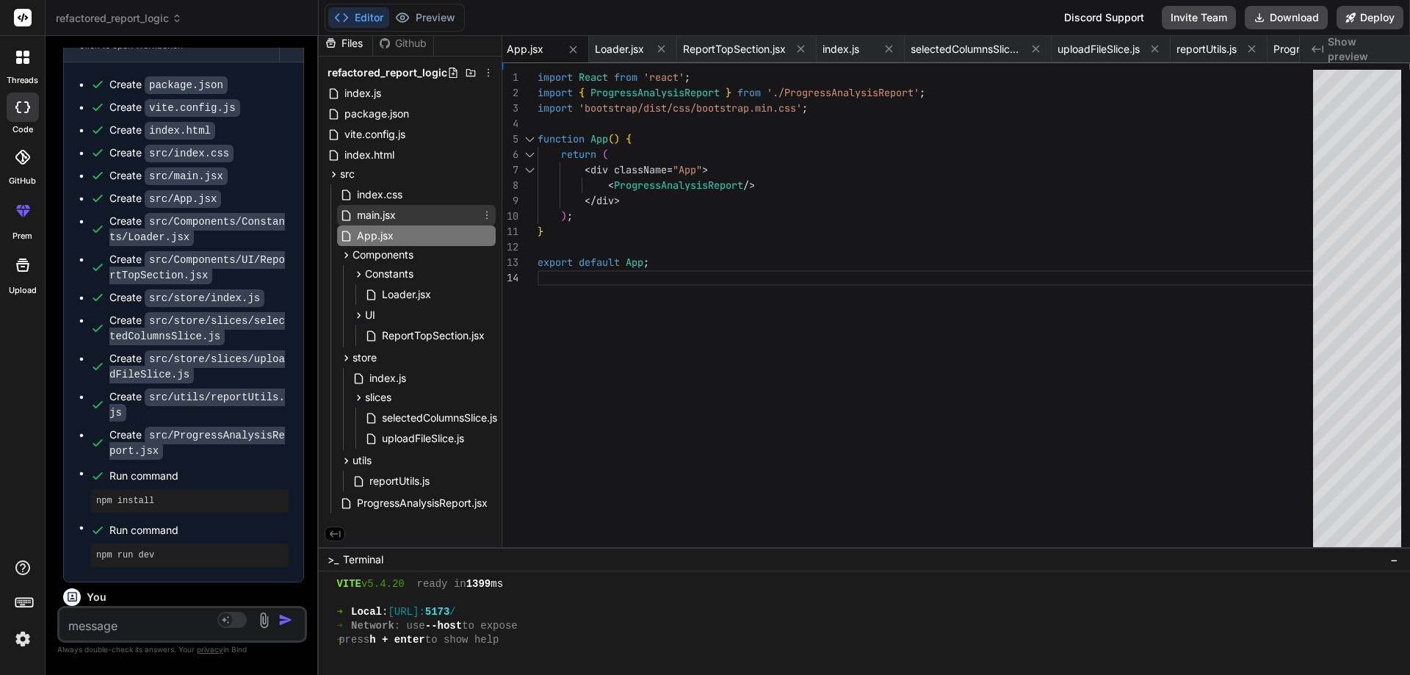
click at [383, 206] on span "main.jsx" at bounding box center [376, 215] width 42 height 18
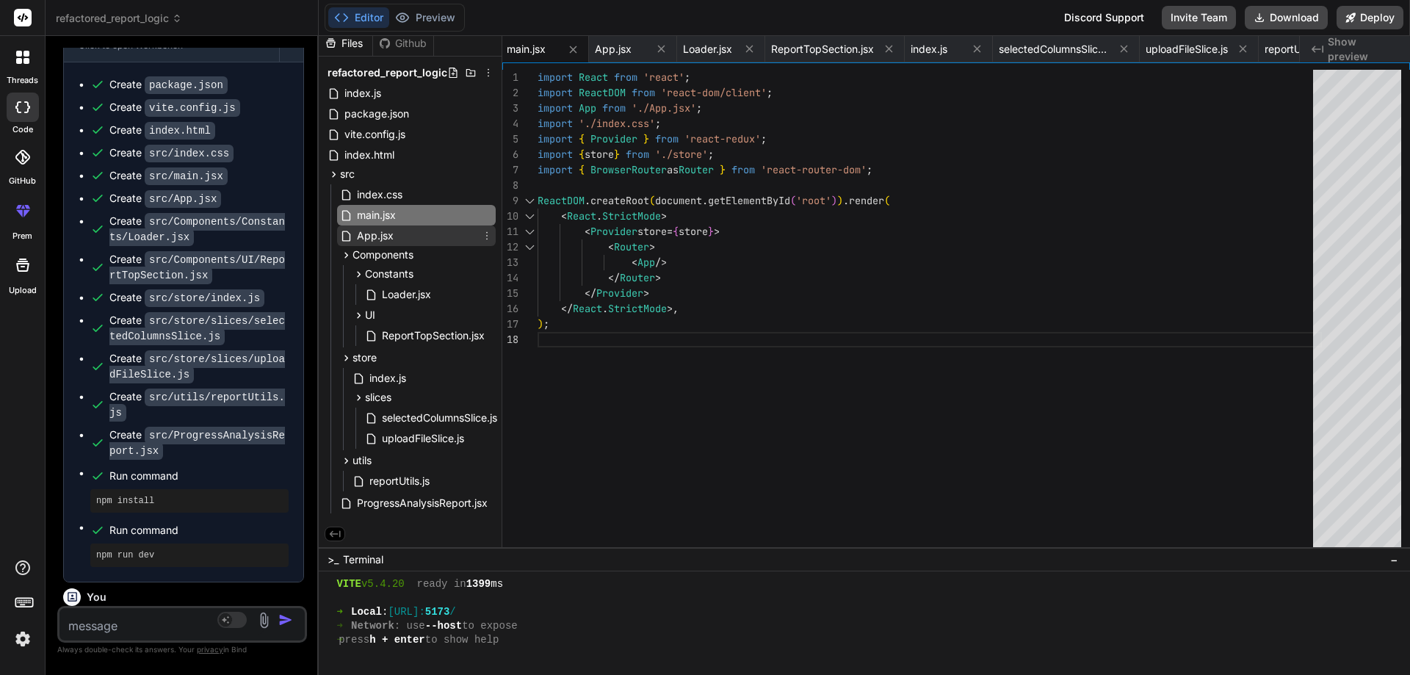
click at [378, 239] on span "App.jsx" at bounding box center [375, 236] width 40 height 18
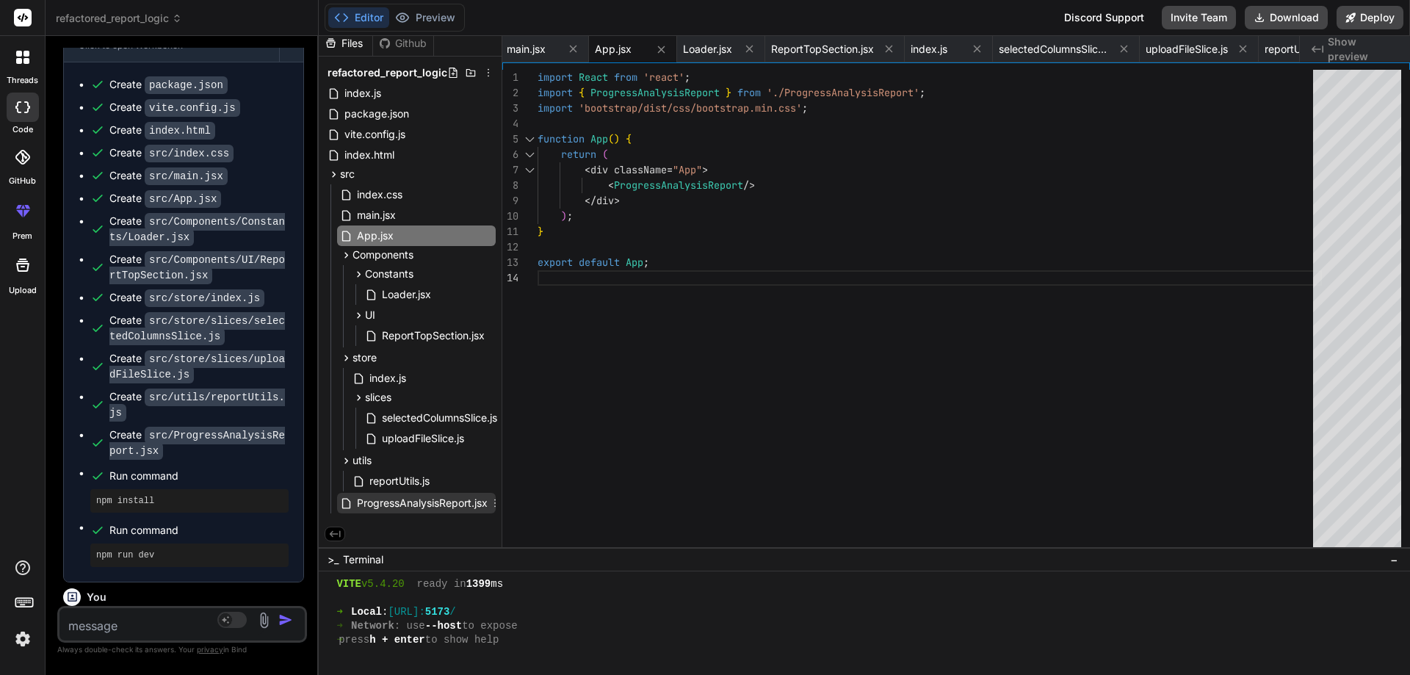
click at [449, 498] on span "ProgressAnalysisReport.jsx" at bounding box center [422, 503] width 134 height 18
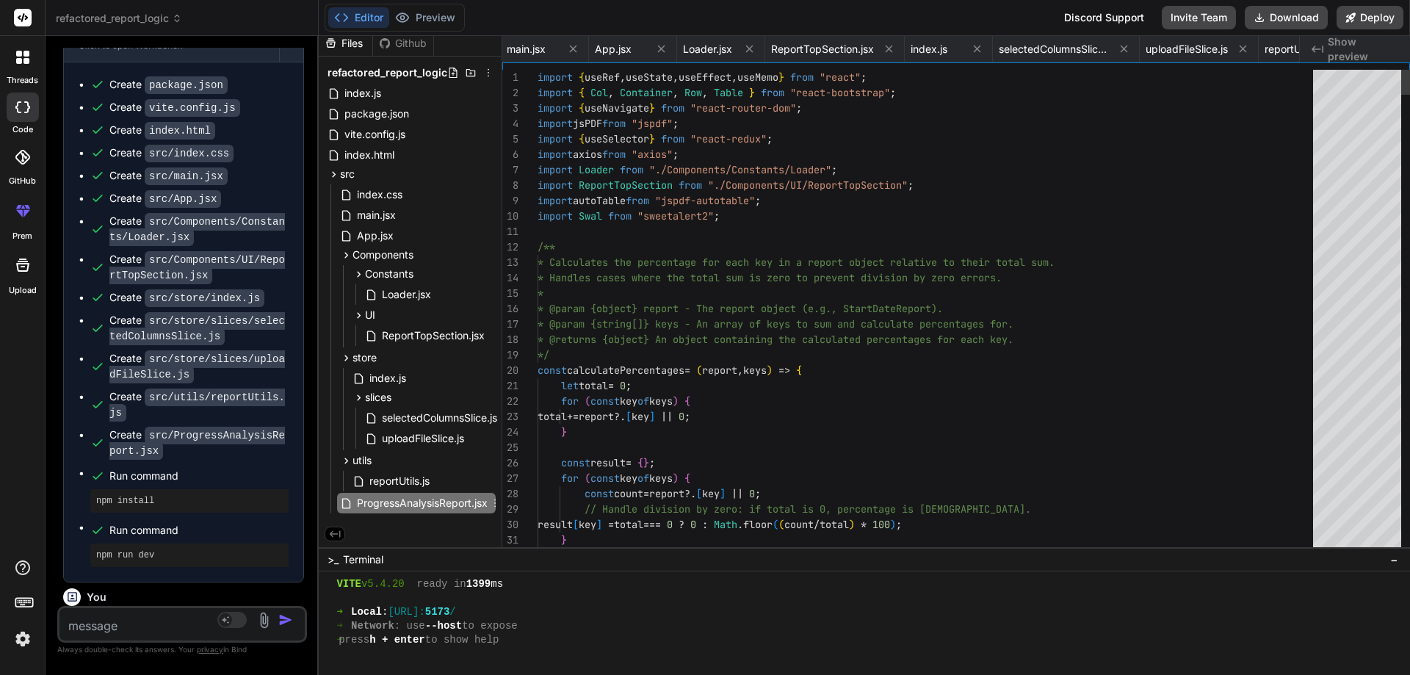
scroll to position [0, 674]
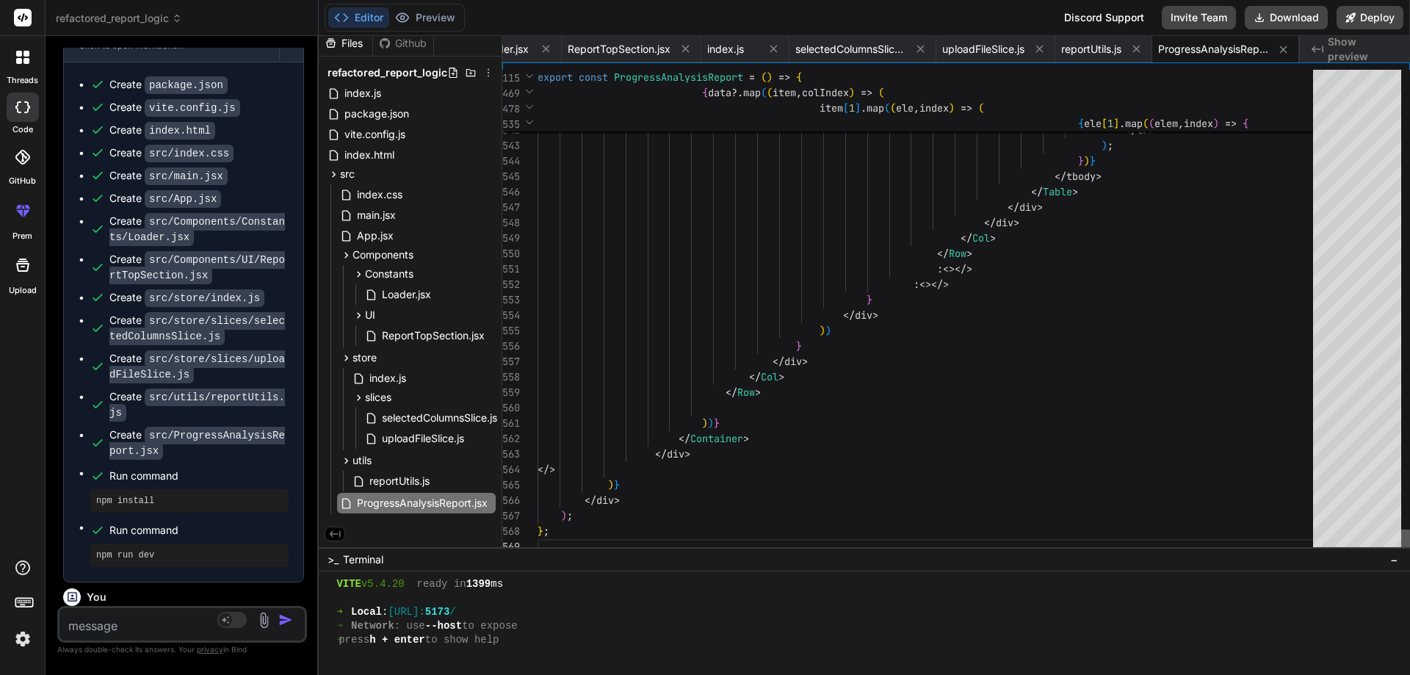
click at [1409, 544] on div at bounding box center [1405, 542] width 9 height 25
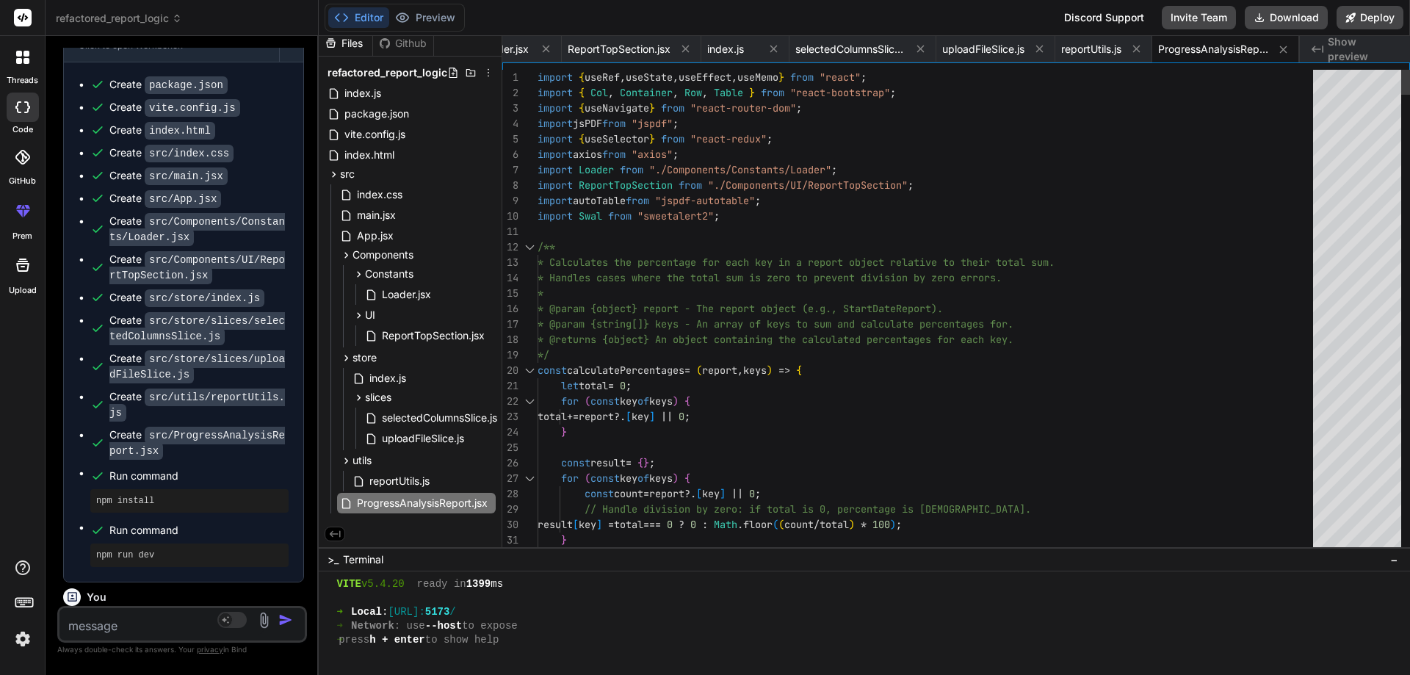
scroll to position [0, 0]
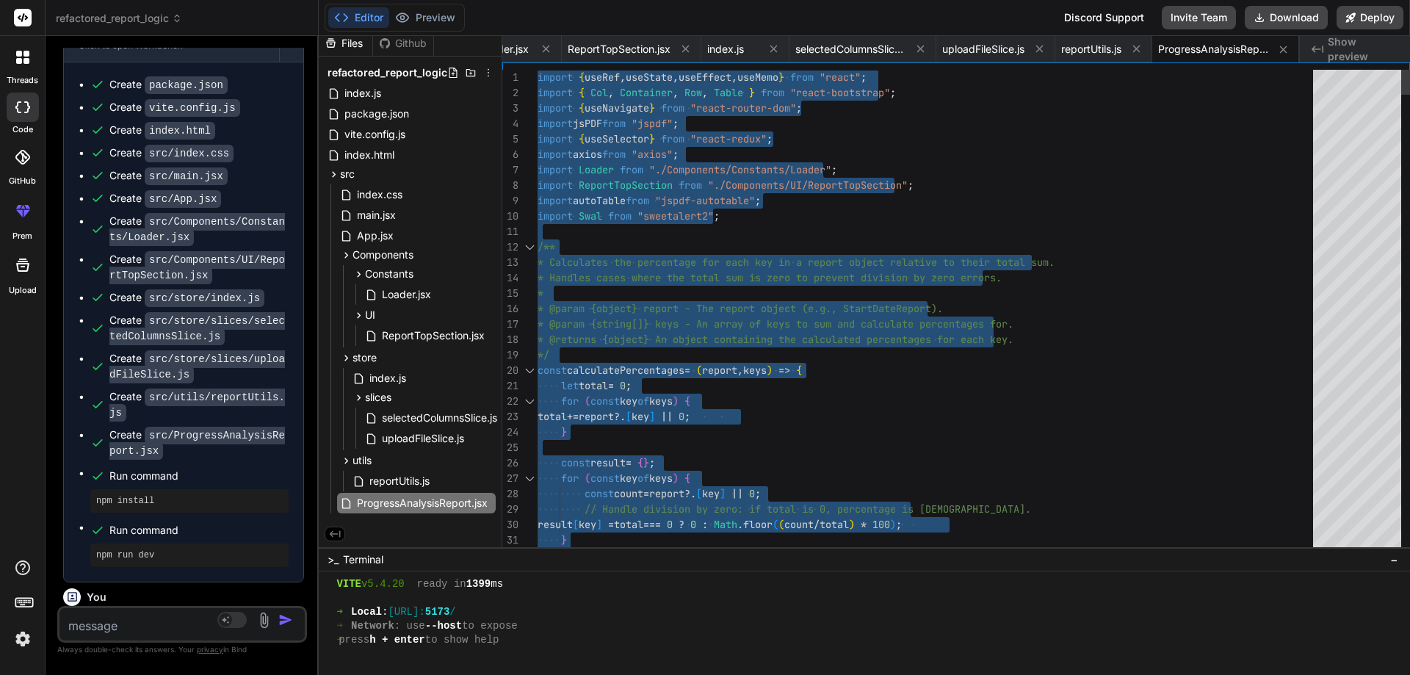
type textarea "/** * Calculates the percentage for each key in a report object relative to the…"
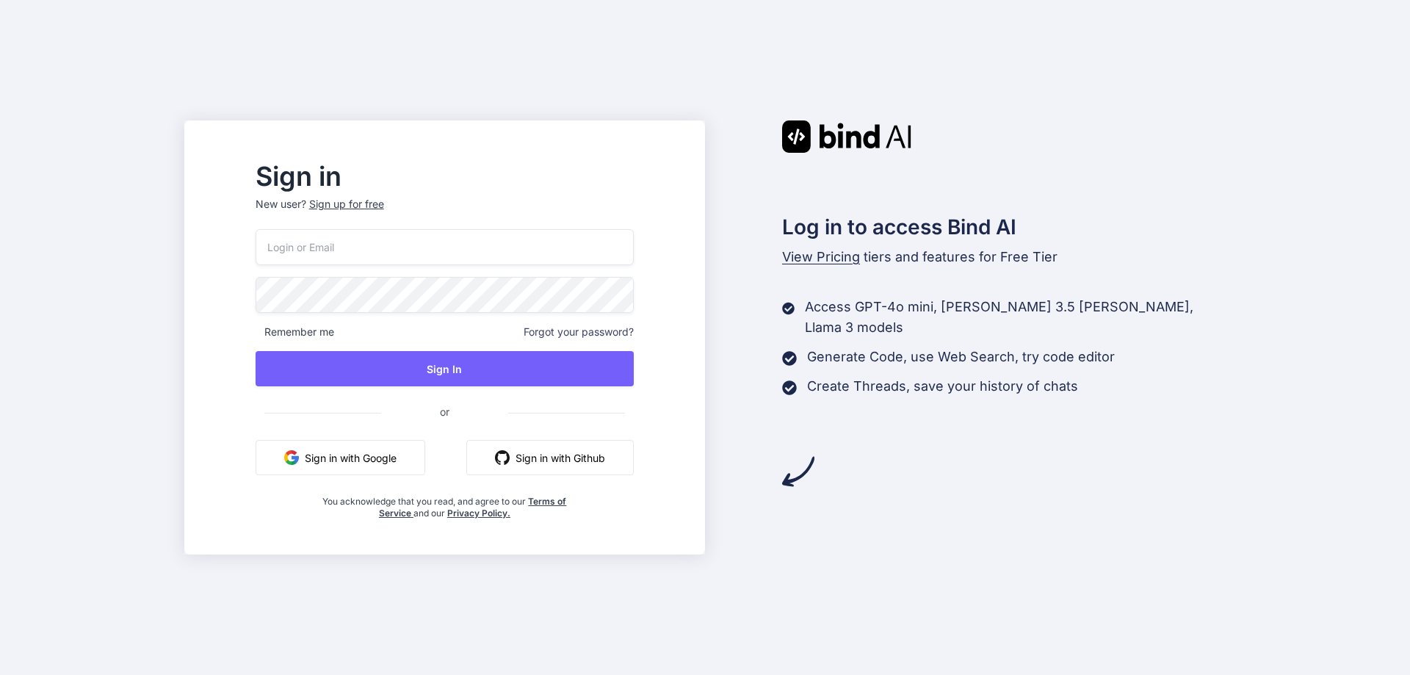
click at [434, 250] on input "email" at bounding box center [445, 247] width 378 height 36
type input "[EMAIL_ADDRESS][DOMAIN_NAME]"
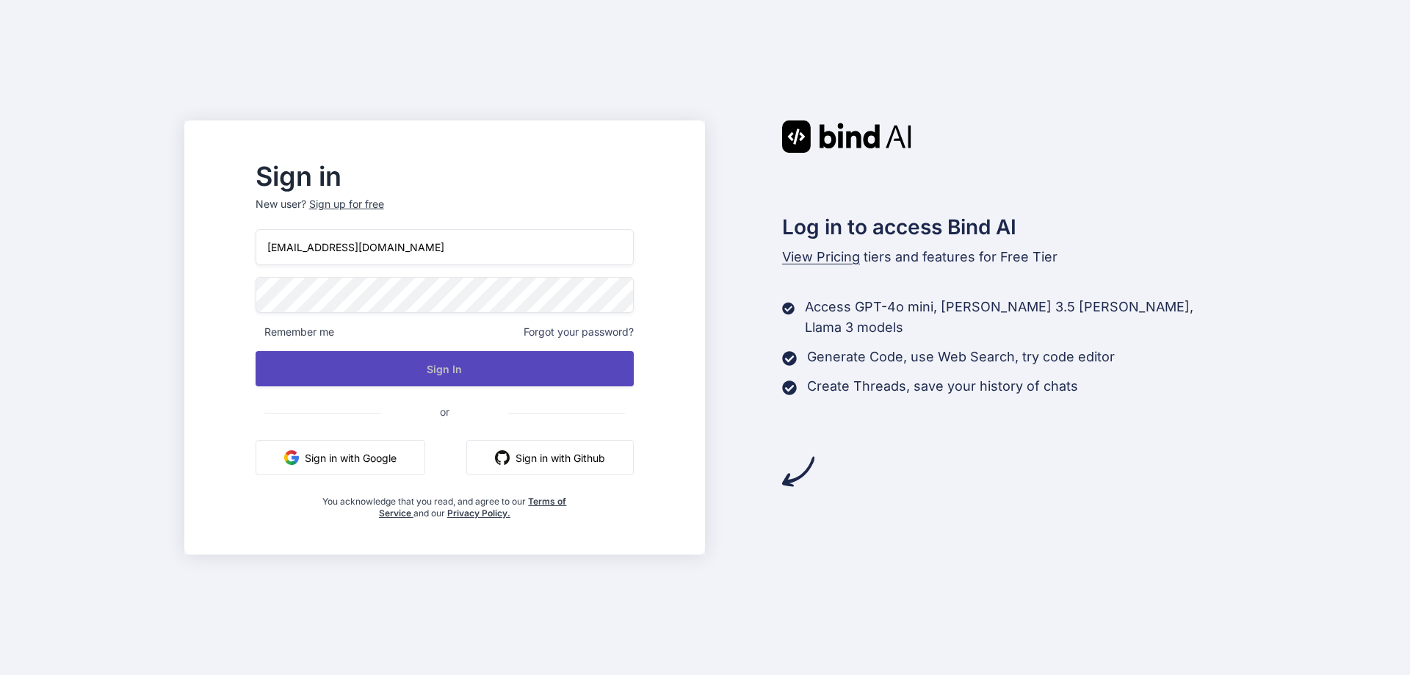
click at [476, 371] on button "Sign In" at bounding box center [445, 368] width 378 height 35
